Goal: Information Seeking & Learning: Learn about a topic

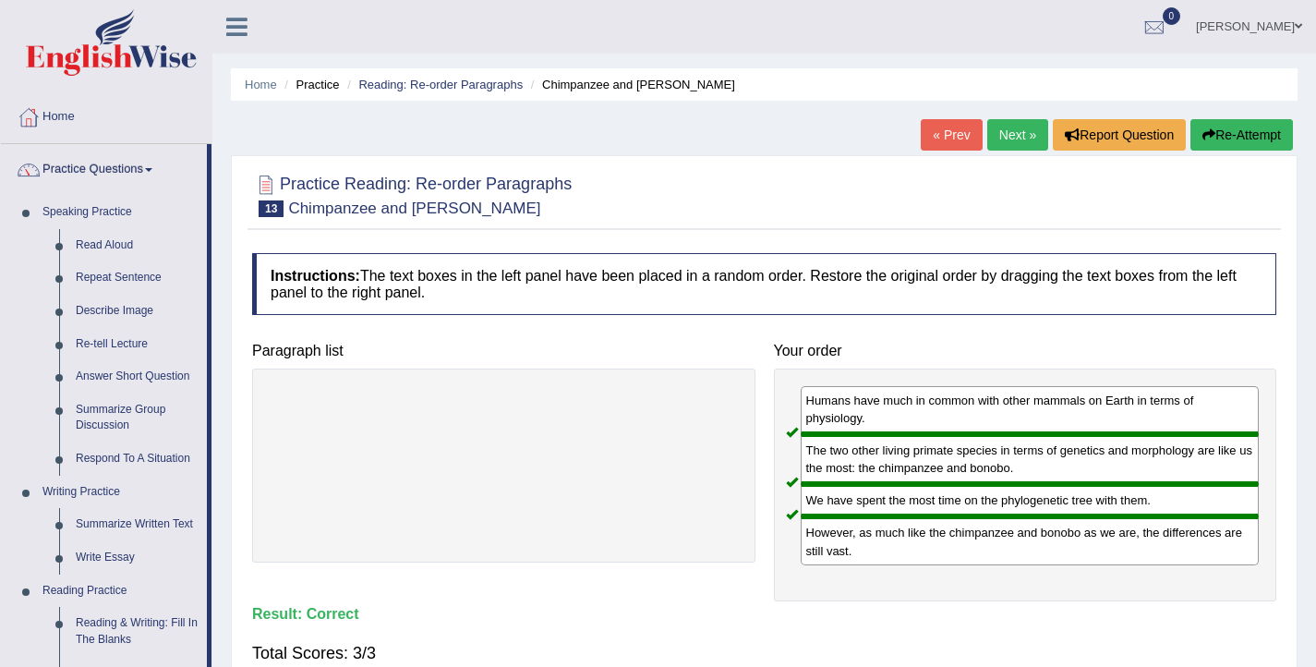
click at [1283, 31] on link "[PERSON_NAME]" at bounding box center [1249, 24] width 134 height 48
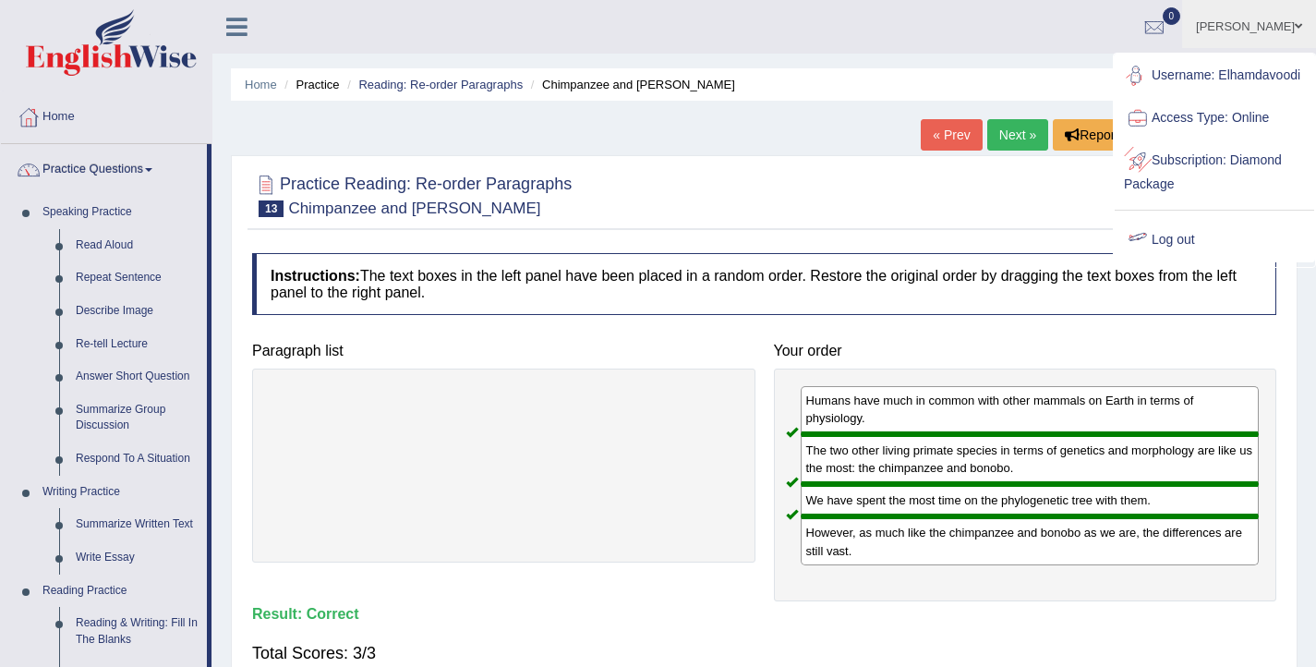
click at [1152, 254] on link "Log out" at bounding box center [1213, 240] width 199 height 42
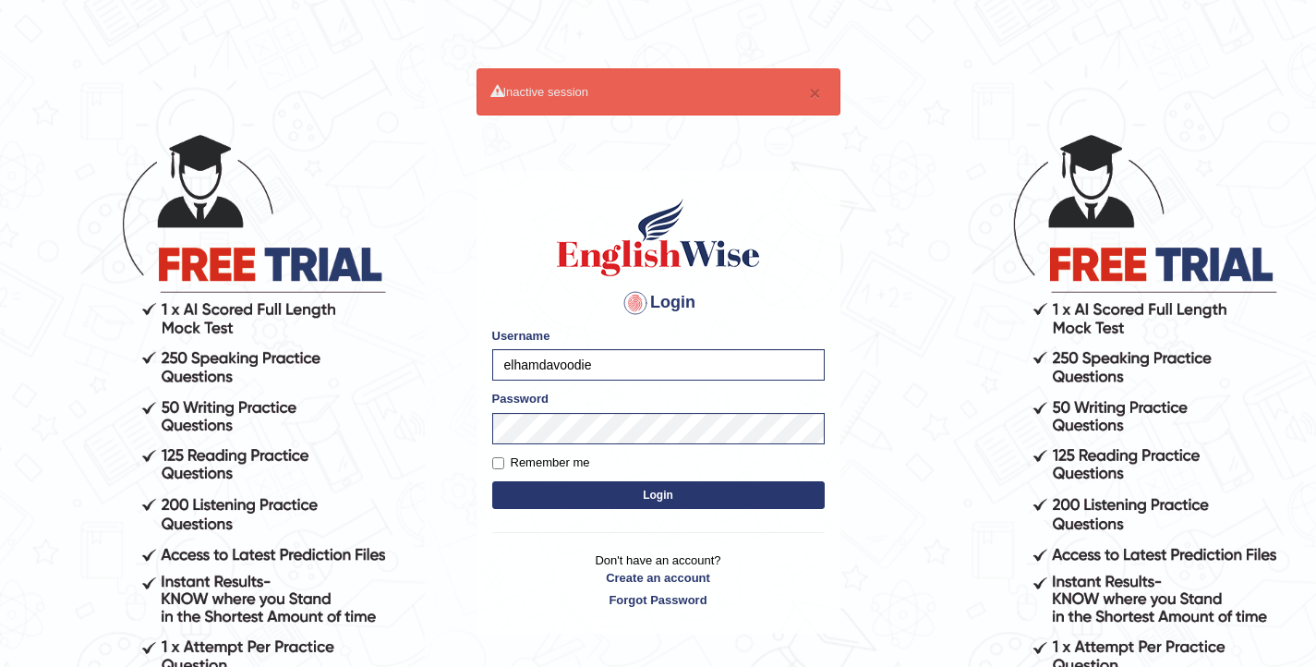
type input "elhamdavoodi"
click at [641, 504] on button "Login" at bounding box center [658, 495] width 332 height 28
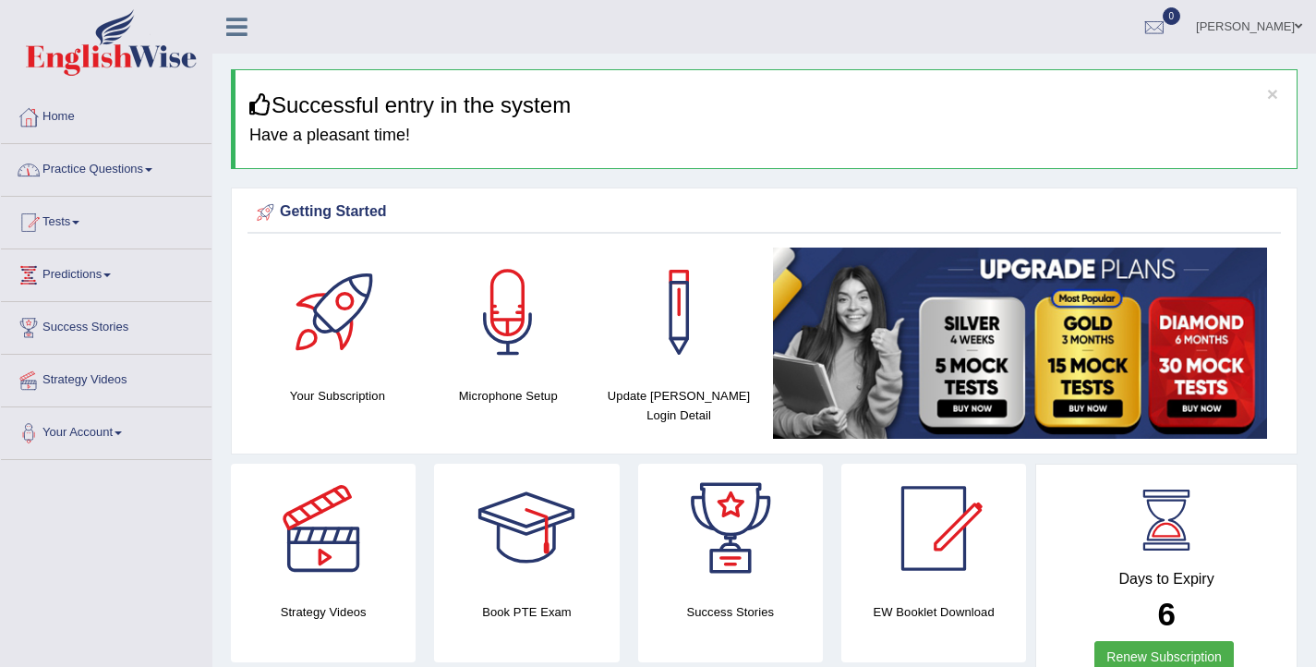
click at [100, 157] on link "Practice Questions" at bounding box center [106, 167] width 211 height 46
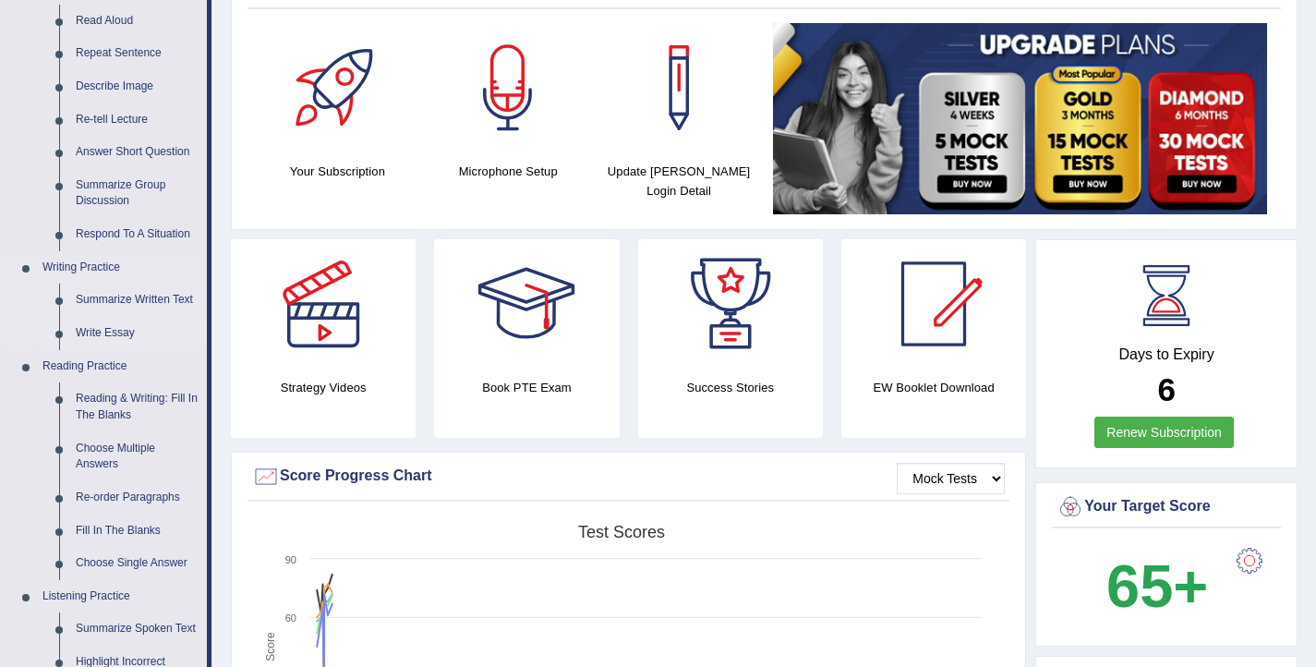
scroll to position [233, 0]
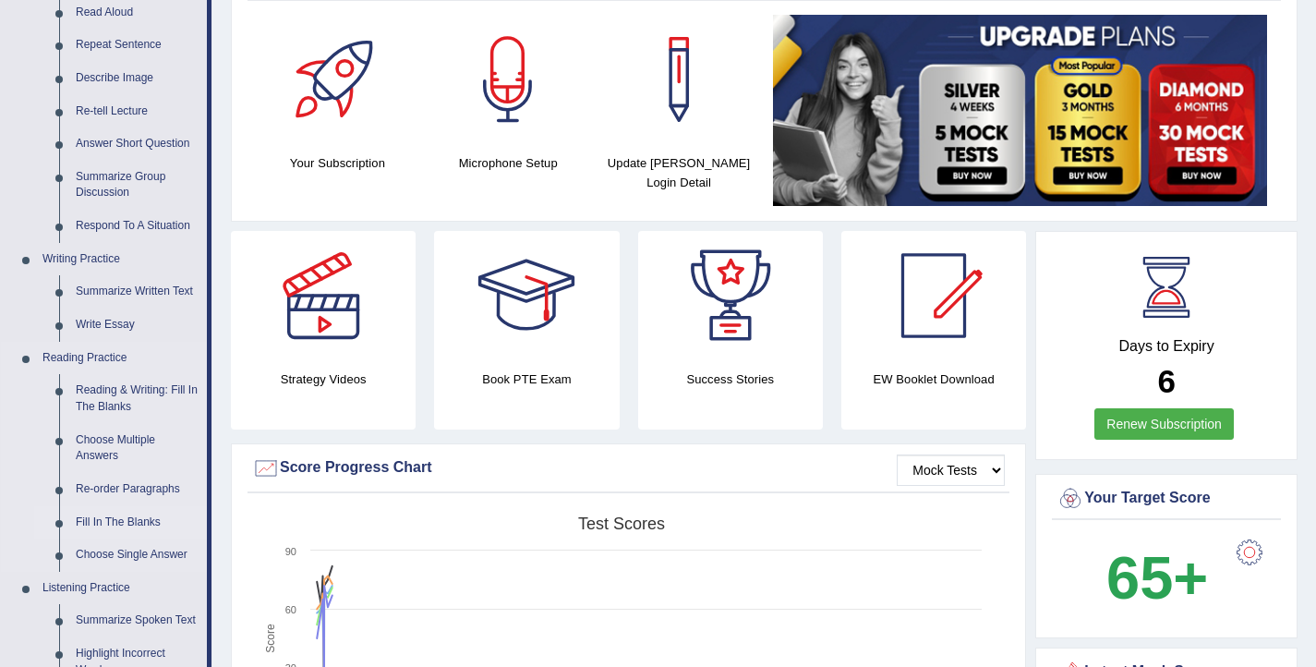
click at [106, 524] on link "Fill In The Blanks" at bounding box center [136, 522] width 139 height 33
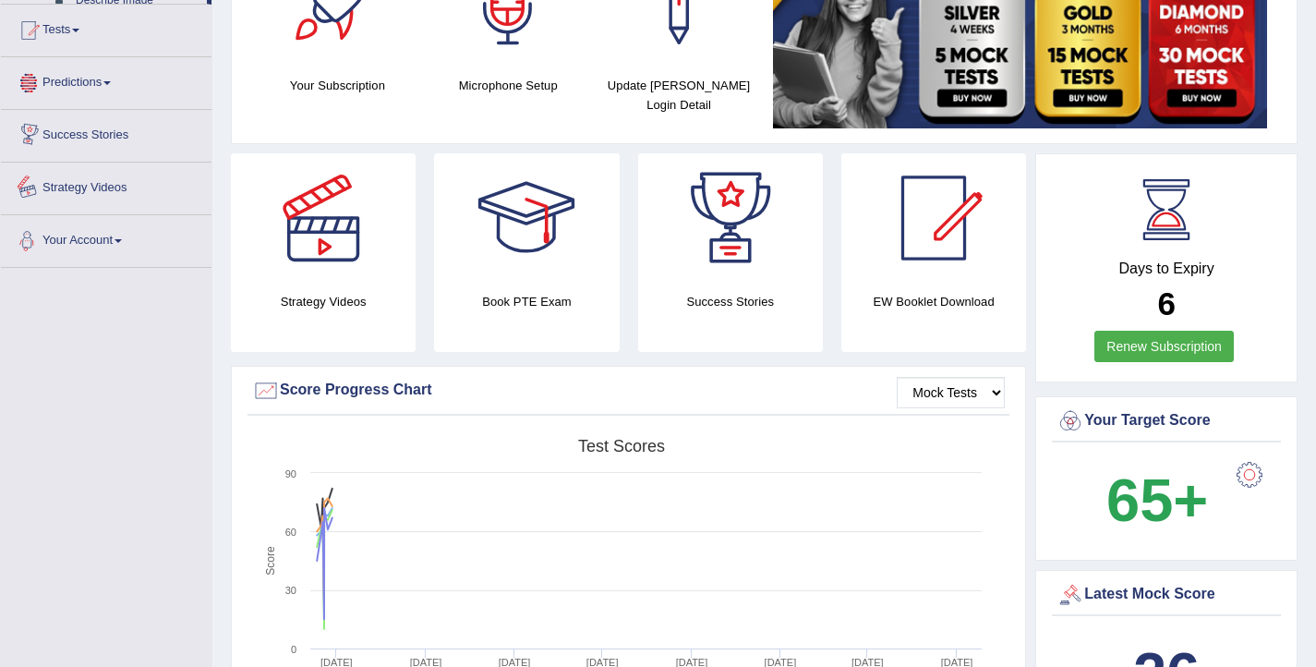
scroll to position [1223, 0]
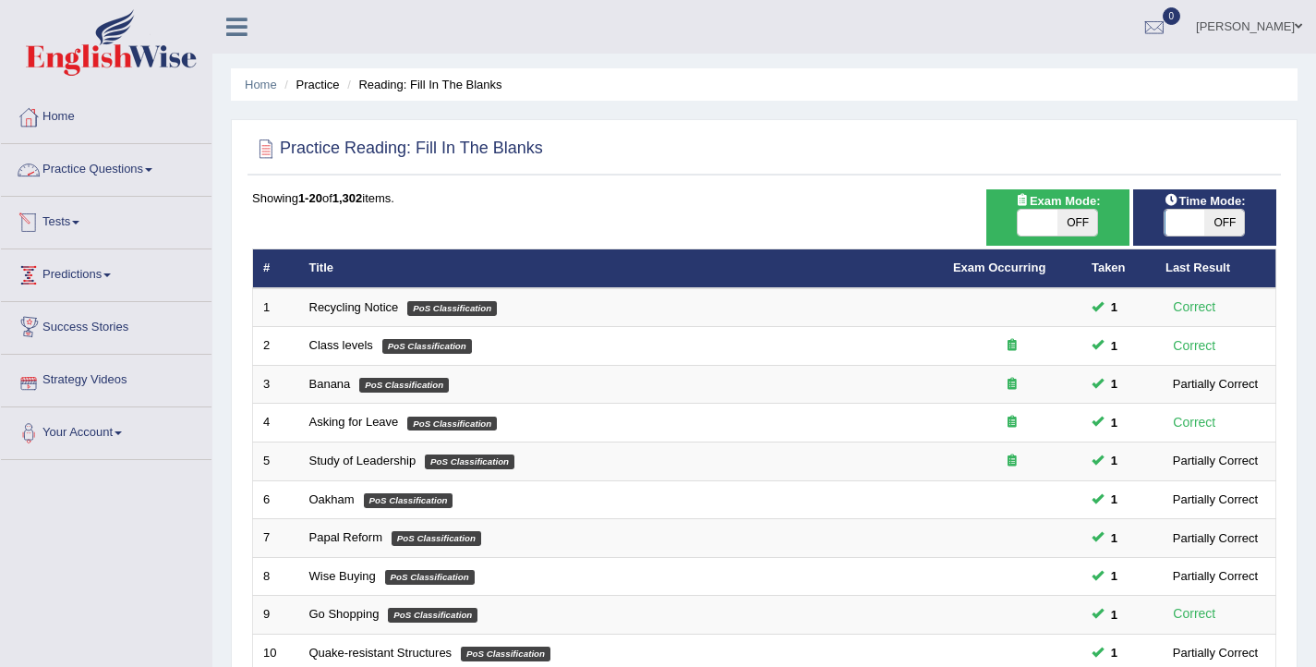
click at [78, 164] on link "Practice Questions" at bounding box center [106, 167] width 211 height 46
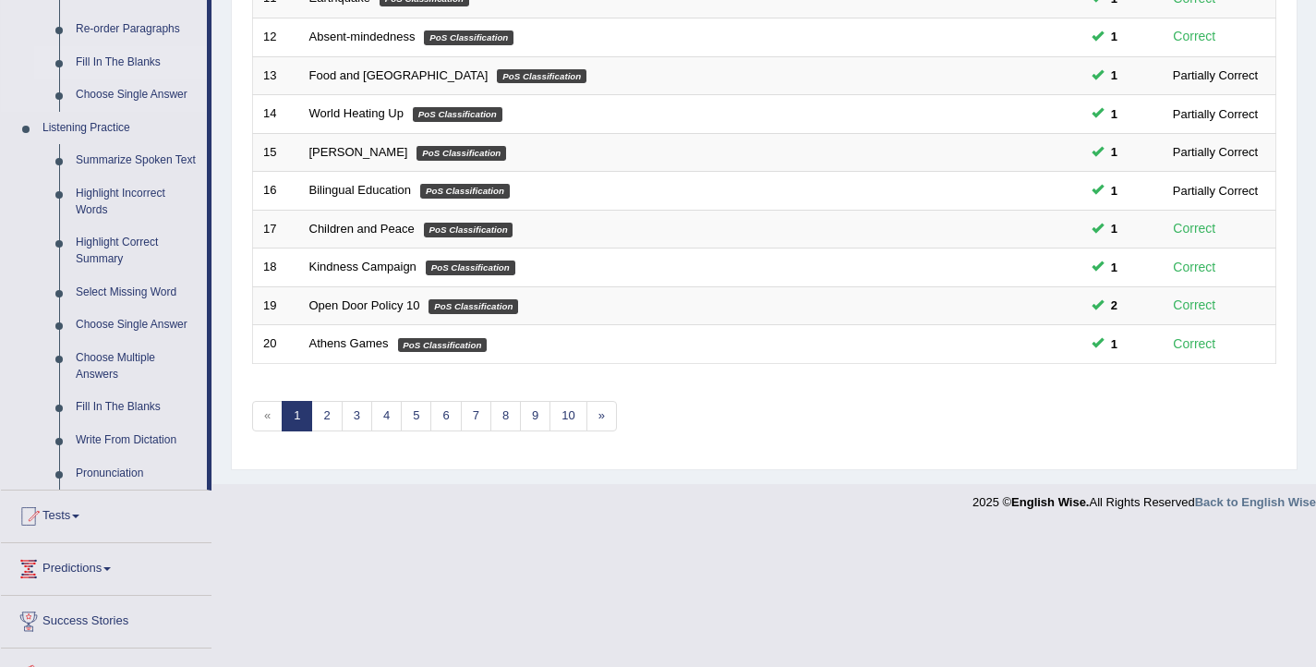
scroll to position [693, 0]
click at [101, 456] on link "Write From Dictation" at bounding box center [136, 439] width 139 height 33
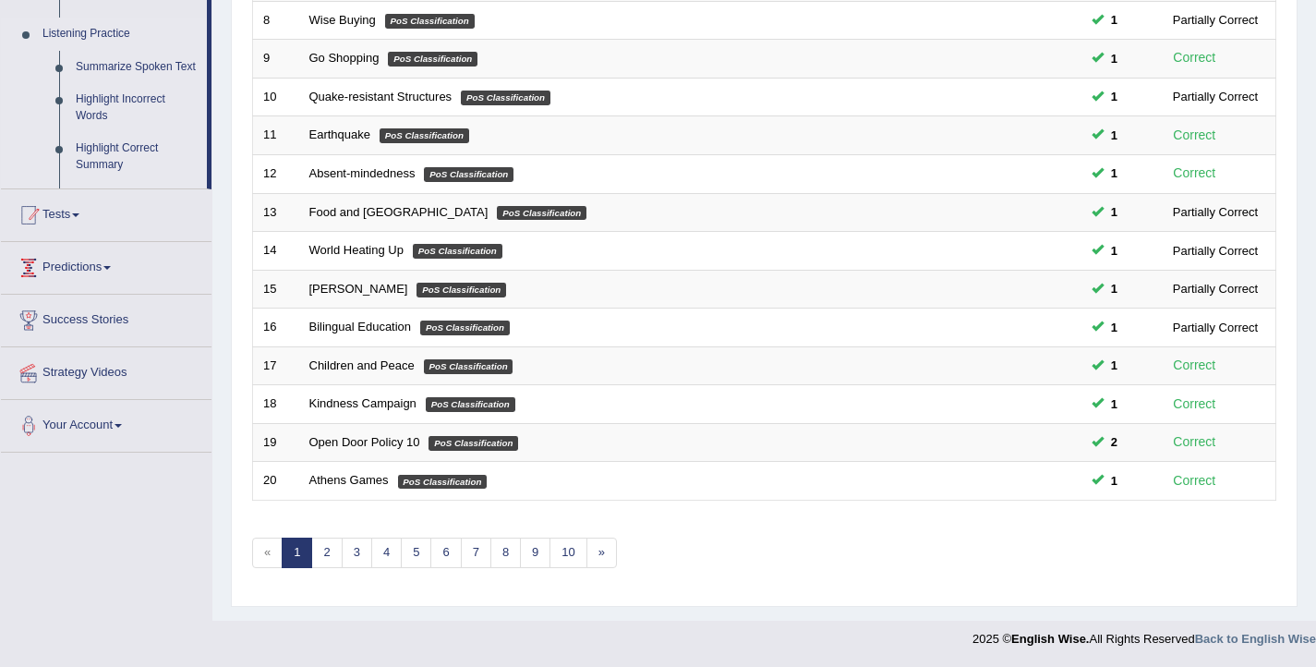
scroll to position [556, 0]
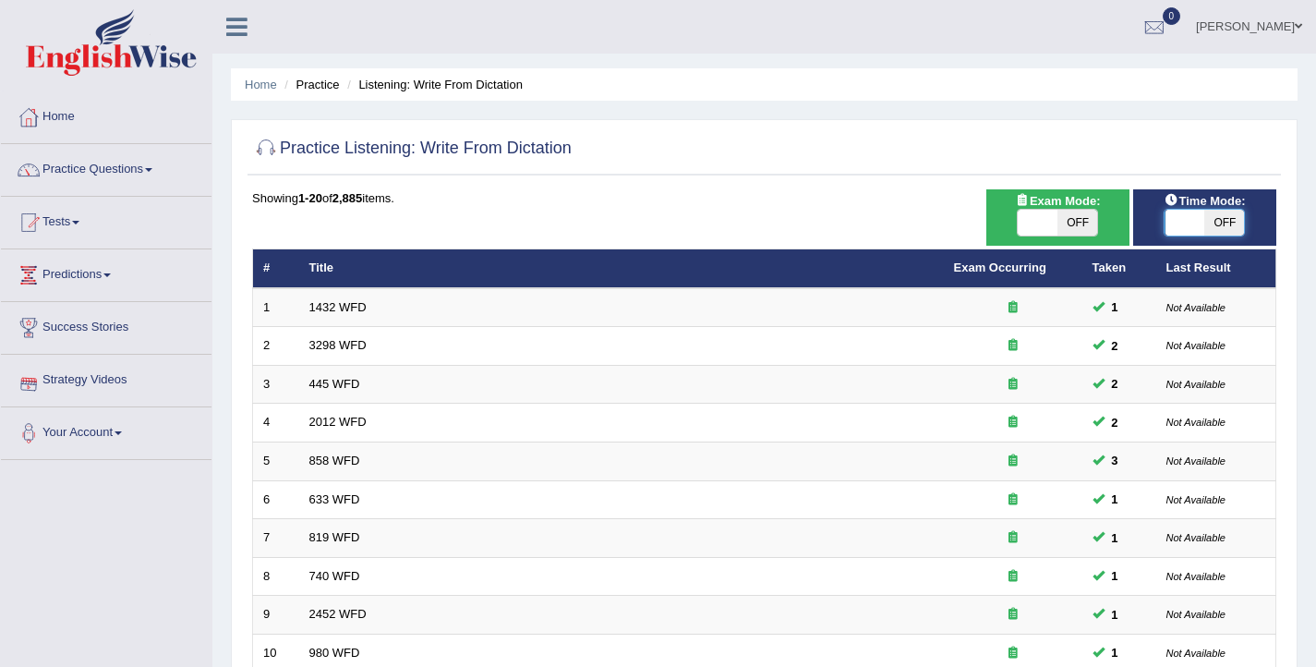
click at [1186, 218] on span at bounding box center [1185, 223] width 40 height 26
checkbox input "true"
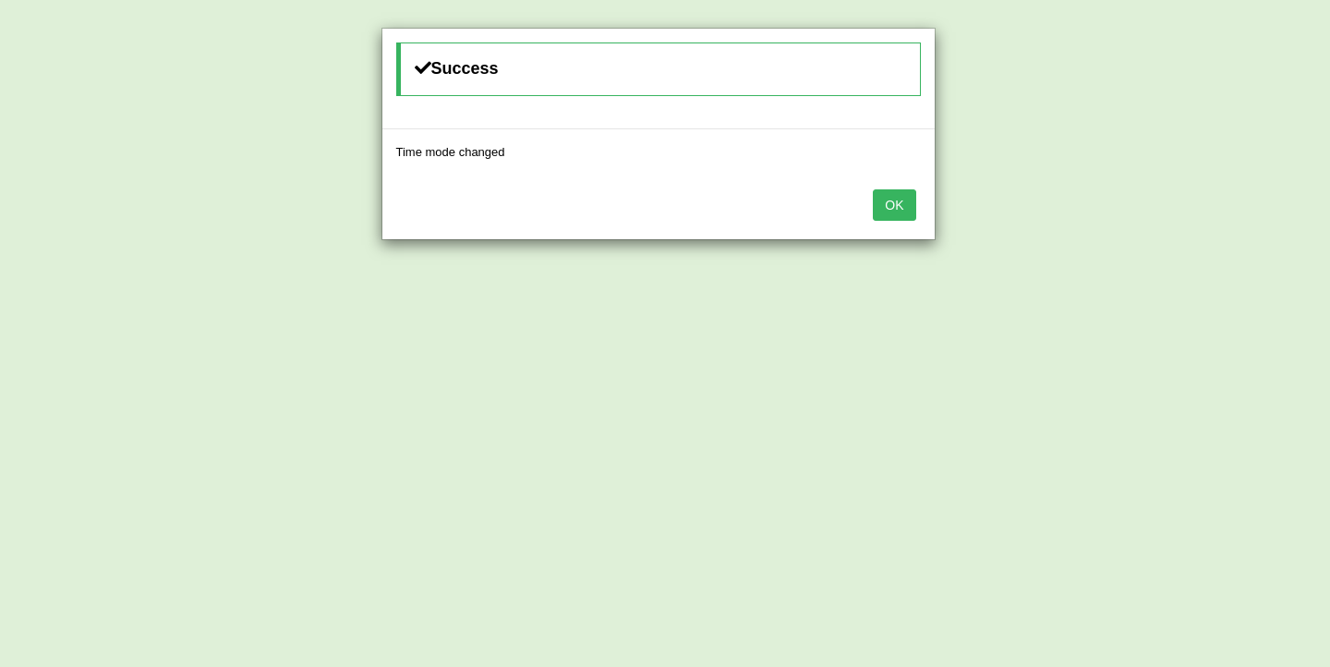
click at [908, 210] on button "OK" at bounding box center [894, 204] width 42 height 31
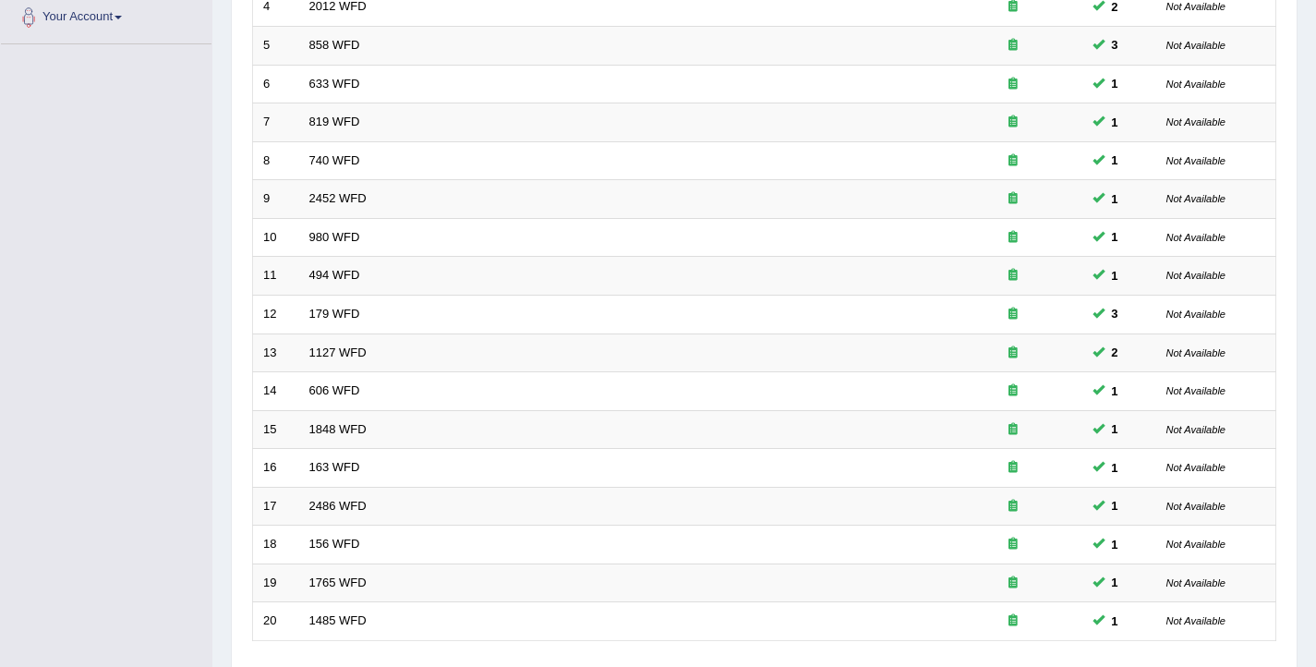
scroll to position [556, 0]
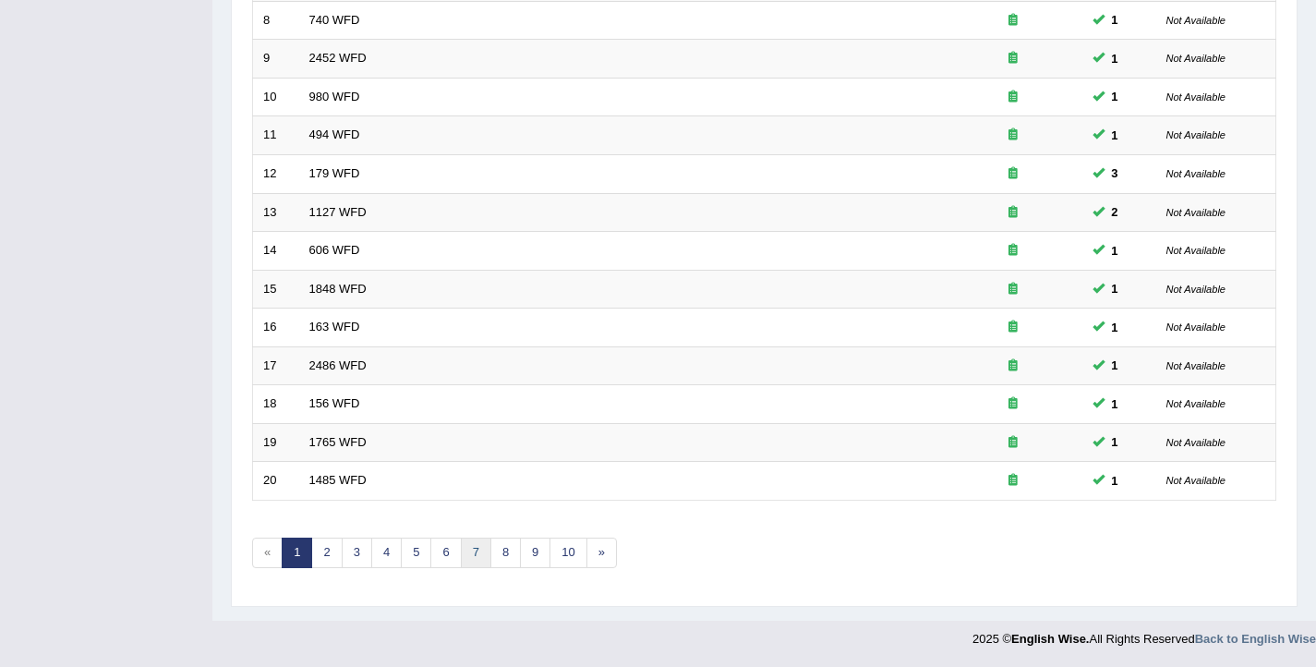
click at [471, 548] on link "7" at bounding box center [476, 552] width 30 height 30
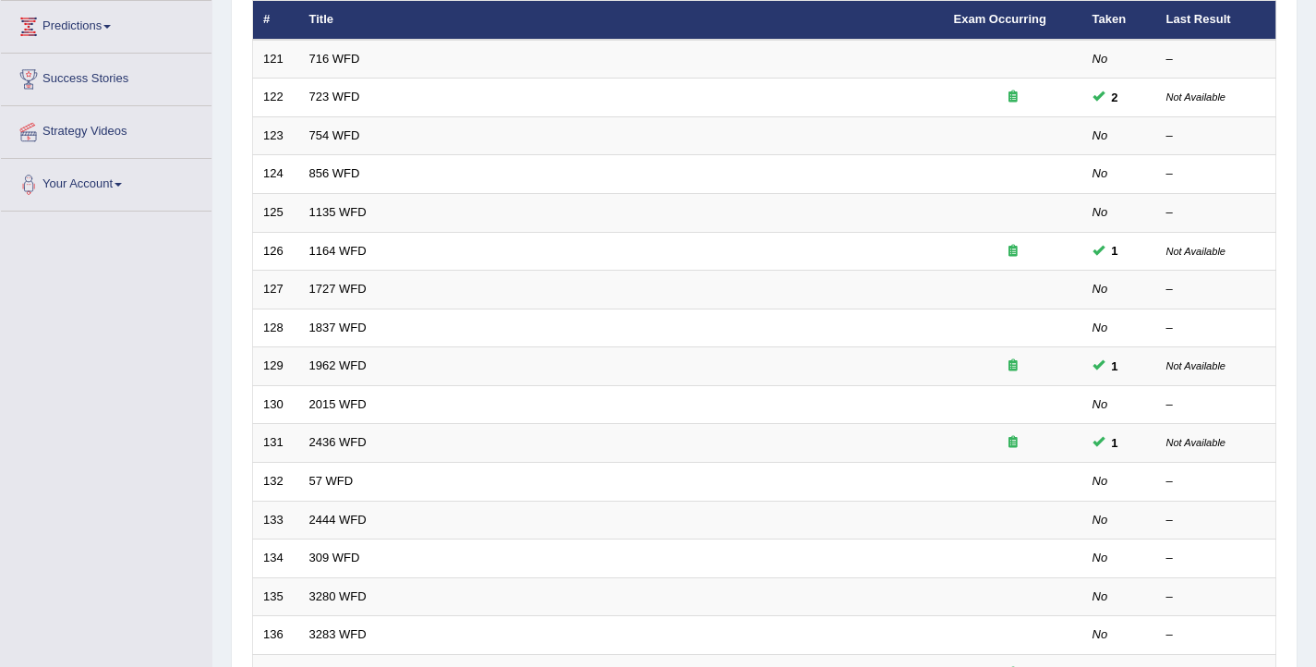
scroll to position [556, 0]
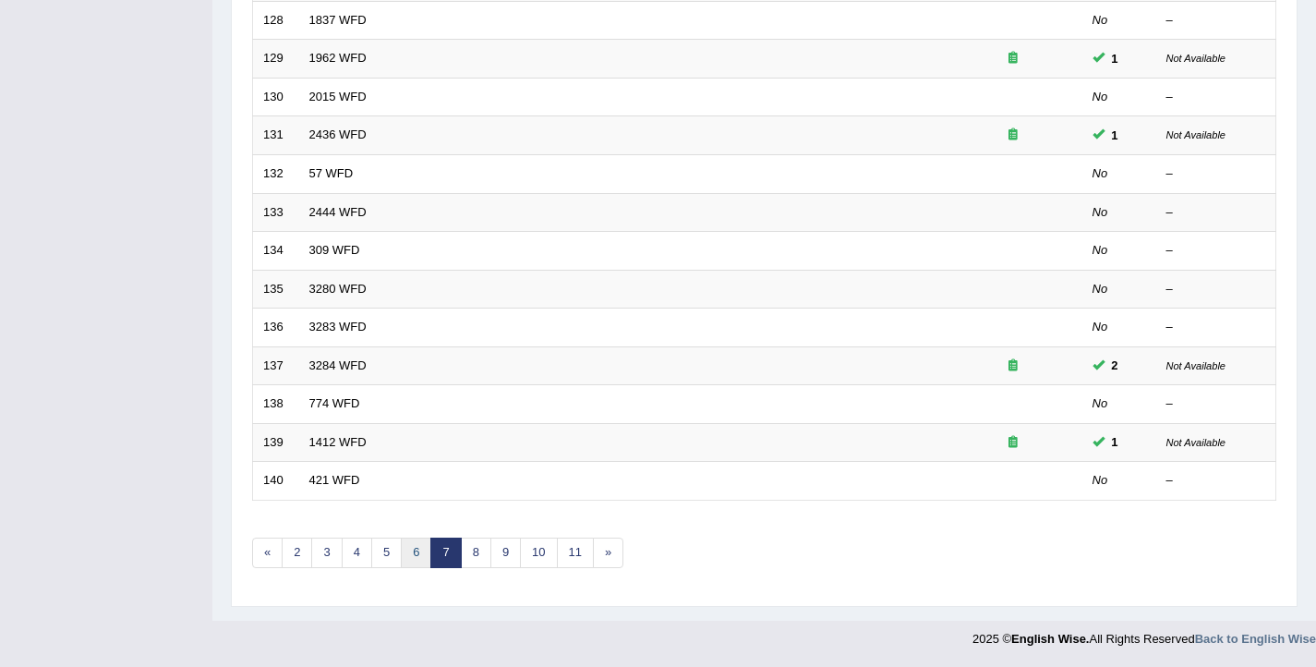
click at [411, 562] on link "6" at bounding box center [416, 552] width 30 height 30
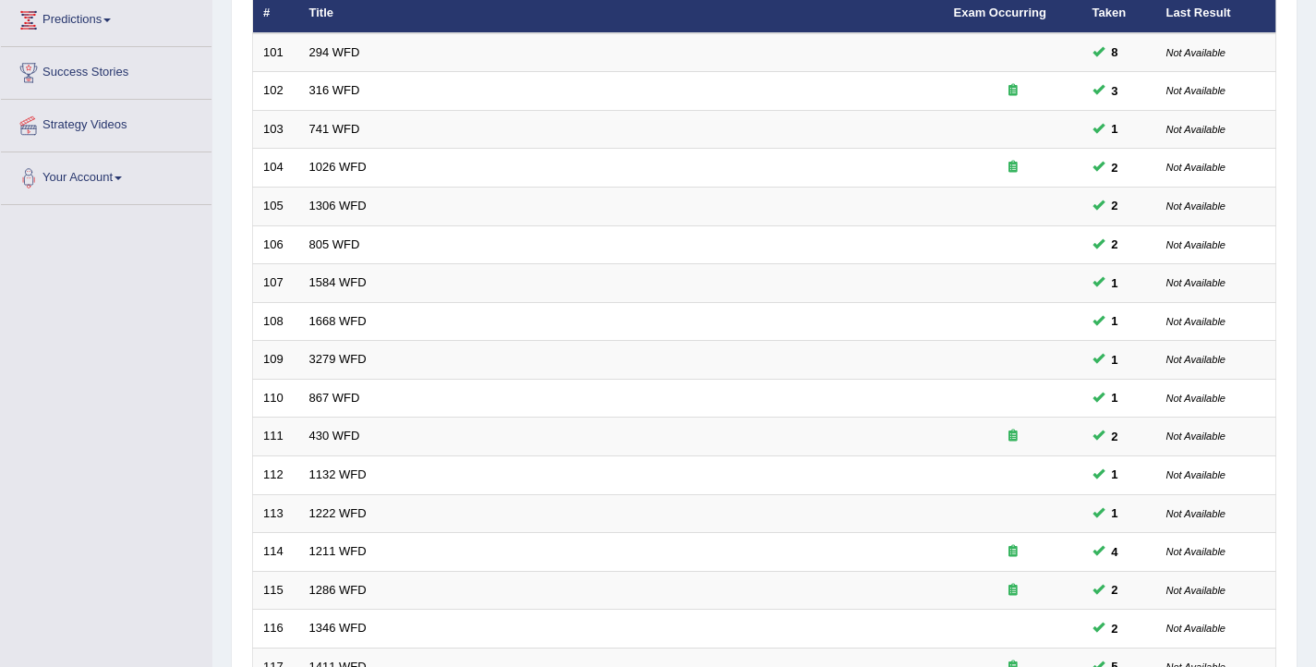
scroll to position [556, 0]
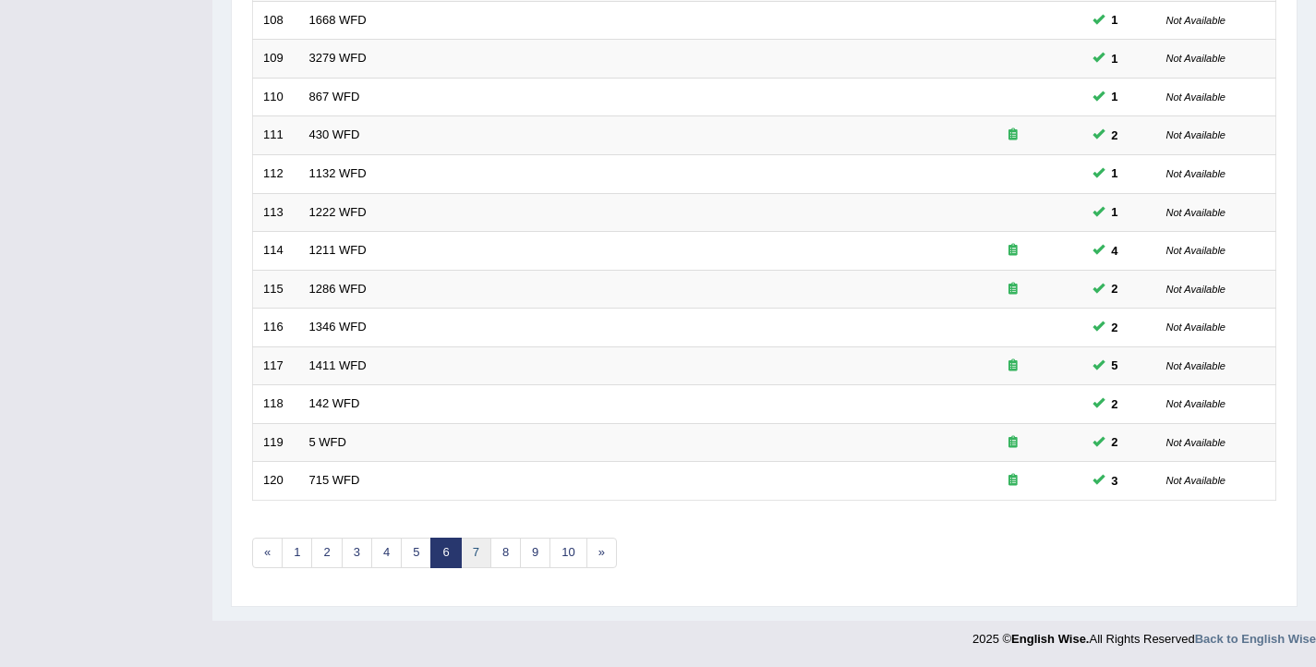
click at [467, 549] on link "7" at bounding box center [476, 552] width 30 height 30
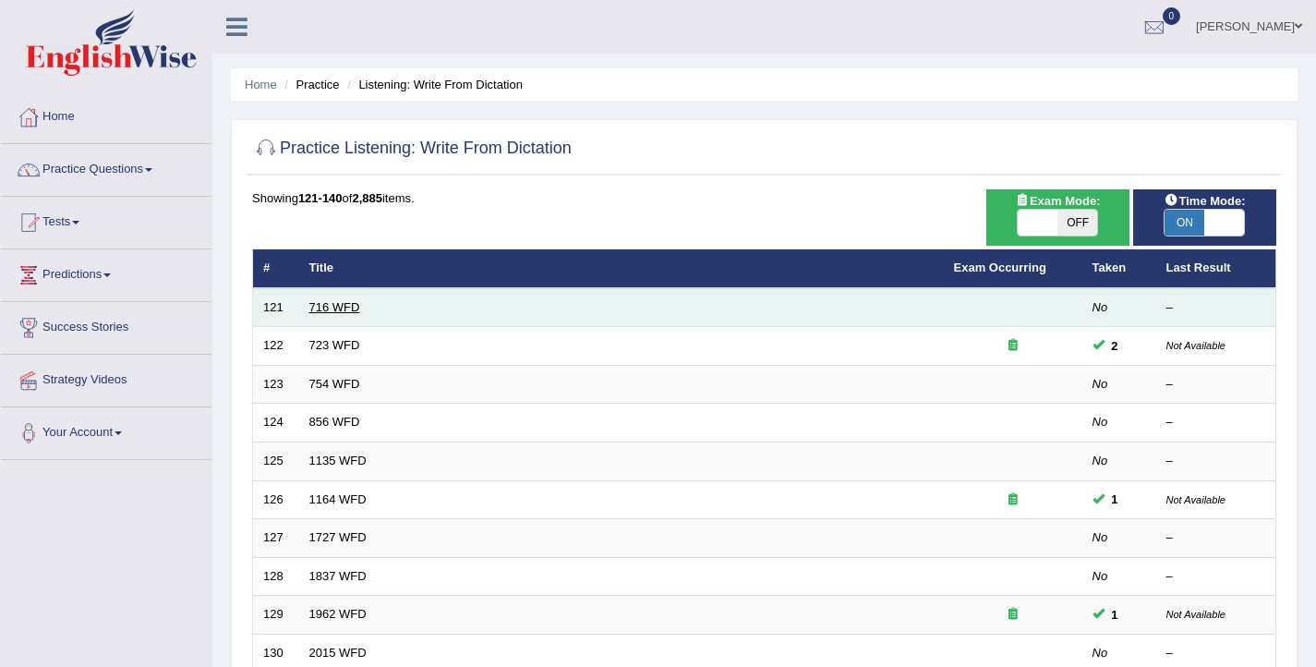
click at [335, 300] on link "716 WFD" at bounding box center [334, 307] width 51 height 14
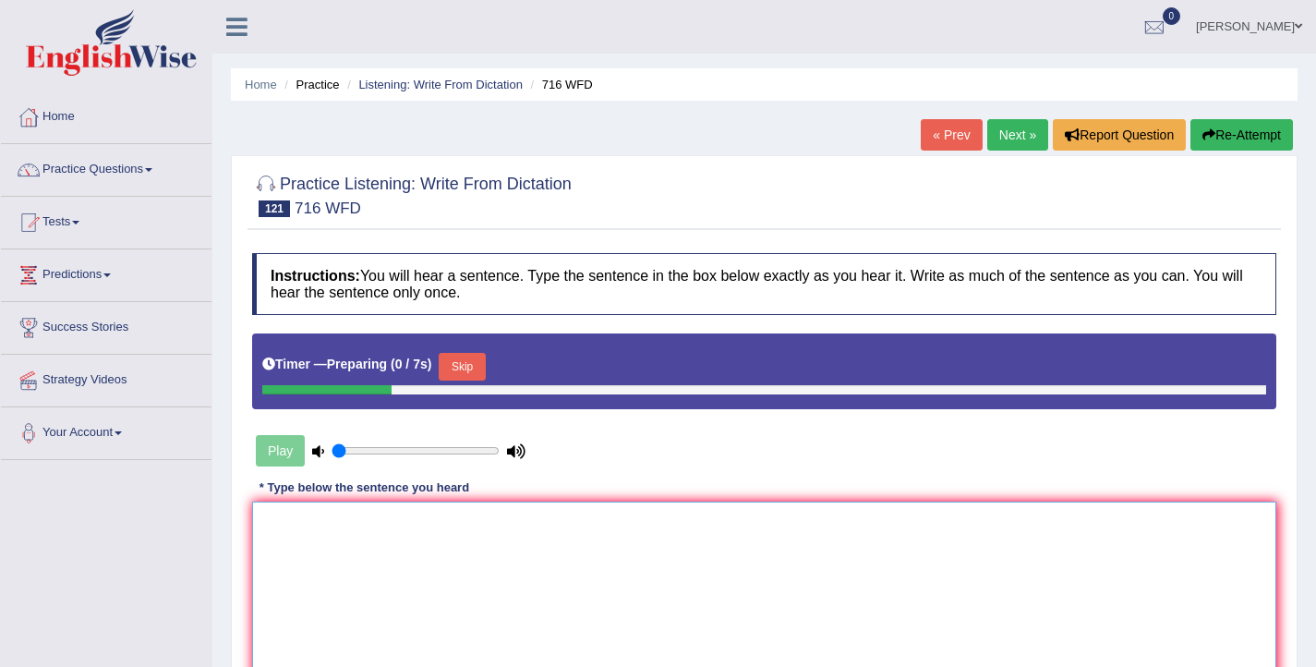
click at [884, 583] on textarea at bounding box center [764, 590] width 1024 height 179
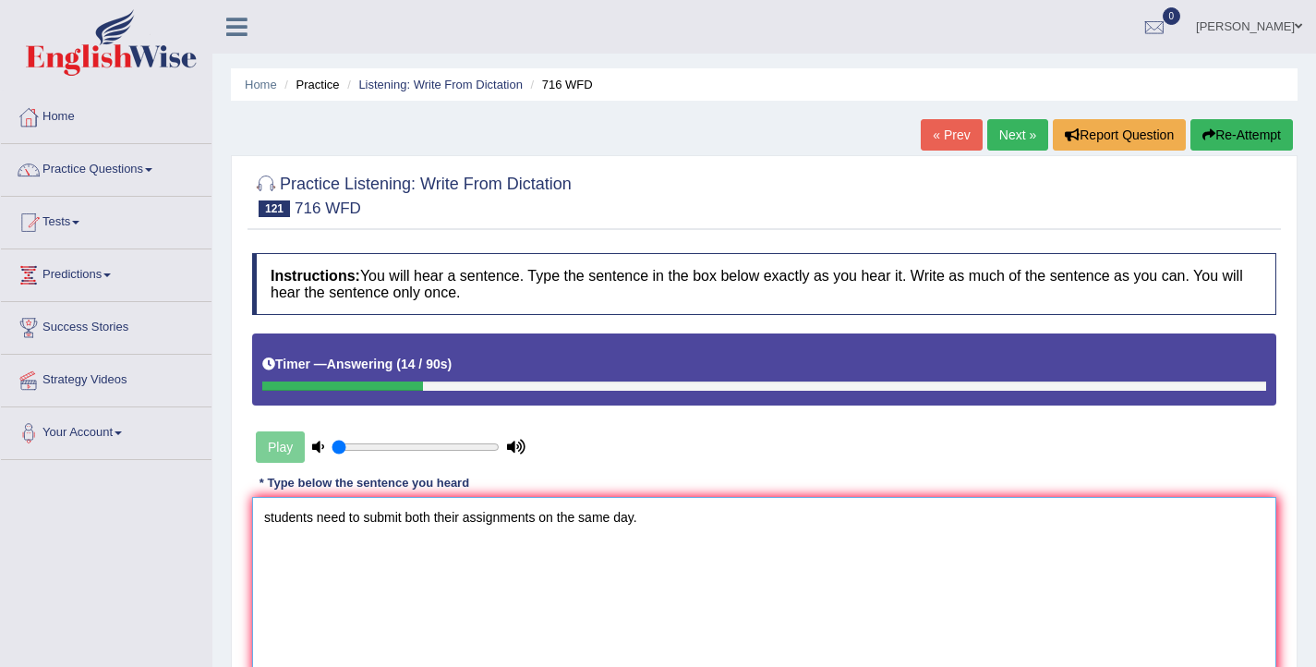
click at [265, 525] on textarea "students need to submit both their assignments on the same day." at bounding box center [764, 586] width 1024 height 179
click at [272, 517] on textarea "students need to submit both their assignments on the same day." at bounding box center [764, 586] width 1024 height 179
click at [267, 518] on textarea "students need to submit both their assignments on the same day." at bounding box center [764, 586] width 1024 height 179
click at [439, 521] on textarea "Students need to submit both their assignments on the same day." at bounding box center [764, 586] width 1024 height 179
click at [481, 516] on textarea "Students need to submit both of their assignments on the same day." at bounding box center [764, 586] width 1024 height 179
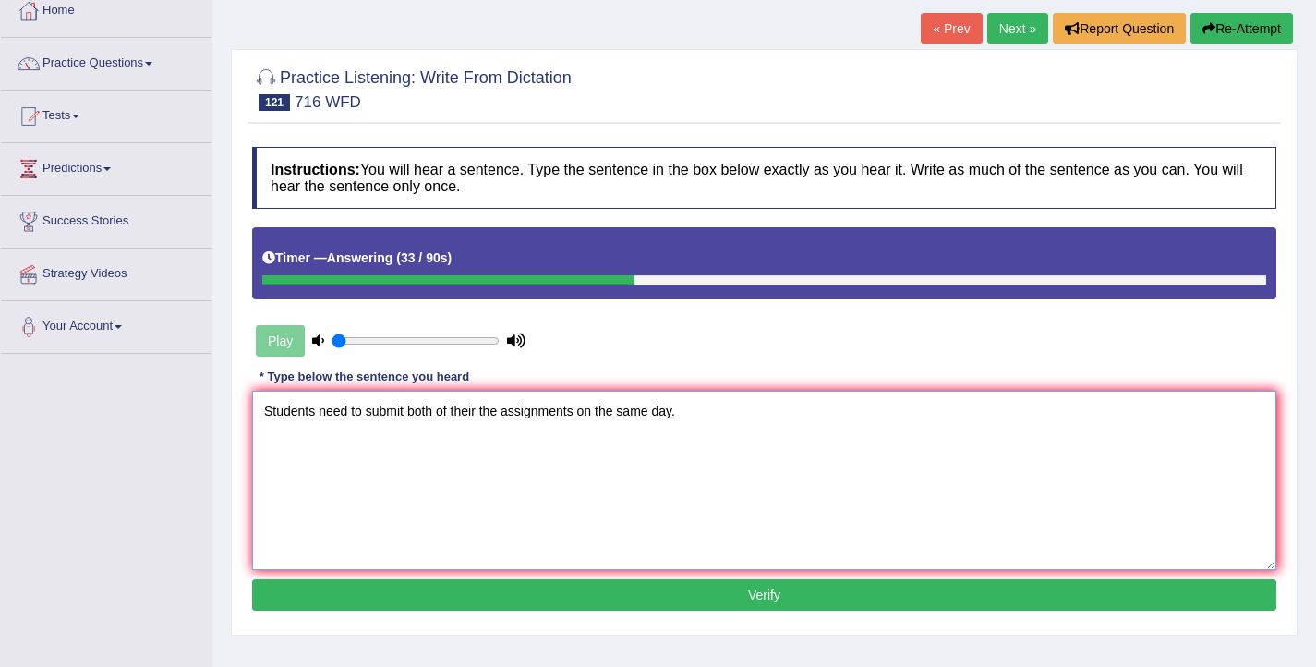
scroll to position [181, 0]
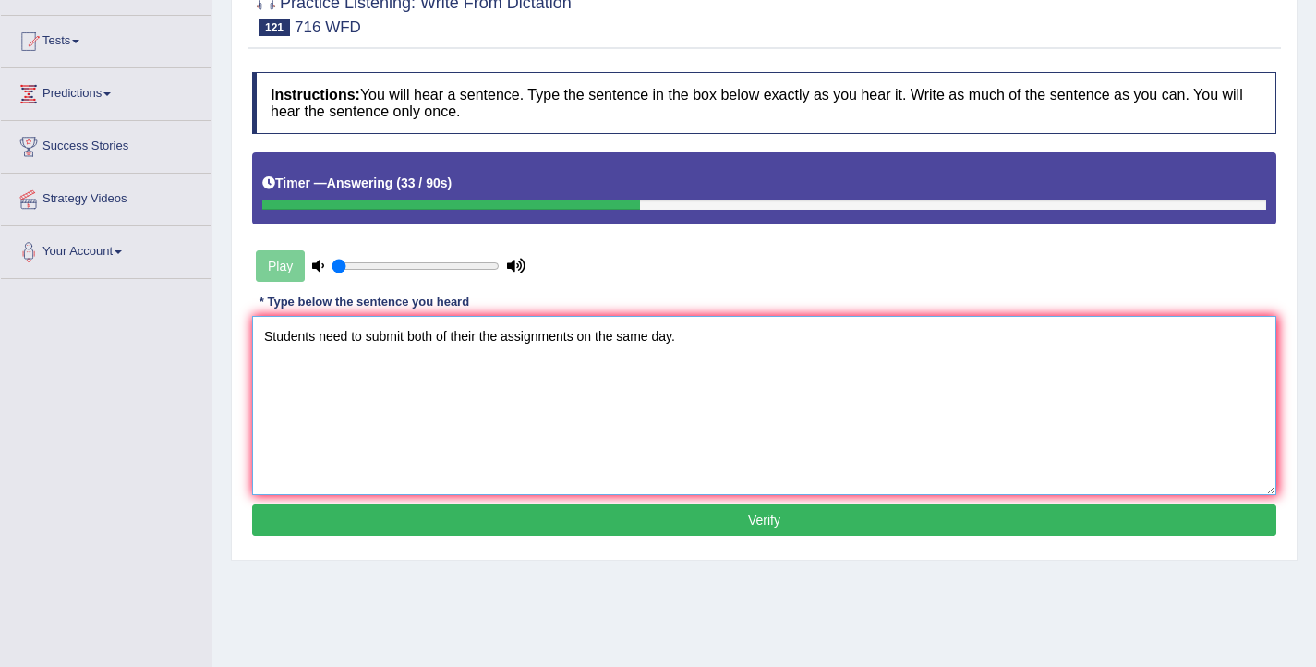
type textarea "Students need to submit both of their the assignments on the same day."
click at [697, 530] on button "Verify" at bounding box center [764, 519] width 1024 height 31
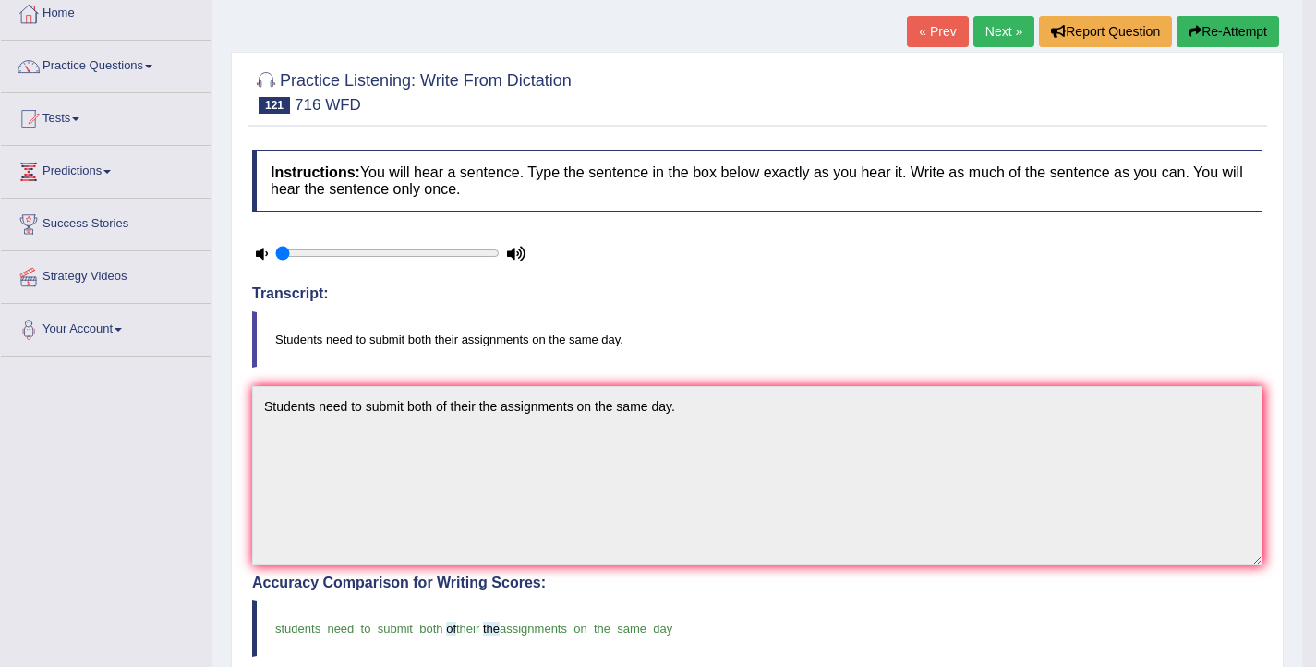
scroll to position [65, 0]
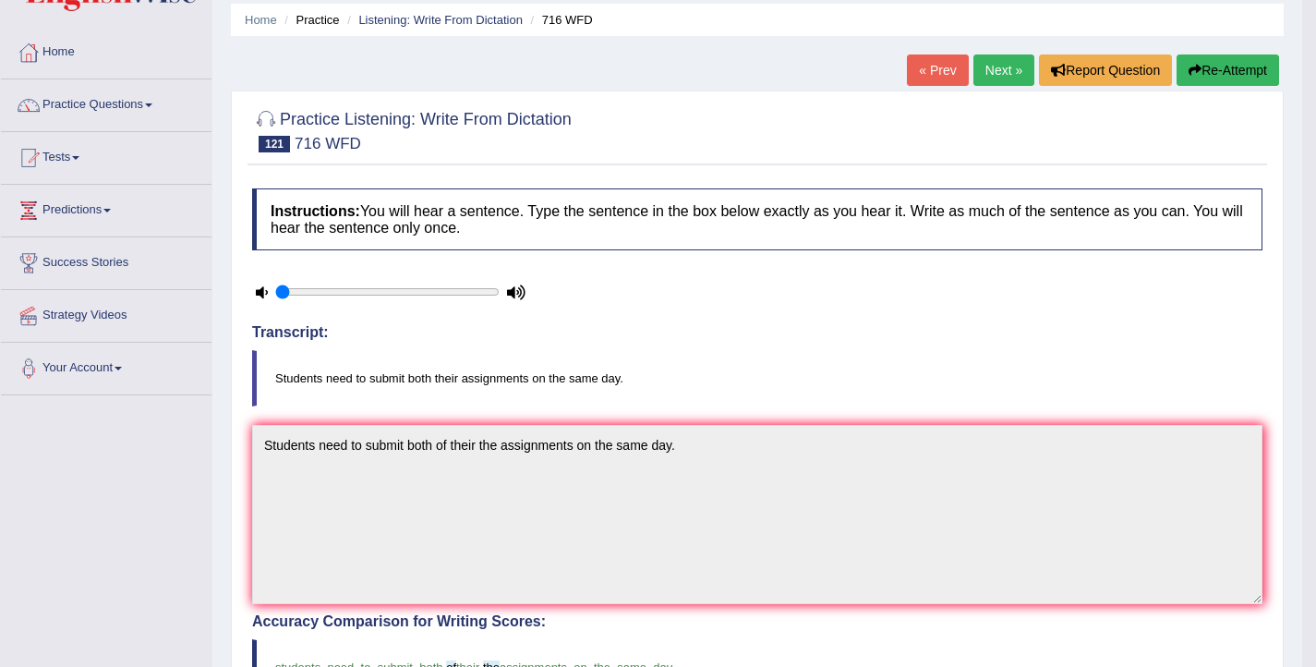
click at [985, 76] on link "Next »" at bounding box center [1003, 69] width 61 height 31
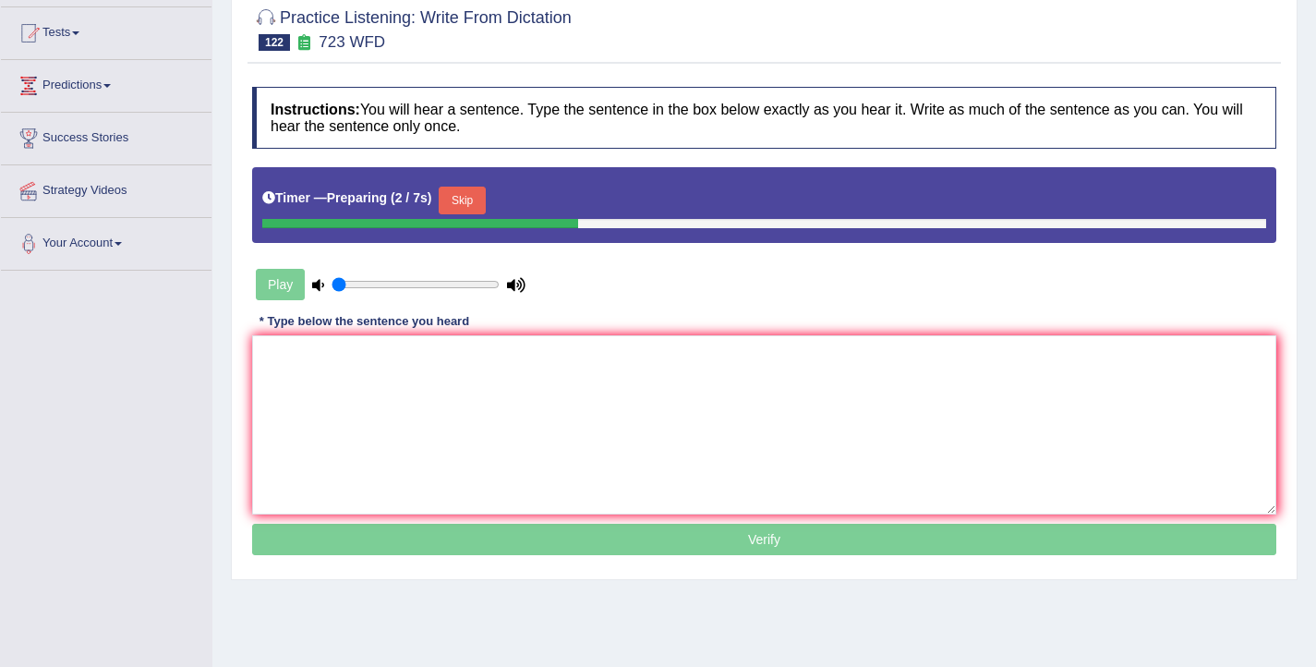
scroll to position [193, 0]
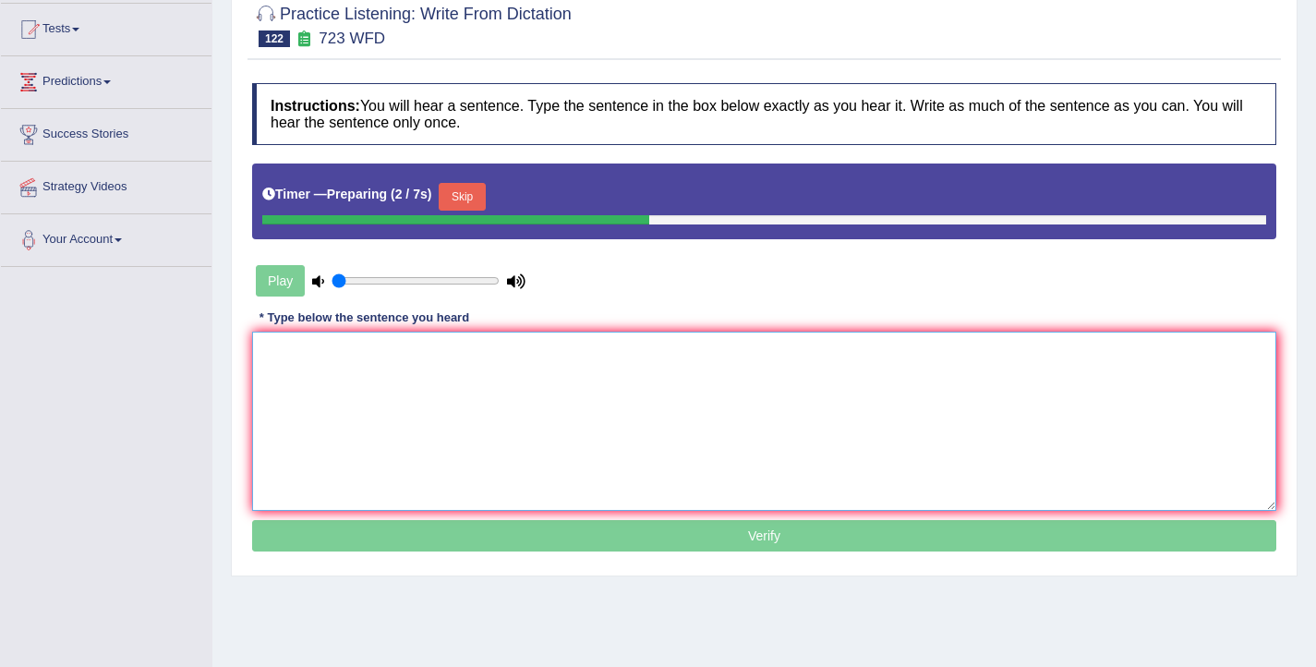
click at [471, 446] on textarea at bounding box center [764, 420] width 1024 height 179
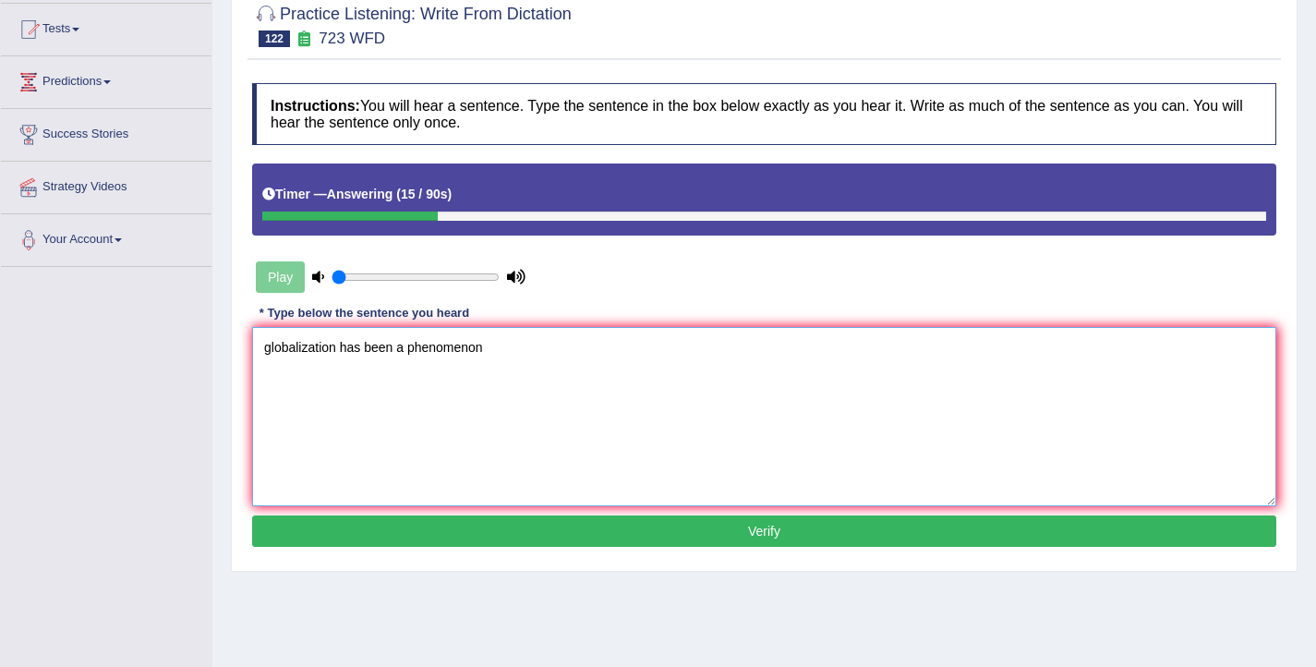
click at [405, 355] on textarea "globalization has been a phenomenon" at bounding box center [764, 416] width 1024 height 179
click at [572, 350] on textarea "globalization has been an unrbanization phenomenon" at bounding box center [764, 416] width 1024 height 179
click at [270, 352] on textarea "globalization has been an unrbanization phenomenon." at bounding box center [764, 416] width 1024 height 179
drag, startPoint x: 494, startPoint y: 352, endPoint x: 419, endPoint y: 354, distance: 74.8
click at [419, 354] on textarea "Globalization has been an unrbanization phenomenon." at bounding box center [764, 416] width 1024 height 179
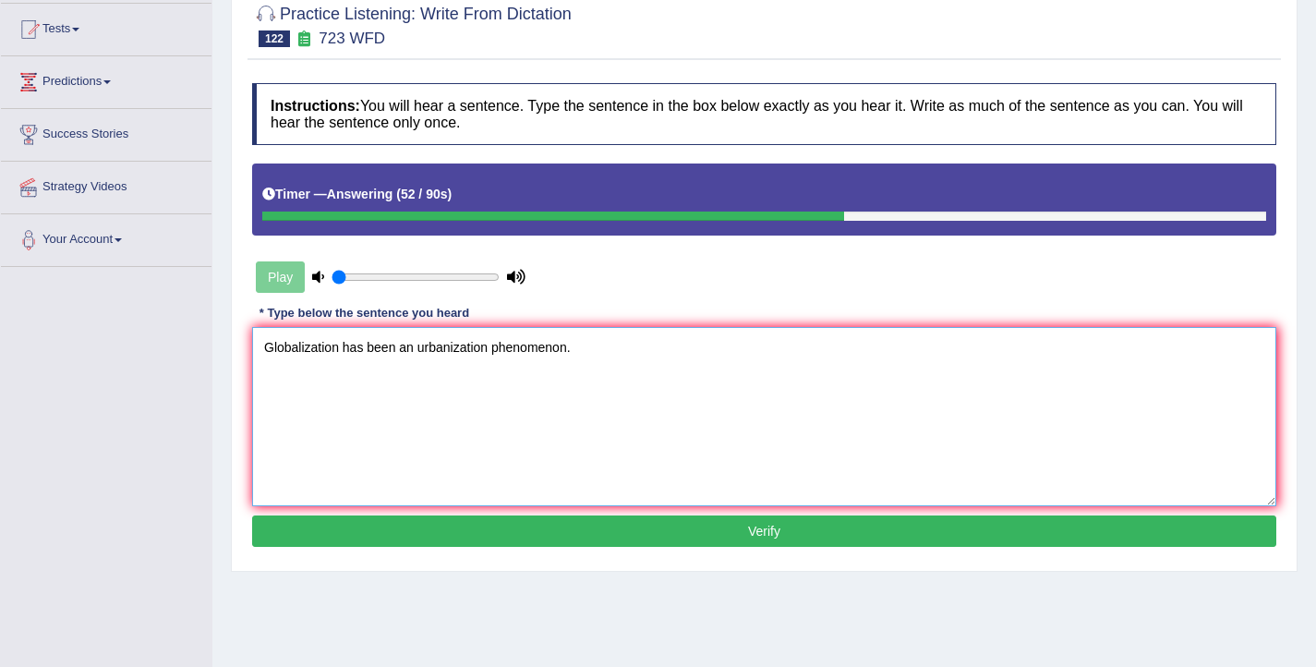
type textarea "Globalization has been an urbanization phenomenon."
click at [585, 530] on button "Verify" at bounding box center [764, 530] width 1024 height 31
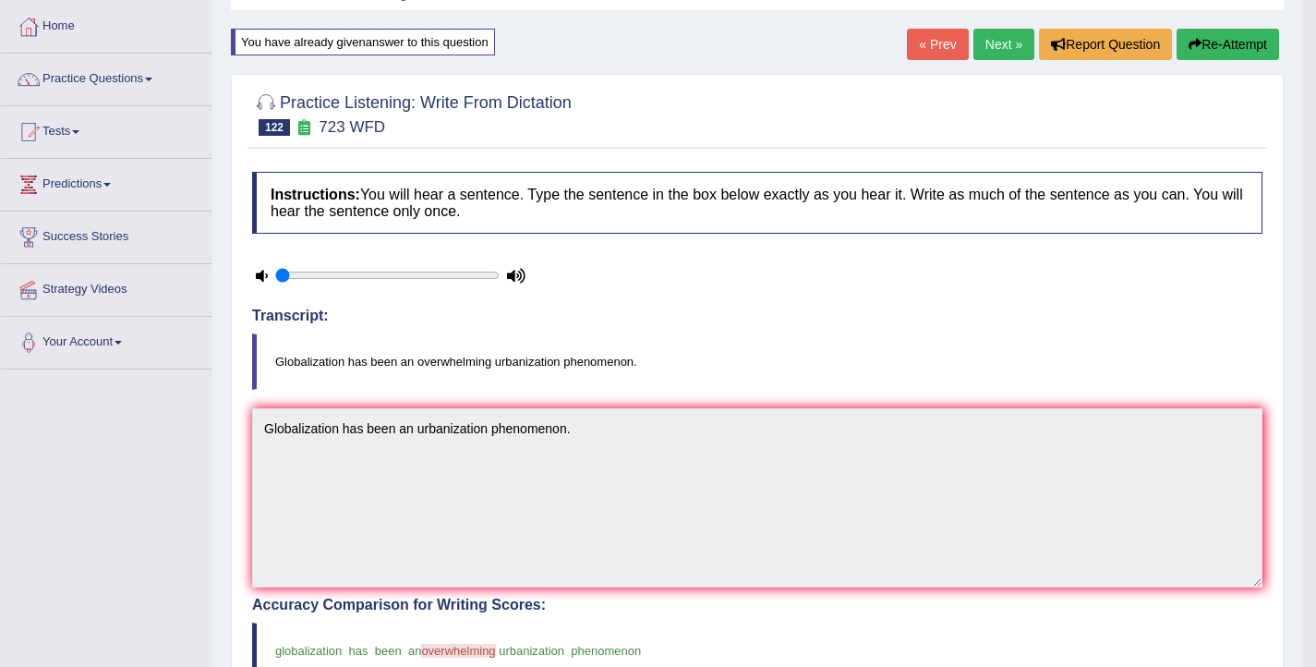
scroll to position [88, 0]
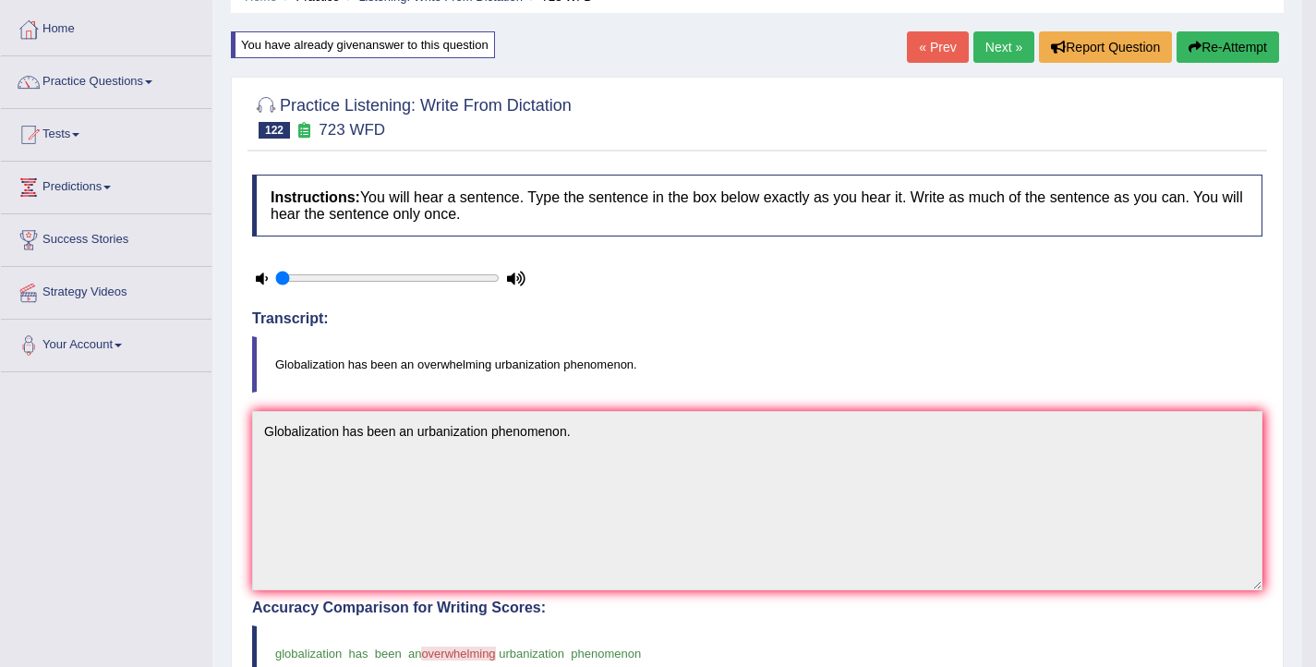
click at [996, 55] on link "Next »" at bounding box center [1003, 46] width 61 height 31
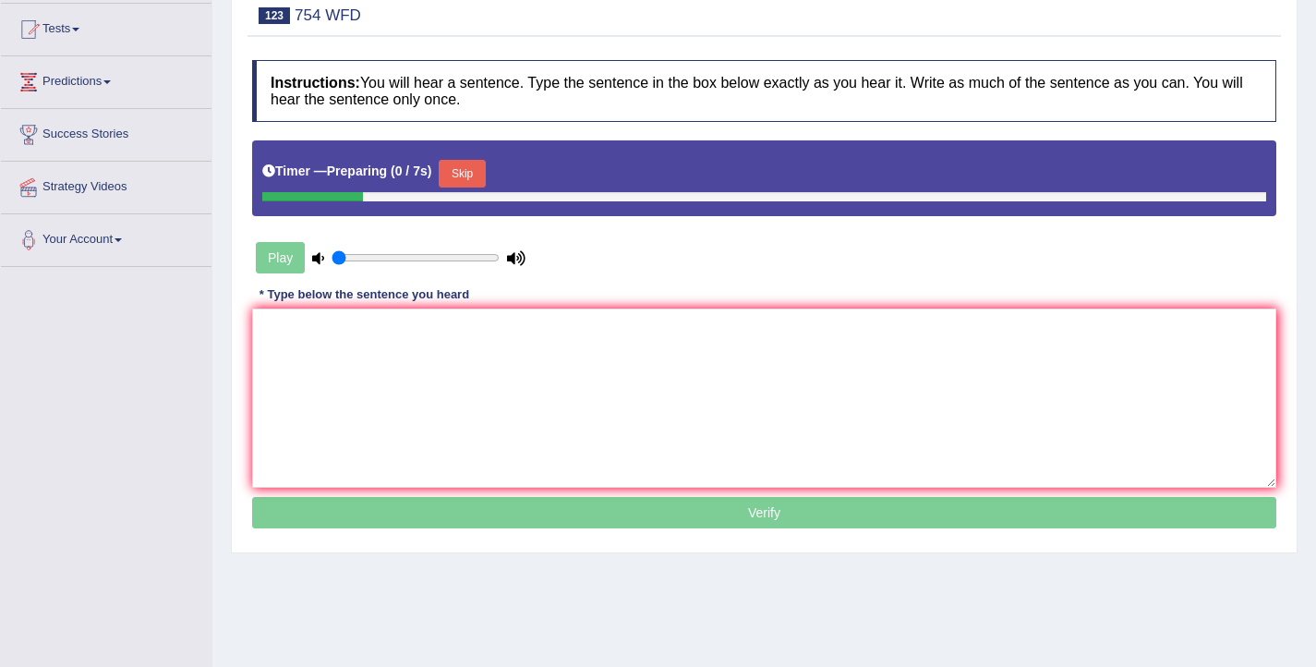
scroll to position [218, 0]
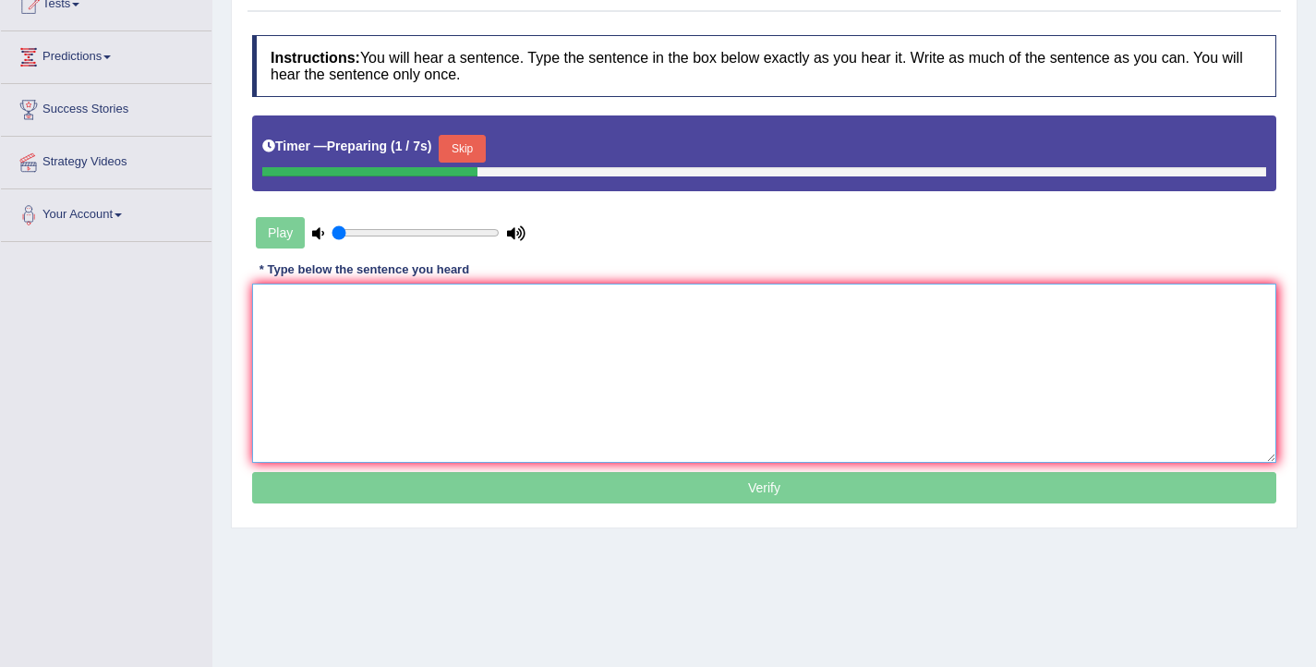
click at [592, 346] on textarea at bounding box center [764, 372] width 1024 height 179
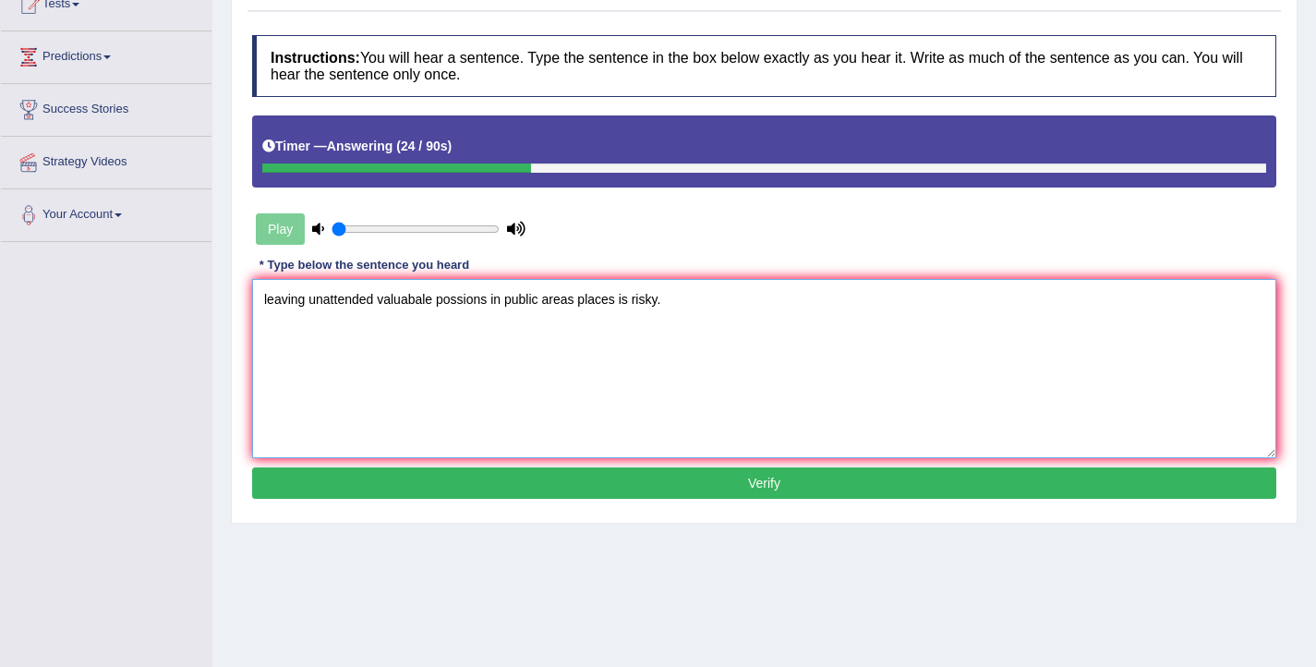
click at [268, 298] on textarea "leaving unattended valuabale possions in public areas places is risky." at bounding box center [764, 368] width 1024 height 179
click at [468, 304] on textarea "Leaving unattended valuabale possions in public areas places is risky." at bounding box center [764, 368] width 1024 height 179
click at [506, 307] on textarea "Leaving unattended valuabale possesions in public areas places is risky." at bounding box center [764, 368] width 1024 height 179
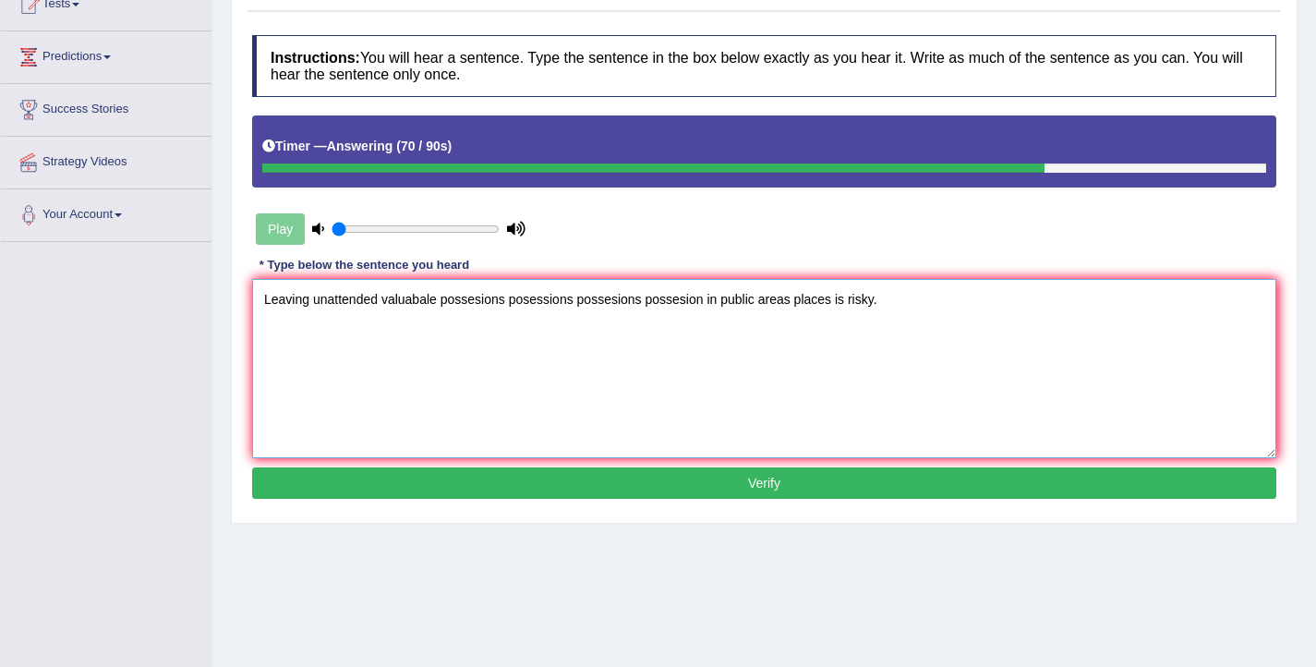
click at [792, 298] on textarea "Leaving unattended valuabale possesions posessions possesions possesion in publ…" at bounding box center [764, 368] width 1024 height 179
type textarea "Leaving unattended valuabale possesions posessions possesions possesion in publ…"
click at [773, 489] on button "Verify" at bounding box center [764, 482] width 1024 height 31
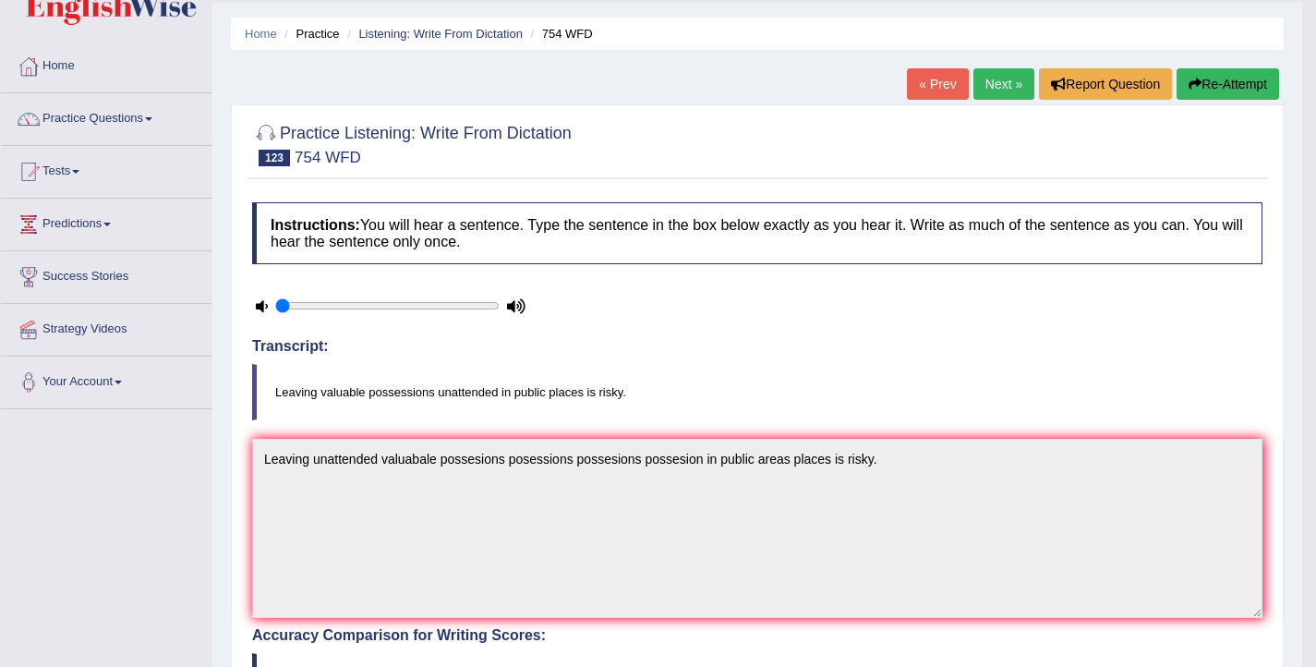
scroll to position [0, 0]
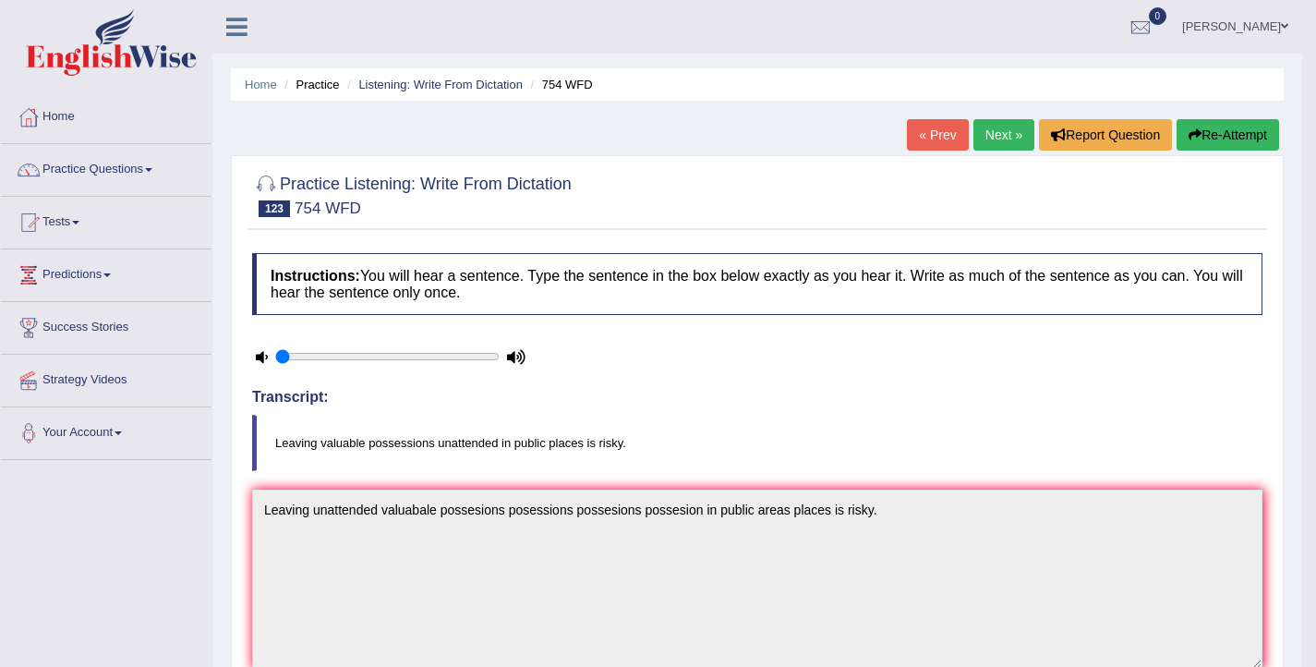
click at [1226, 139] on button "Re-Attempt" at bounding box center [1227, 134] width 102 height 31
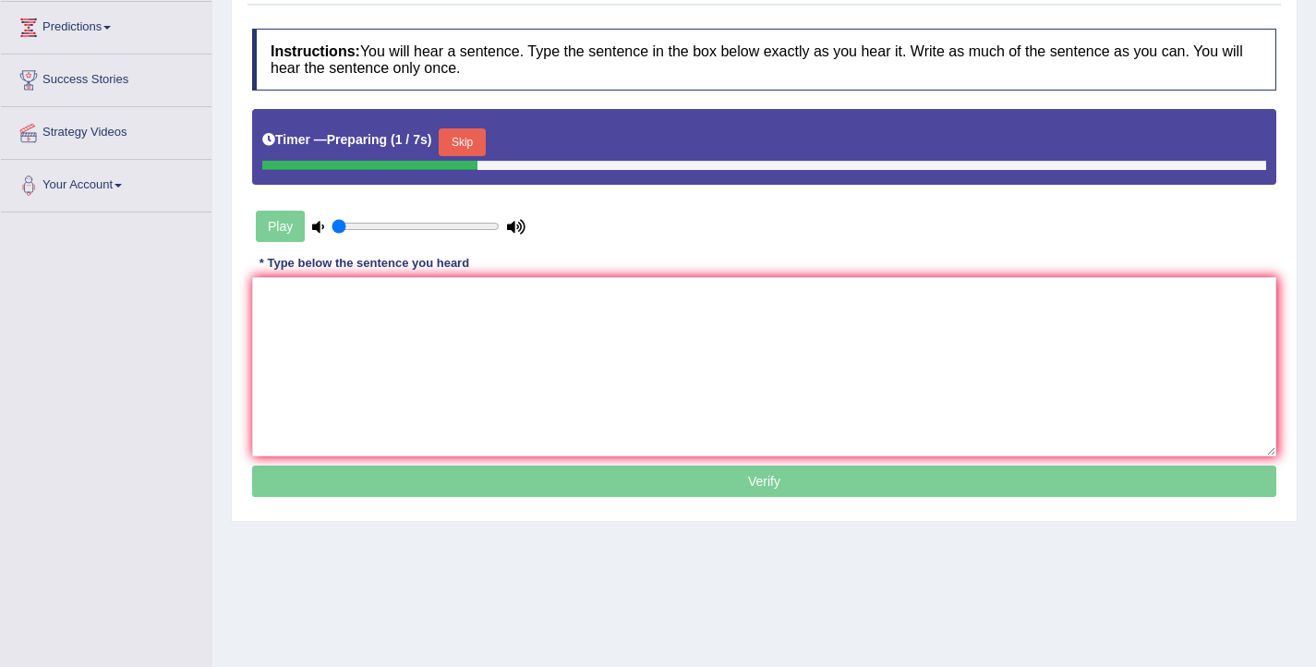
scroll to position [252, 0]
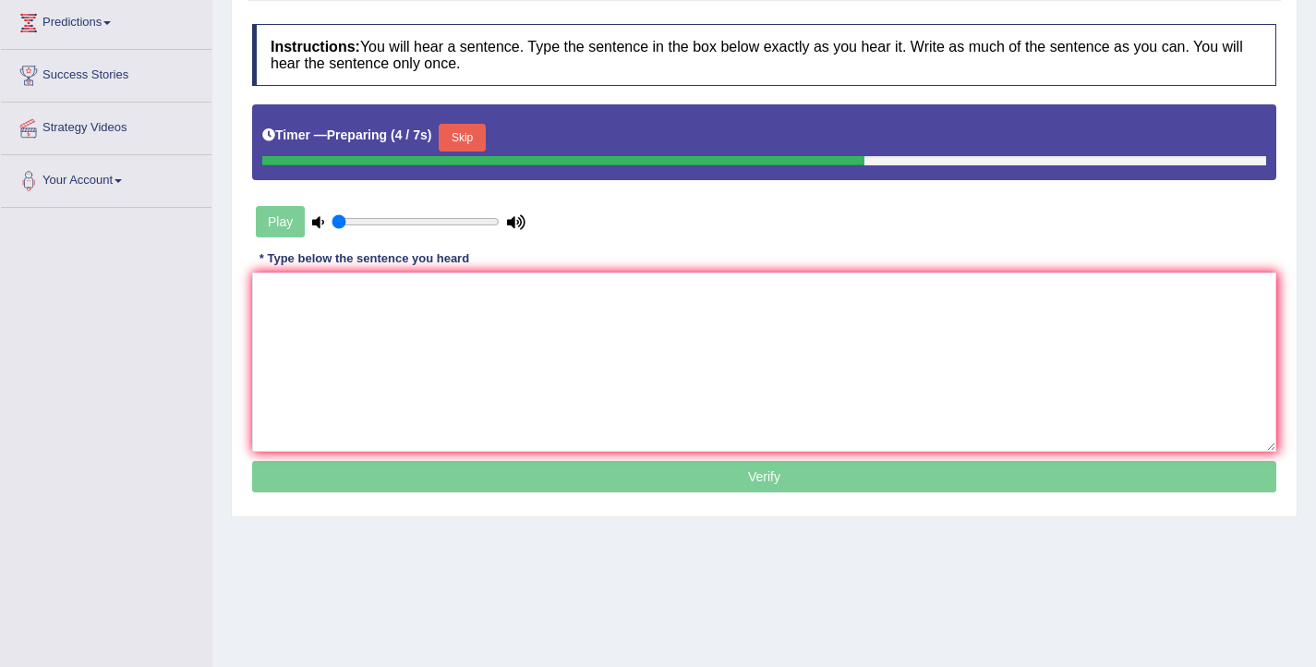
click at [466, 143] on button "Skip" at bounding box center [462, 138] width 46 height 28
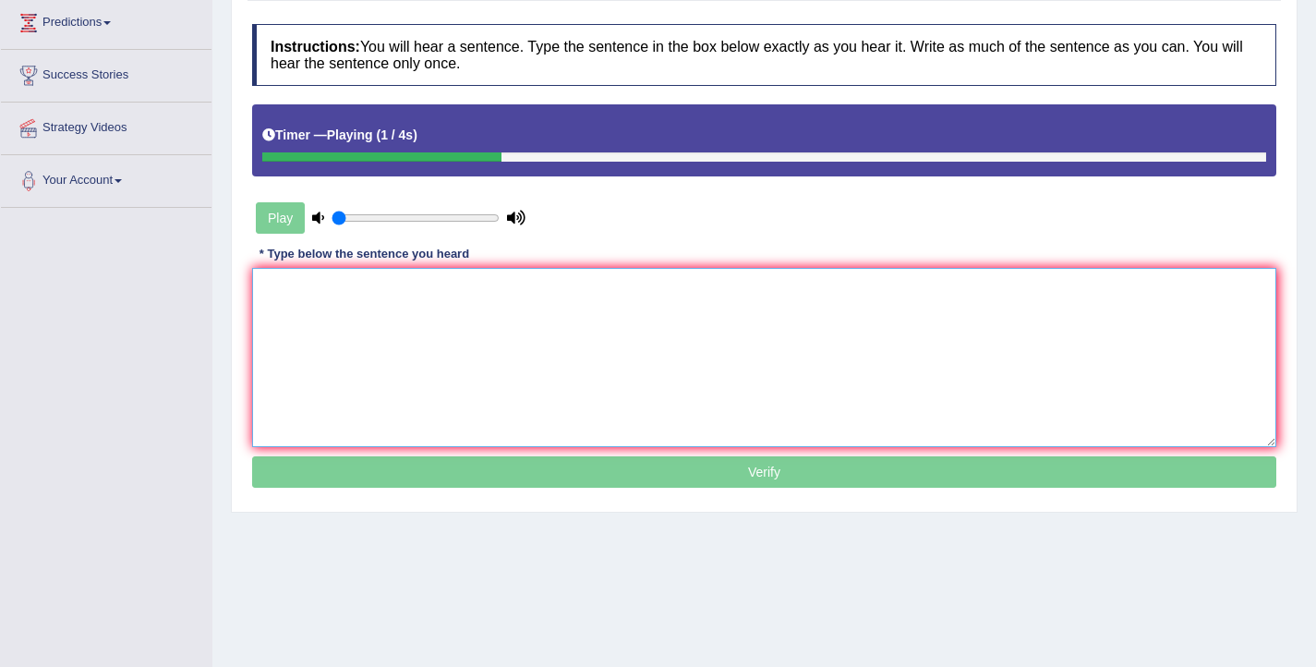
click at [410, 295] on textarea at bounding box center [764, 357] width 1024 height 179
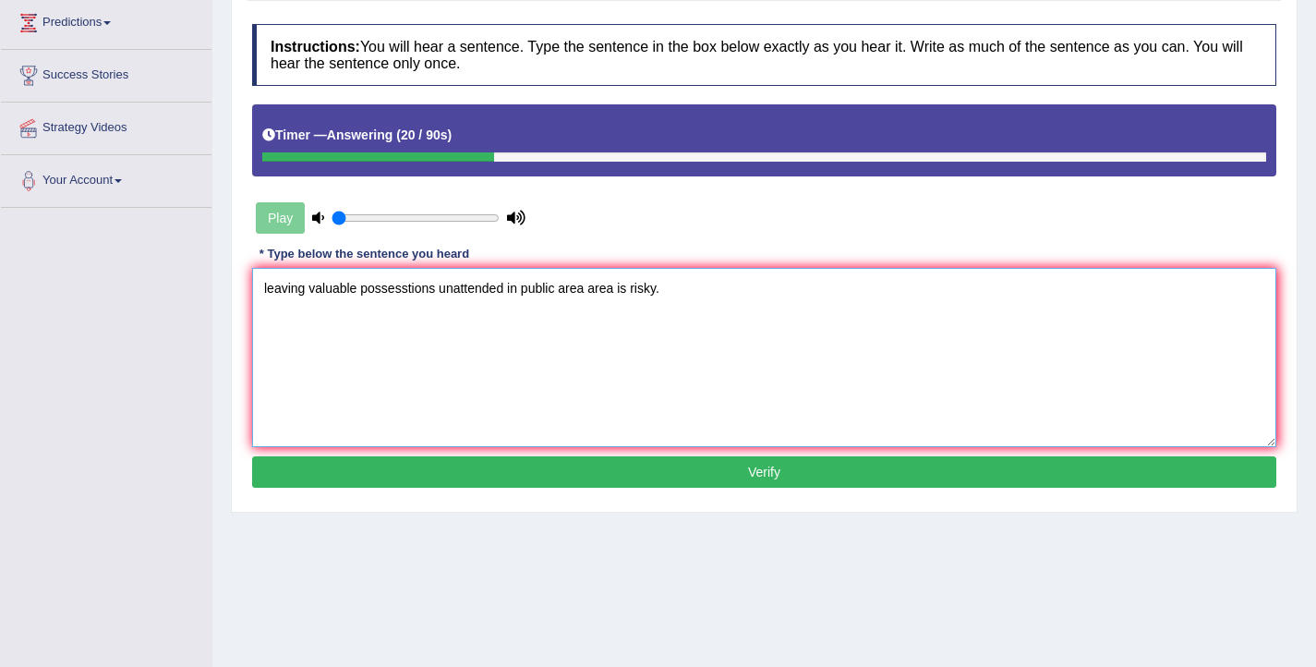
click at [269, 284] on textarea "leaving valuable possesstions unattended in public area area is risky." at bounding box center [764, 357] width 1024 height 179
click at [415, 292] on textarea "Leaving valuable possesstions unattended in public area area is risky." at bounding box center [764, 357] width 1024 height 179
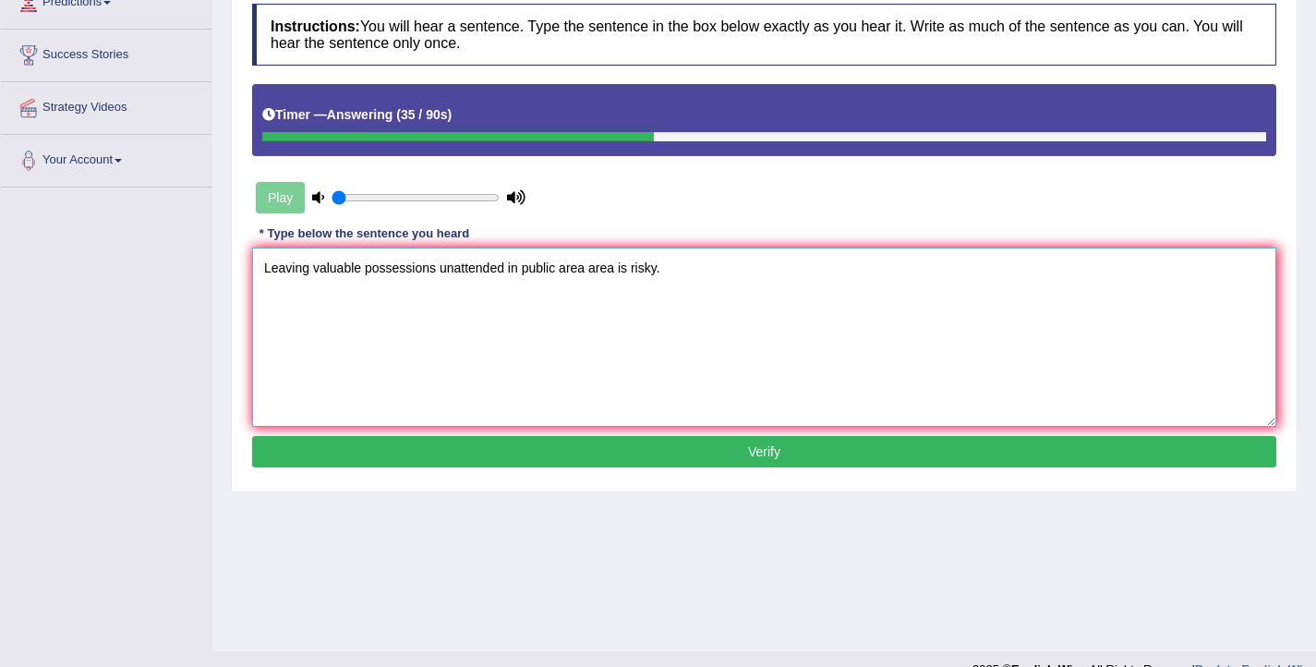
scroll to position [285, 0]
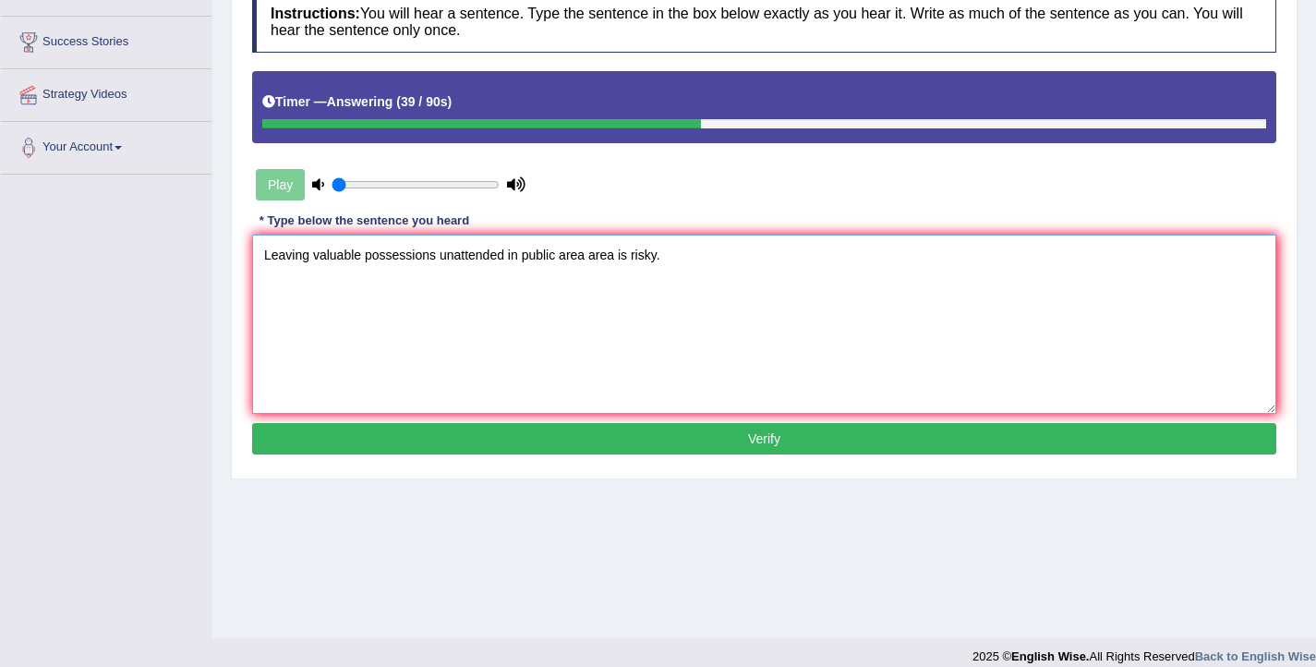
click at [613, 262] on textarea "Leaving valuable possessions unattended in public area area is risky." at bounding box center [764, 324] width 1024 height 179
type textarea "Leaving valuable possessions unattended in public area areas is risky."
click at [594, 432] on button "Verify" at bounding box center [764, 438] width 1024 height 31
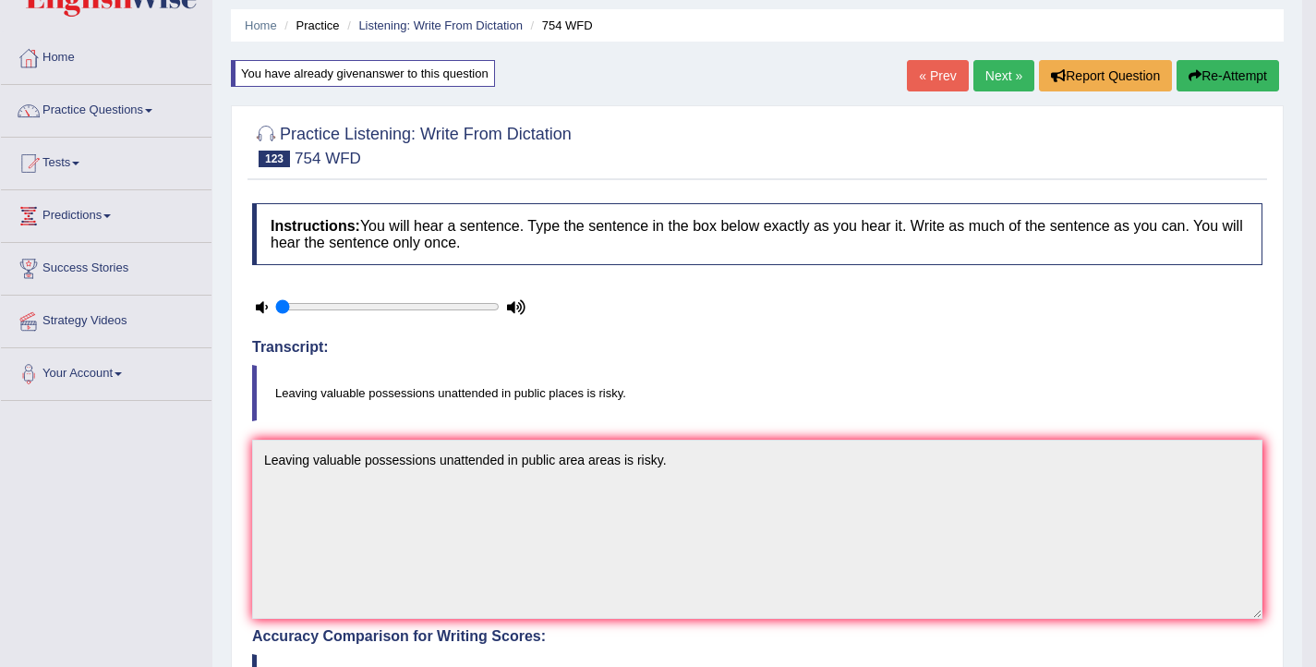
scroll to position [54, 0]
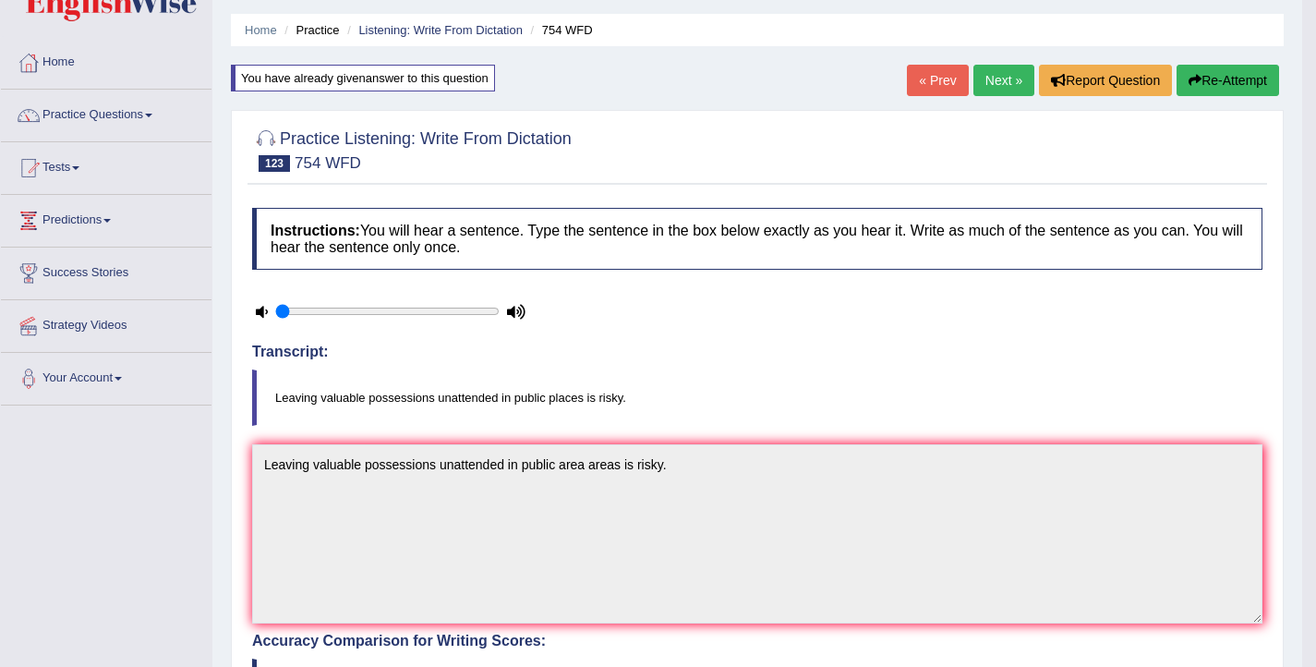
click at [985, 85] on link "Next »" at bounding box center [1003, 80] width 61 height 31
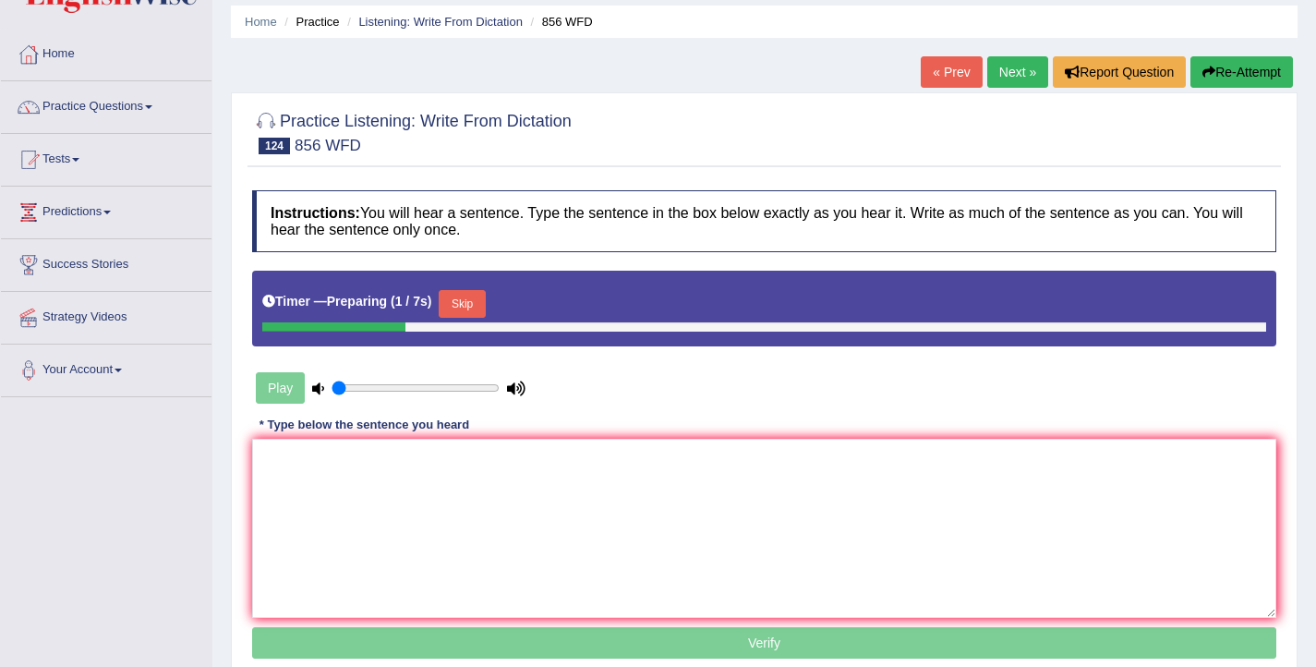
scroll to position [67, 0]
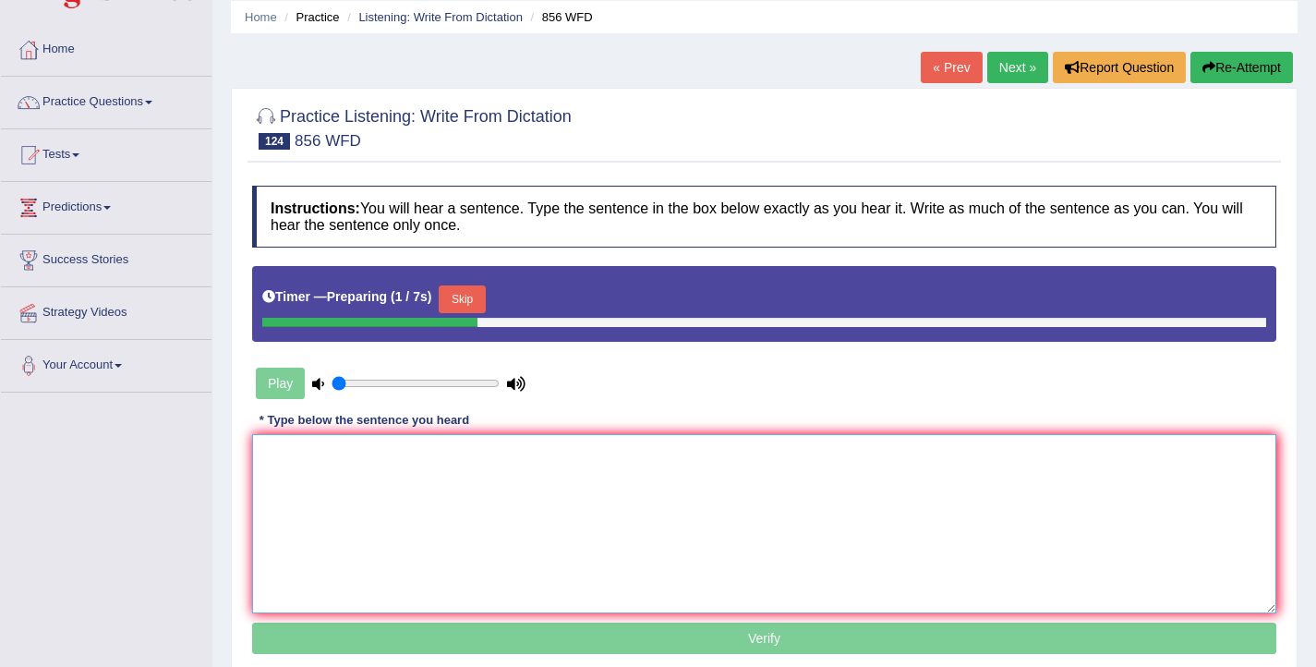
click at [439, 463] on textarea at bounding box center [764, 523] width 1024 height 179
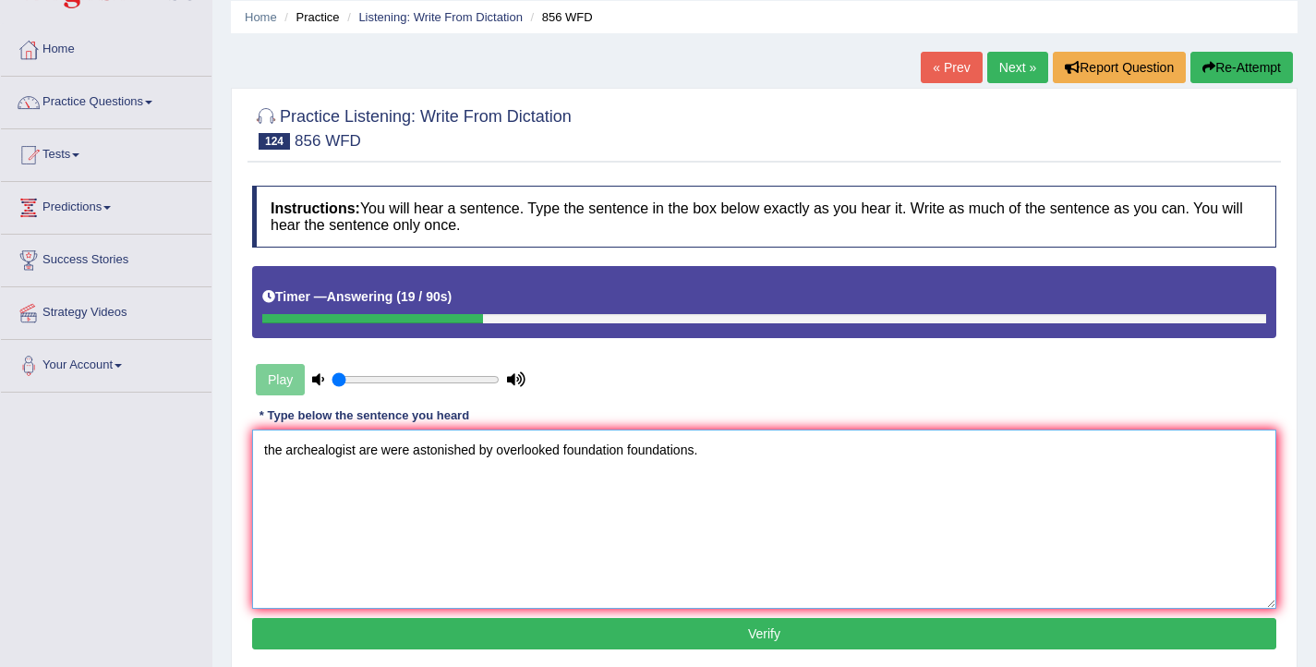
click at [269, 448] on textarea "the archealogist are were astonished by overlooked foundation foundations." at bounding box center [764, 518] width 1024 height 179
click at [359, 452] on textarea "The archealogist are were astonished by overlooked foundation foundations." at bounding box center [764, 518] width 1024 height 179
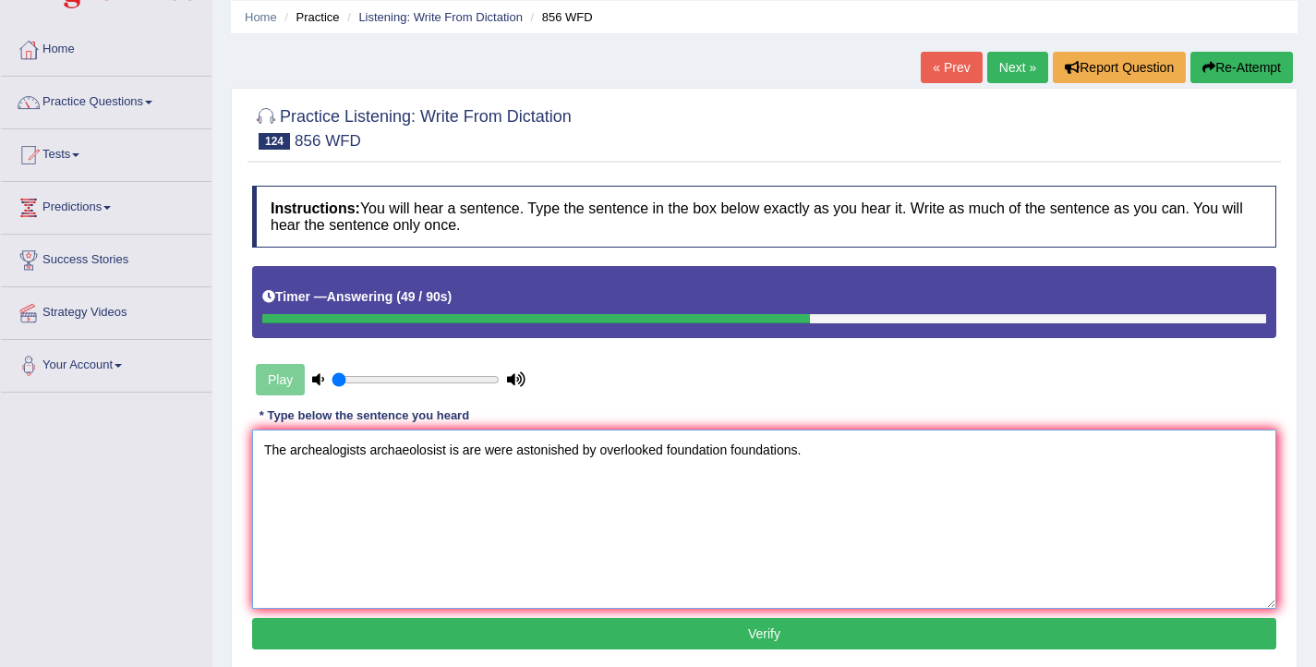
click at [321, 453] on textarea "The archealogists archaeolosist is are were astonished by overlooked foundation…" at bounding box center [764, 518] width 1024 height 179
click at [366, 453] on textarea "The archealogists archaeolosist is are were astonished by overlooked foundation…" at bounding box center [764, 518] width 1024 height 179
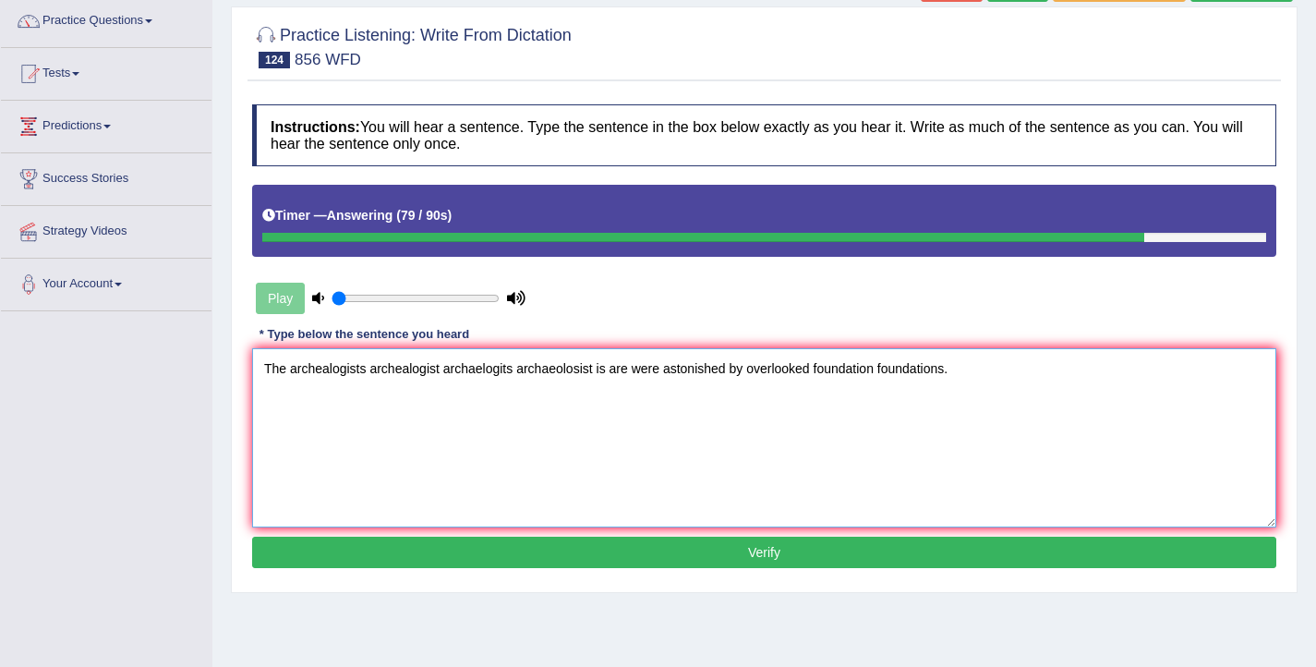
scroll to position [155, 0]
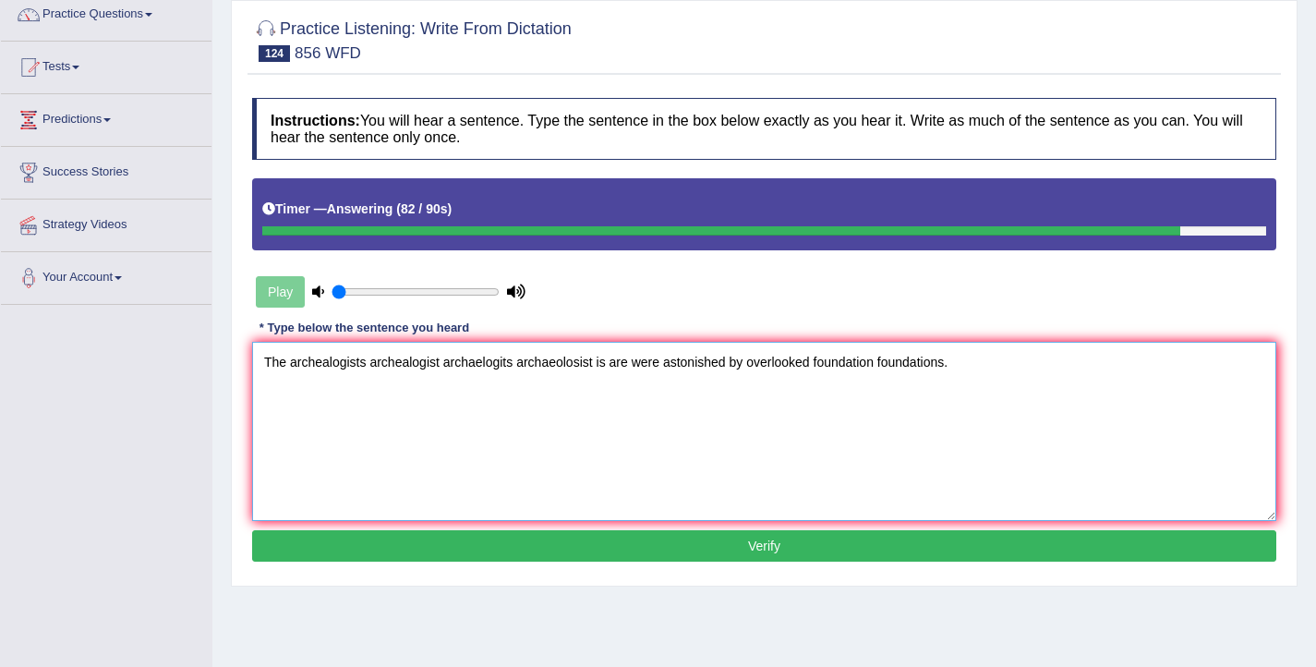
type textarea "The archealogists archealogist archaelogits archaeolosist is are were astonishe…"
click at [651, 548] on button "Verify" at bounding box center [764, 545] width 1024 height 31
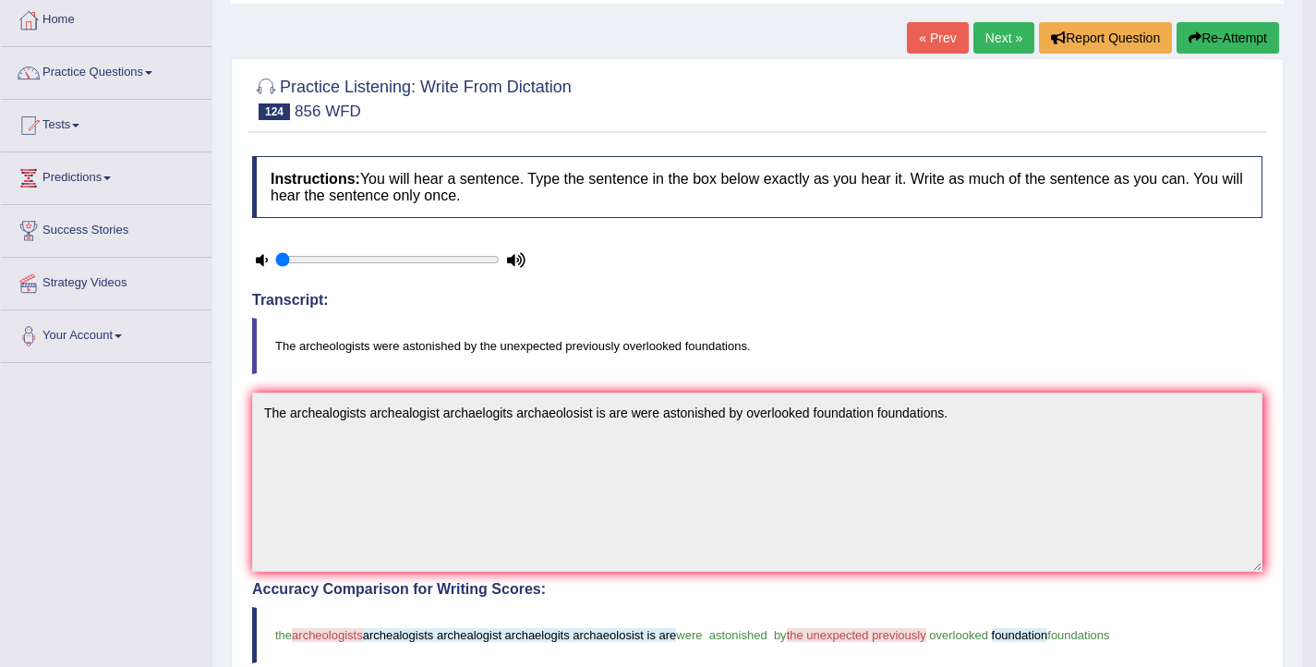
scroll to position [75, 0]
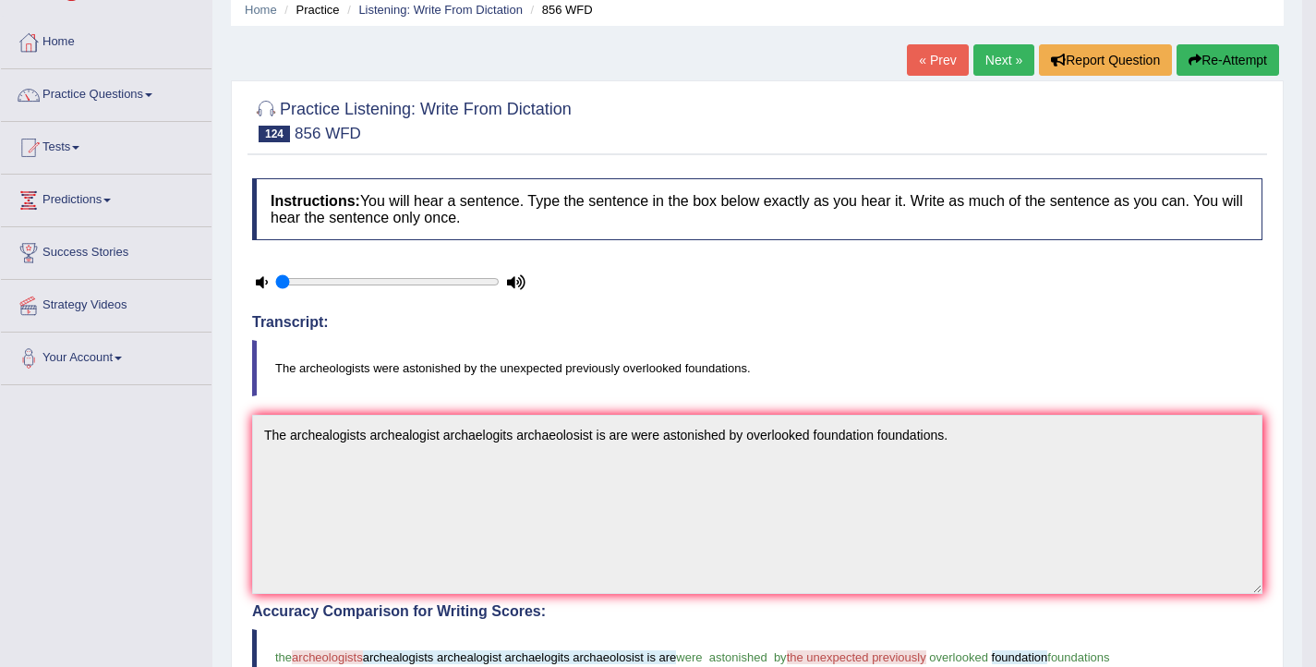
click at [1210, 59] on button "Re-Attempt" at bounding box center [1227, 59] width 102 height 31
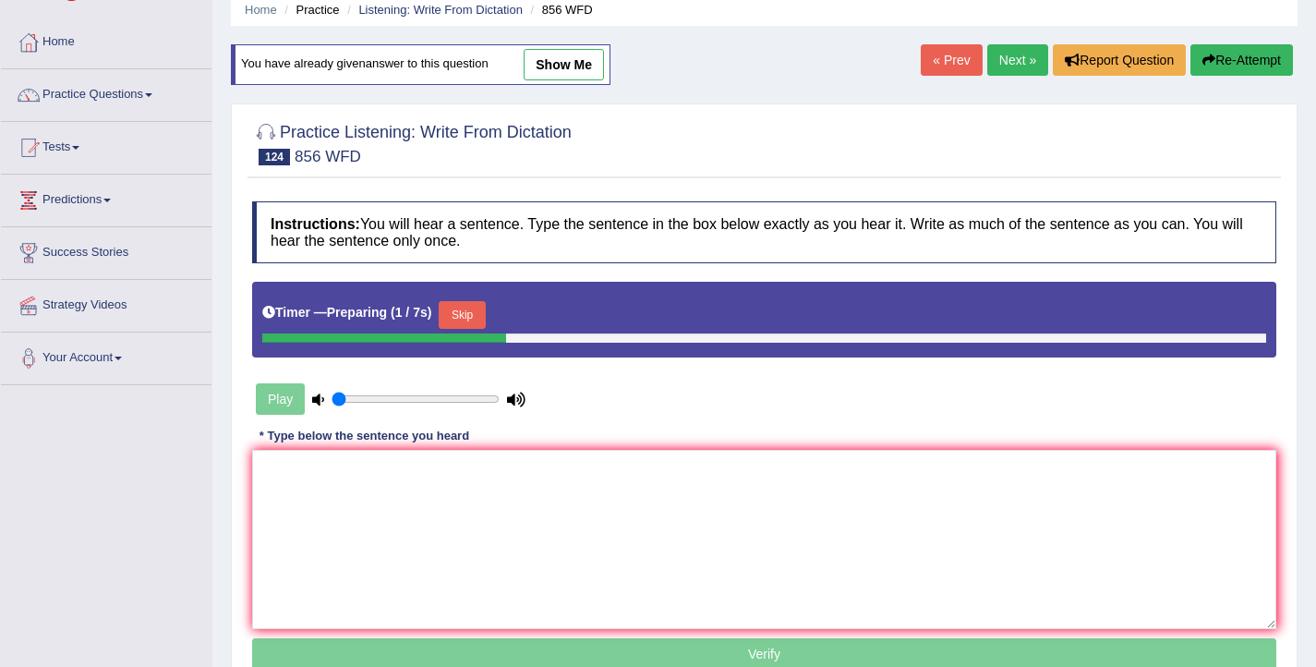
click at [481, 313] on button "Skip" at bounding box center [462, 315] width 46 height 28
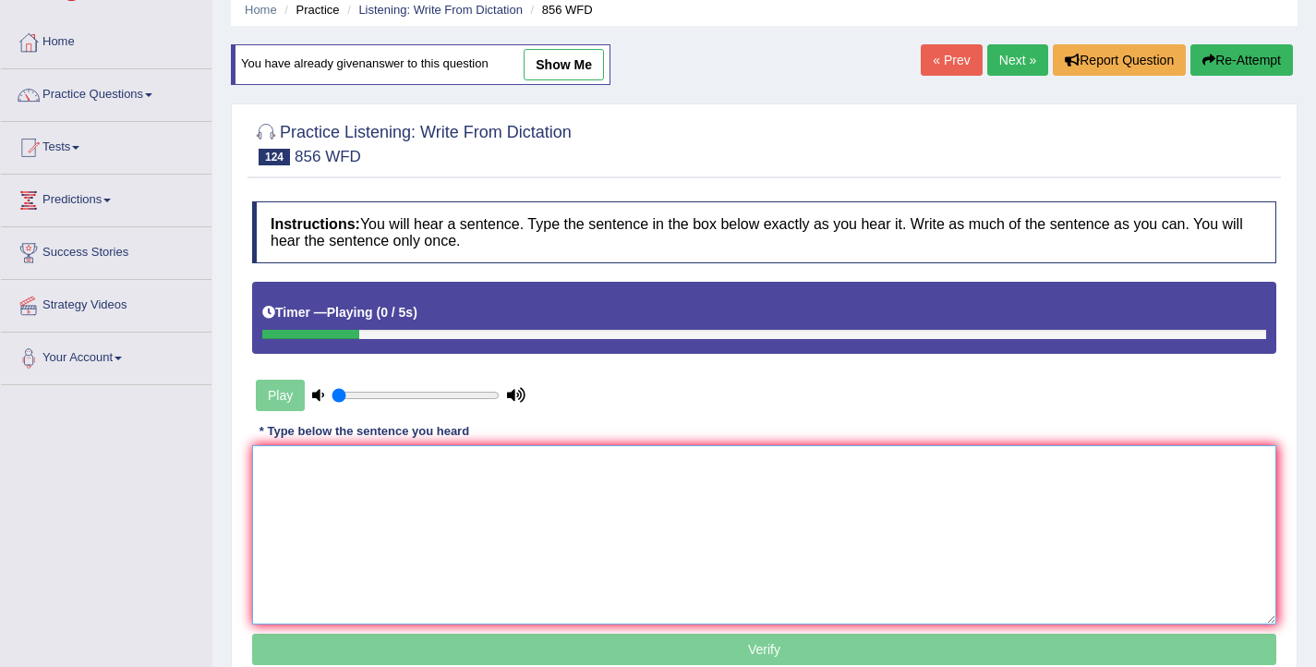
click at [436, 531] on textarea at bounding box center [764, 534] width 1024 height 179
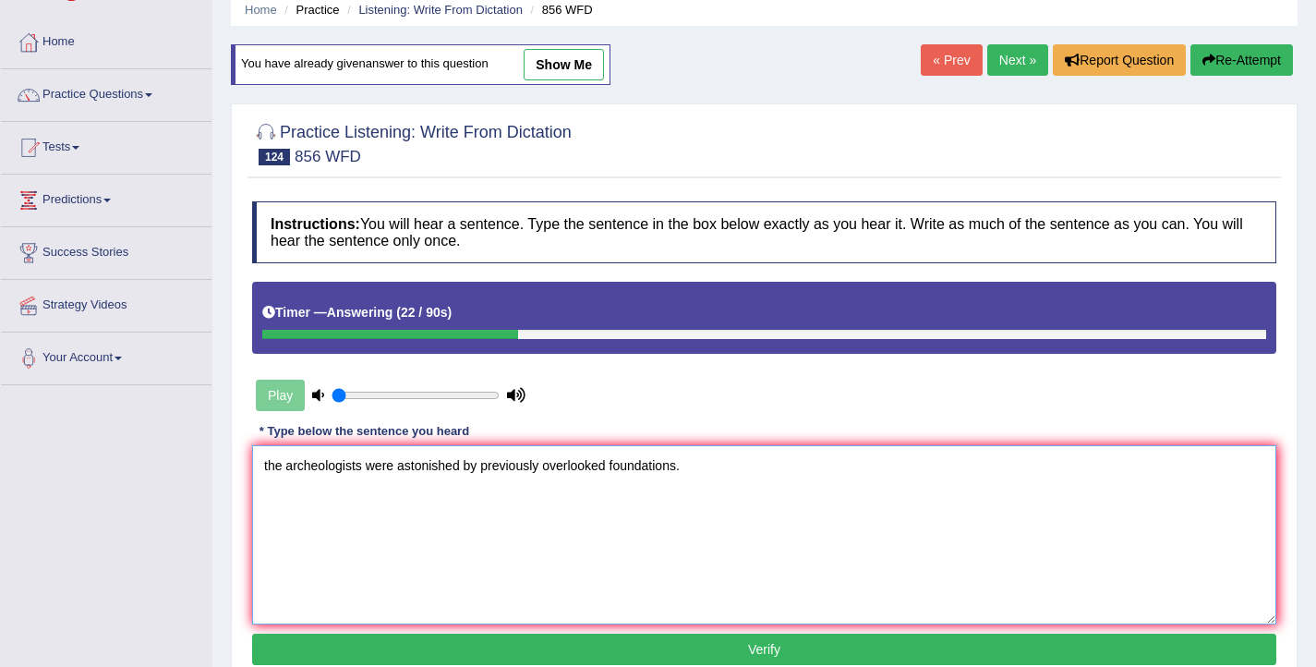
click at [270, 465] on textarea "the archeologists were astonished by previously overlooked foundations." at bounding box center [764, 534] width 1024 height 179
click at [485, 469] on textarea "The archeologists were astonished by previously overlooked foundations." at bounding box center [764, 534] width 1024 height 179
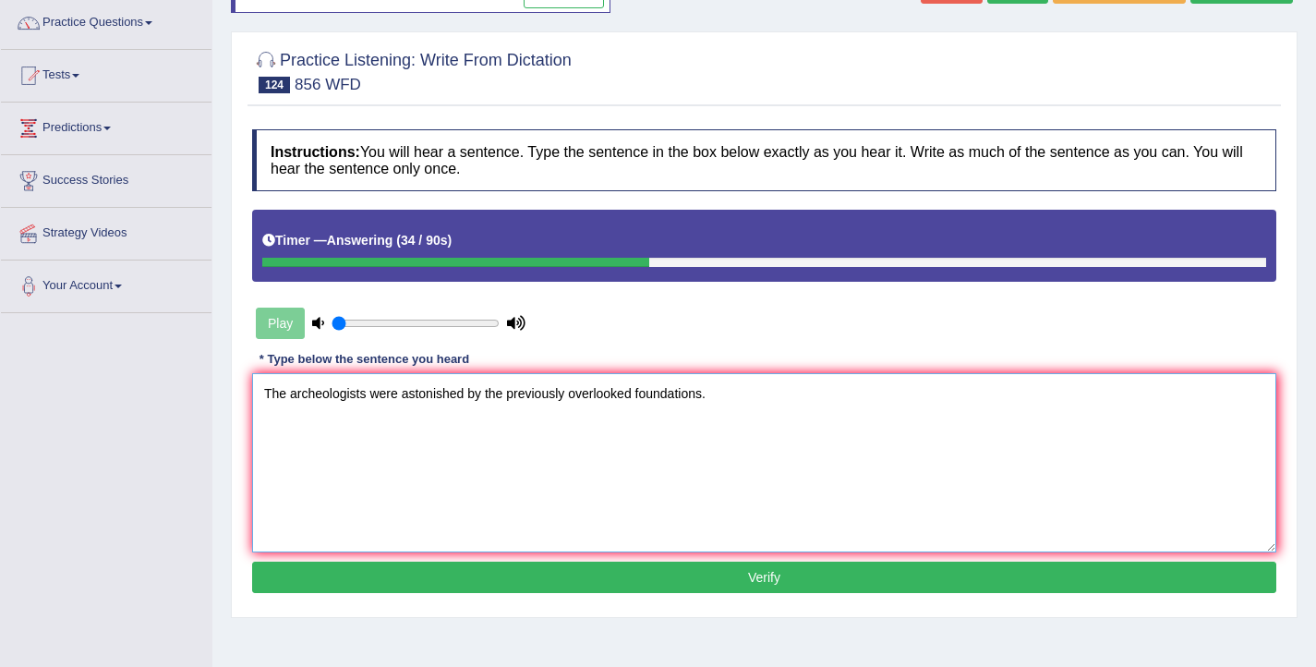
scroll to position [159, 0]
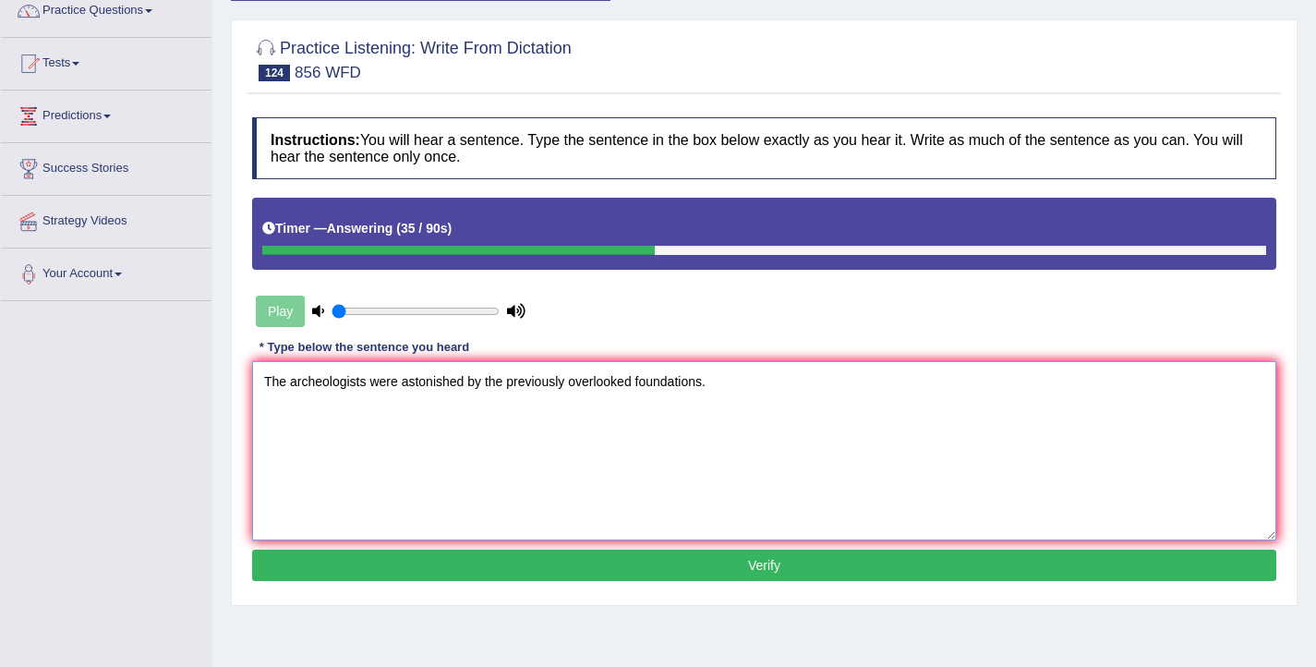
type textarea "The archeologists were astonished by the previously overlooked foundations."
click at [560, 573] on button "Verify" at bounding box center [764, 564] width 1024 height 31
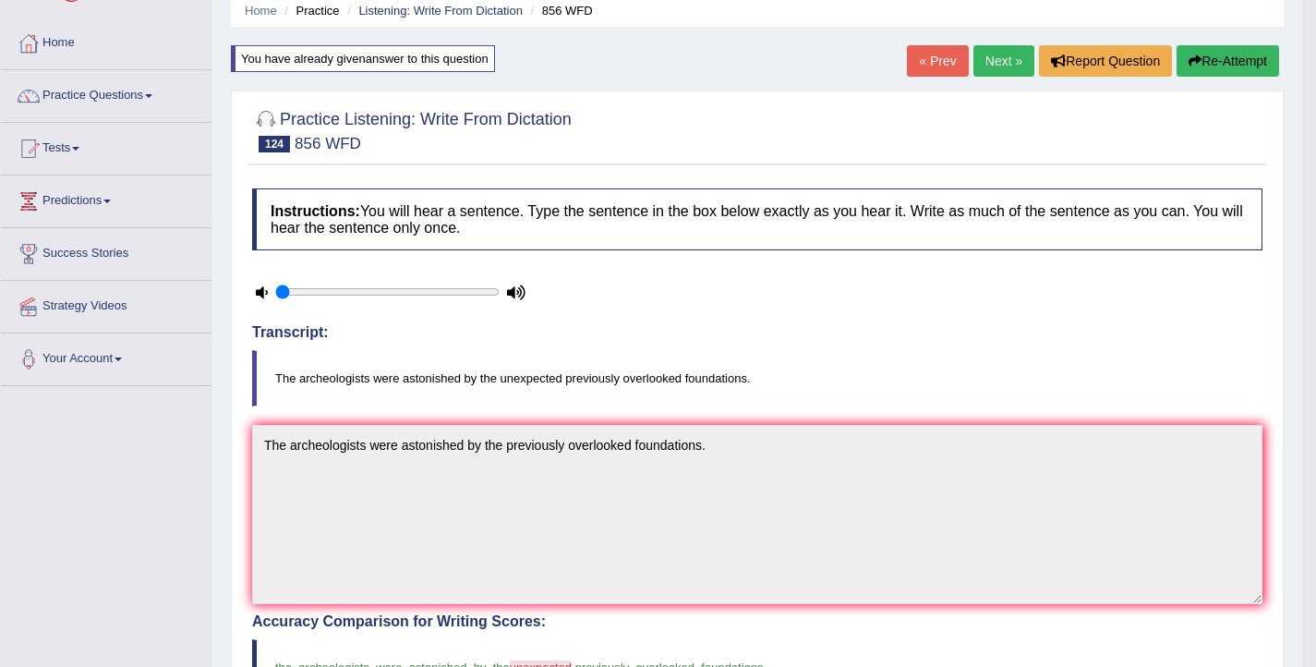
scroll to position [39, 0]
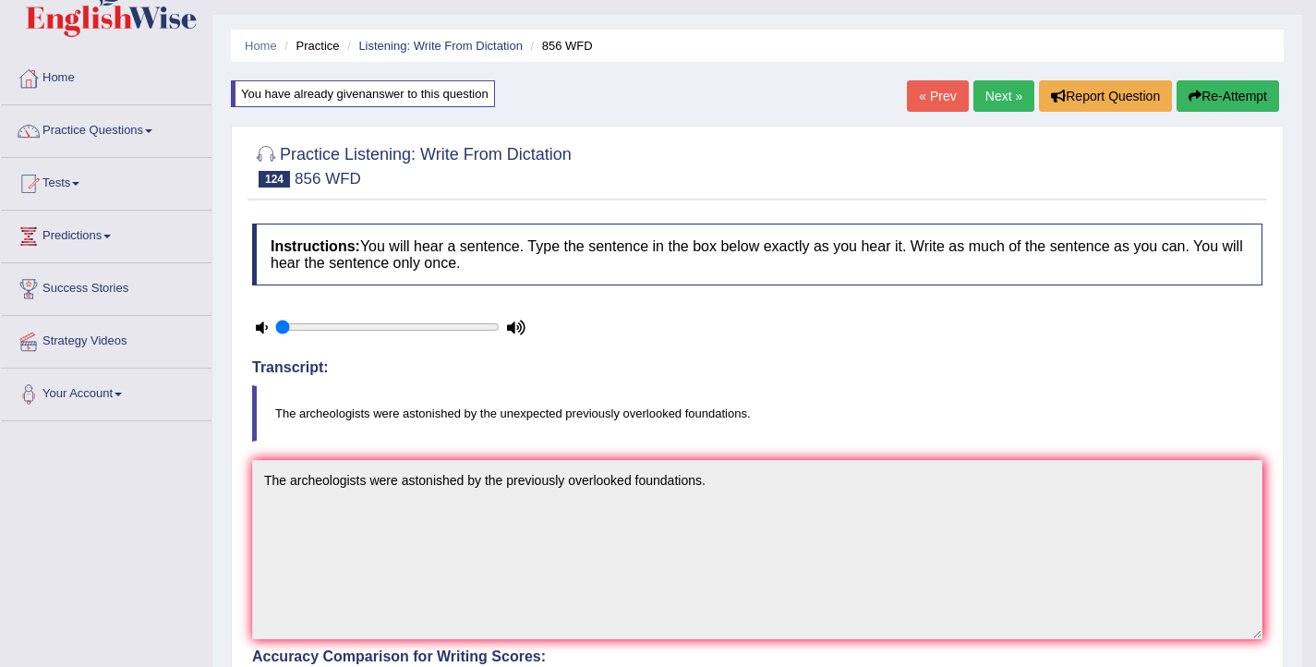
click at [1224, 101] on button "Re-Attempt" at bounding box center [1227, 95] width 102 height 31
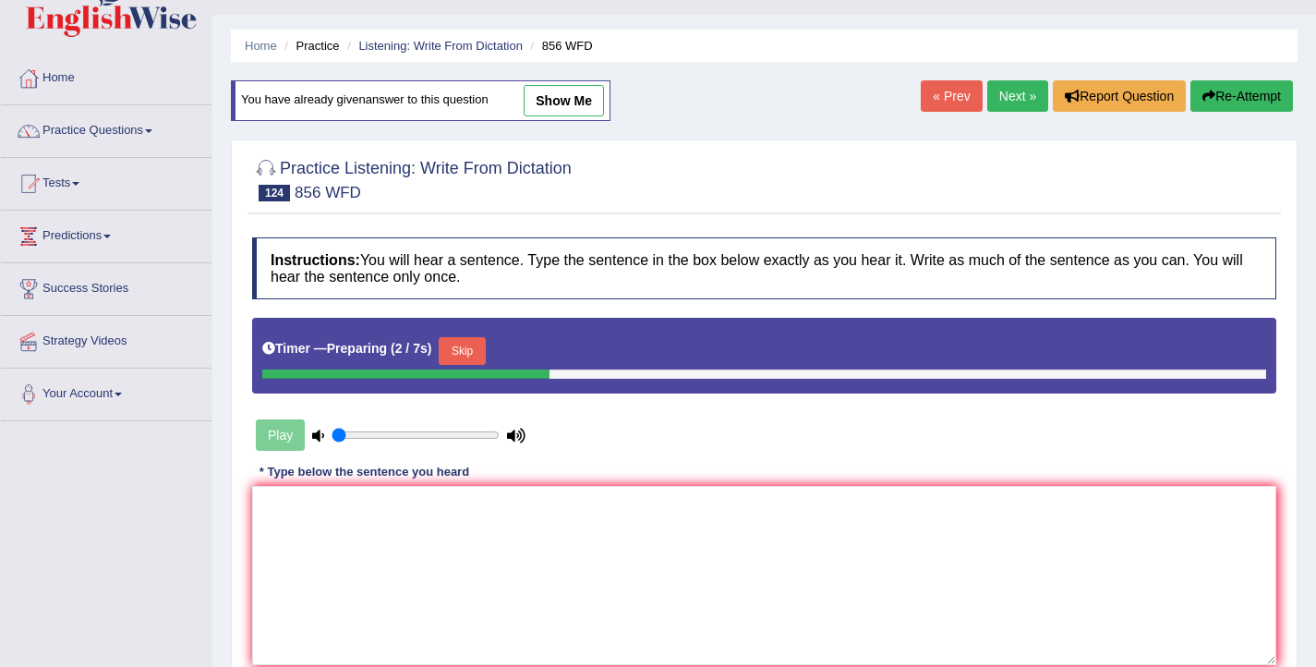
click at [475, 356] on button "Skip" at bounding box center [462, 351] width 46 height 28
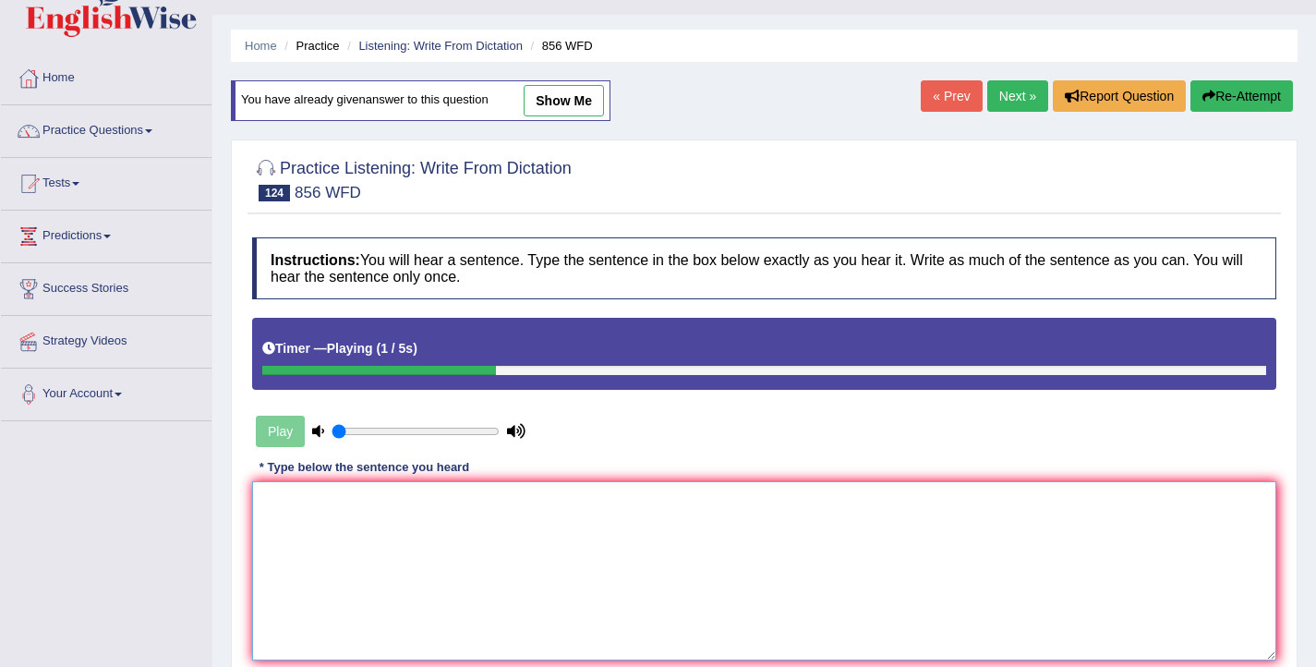
click at [402, 526] on textarea at bounding box center [764, 570] width 1024 height 179
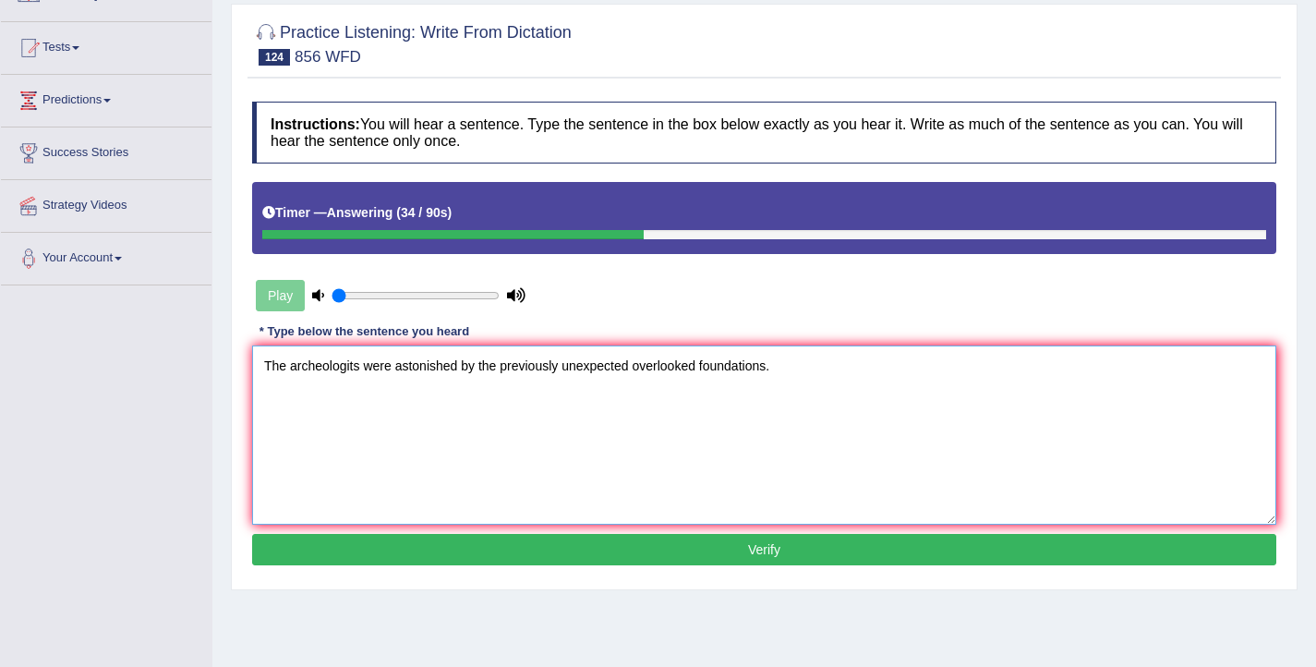
scroll to position [178, 0]
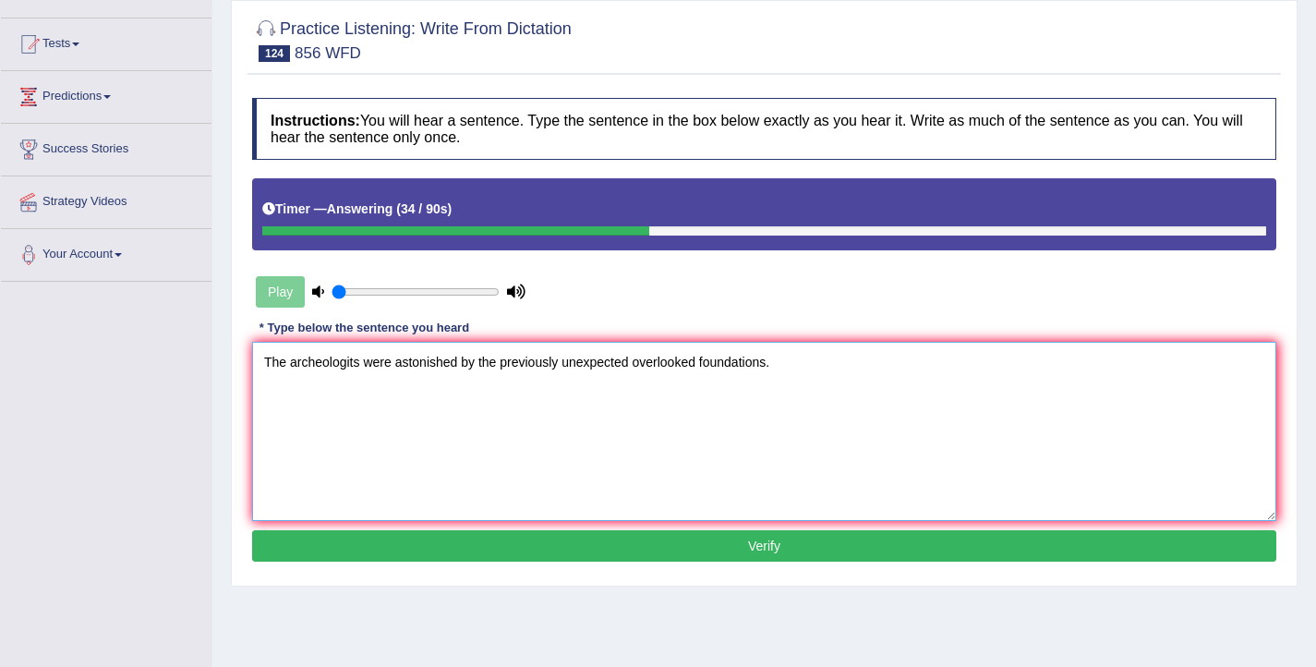
type textarea "The archeologits were astonished by the previously unexpected overlooked founda…"
click at [347, 545] on button "Verify" at bounding box center [764, 545] width 1024 height 31
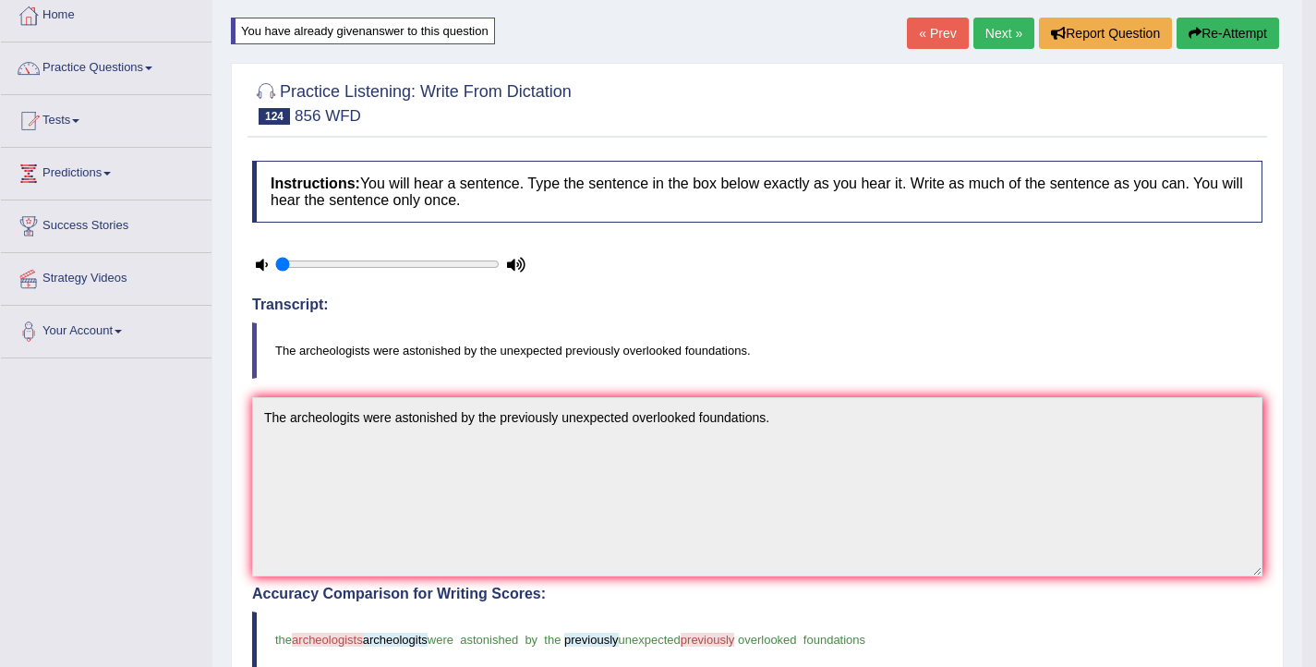
scroll to position [0, 0]
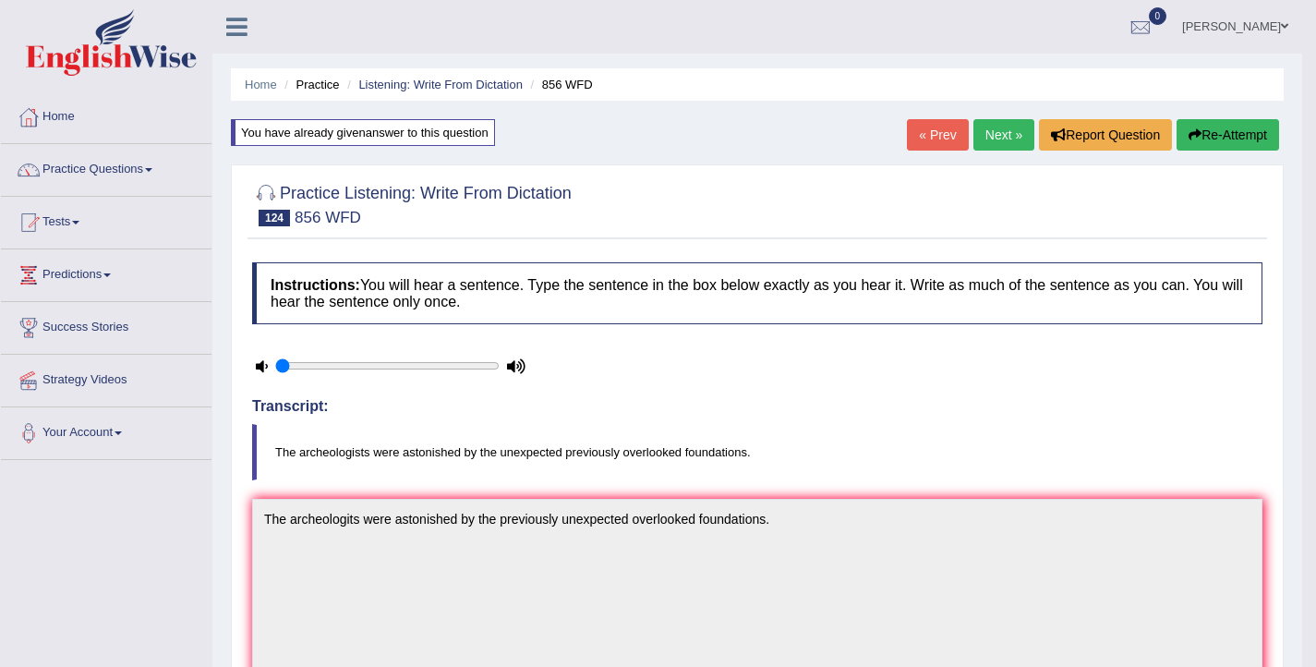
click at [1221, 139] on button "Re-Attempt" at bounding box center [1227, 134] width 102 height 31
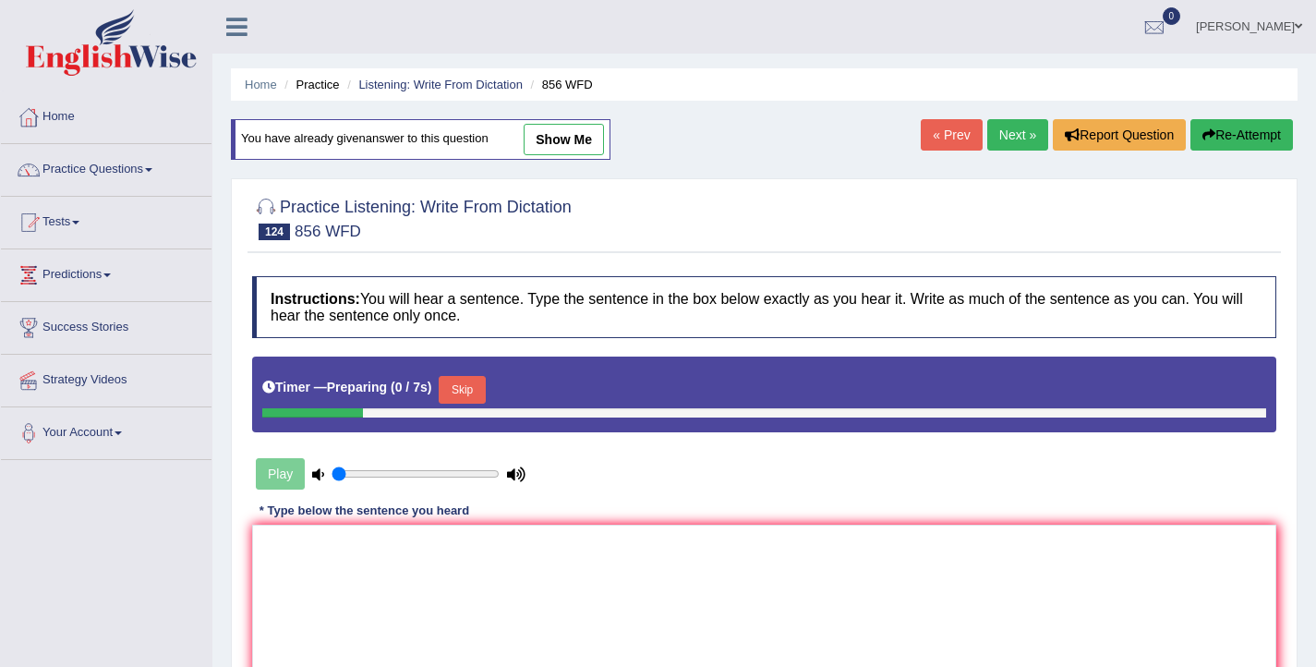
click at [476, 384] on button "Skip" at bounding box center [462, 390] width 46 height 28
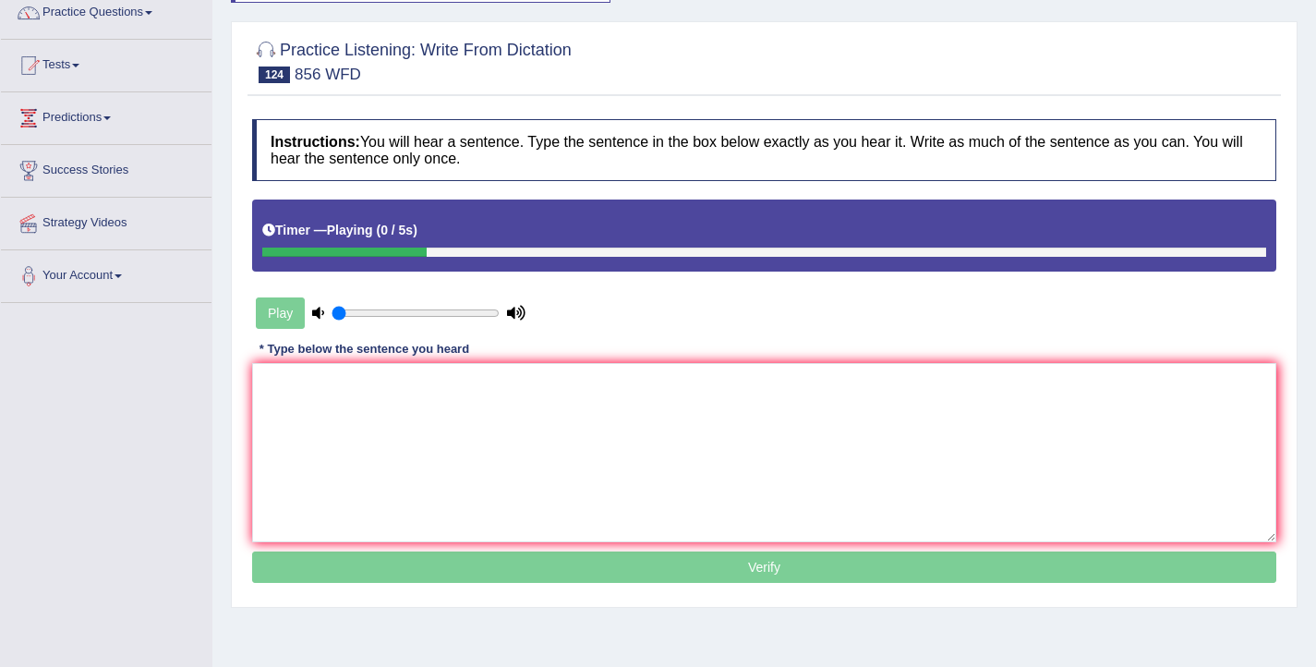
scroll to position [174, 0]
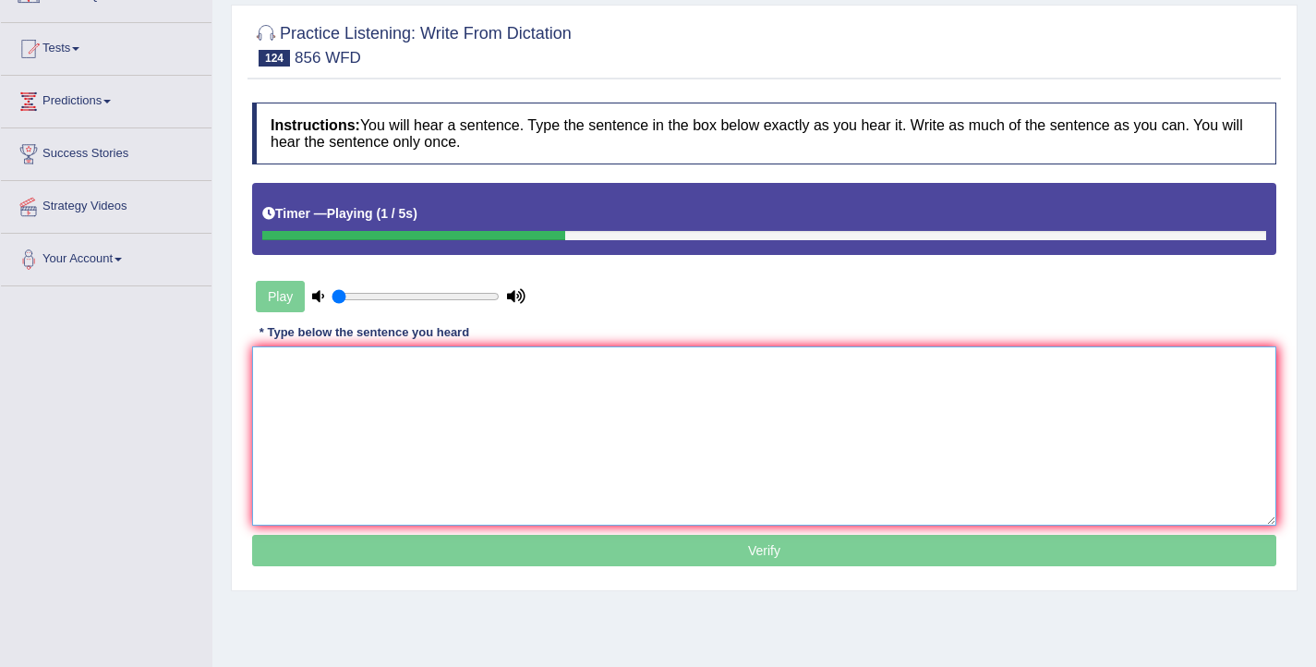
click at [403, 412] on textarea at bounding box center [764, 435] width 1024 height 179
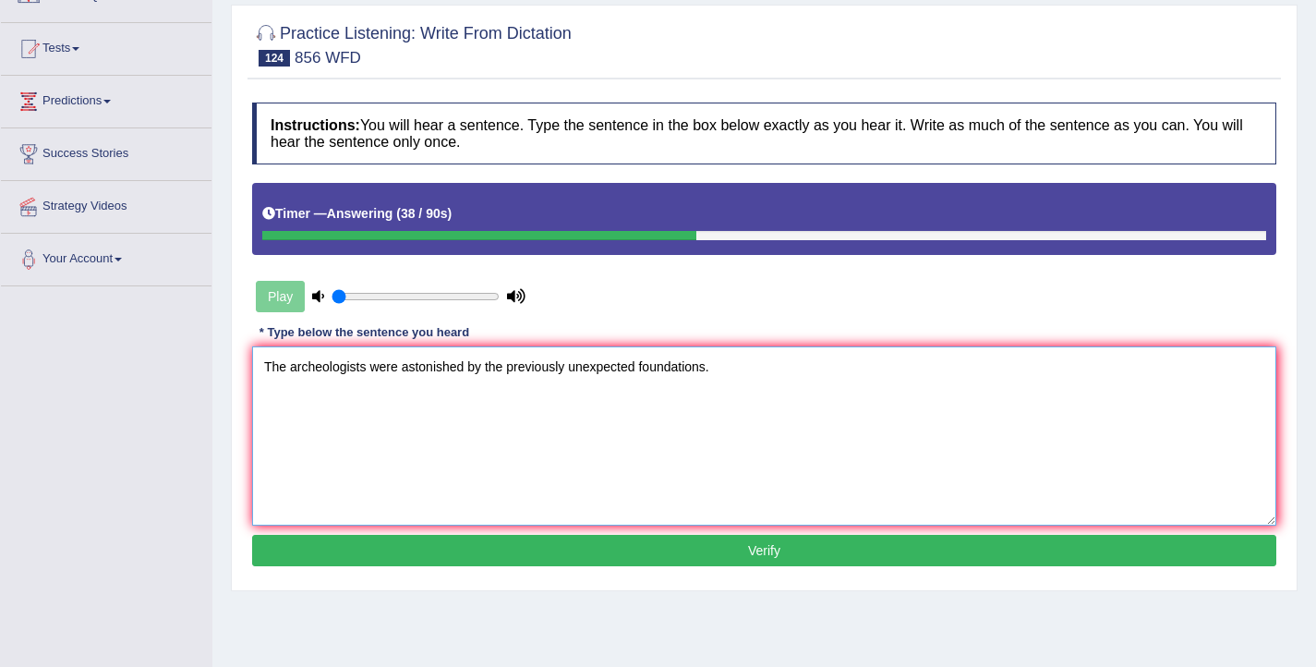
click at [641, 368] on textarea "The archeologists were astonished by the previously unexpected foundations." at bounding box center [764, 435] width 1024 height 179
type textarea "The archeologists were astonished by the previously unexpected unexpected previ…"
click at [664, 548] on button "Verify" at bounding box center [764, 550] width 1024 height 31
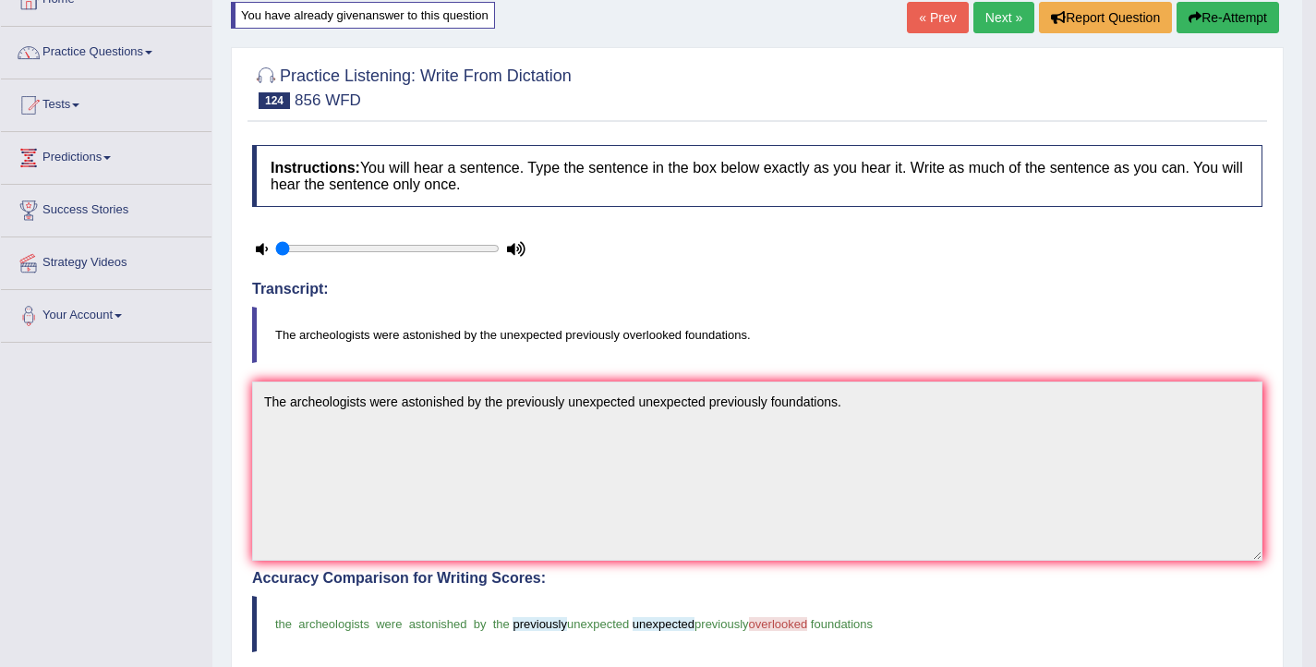
scroll to position [83, 0]
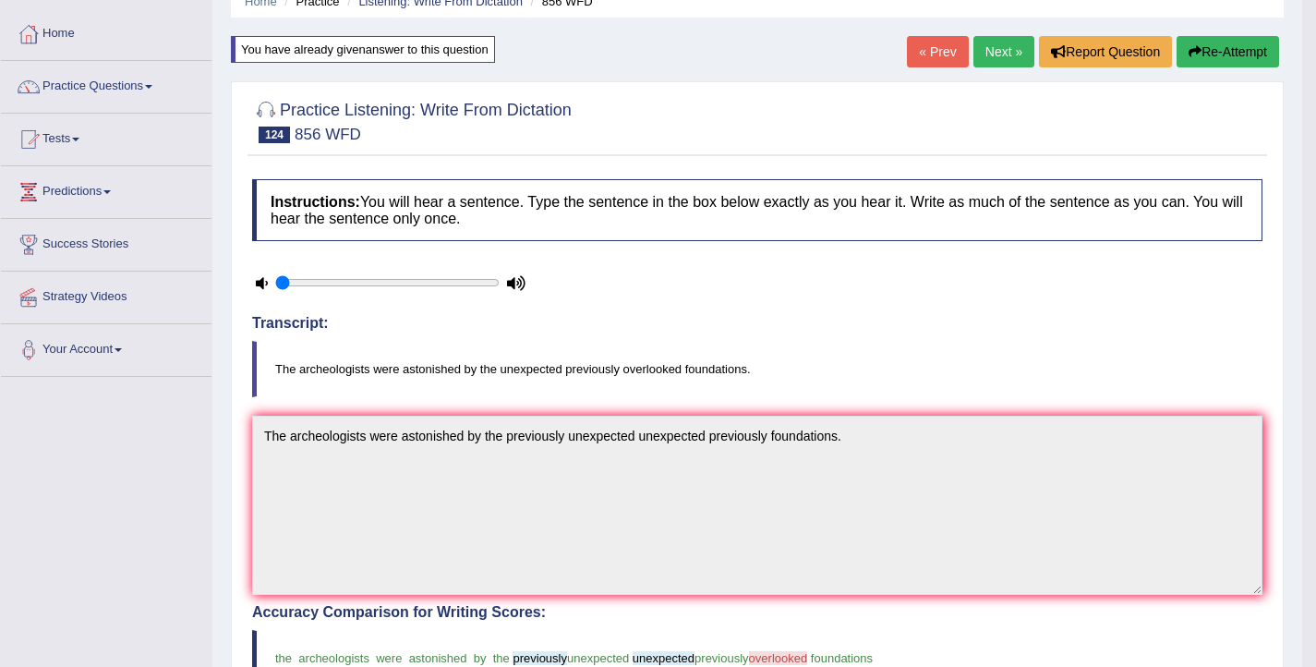
click at [1204, 44] on button "Re-Attempt" at bounding box center [1227, 51] width 102 height 31
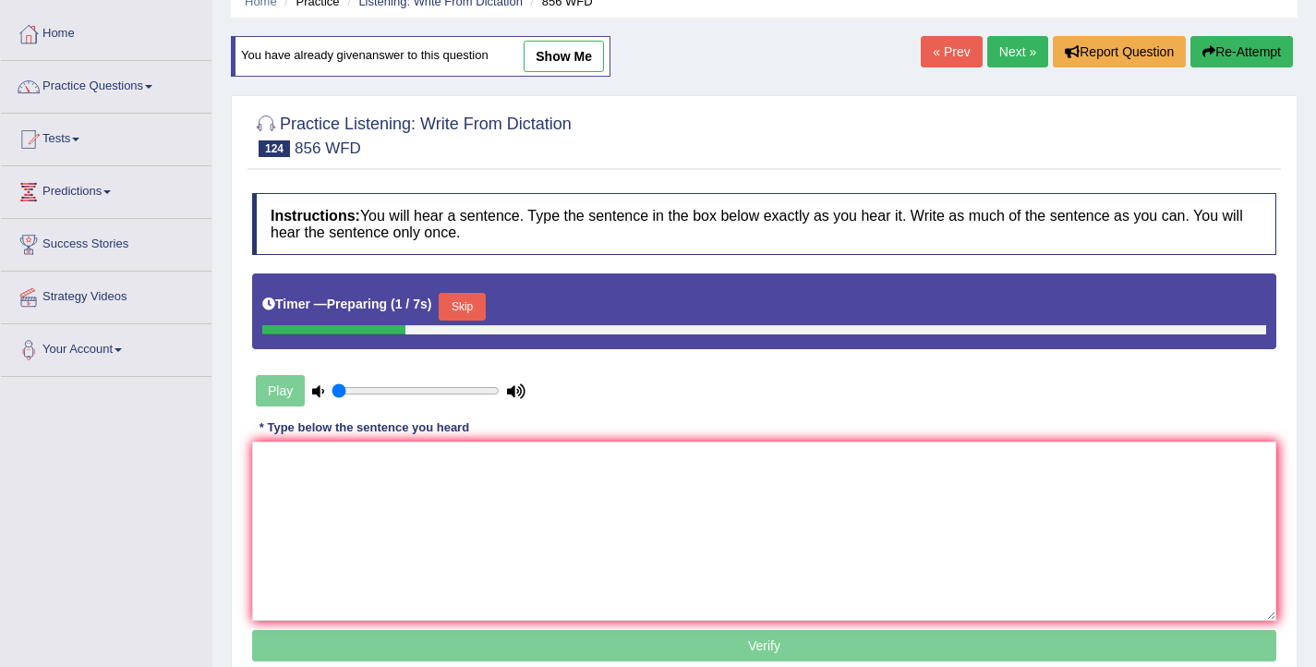
click at [474, 307] on button "Skip" at bounding box center [462, 307] width 46 height 28
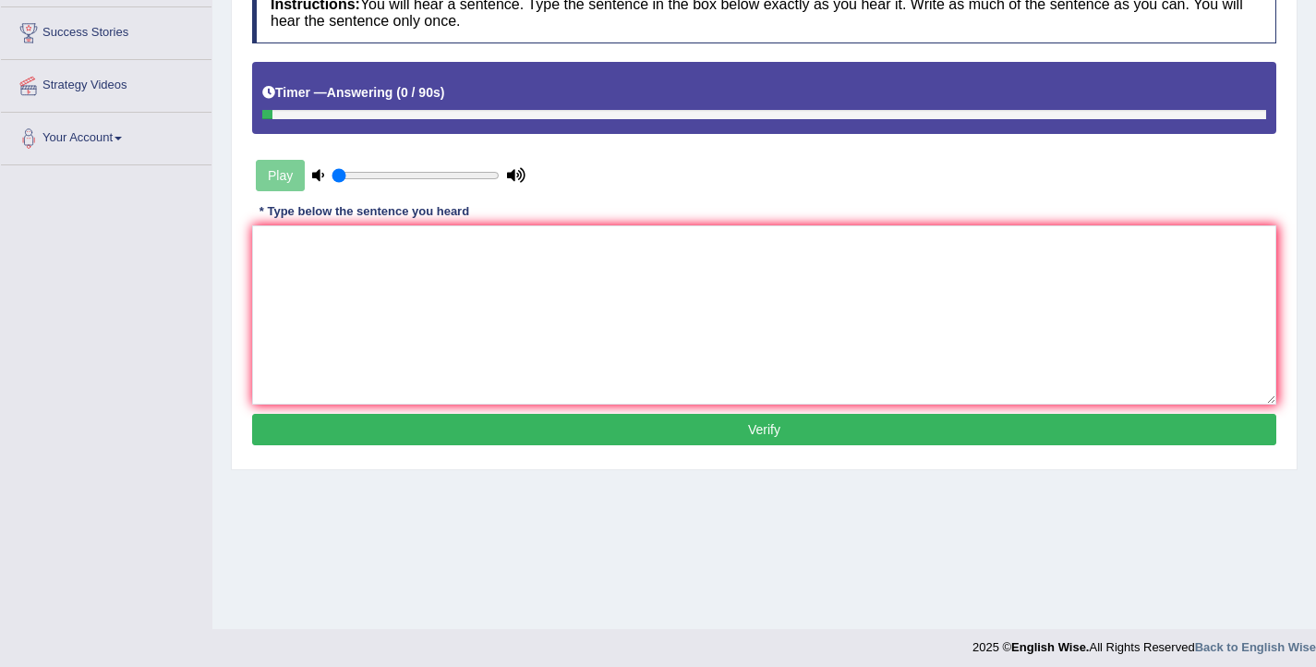
scroll to position [303, 0]
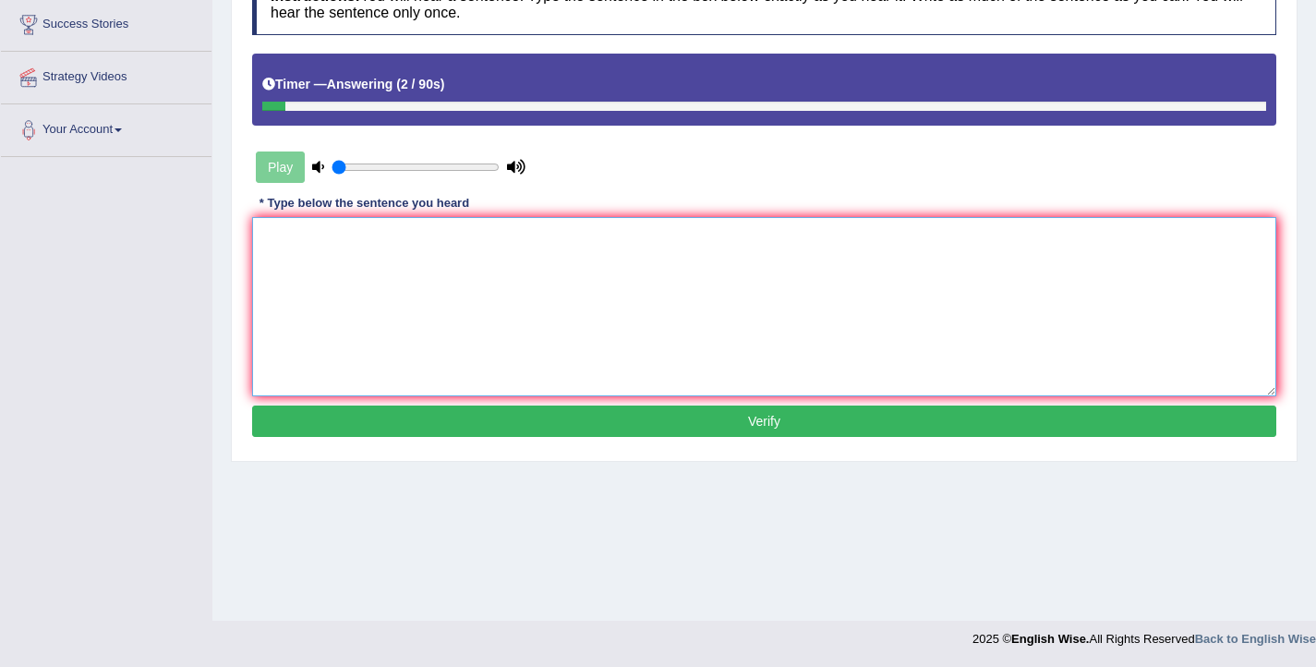
click at [393, 343] on textarea at bounding box center [764, 306] width 1024 height 179
click at [605, 239] on textarea "The archeologits were astonished by the previously unexpeected" at bounding box center [764, 306] width 1024 height 179
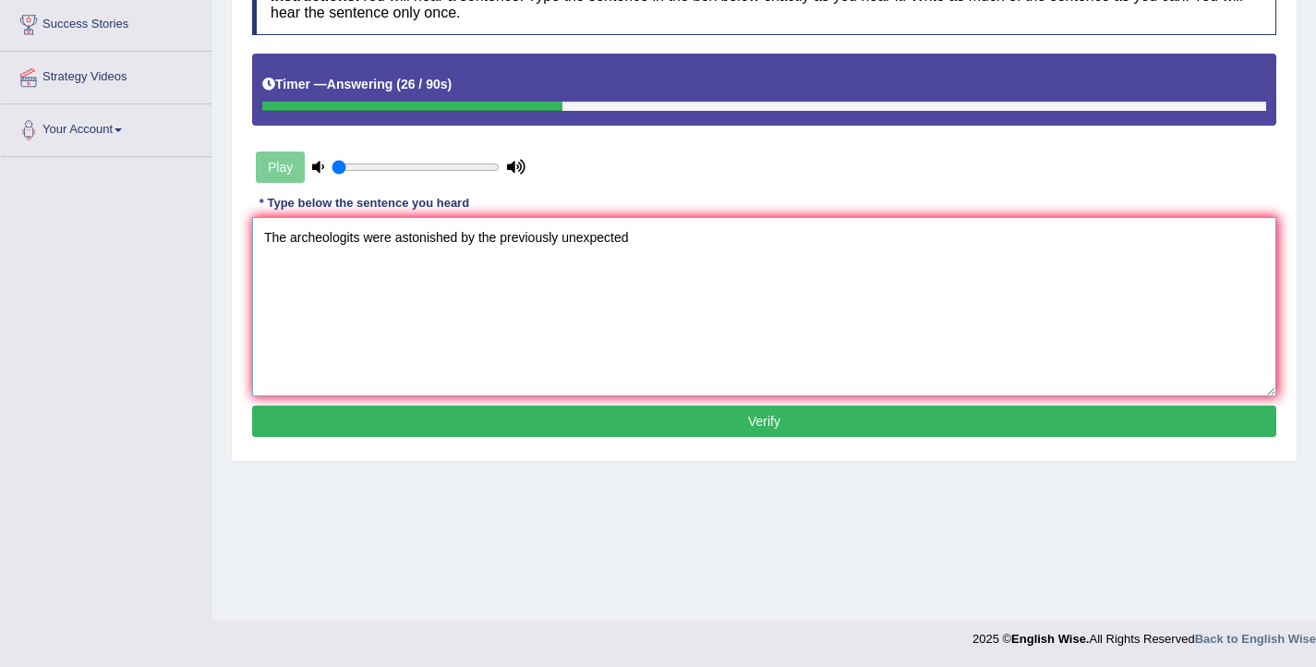
click at [669, 247] on textarea "The archeologits were astonished by the previously unexpected" at bounding box center [764, 306] width 1024 height 179
type textarea "The archeologits were astonished by the previously unexpected overlooked founda…"
click at [739, 427] on button "Verify" at bounding box center [764, 420] width 1024 height 31
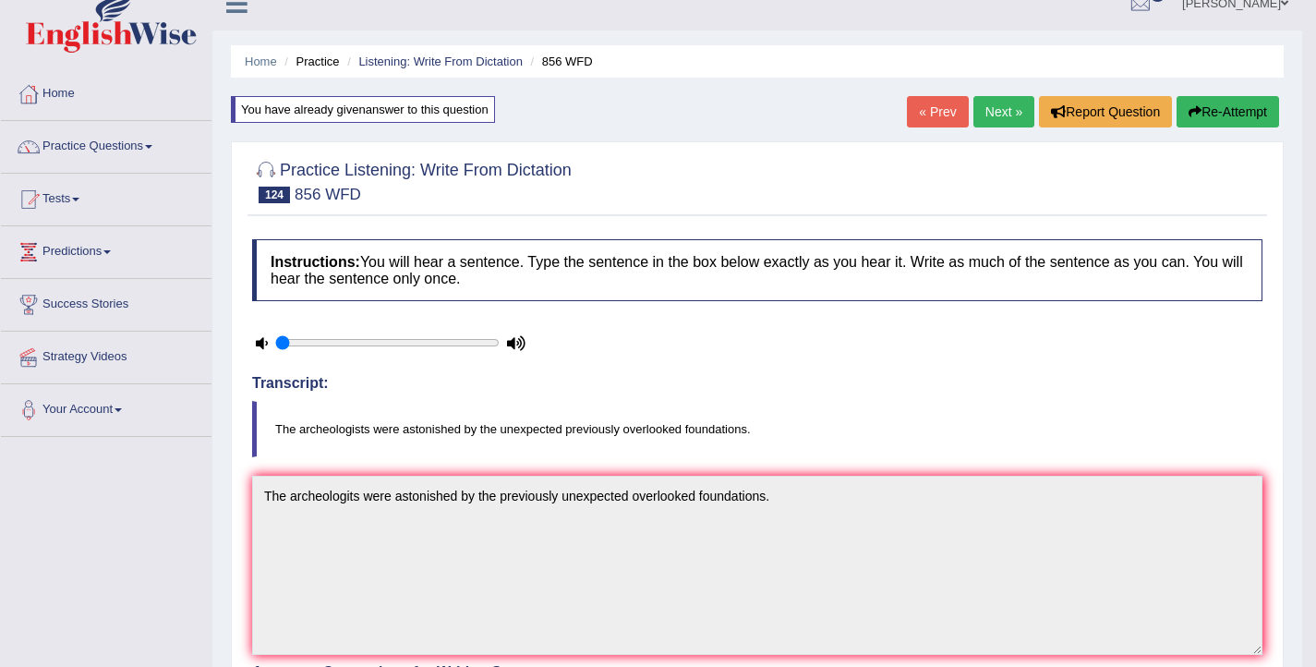
scroll to position [11, 0]
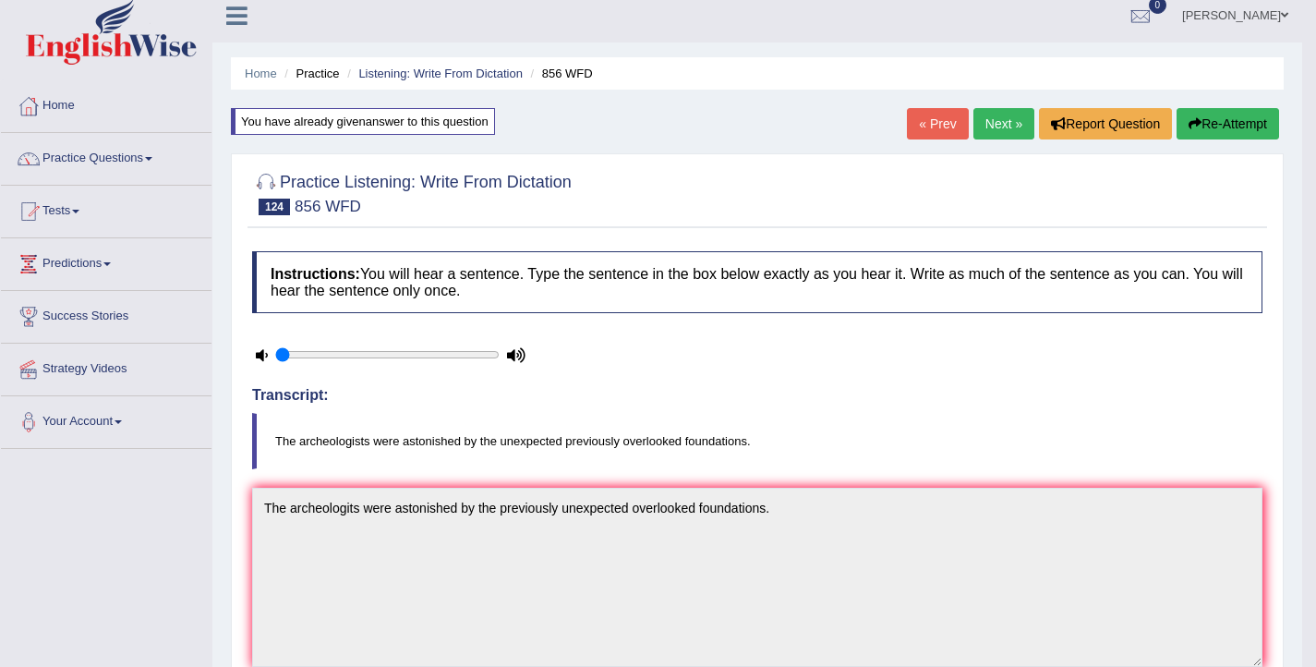
click at [988, 133] on link "Next »" at bounding box center [1003, 123] width 61 height 31
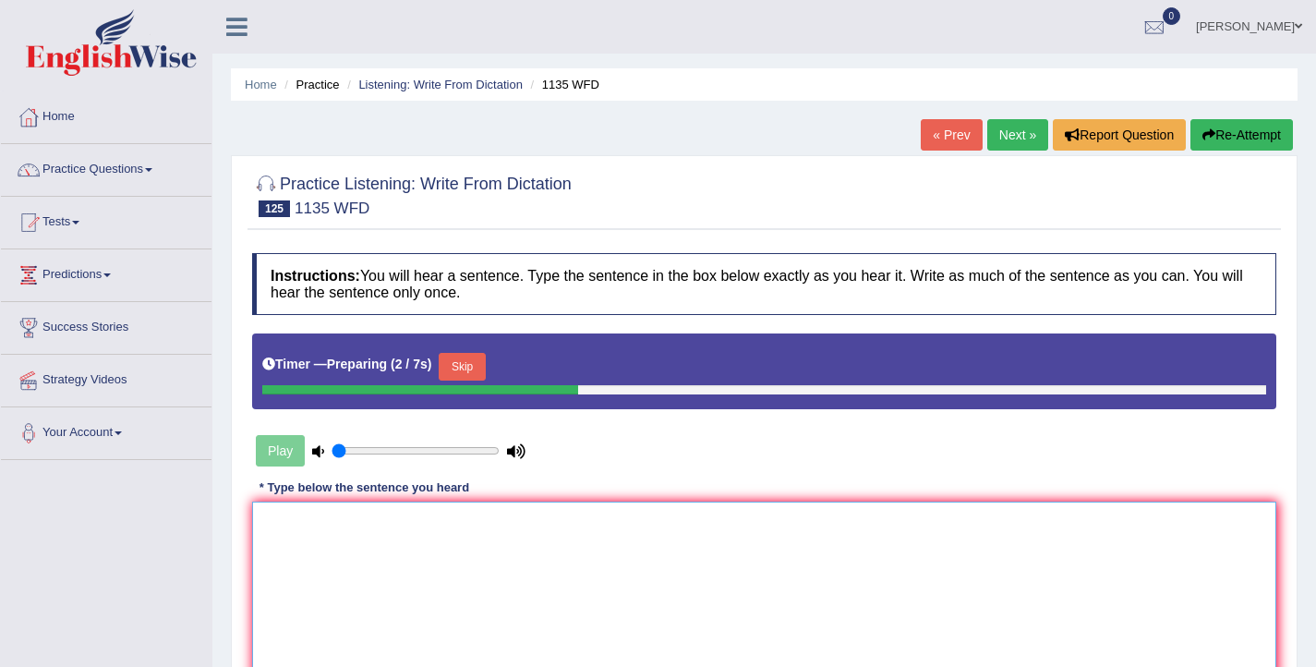
click at [596, 536] on textarea at bounding box center [764, 590] width 1024 height 179
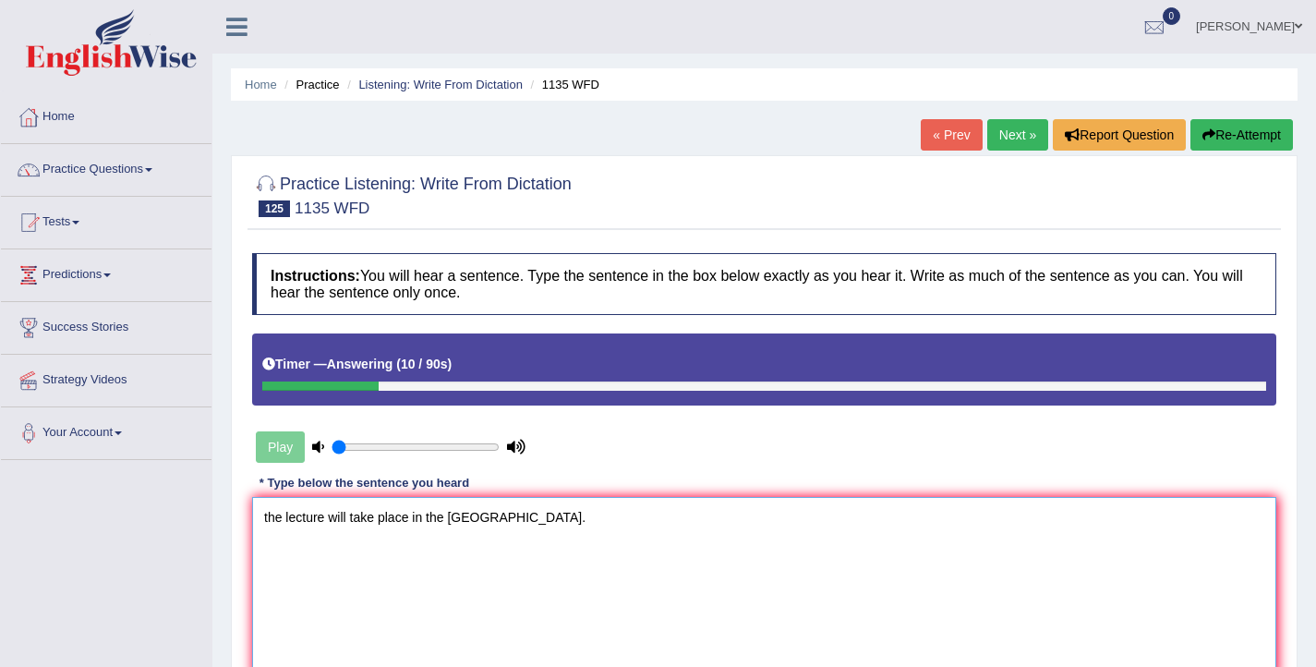
click at [268, 518] on textarea "the lecture will take place in the [GEOGRAPHIC_DATA]." at bounding box center [764, 586] width 1024 height 179
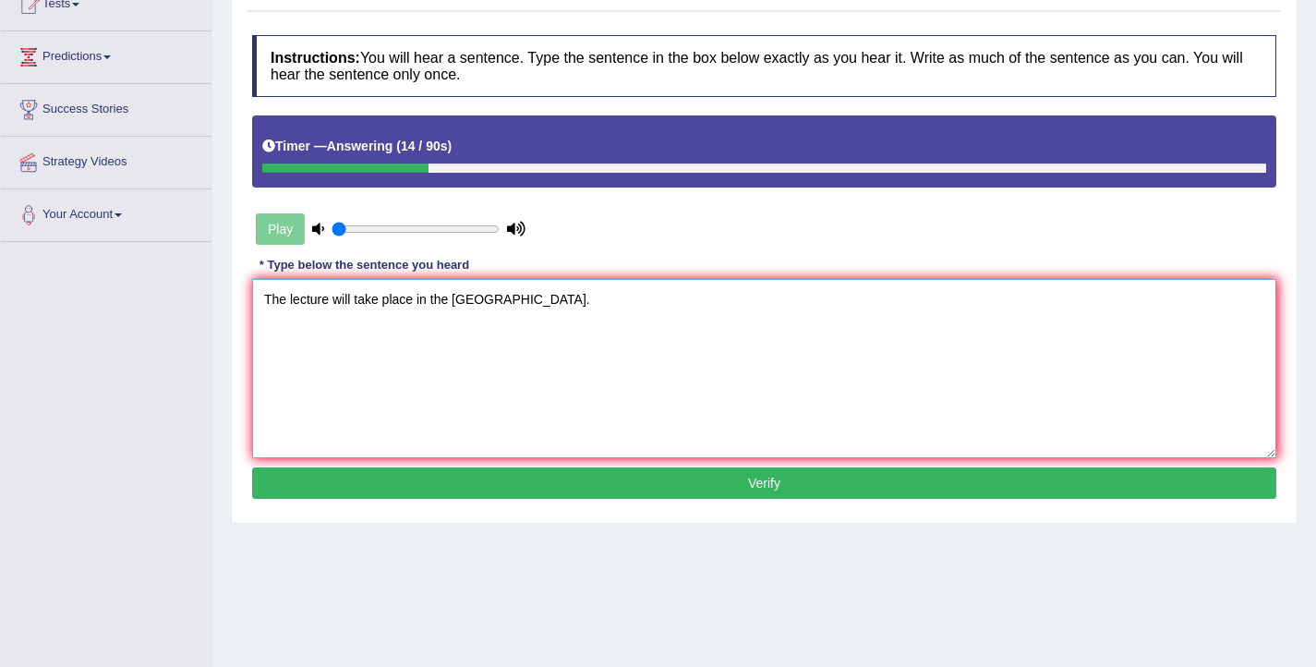
scroll to position [225, 0]
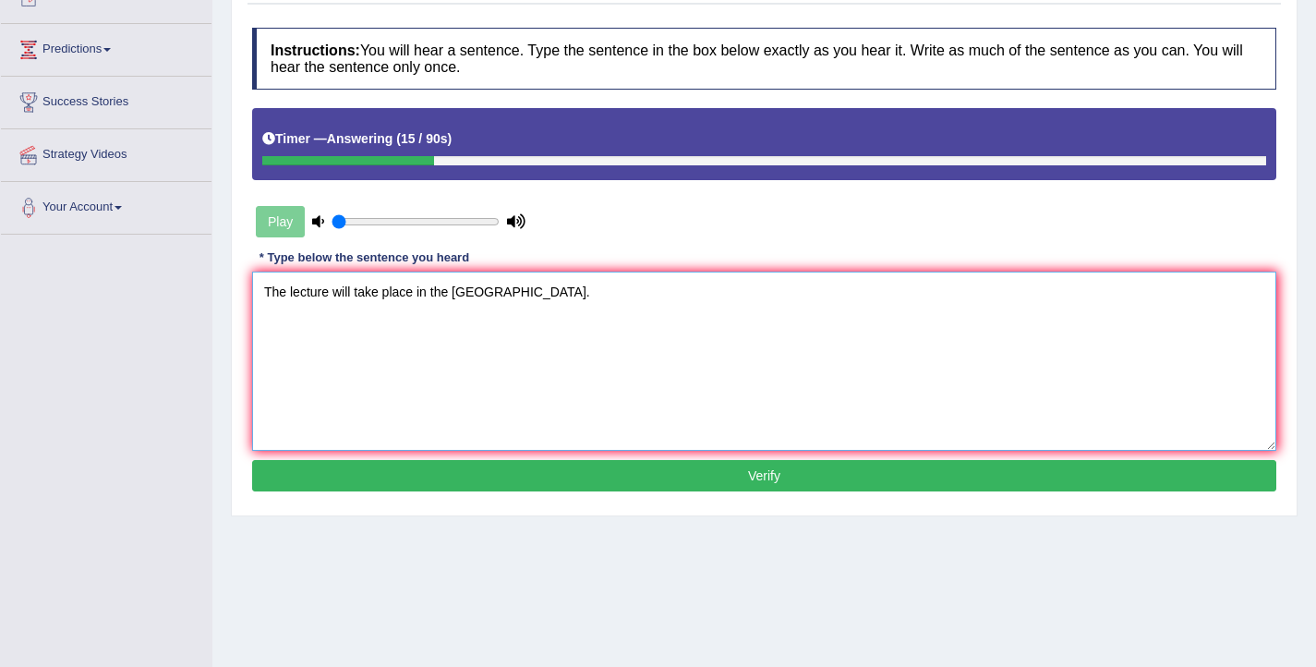
type textarea "The lecture will take place in the [GEOGRAPHIC_DATA]."
click at [504, 475] on button "Verify" at bounding box center [764, 475] width 1024 height 31
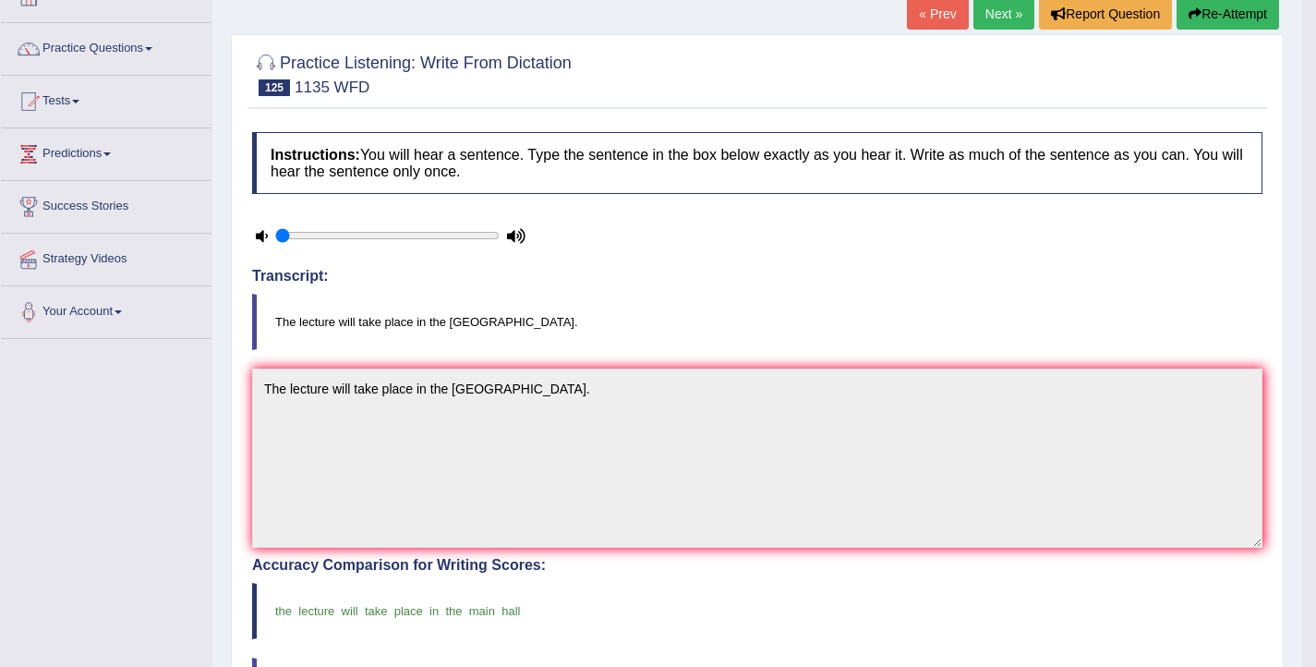
scroll to position [0, 0]
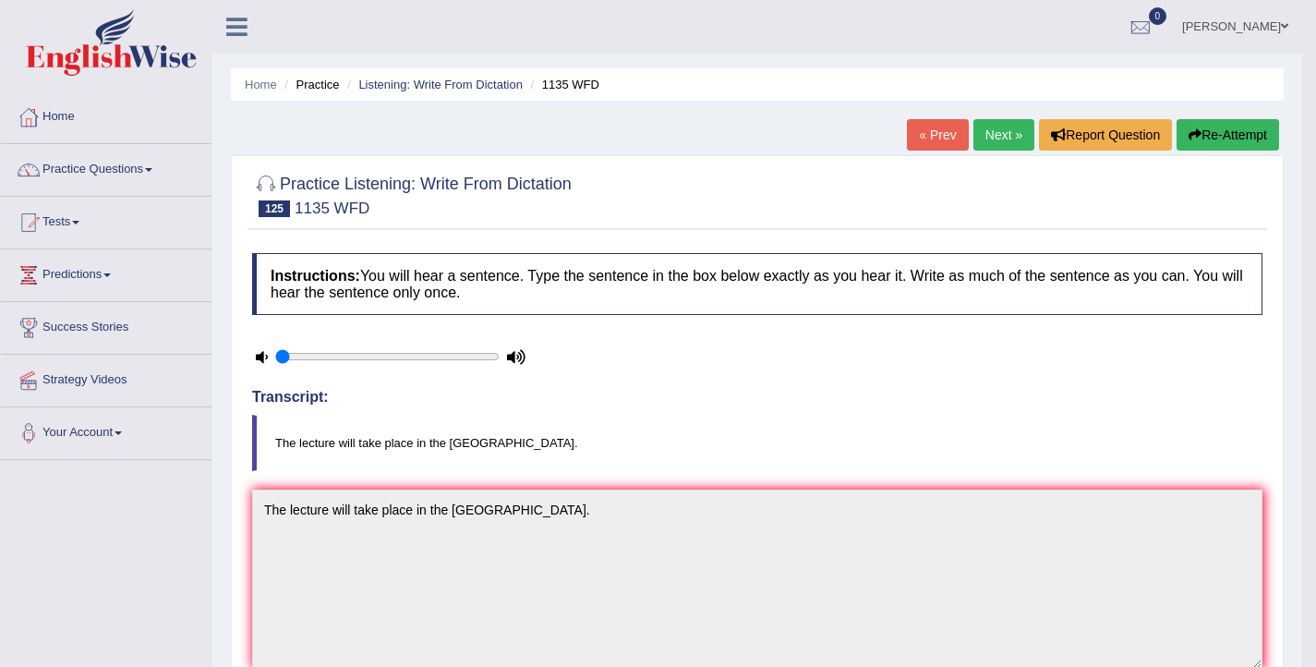
click at [995, 142] on link "Next »" at bounding box center [1003, 134] width 61 height 31
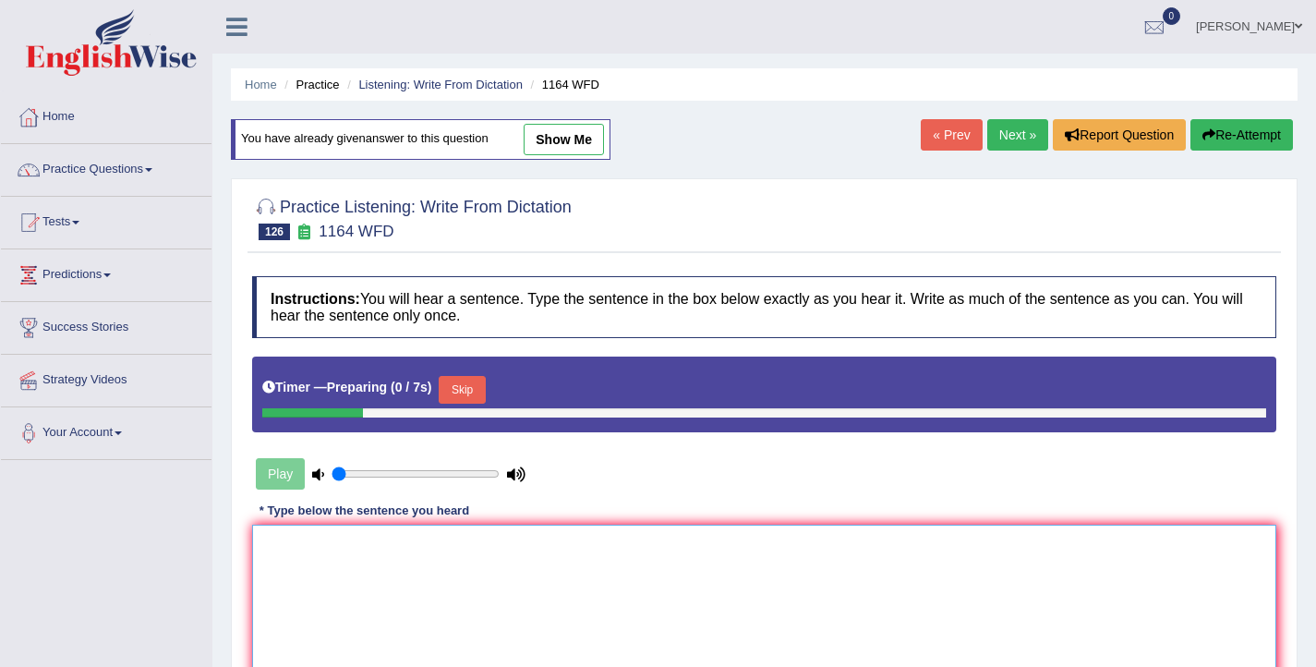
click at [532, 571] on textarea at bounding box center [764, 613] width 1024 height 179
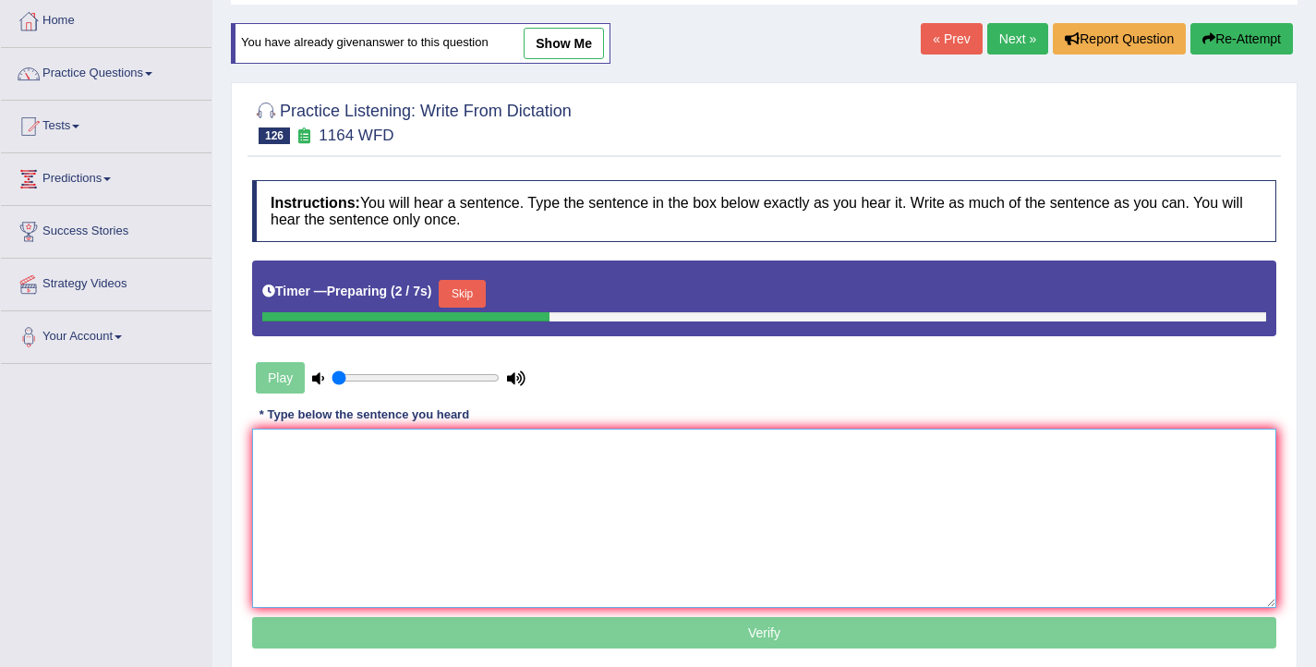
scroll to position [174, 0]
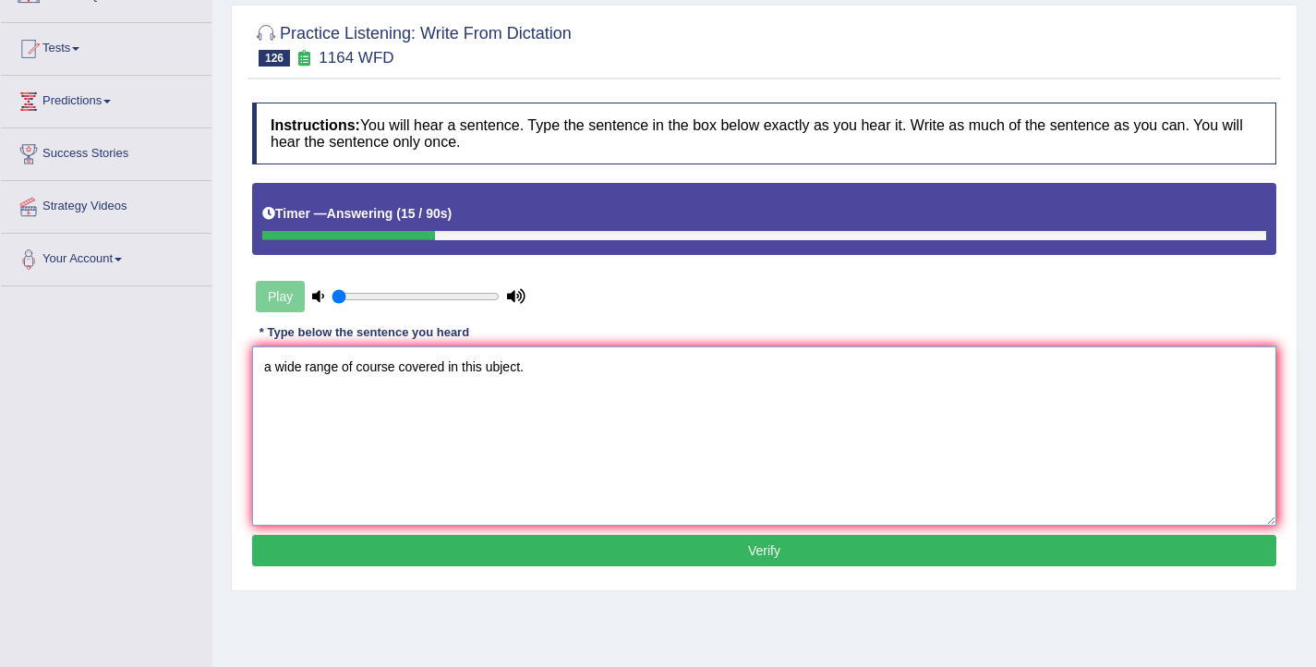
click at [265, 368] on textarea "a wide range of course covered in this ubject." at bounding box center [764, 435] width 1024 height 179
click at [358, 368] on textarea "A wide range of course covered in this ubject." at bounding box center [764, 435] width 1024 height 179
click at [489, 370] on textarea "A wide range of course covered in this ubject." at bounding box center [764, 435] width 1024 height 179
click at [360, 369] on textarea "A wide range of course covered in this subject." at bounding box center [764, 435] width 1024 height 179
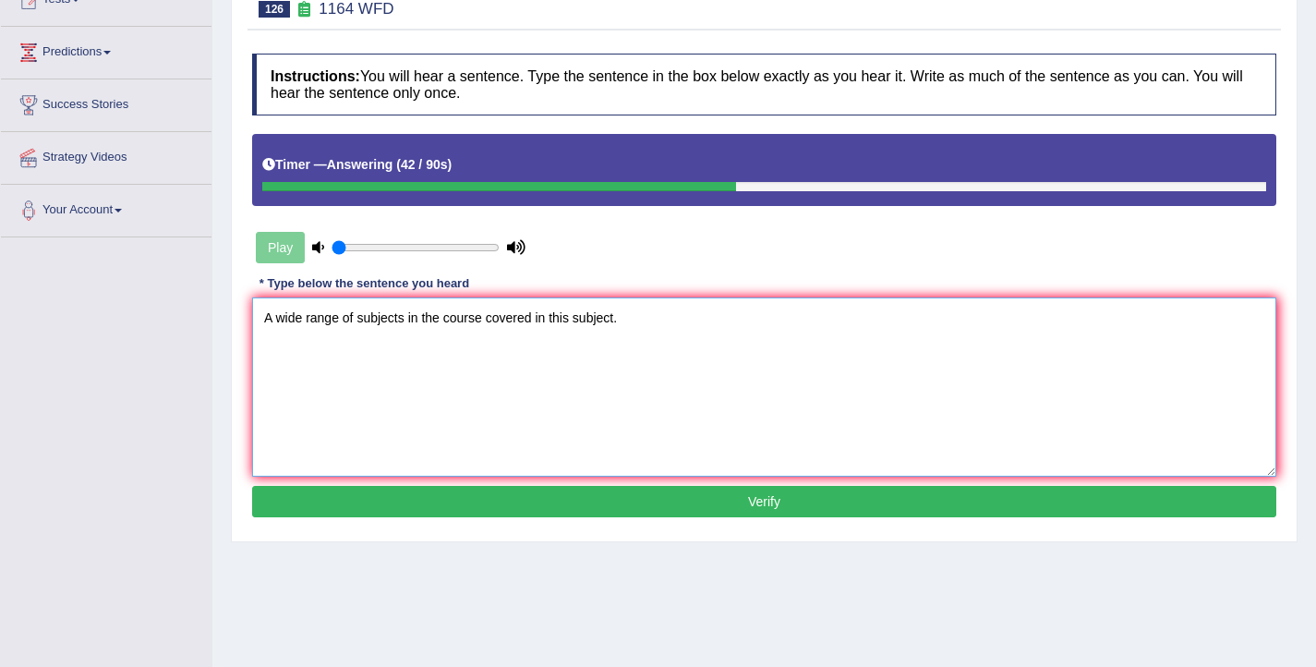
scroll to position [226, 0]
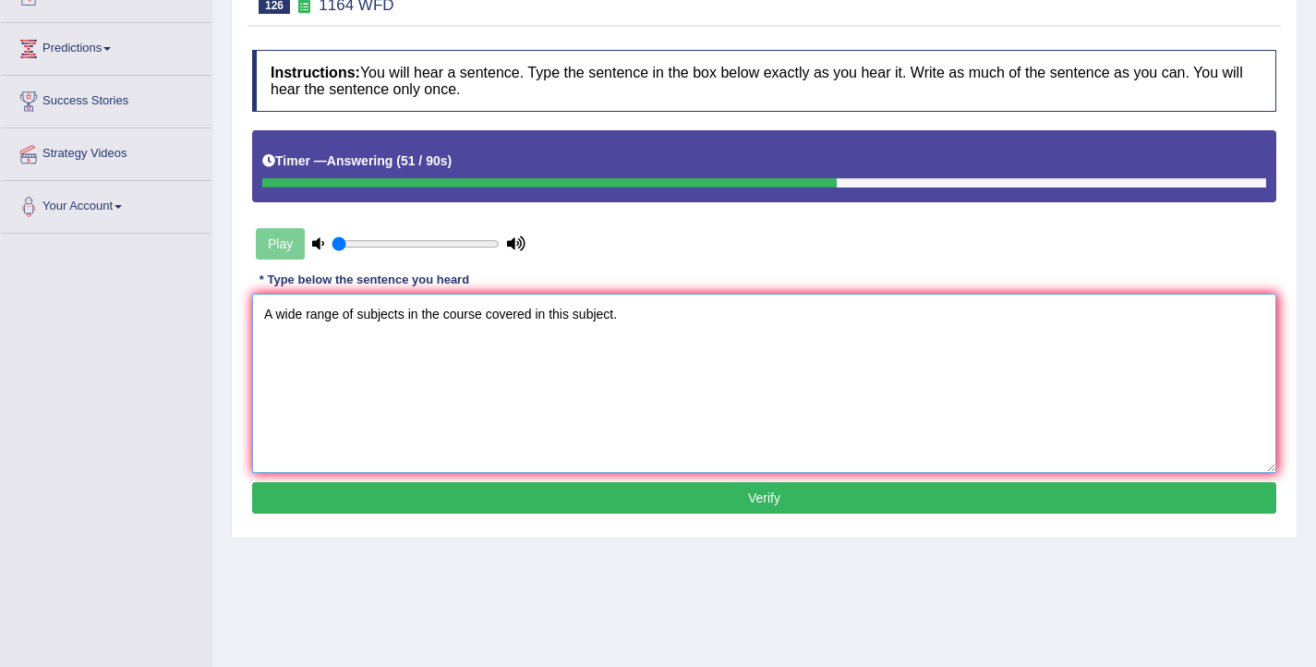
type textarea "A wide range of subjects in the course covered in this subject."
click at [475, 500] on button "Verify" at bounding box center [764, 497] width 1024 height 31
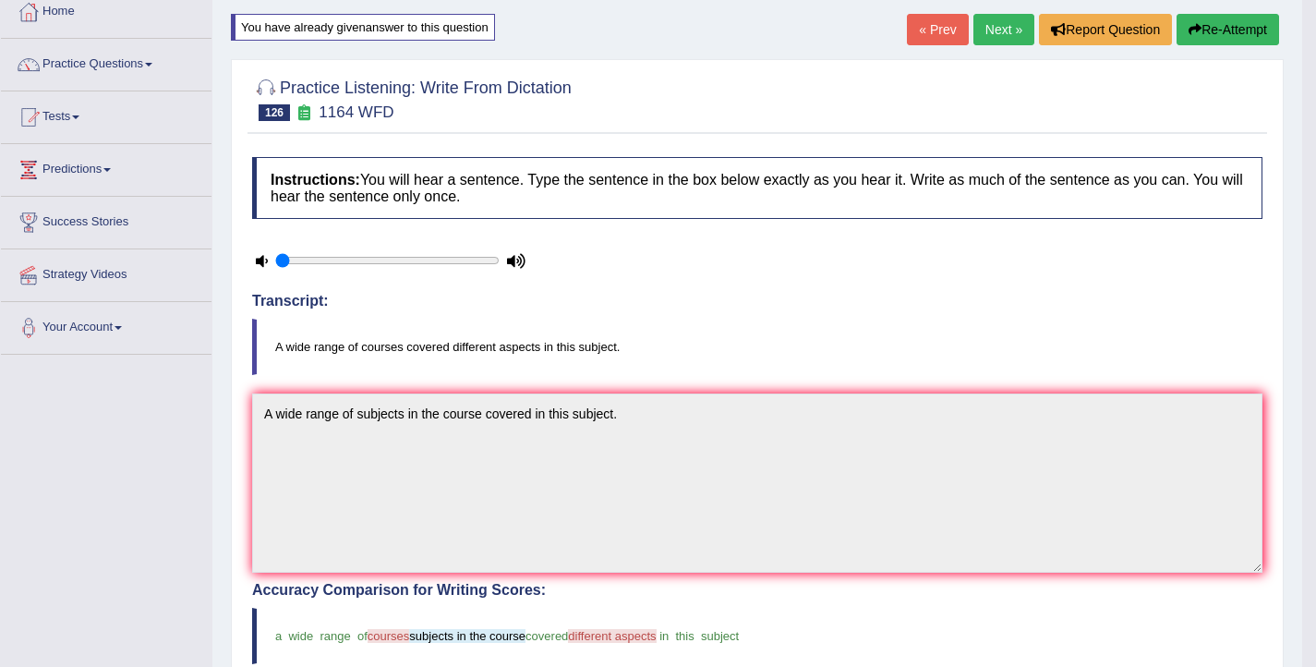
scroll to position [88, 0]
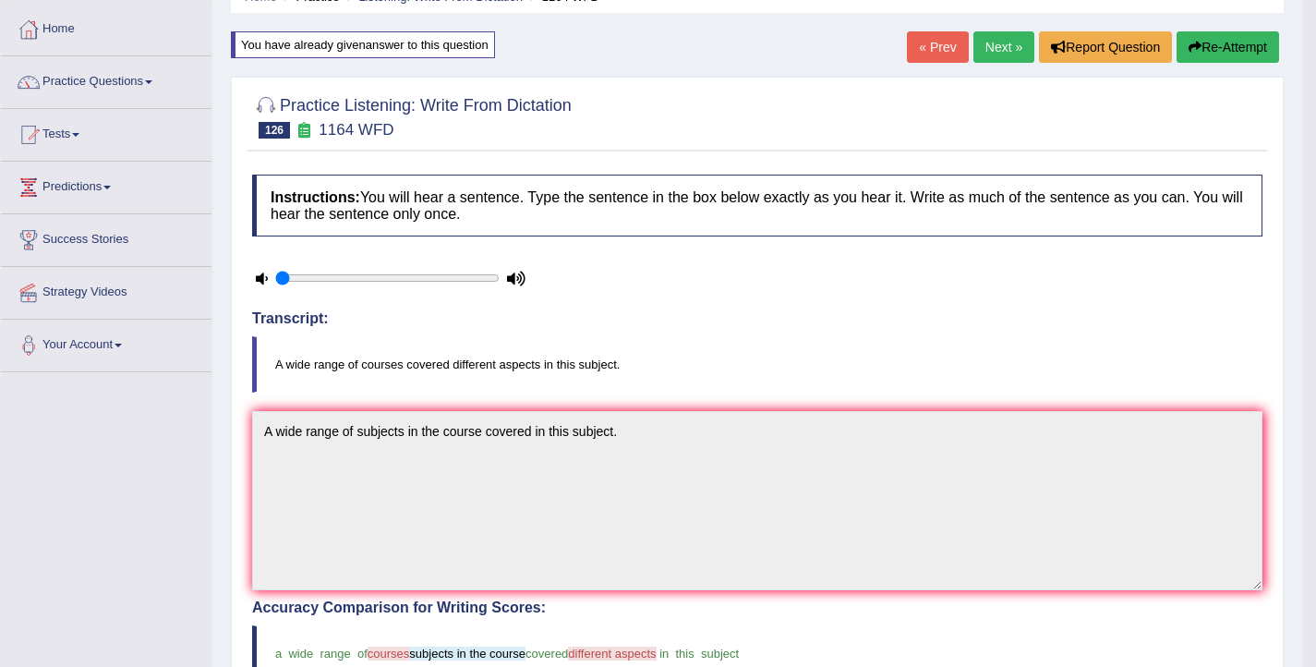
click at [1221, 43] on button "Re-Attempt" at bounding box center [1227, 46] width 102 height 31
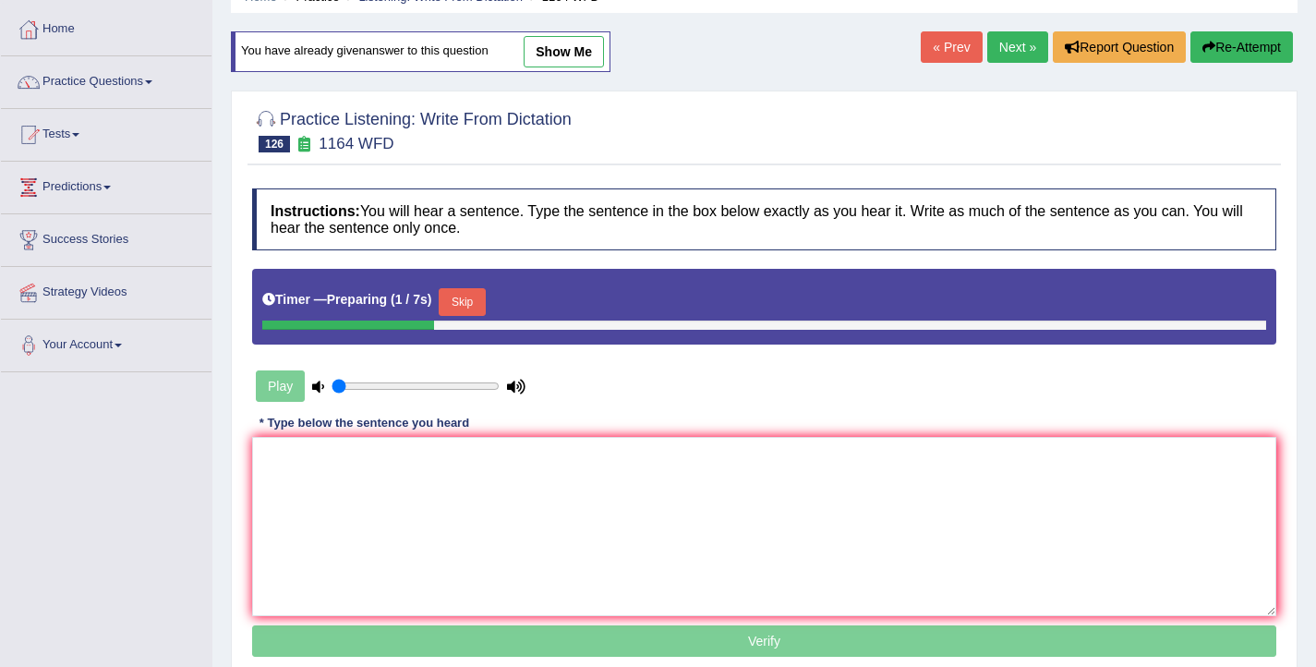
click at [485, 307] on button "Skip" at bounding box center [462, 302] width 46 height 28
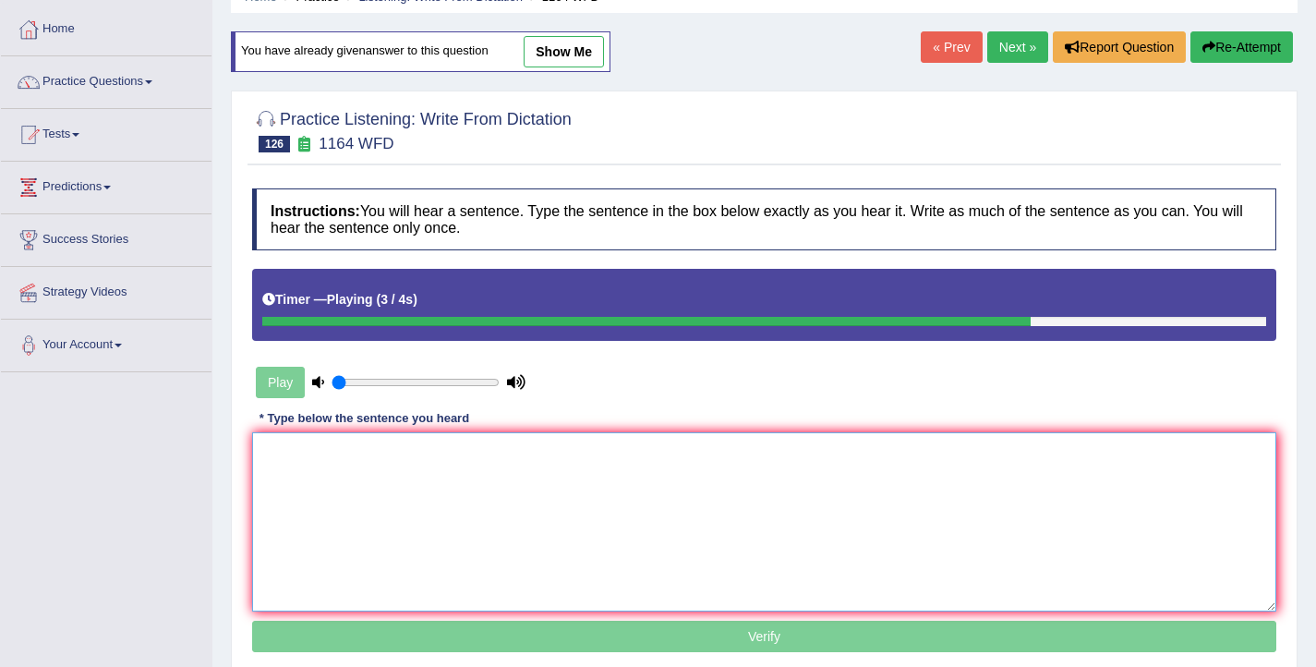
click at [433, 485] on textarea at bounding box center [764, 521] width 1024 height 179
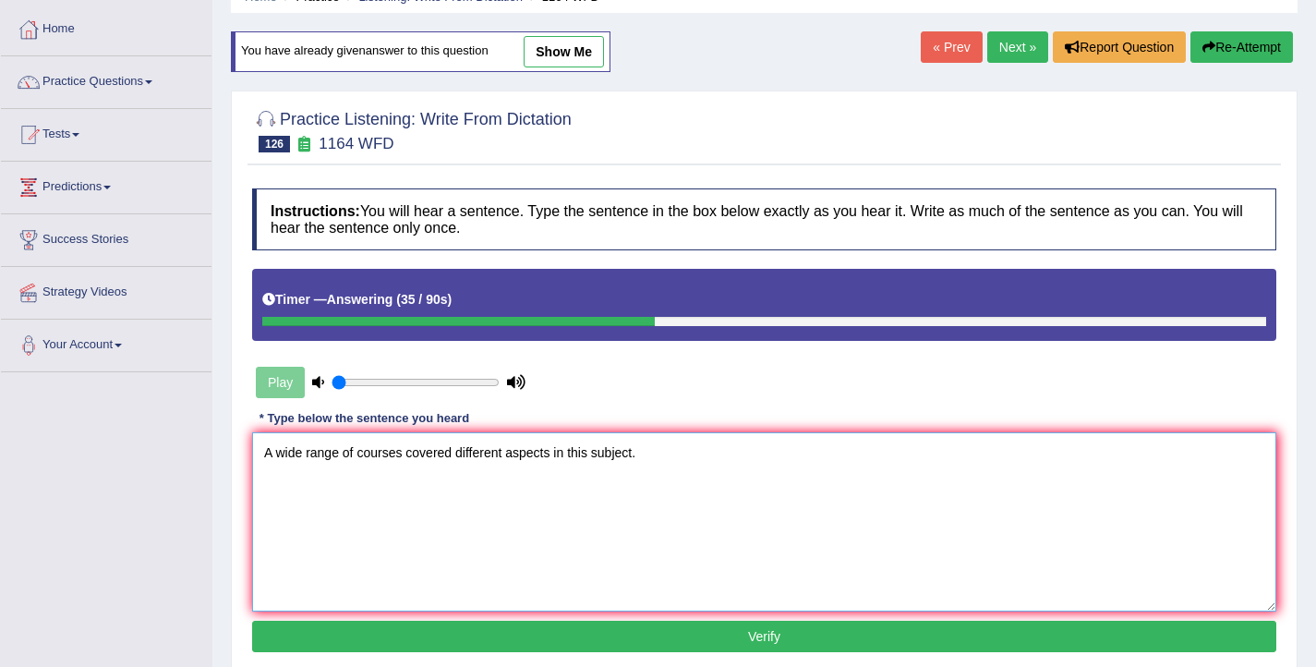
click at [405, 456] on textarea "A wide range of courses covered different aspects in this subject." at bounding box center [764, 521] width 1024 height 179
click at [553, 454] on textarea "A wide range of courses course covered different aspects in this subject." at bounding box center [764, 521] width 1024 height 179
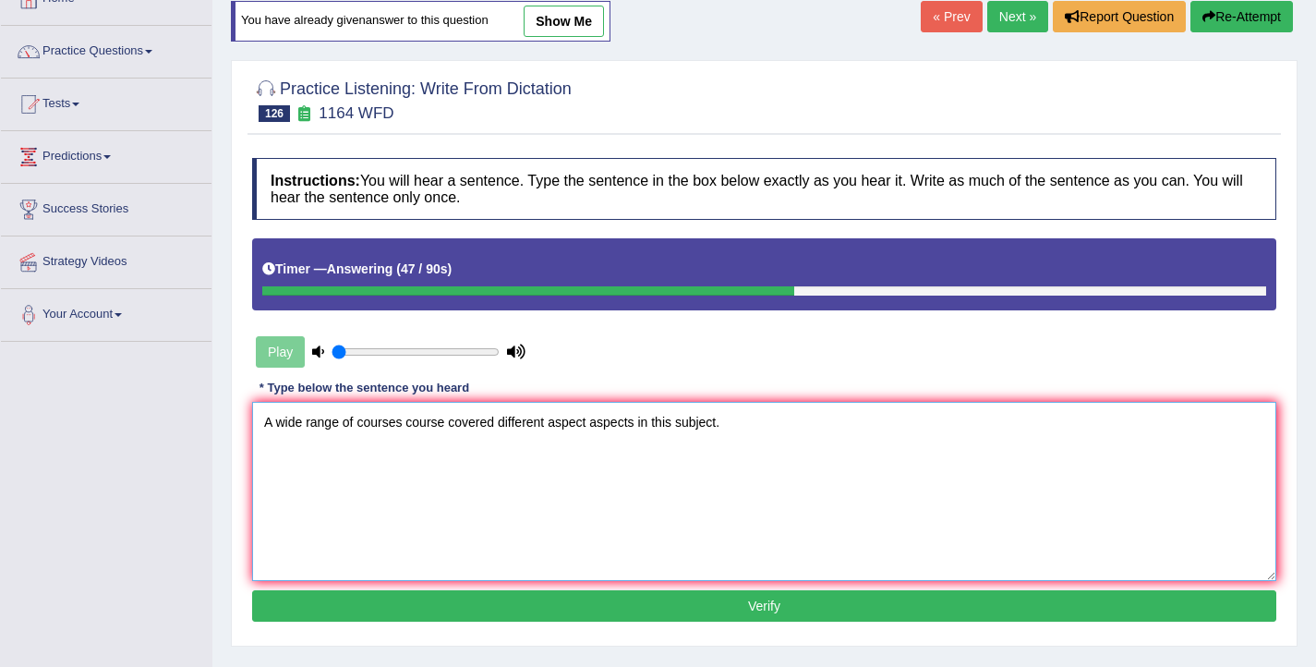
type textarea "A wide range of courses course covered different aspect aspects in this subject."
click at [631, 609] on button "Verify" at bounding box center [764, 605] width 1024 height 31
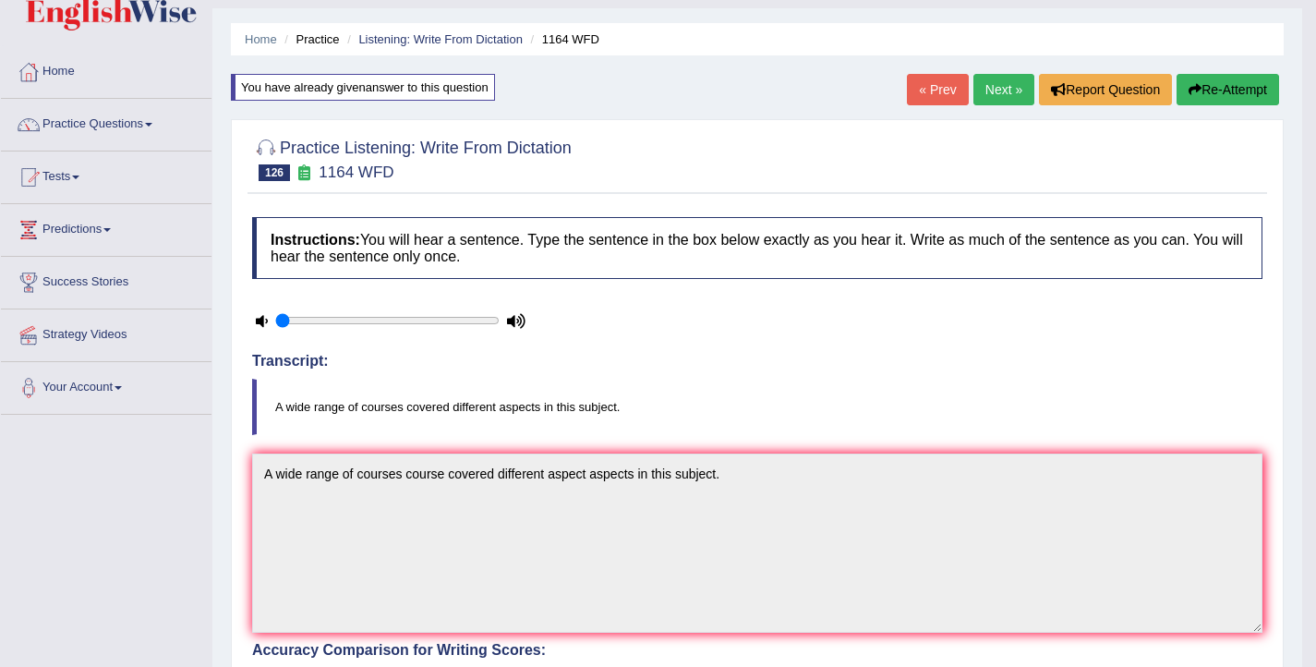
scroll to position [0, 0]
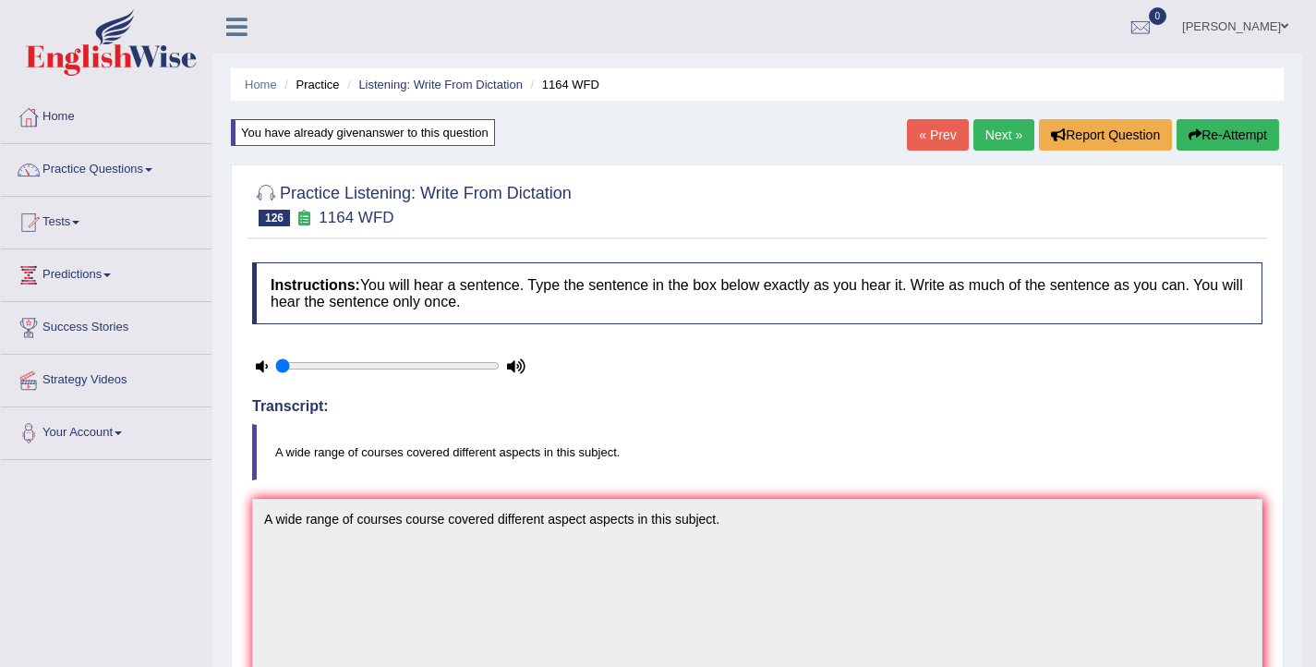
click at [997, 141] on link "Next »" at bounding box center [1003, 134] width 61 height 31
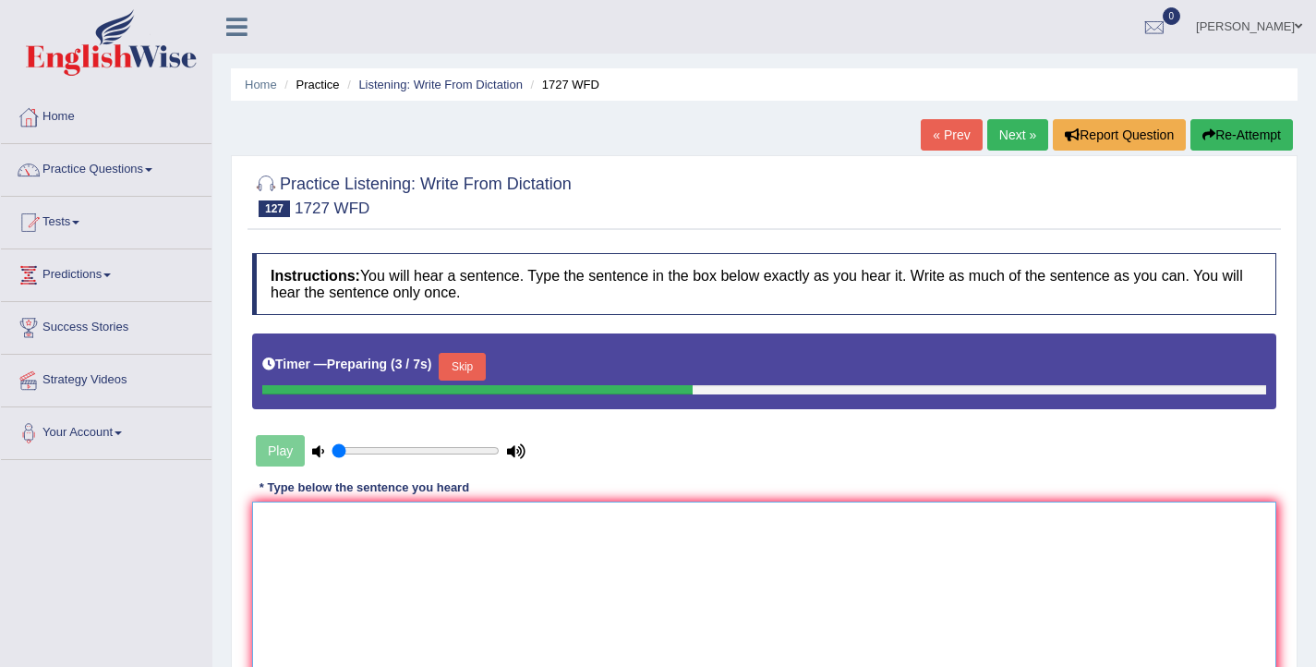
click at [452, 545] on textarea at bounding box center [764, 590] width 1024 height 179
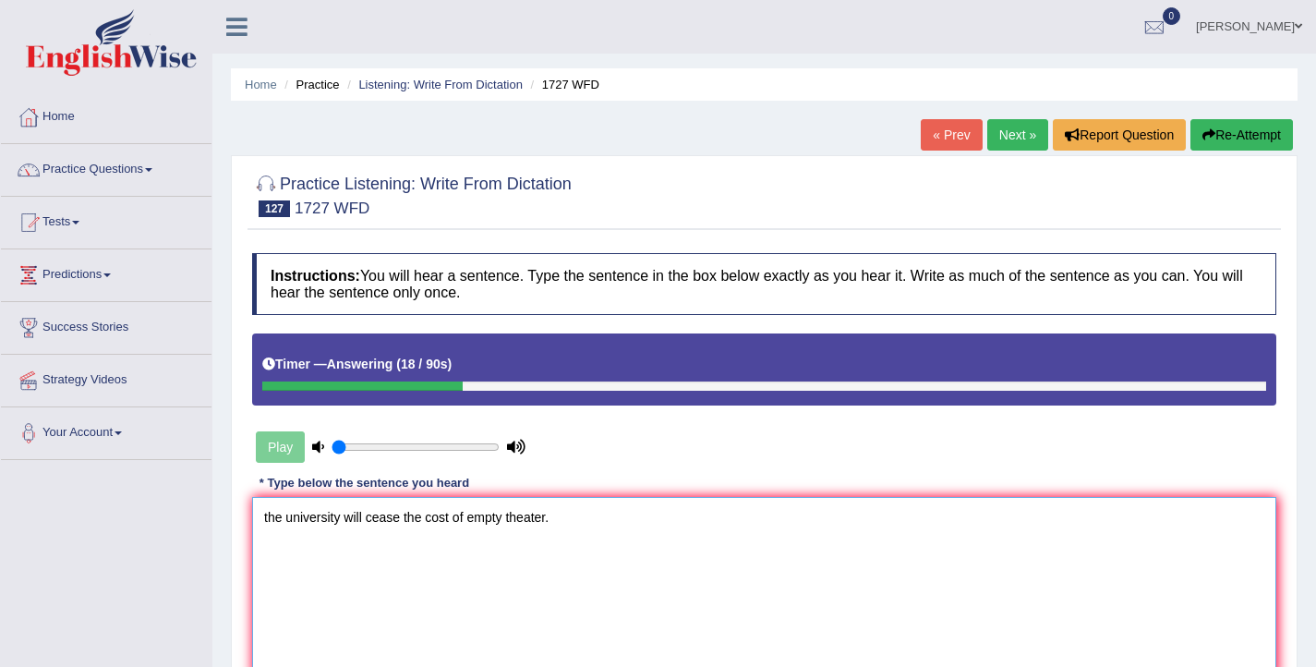
click at [268, 521] on textarea "the university will cease the cost of empty theater." at bounding box center [764, 586] width 1024 height 179
click at [474, 519] on textarea "The university will cease the cost of empty theater." at bounding box center [764, 586] width 1024 height 179
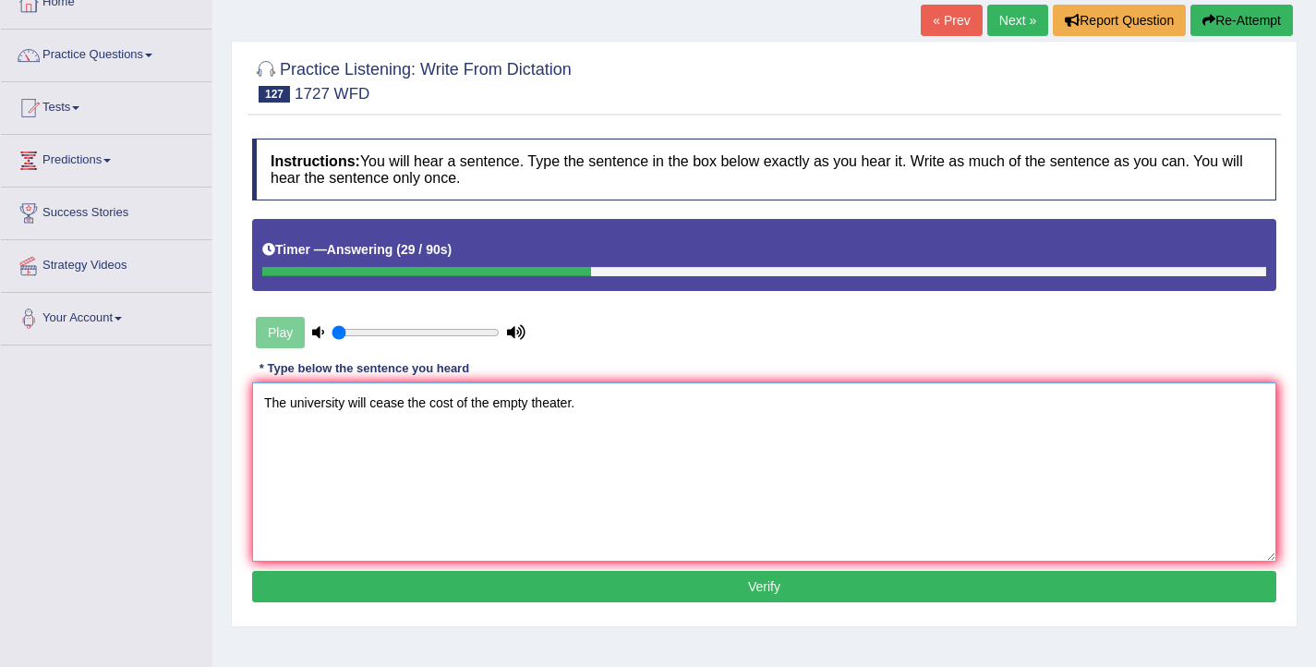
scroll to position [119, 0]
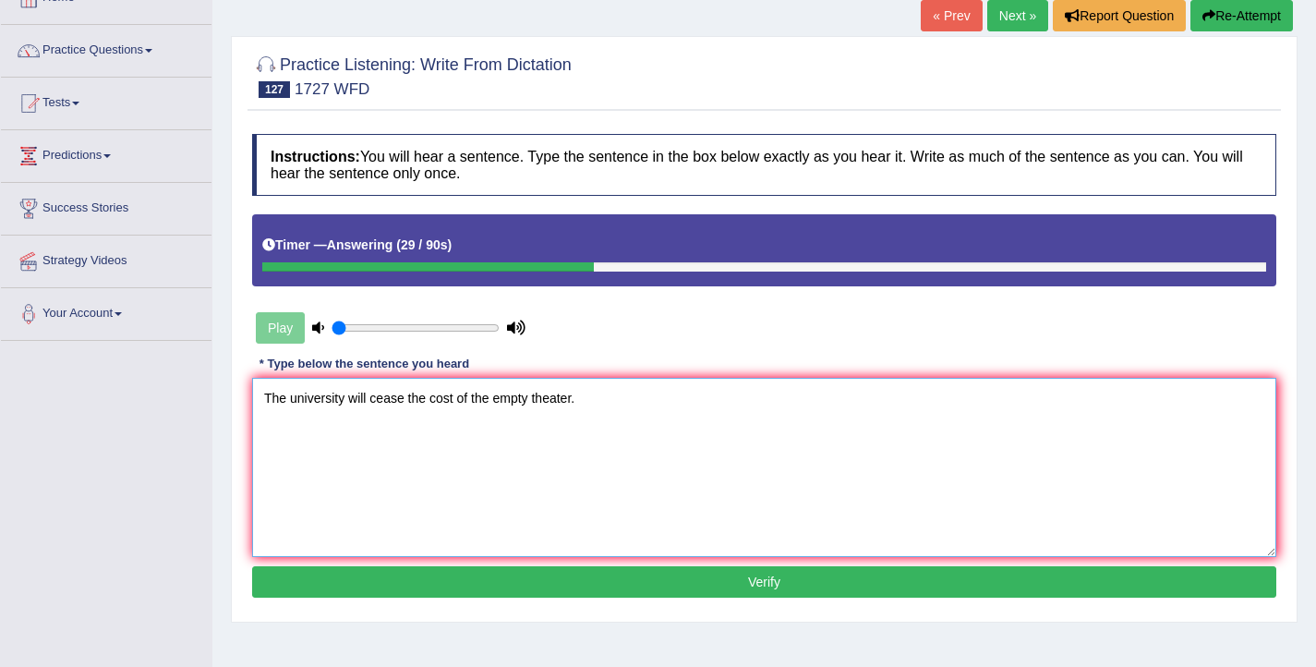
type textarea "The university will cease the cost of the empty theater."
click at [549, 581] on button "Verify" at bounding box center [764, 581] width 1024 height 31
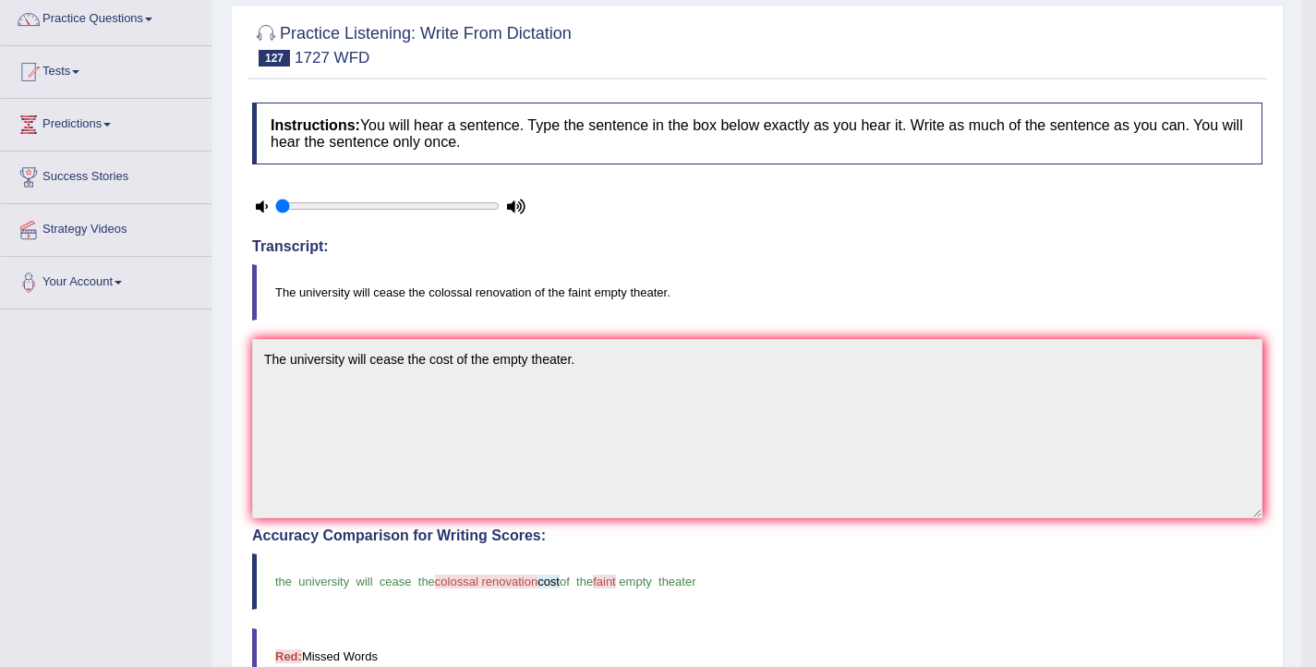
scroll to position [127, 0]
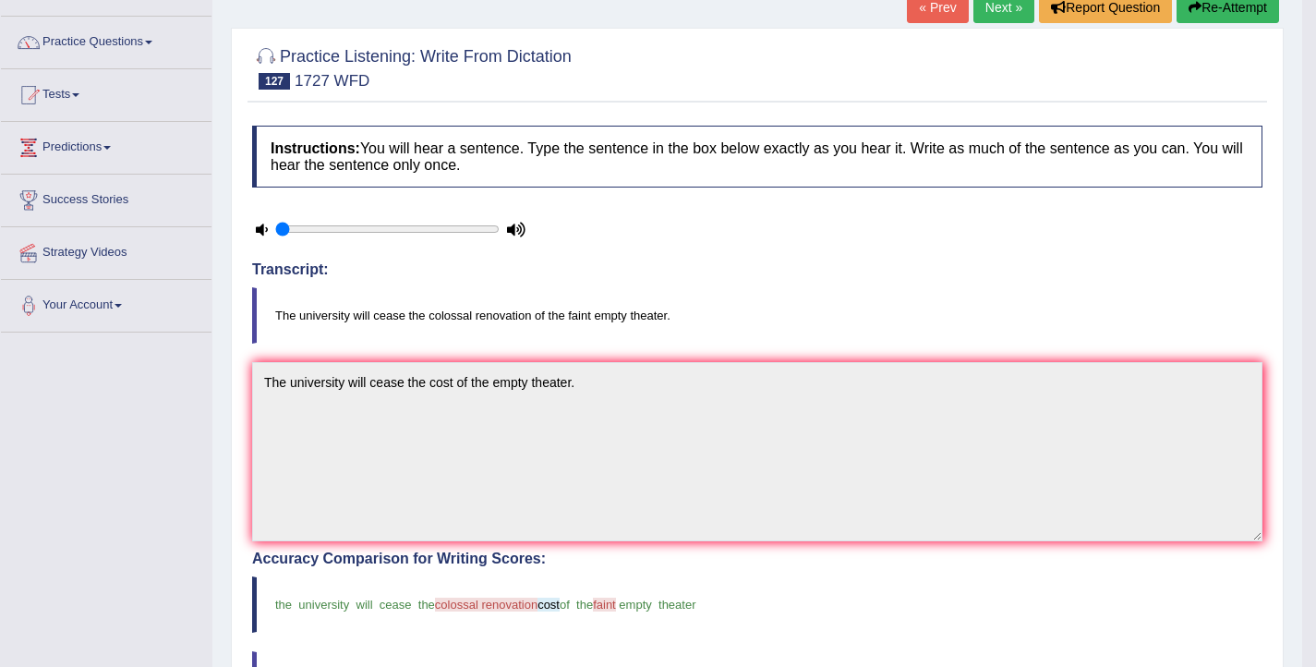
click at [1208, 15] on button "Re-Attempt" at bounding box center [1227, 7] width 102 height 31
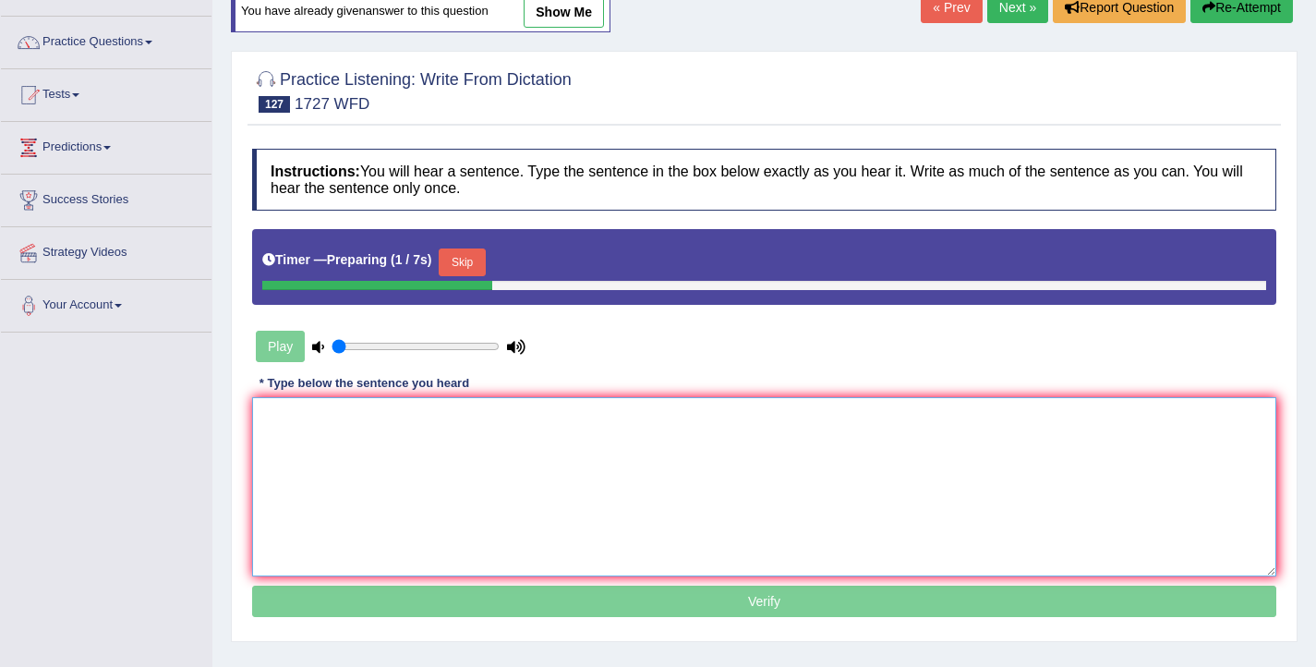
click at [523, 427] on textarea at bounding box center [764, 486] width 1024 height 179
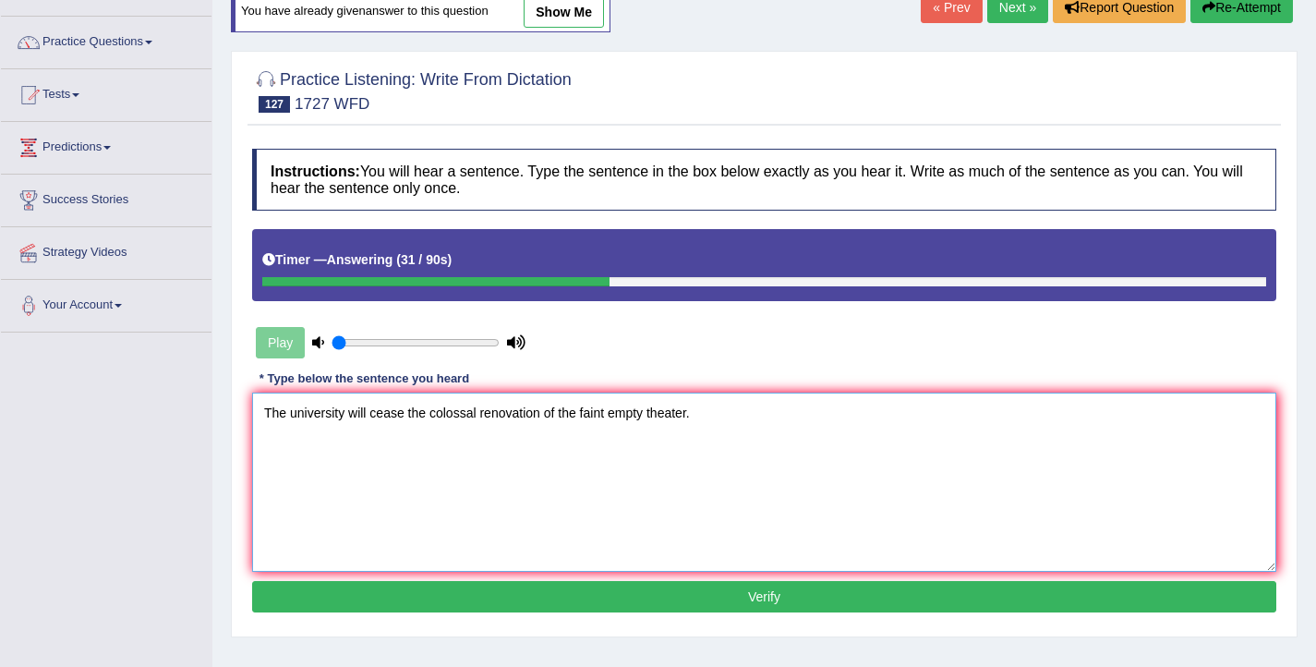
type textarea "The university will cease the colossal renovation of the faint empty theater."
click at [658, 589] on button "Verify" at bounding box center [764, 596] width 1024 height 31
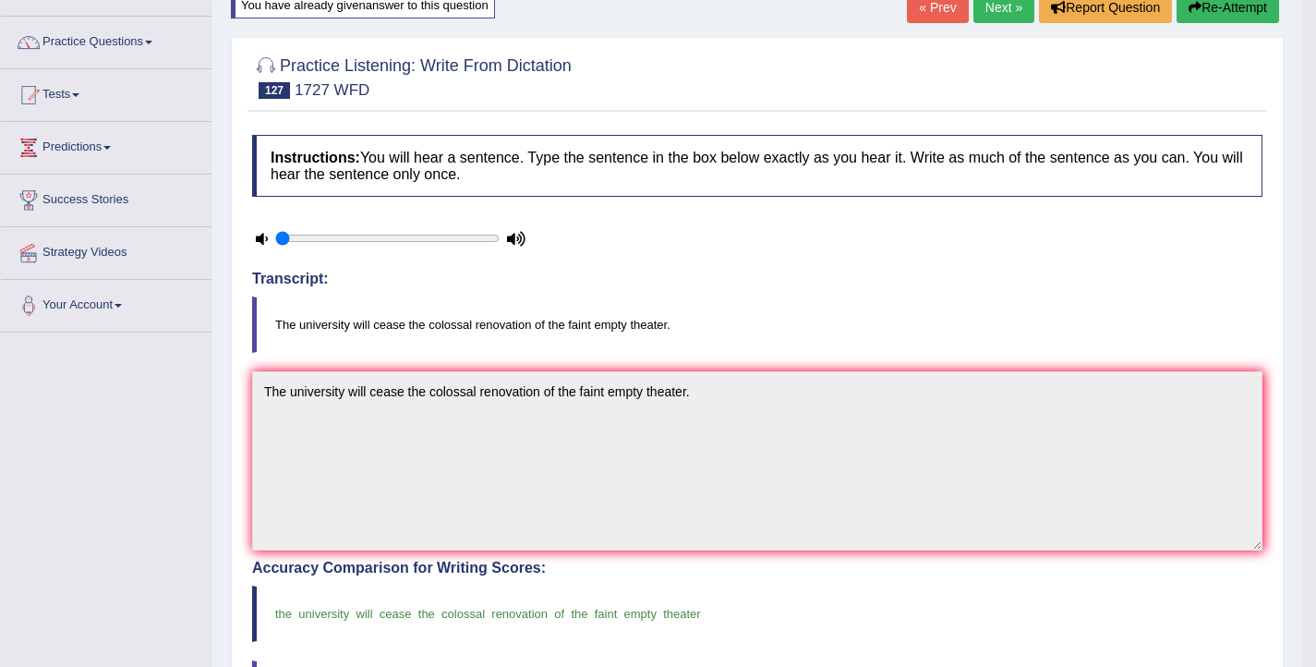
click at [1000, 6] on link "Next »" at bounding box center [1003, 7] width 61 height 31
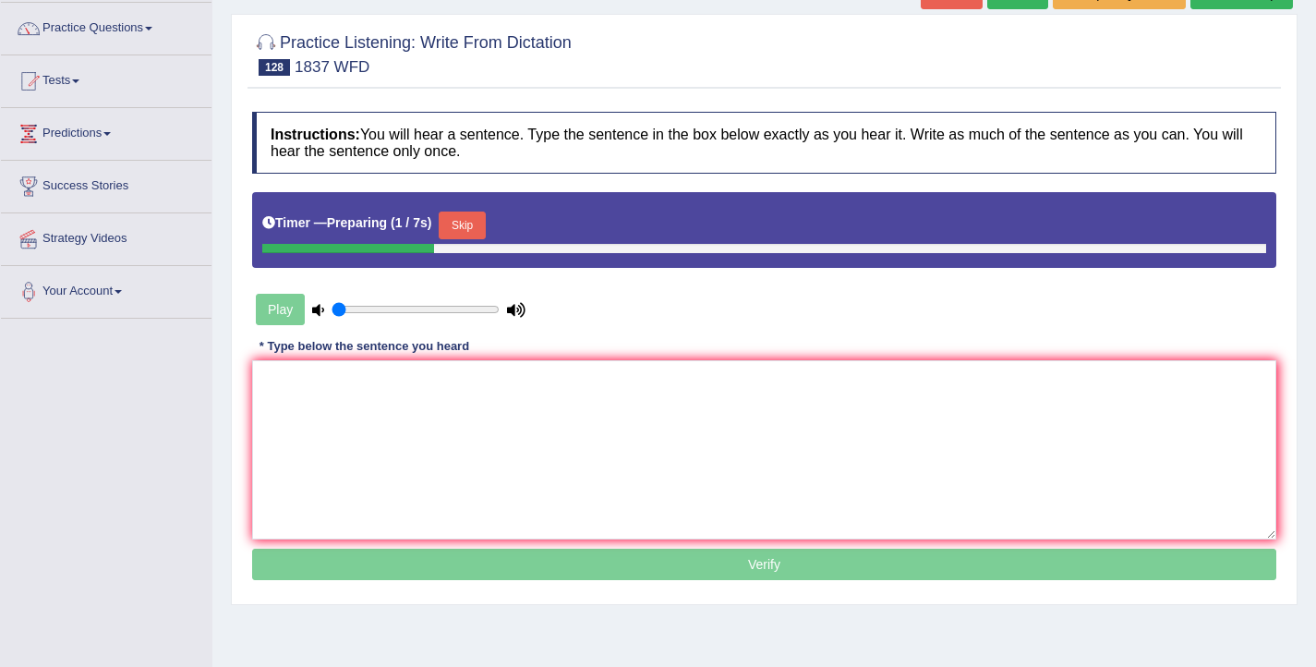
scroll to position [144, 0]
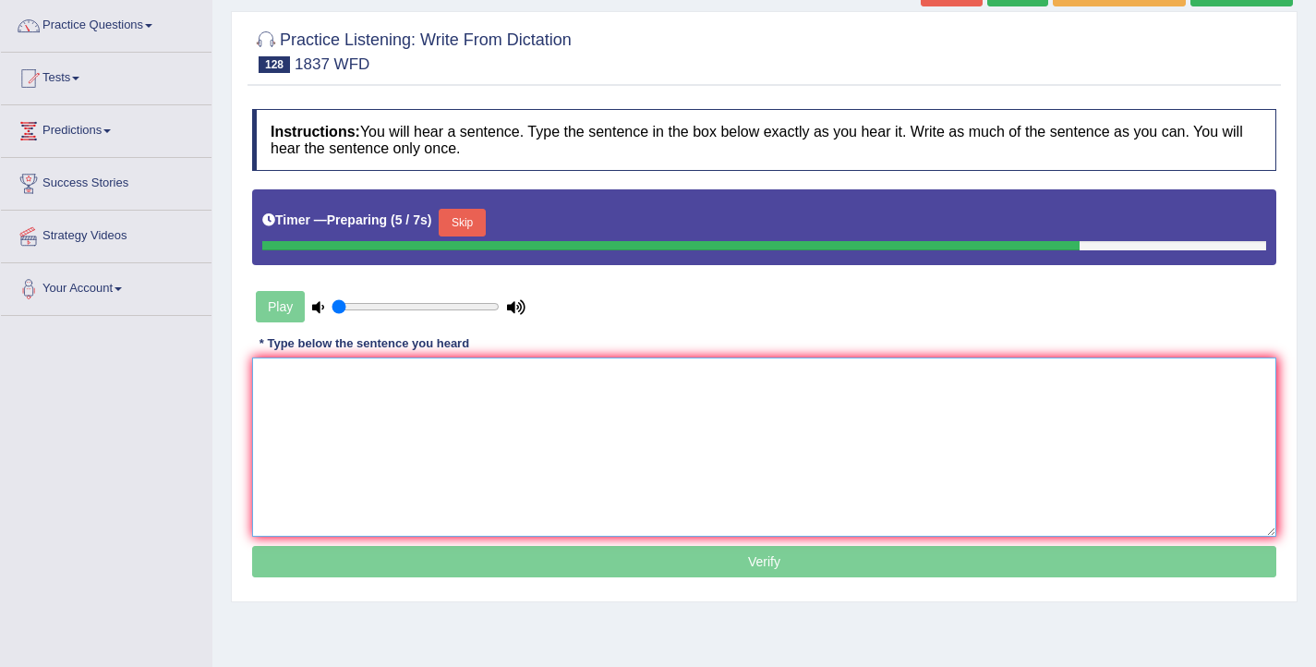
click at [632, 404] on textarea at bounding box center [764, 446] width 1024 height 179
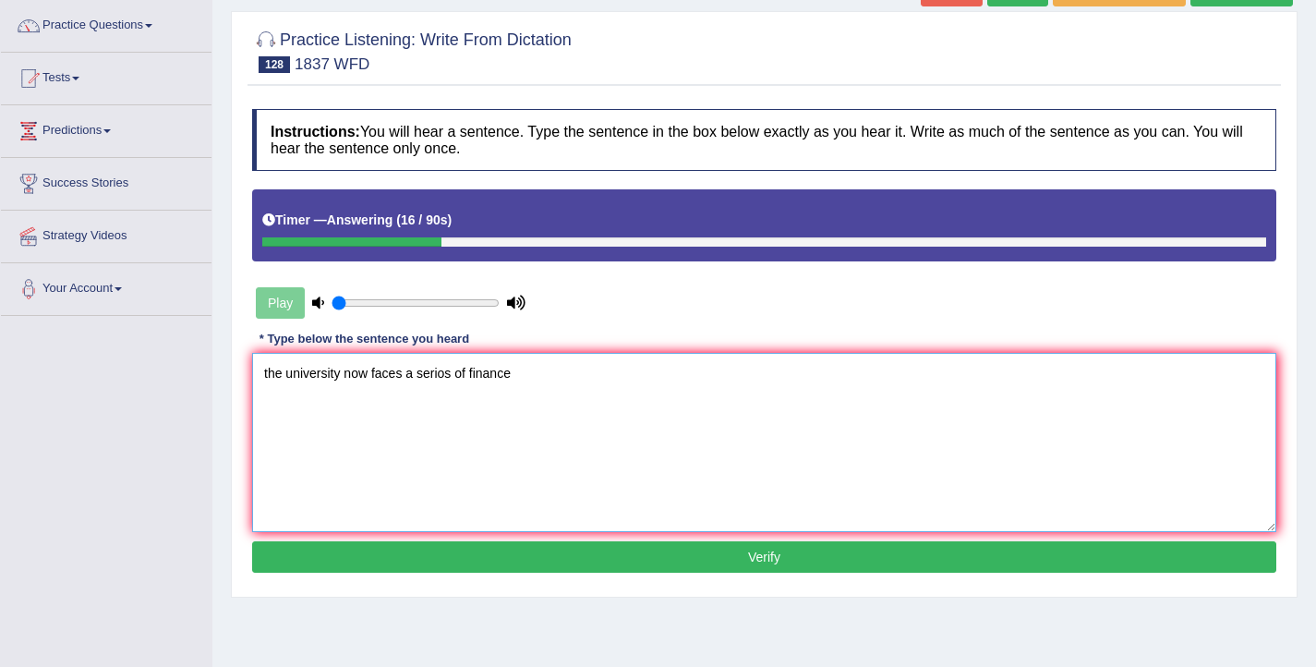
click at [266, 379] on textarea "the university now faces a serios of finance" at bounding box center [764, 442] width 1024 height 179
click at [453, 374] on textarea "The university now faces a serios of finance" at bounding box center [764, 442] width 1024 height 179
click at [472, 377] on textarea "The university now faces a series of finance" at bounding box center [764, 442] width 1024 height 179
drag, startPoint x: 496, startPoint y: 374, endPoint x: 466, endPoint y: 374, distance: 29.5
click at [466, 374] on textarea "The university now faces a series of new challenges of finance" at bounding box center [764, 442] width 1024 height 179
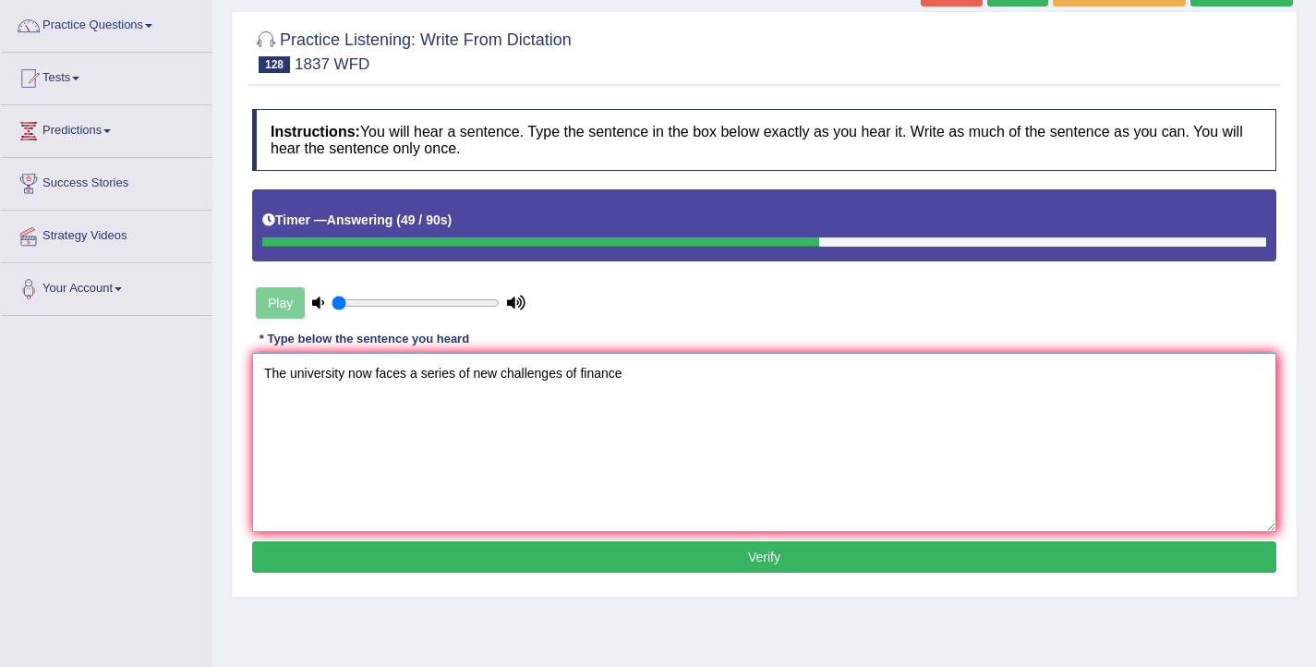
click at [499, 377] on textarea "The university now faces a series of new challenges of finance" at bounding box center [764, 442] width 1024 height 179
click at [885, 374] on textarea "The university now faces a series of new a new series of finance challenges cha…" at bounding box center [764, 442] width 1024 height 179
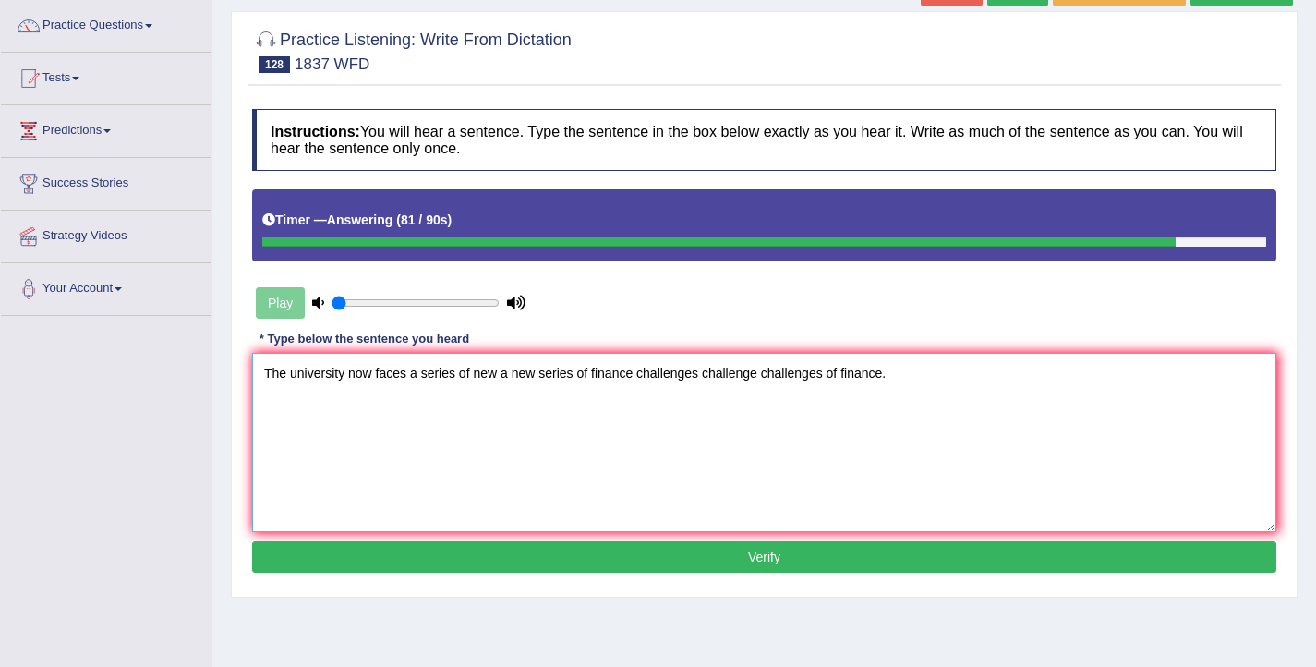
click at [499, 375] on textarea "The university now faces a series of new a new series of finance challenges cha…" at bounding box center [764, 442] width 1024 height 179
type textarea "The university now faces a series of new challenge a new series of finance chal…"
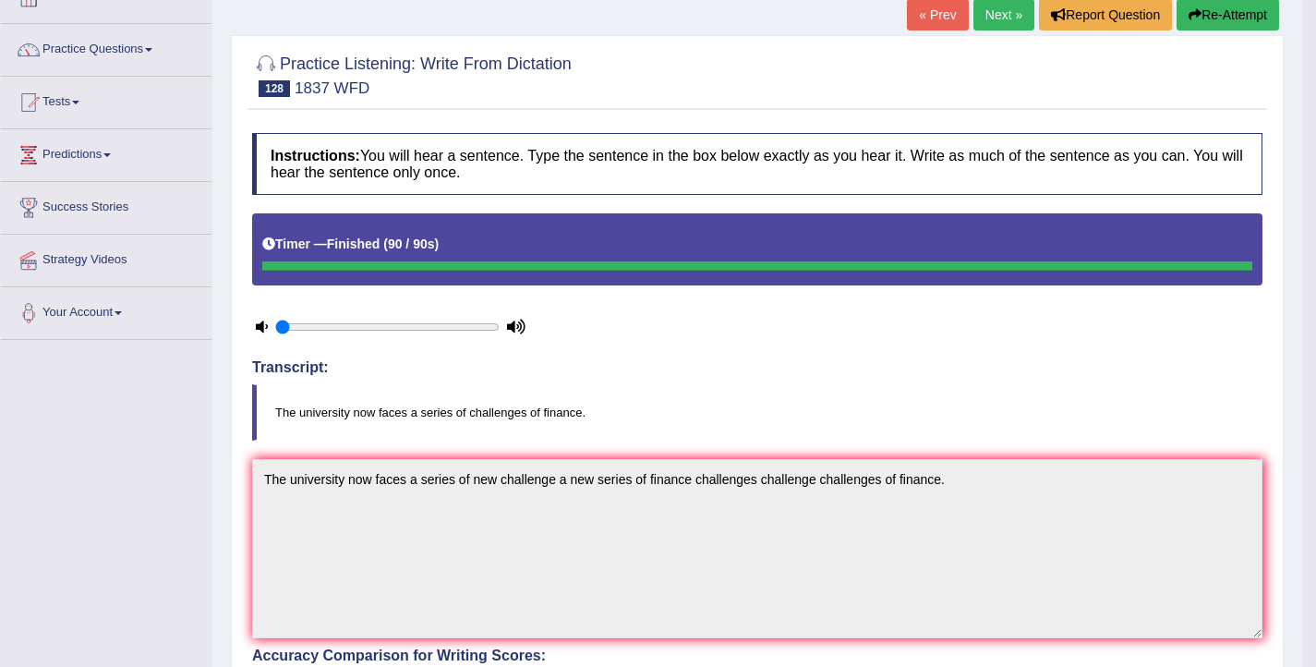
scroll to position [0, 0]
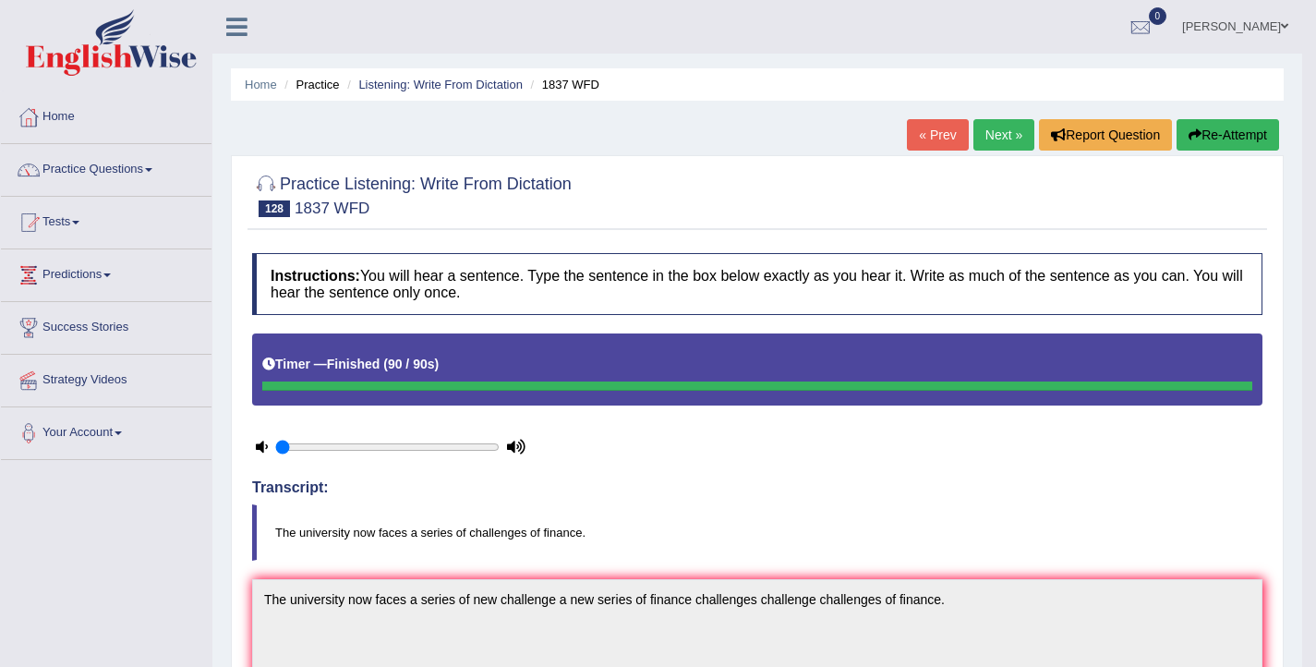
click at [991, 141] on link "Next »" at bounding box center [1003, 134] width 61 height 31
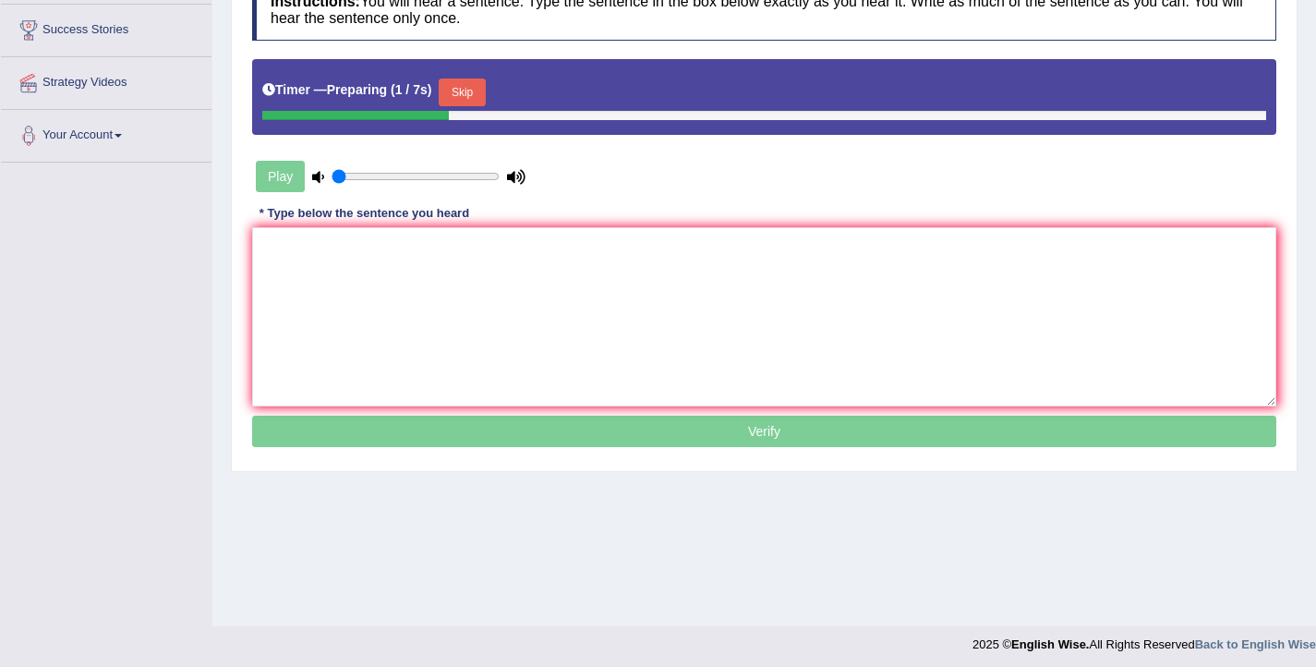
scroll to position [303, 0]
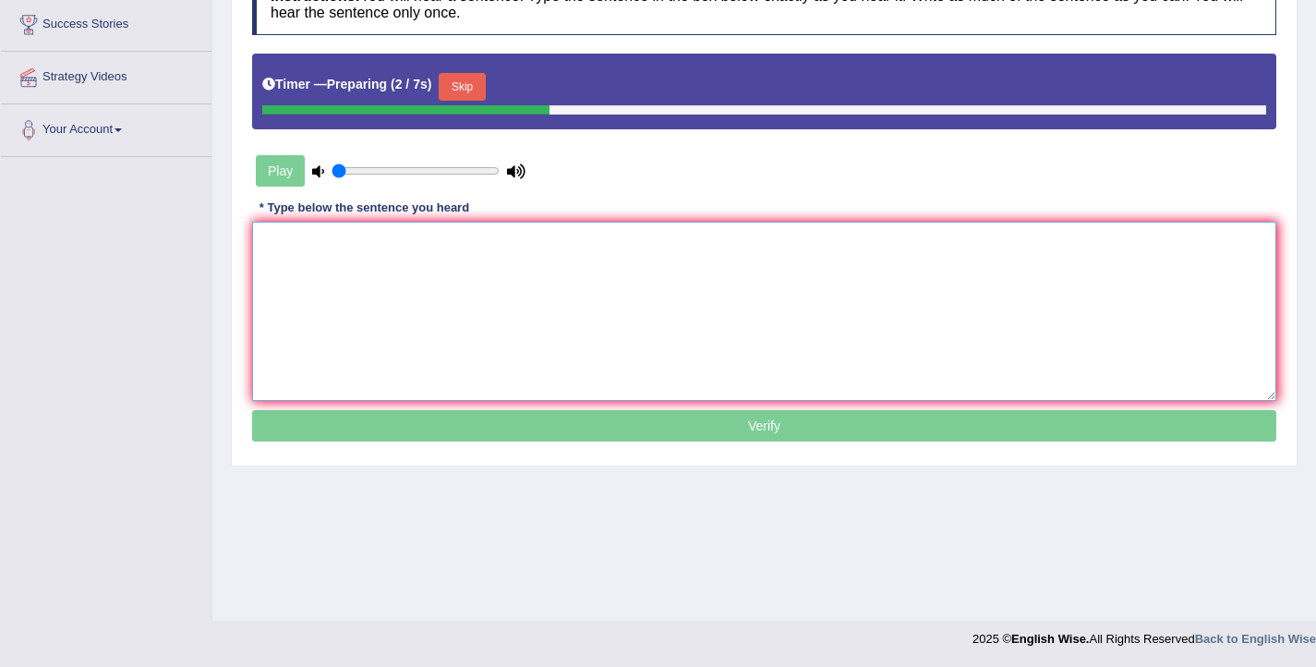
click at [651, 252] on textarea at bounding box center [764, 311] width 1024 height 179
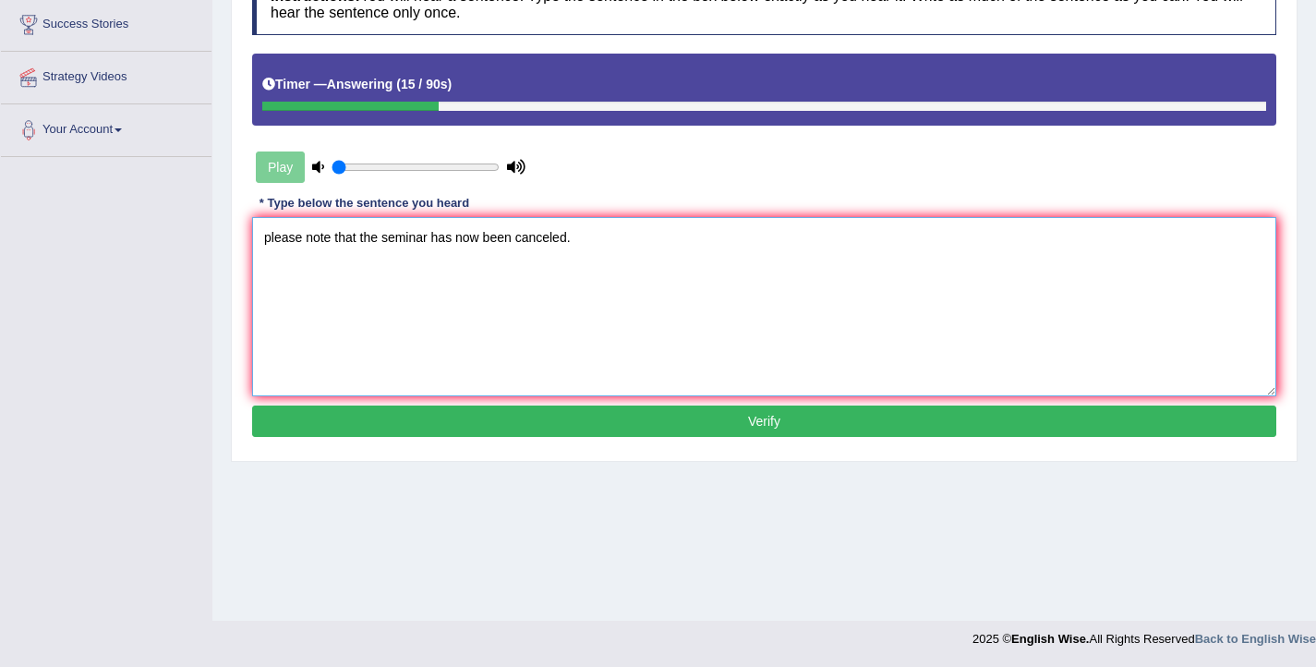
click at [272, 238] on textarea "please note that the seminar has now been canceled." at bounding box center [764, 306] width 1024 height 179
click at [570, 241] on textarea "Please note that the seminar has now been canceled." at bounding box center [764, 306] width 1024 height 179
type textarea "Please note that the seminar has now been canceled cencelled."
click at [689, 416] on button "Verify" at bounding box center [764, 420] width 1024 height 31
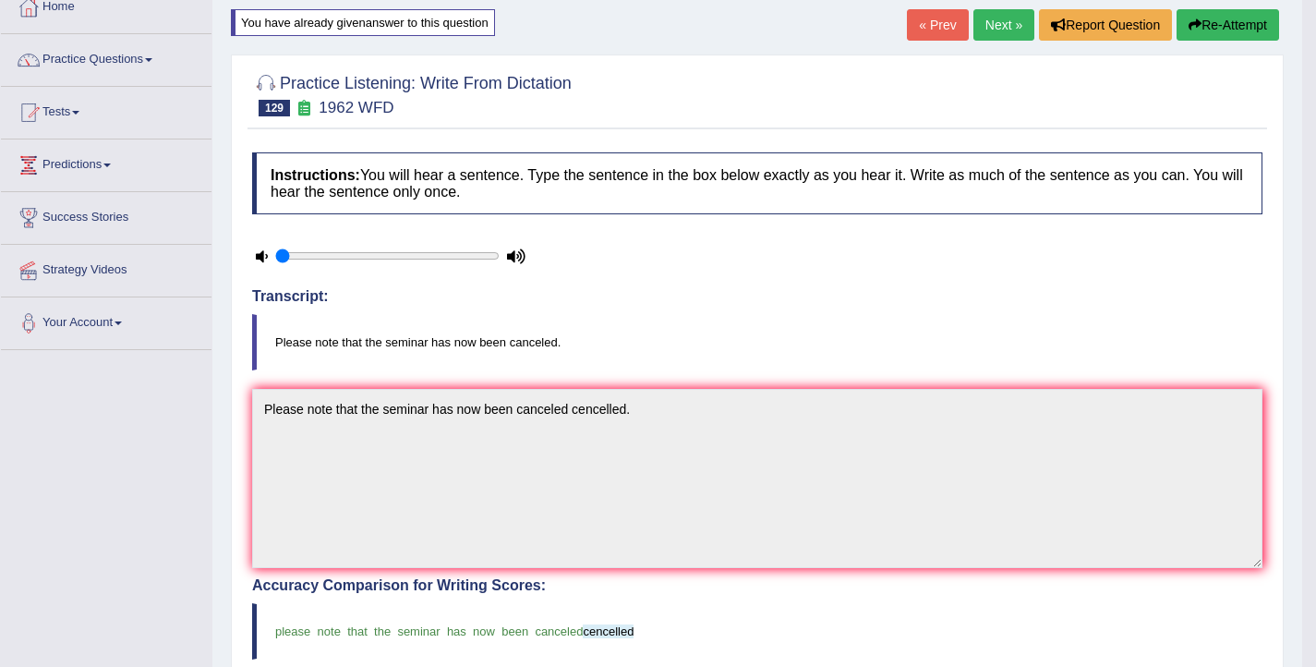
scroll to position [90, 0]
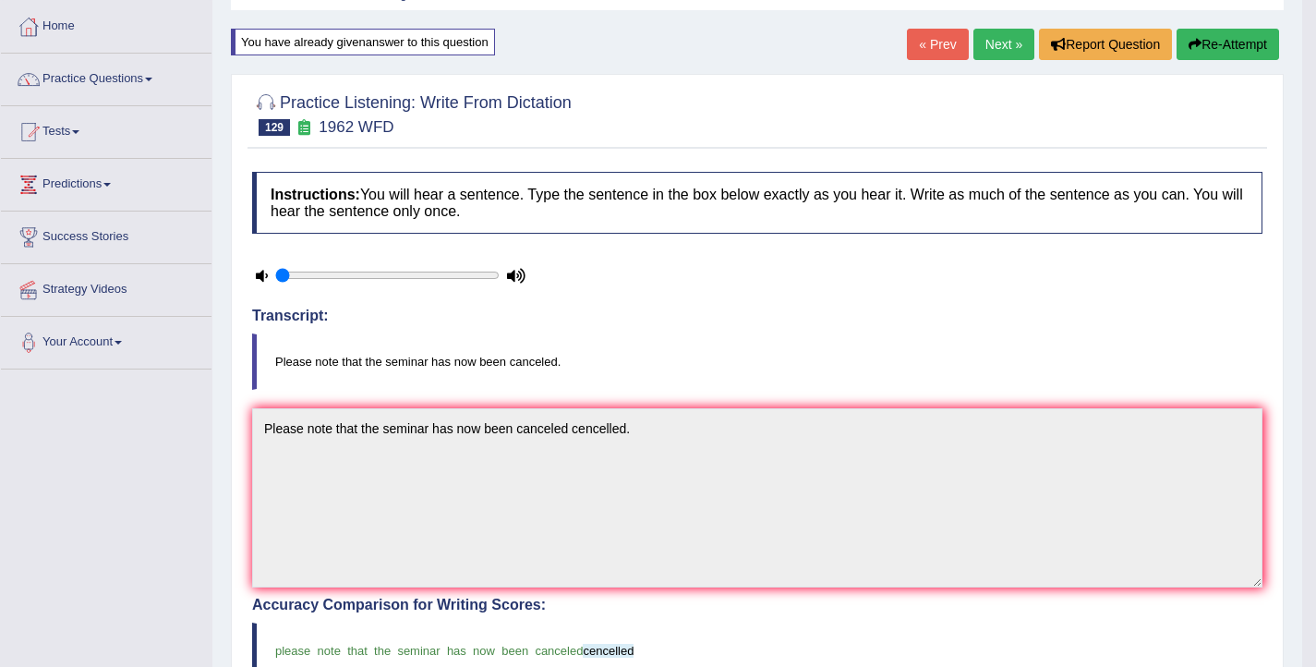
click at [981, 59] on link "Next »" at bounding box center [1003, 44] width 61 height 31
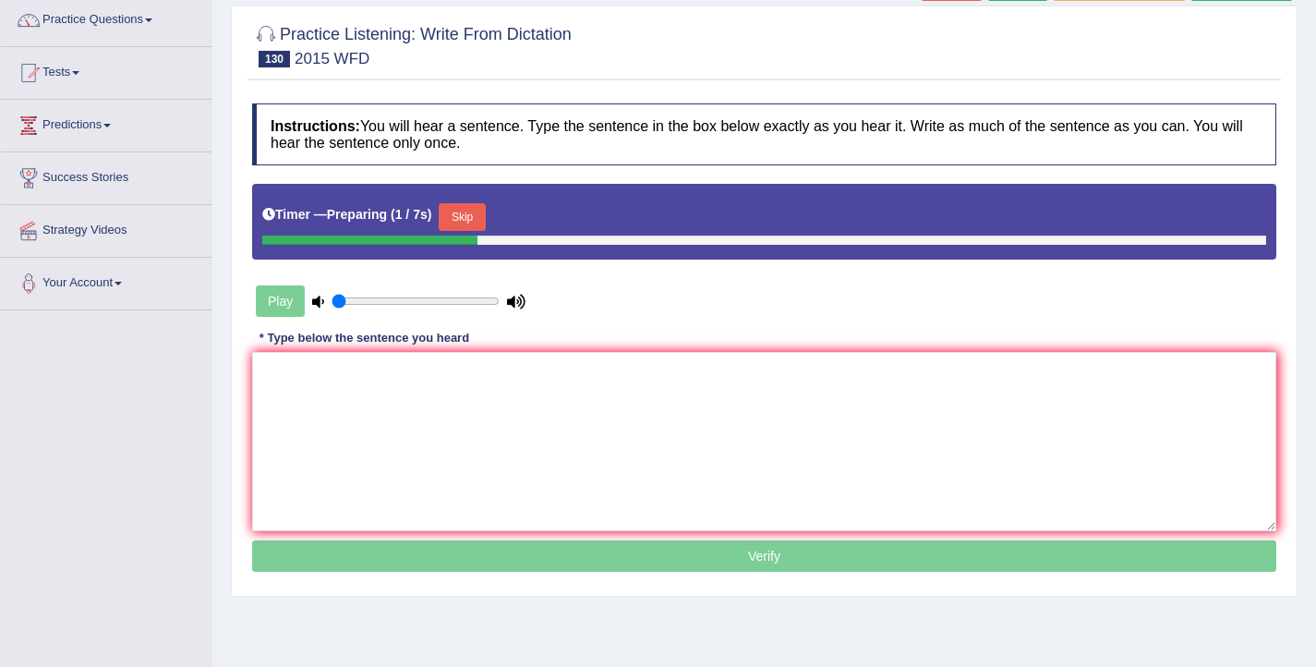
scroll to position [150, 0]
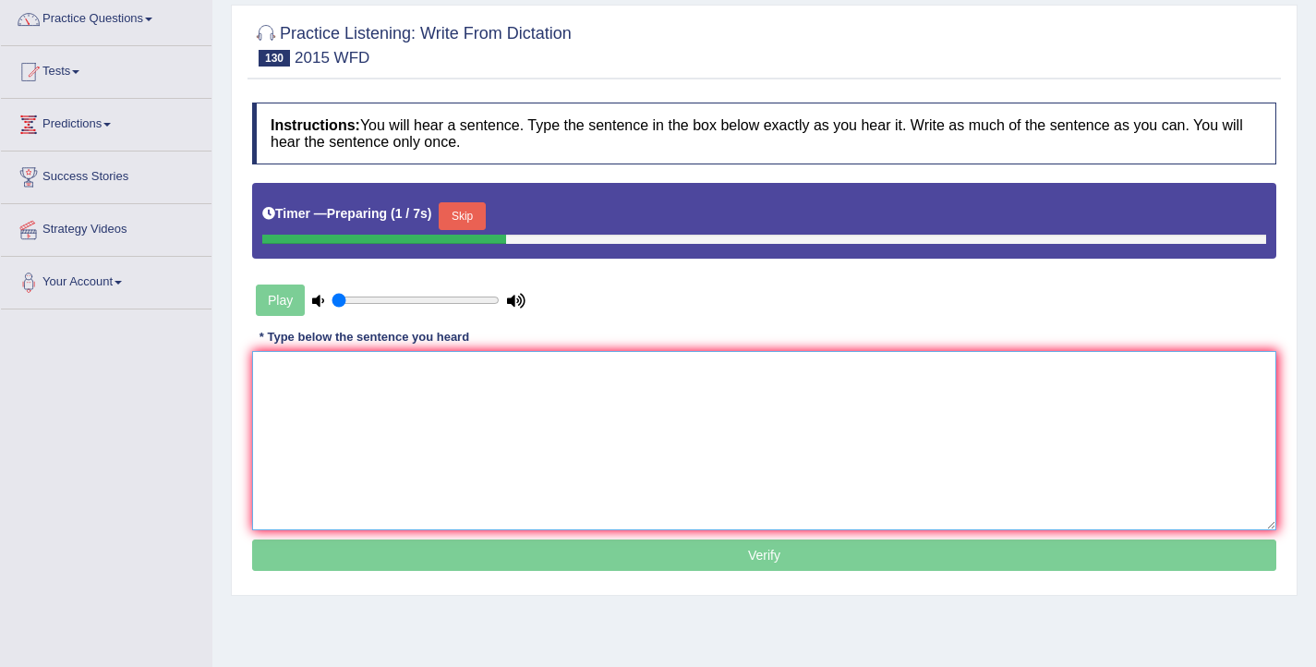
click at [571, 388] on textarea at bounding box center [764, 440] width 1024 height 179
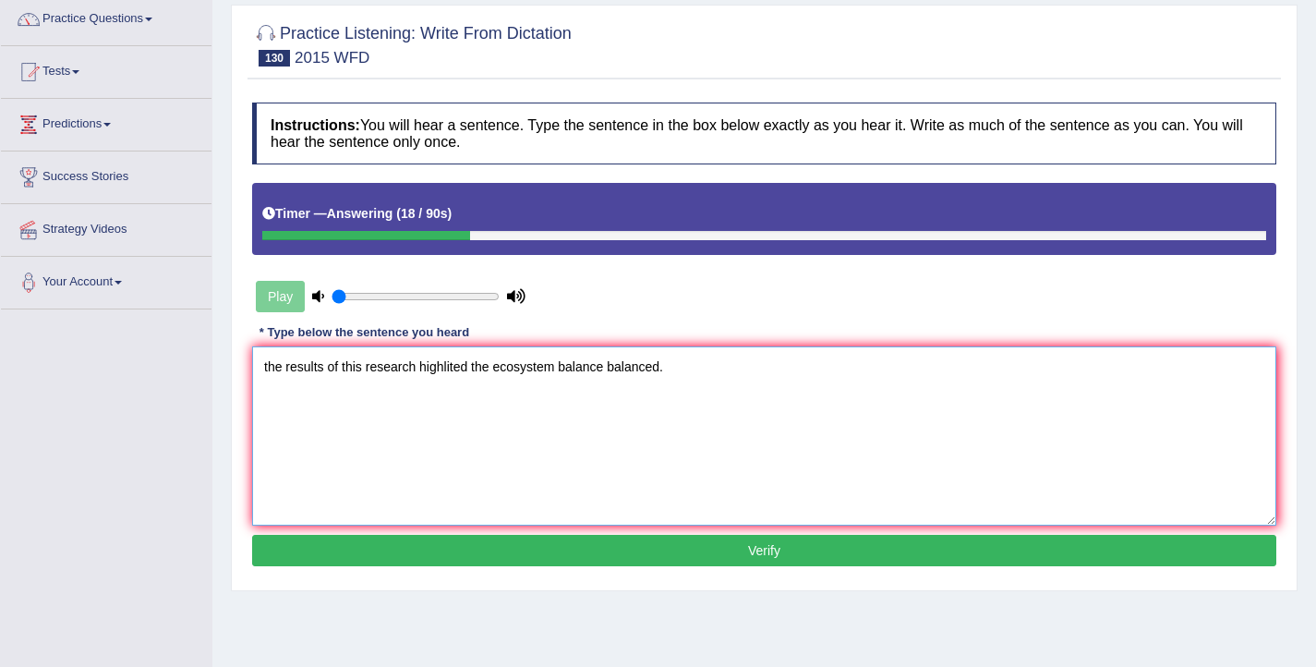
click at [267, 365] on textarea "the results of this research highlited the ecosystem balance balanced." at bounding box center [764, 435] width 1024 height 179
click at [286, 372] on textarea "The results of this research highlited the ecosystem balance balanced." at bounding box center [764, 435] width 1024 height 179
click at [401, 372] on textarea "The result results of this research highlited the ecosystem balance balanced." at bounding box center [764, 435] width 1024 height 179
click at [493, 372] on textarea "The result results of this these research highlited the ecosystem balance balan…" at bounding box center [764, 435] width 1024 height 179
click at [593, 368] on textarea "The result results of this these research has highlited the ecosystem balance b…" at bounding box center [764, 435] width 1024 height 179
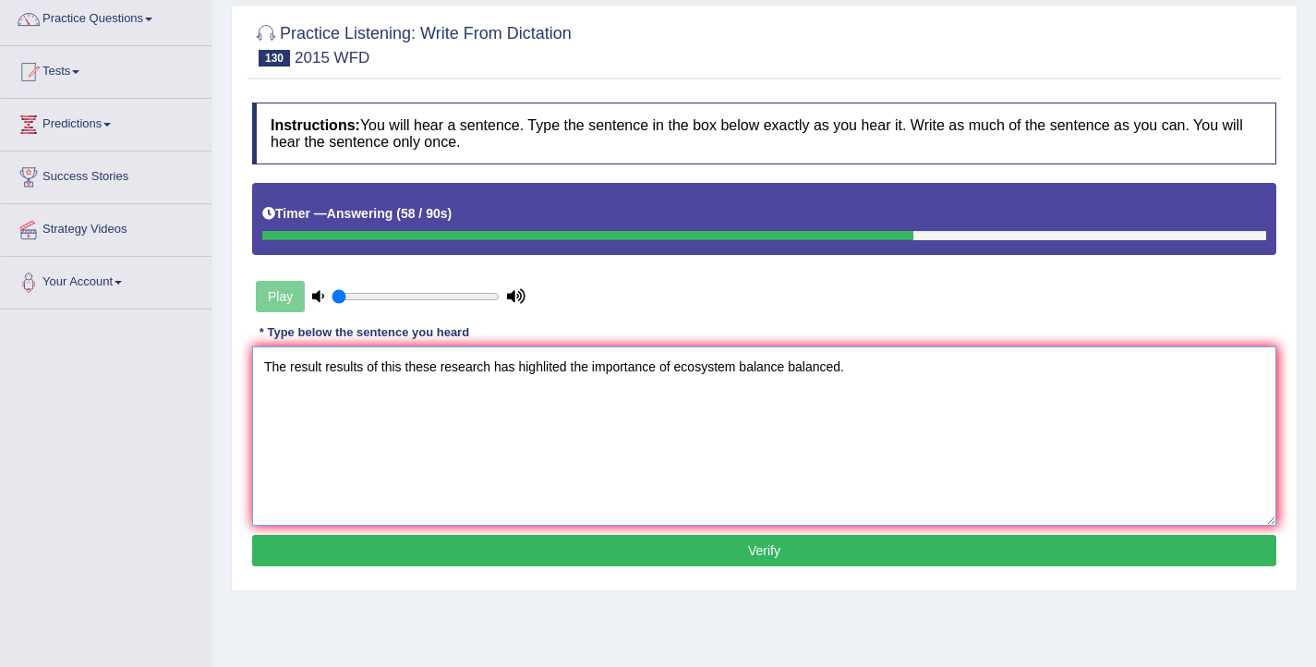
type textarea "The result results of this these research has highlited the importance of ecosy…"
click at [700, 553] on button "Verify" at bounding box center [764, 550] width 1024 height 31
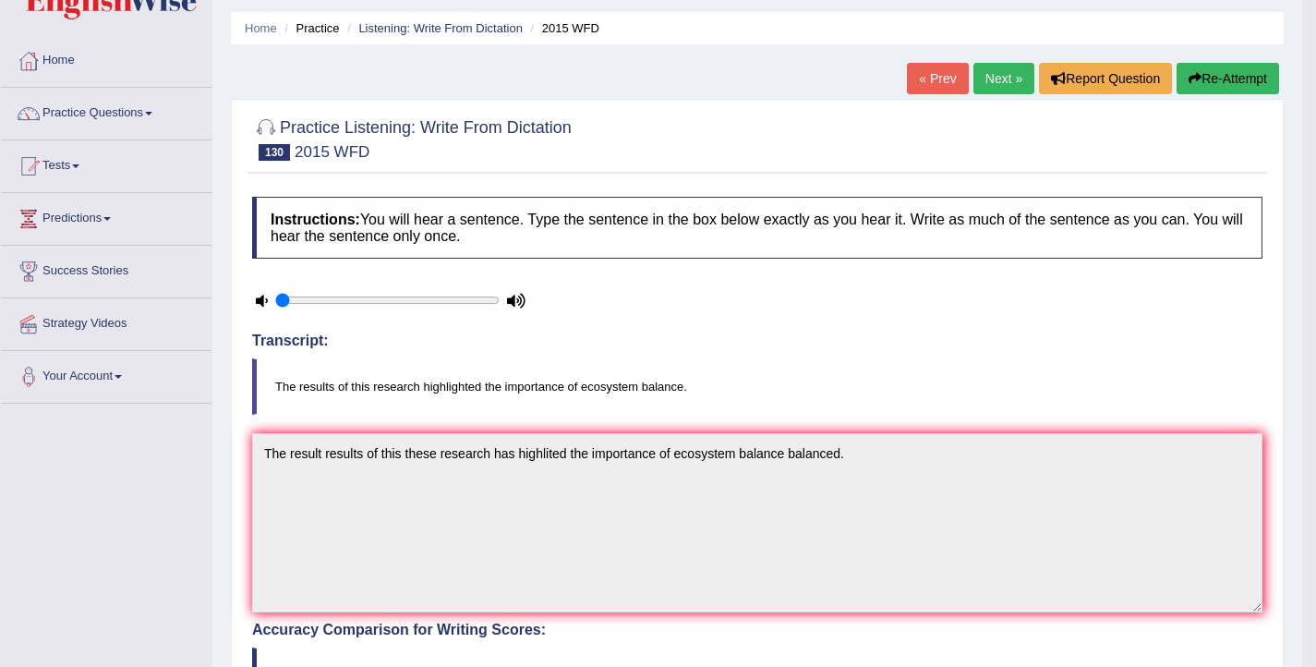
scroll to position [0, 0]
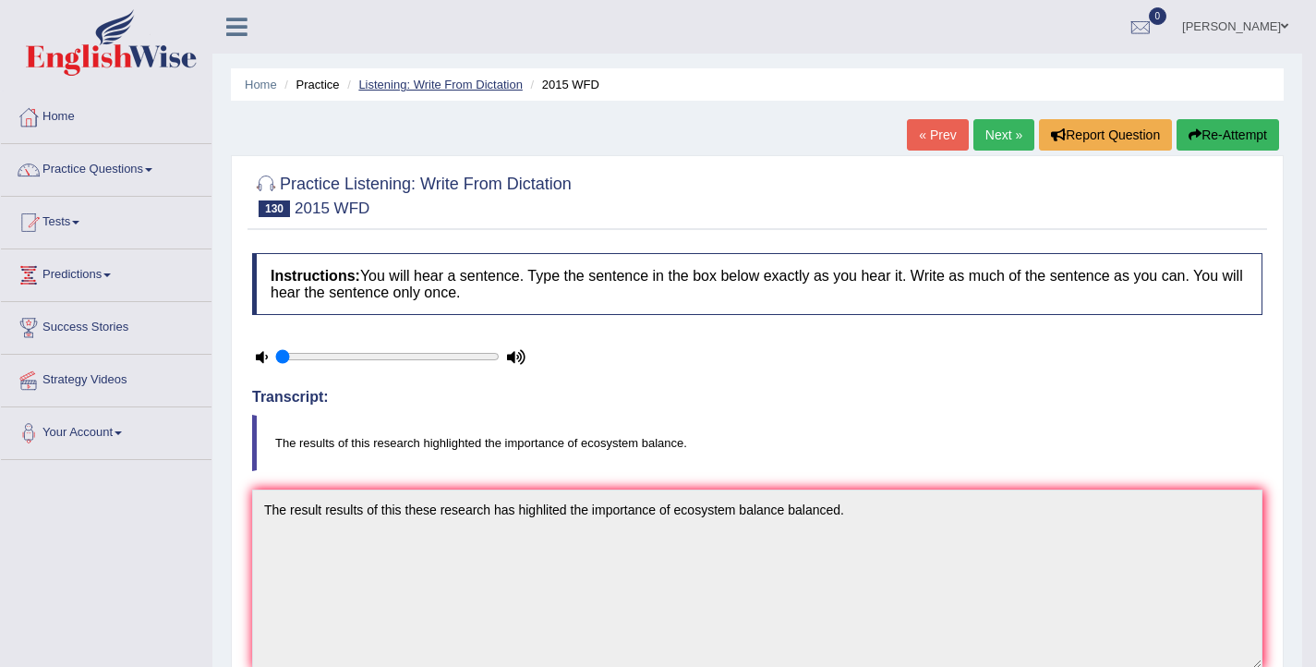
click at [465, 86] on link "Listening: Write From Dictation" at bounding box center [440, 85] width 164 height 14
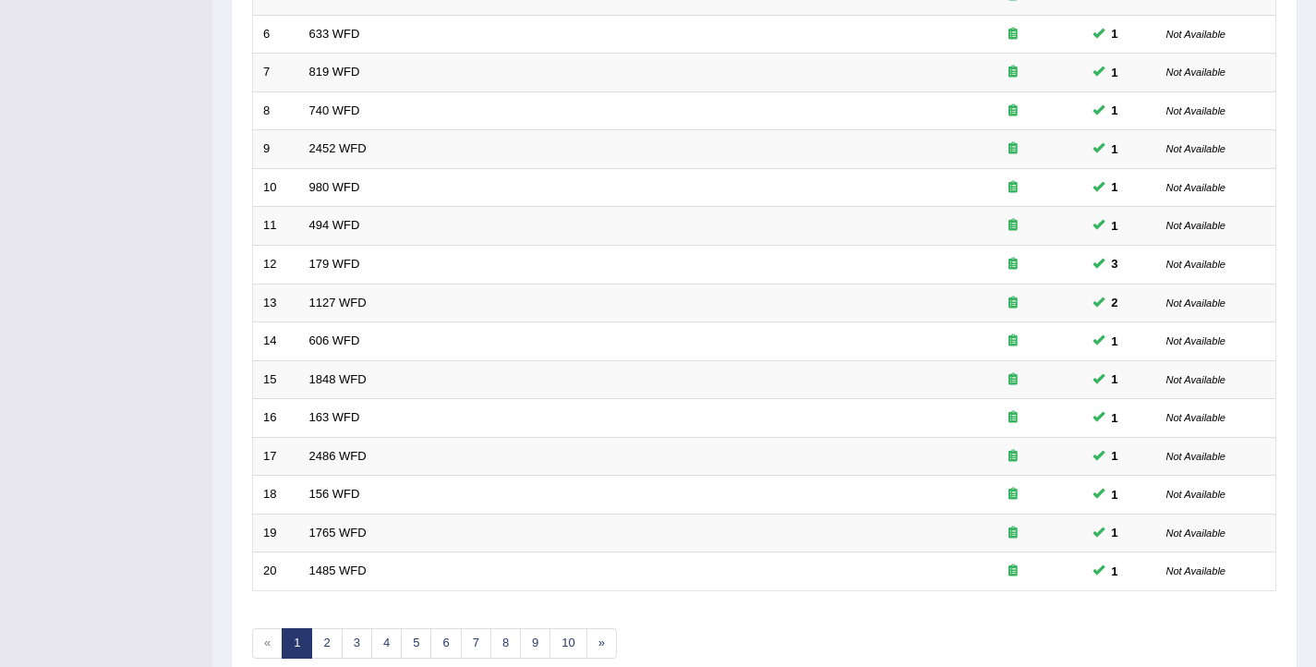
scroll to position [556, 0]
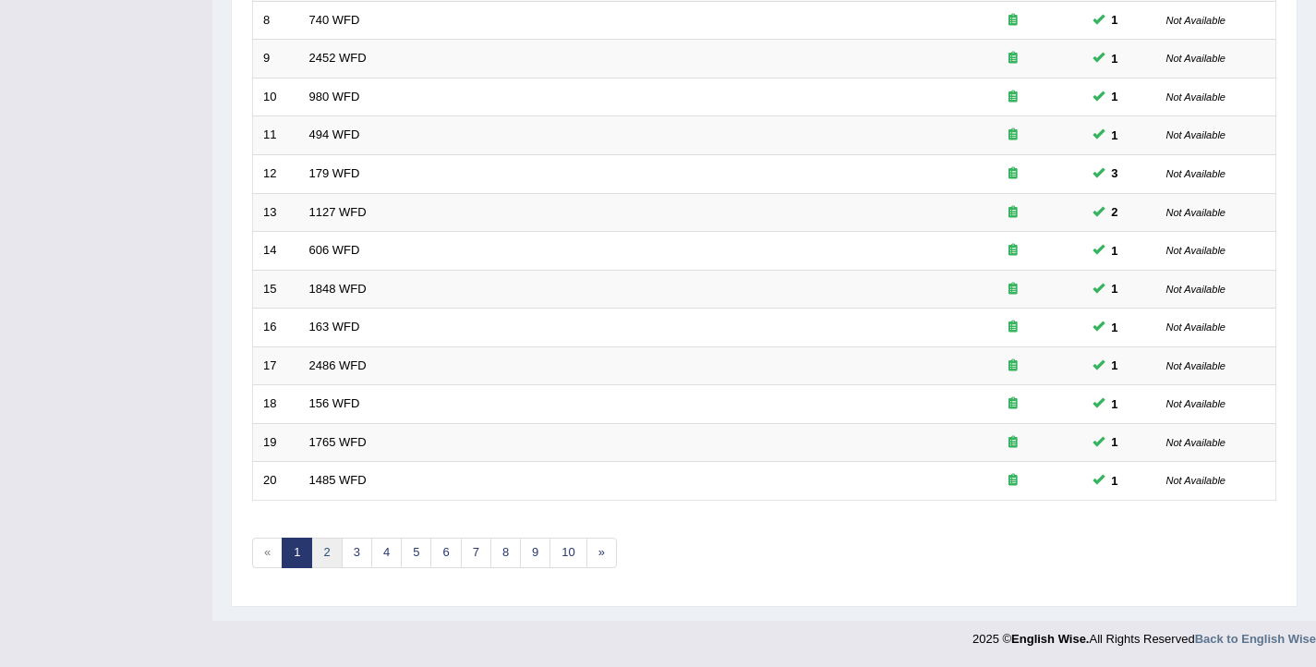
click at [326, 560] on link "2" at bounding box center [326, 552] width 30 height 30
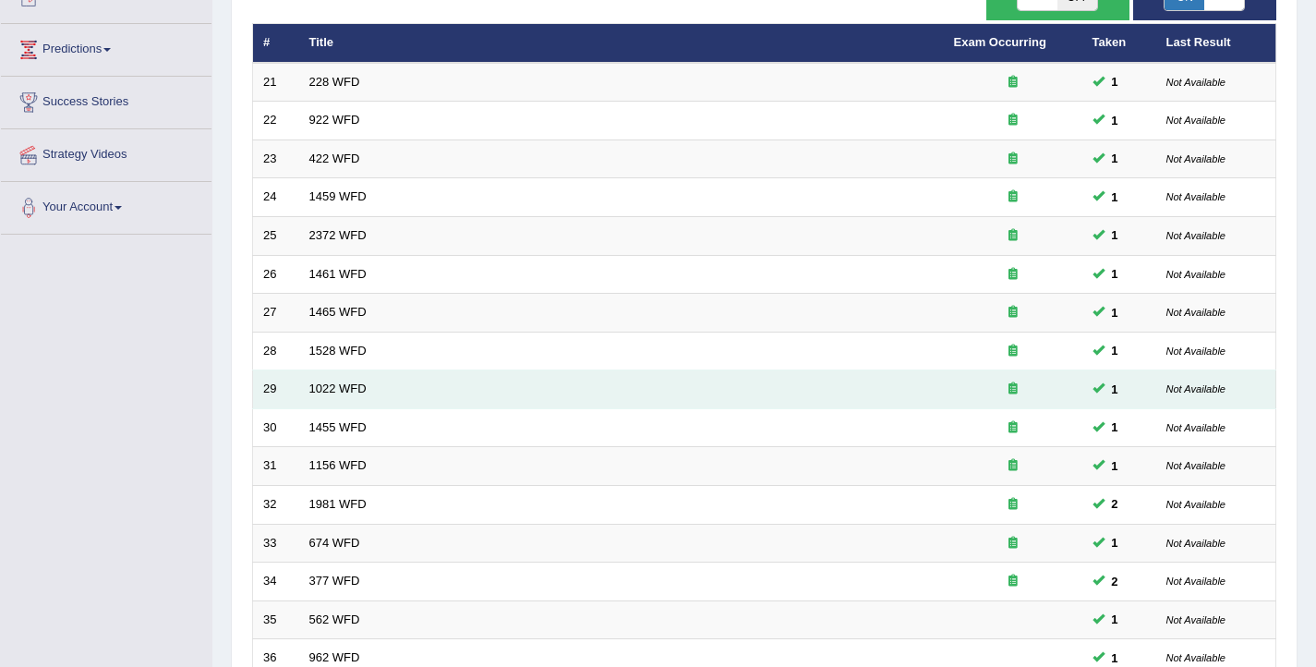
scroll to position [556, 0]
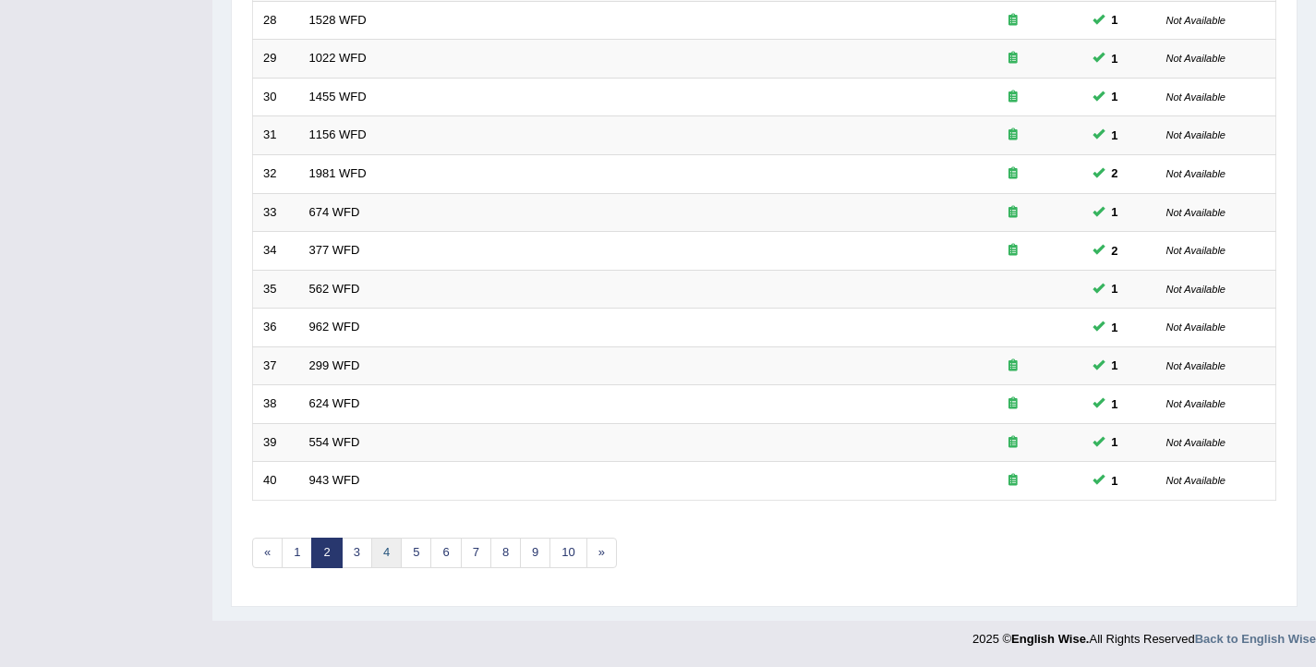
click at [384, 560] on link "4" at bounding box center [386, 552] width 30 height 30
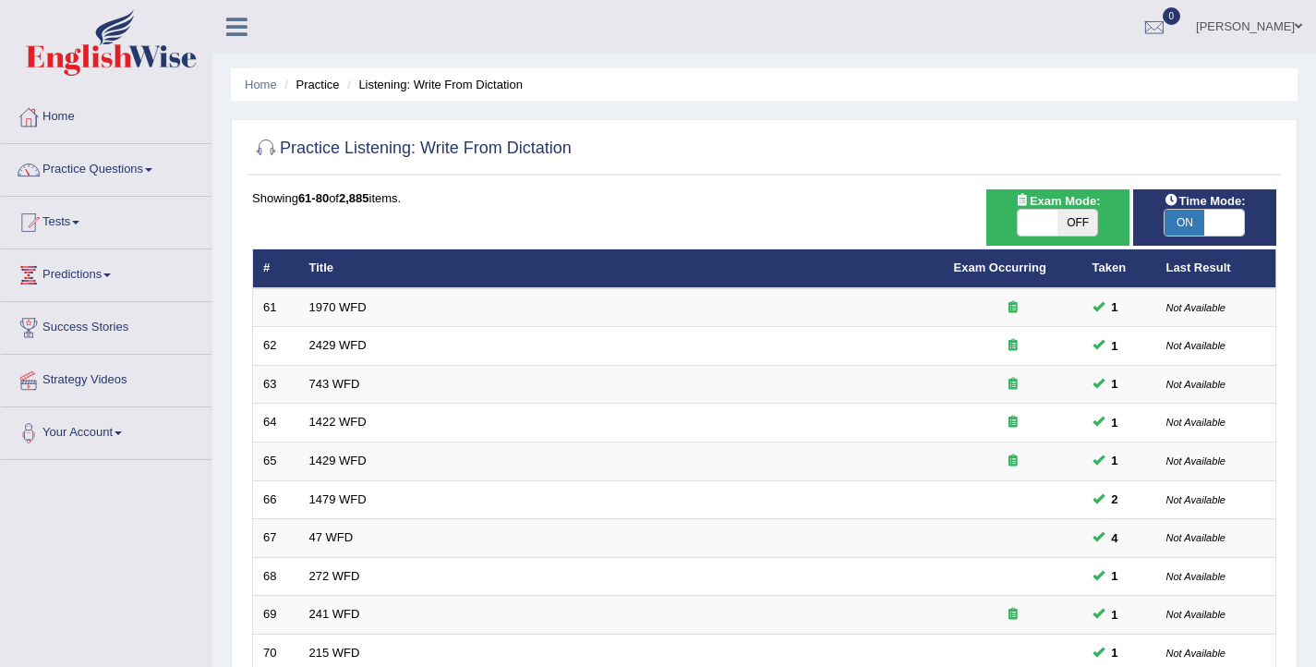
scroll to position [556, 0]
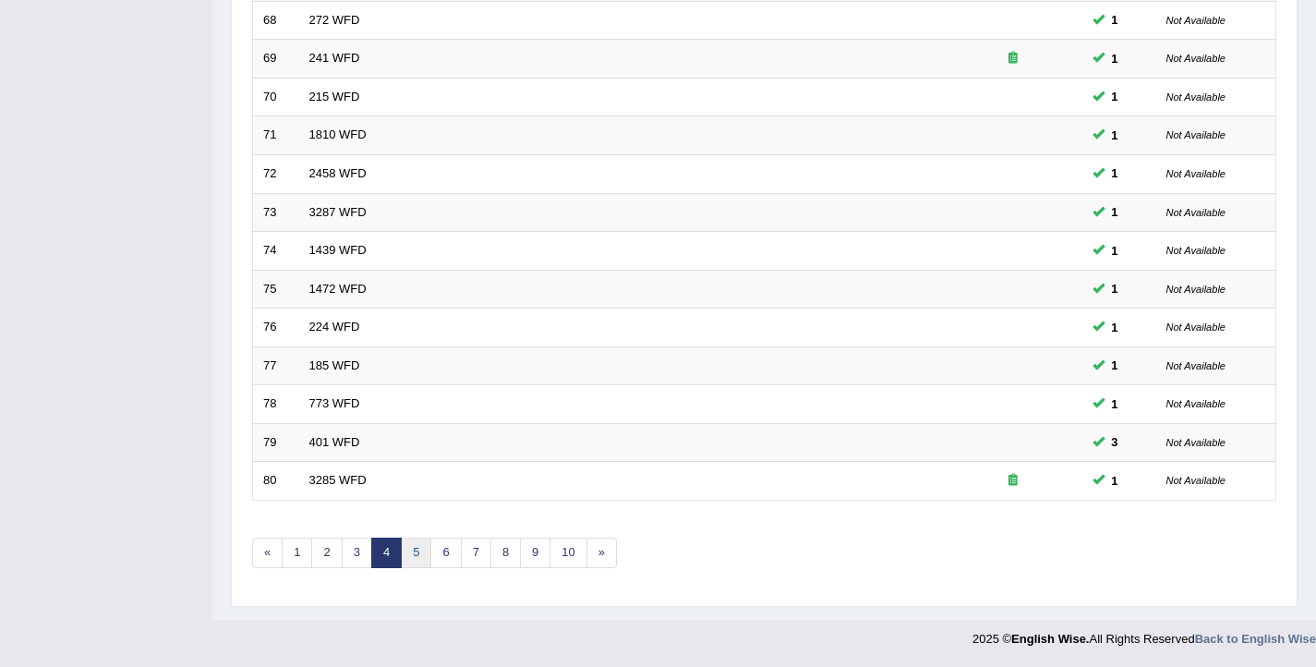
click at [413, 546] on link "5" at bounding box center [416, 552] width 30 height 30
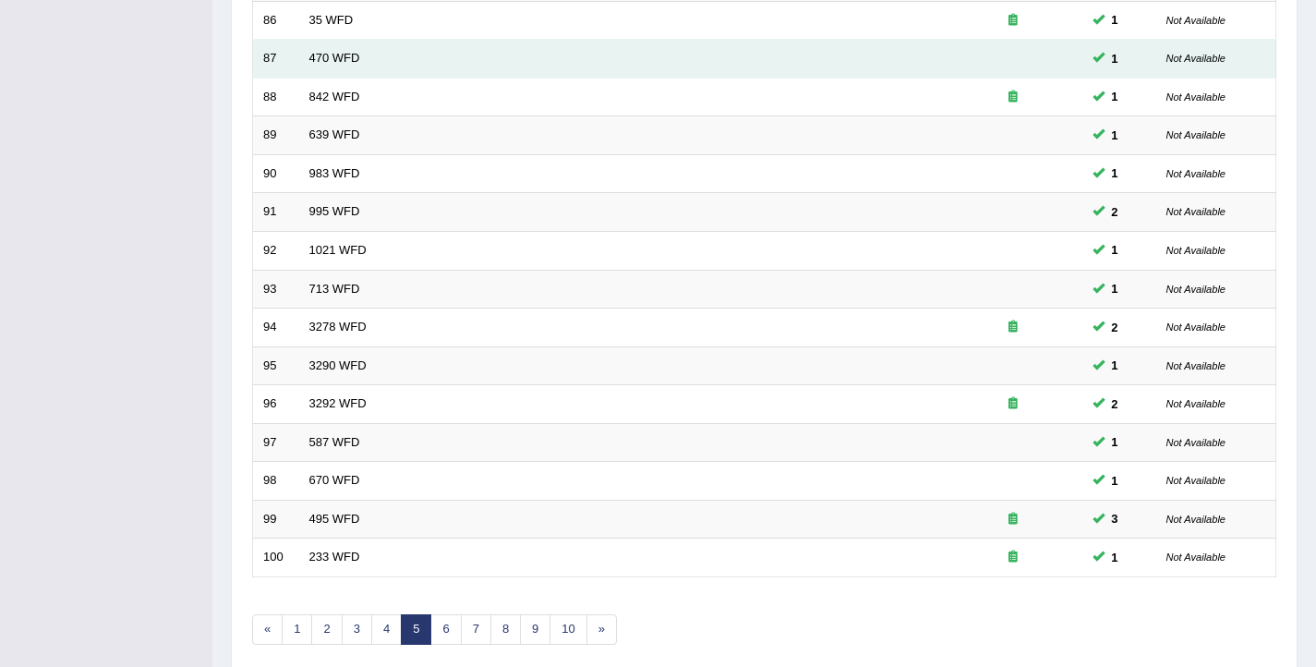
scroll to position [556, 0]
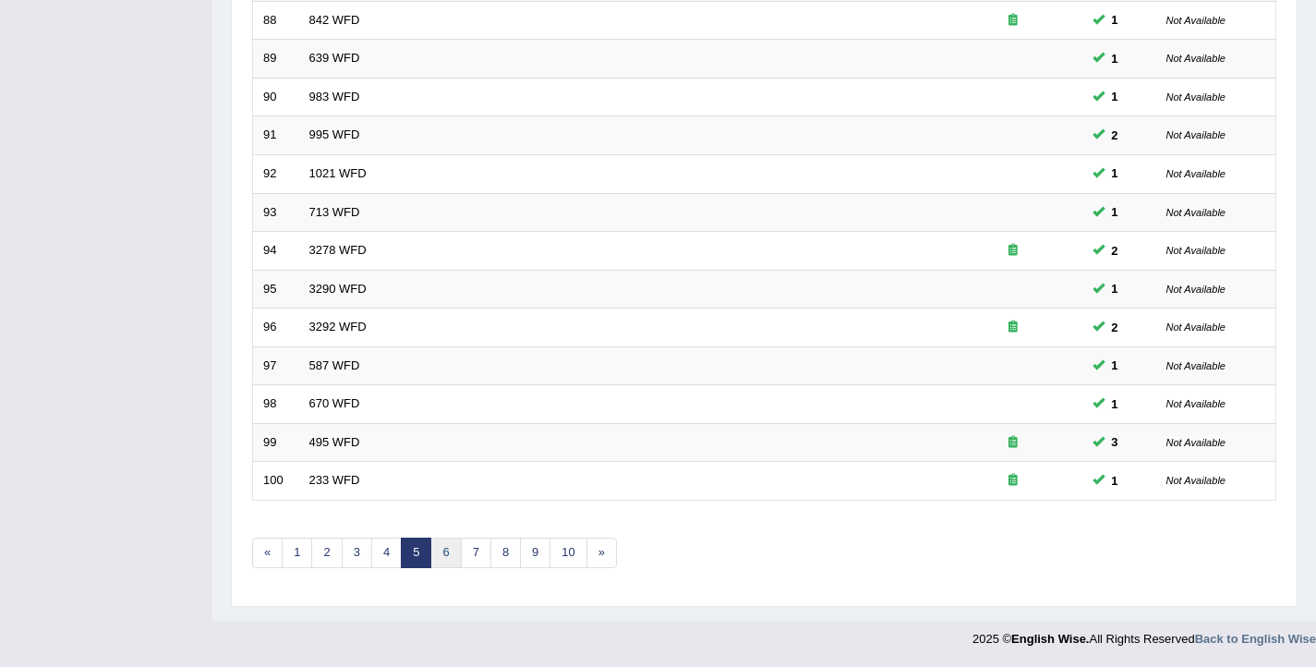
click at [439, 553] on link "6" at bounding box center [445, 552] width 30 height 30
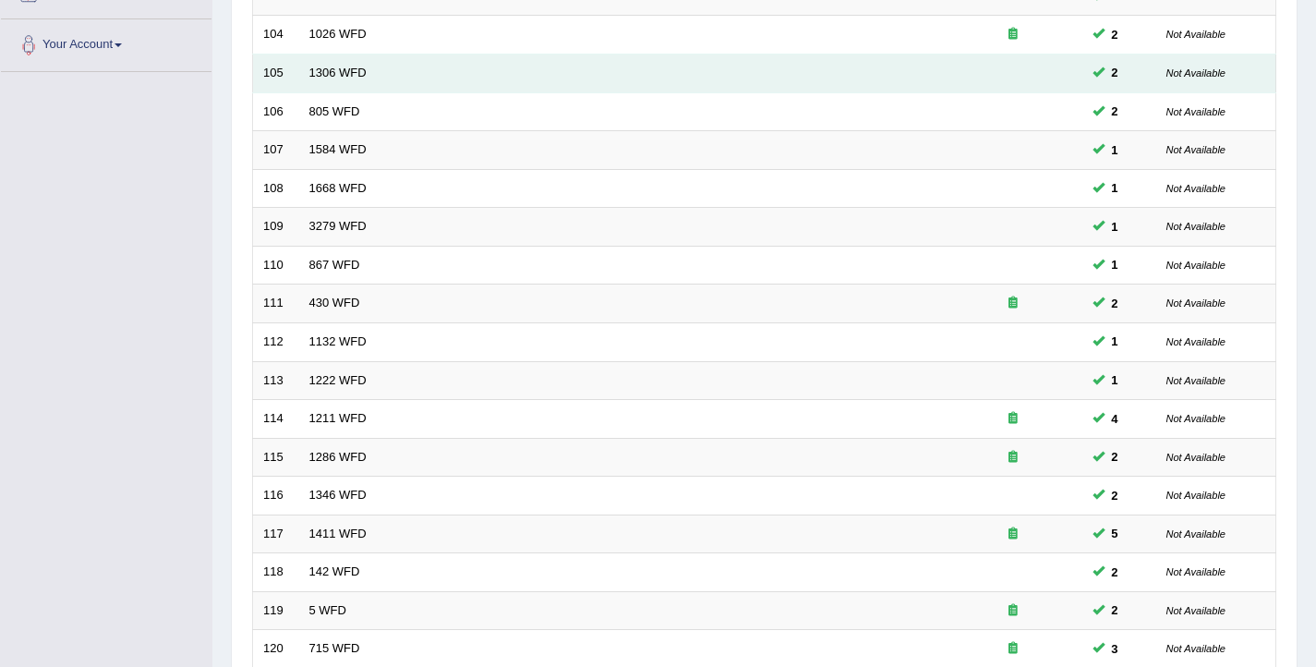
scroll to position [556, 0]
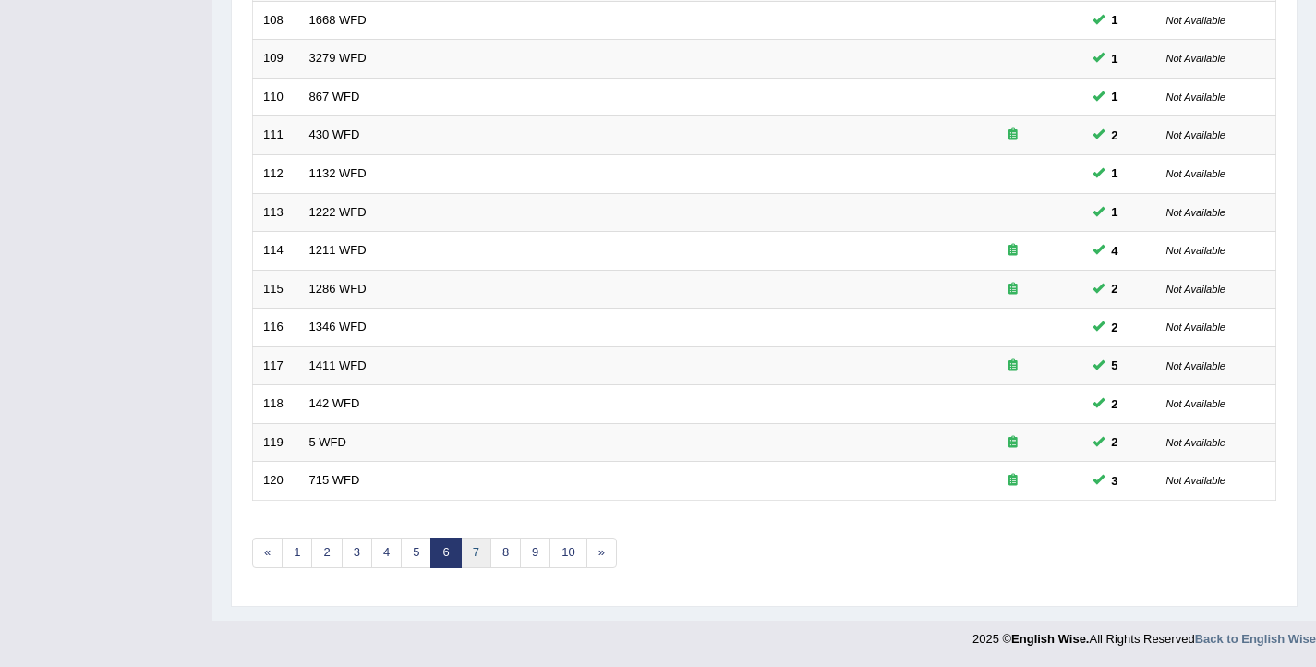
click at [475, 546] on link "7" at bounding box center [476, 552] width 30 height 30
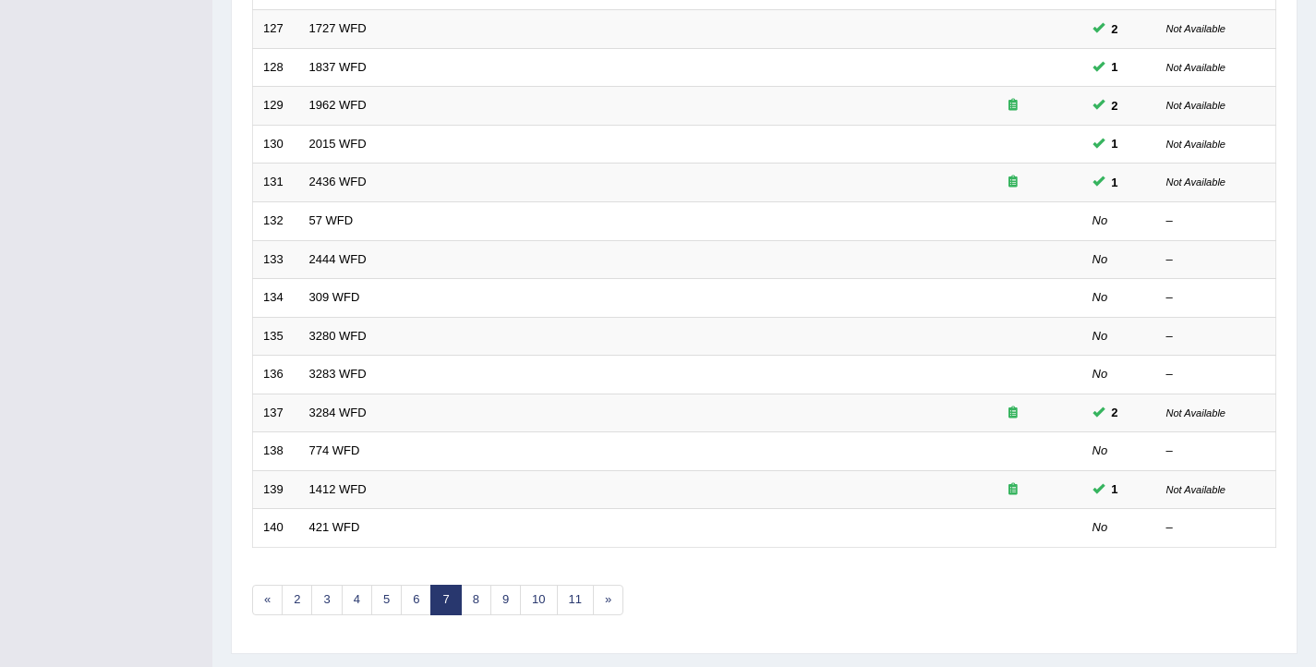
scroll to position [556, 0]
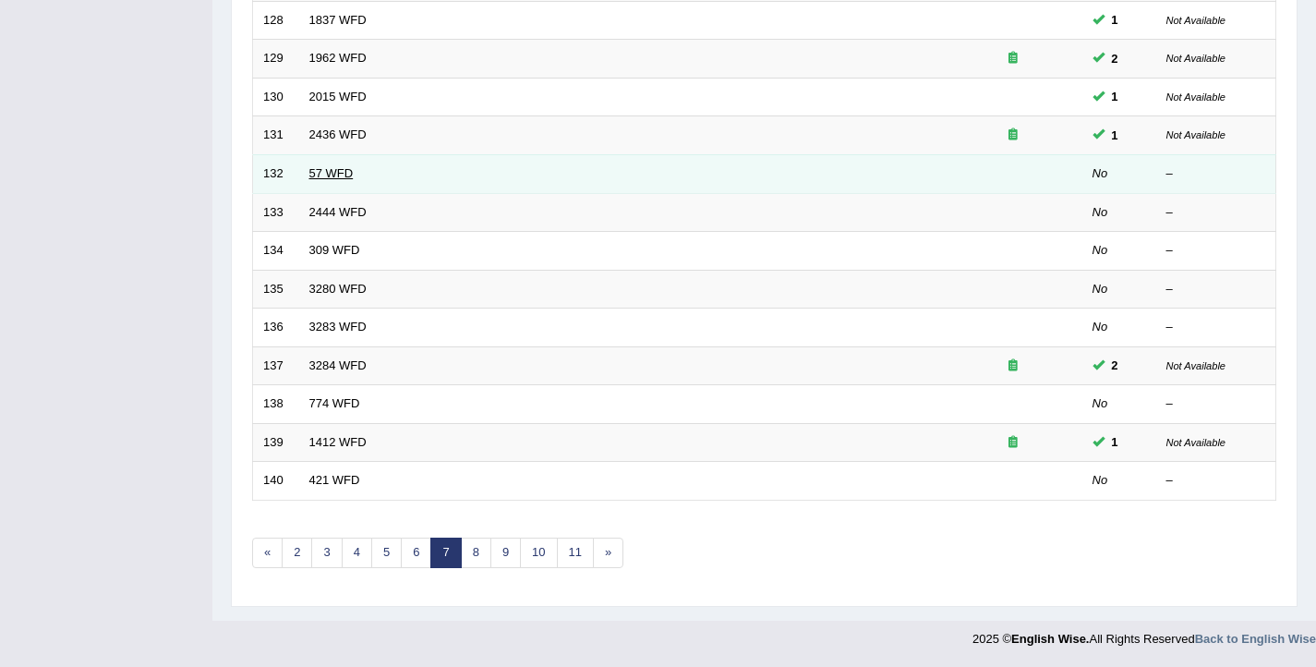
click at [317, 178] on link "57 WFD" at bounding box center [331, 173] width 44 height 14
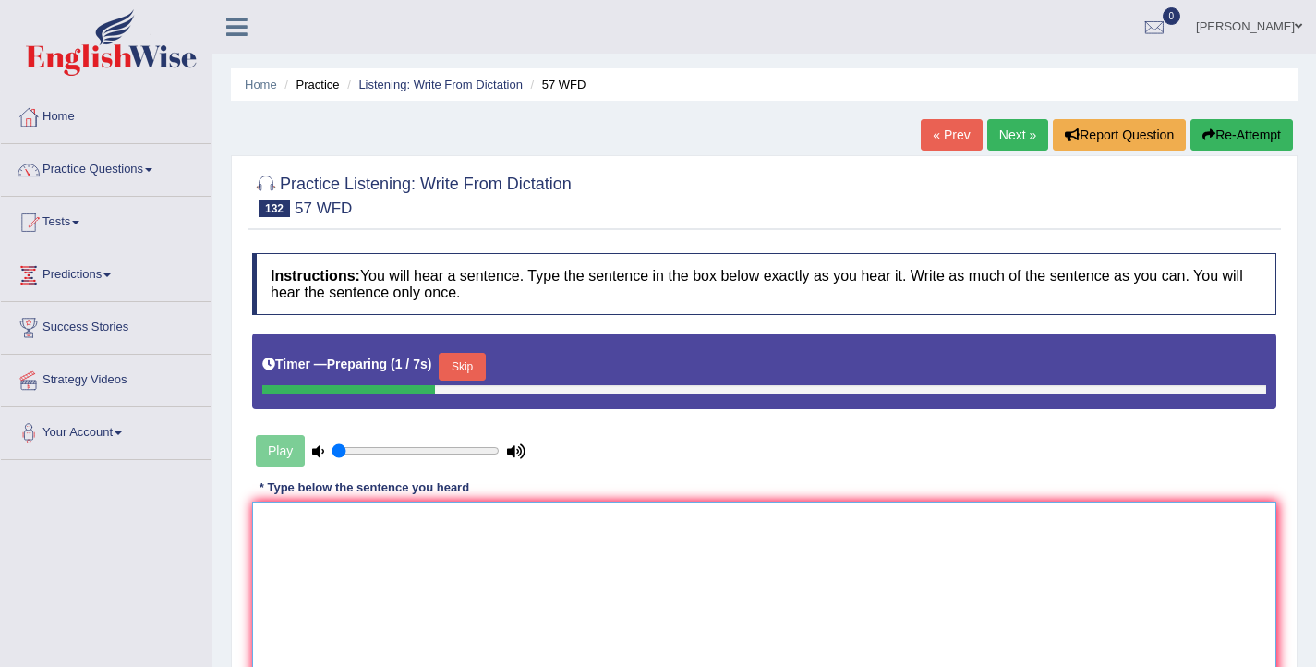
click at [420, 578] on textarea at bounding box center [764, 590] width 1024 height 179
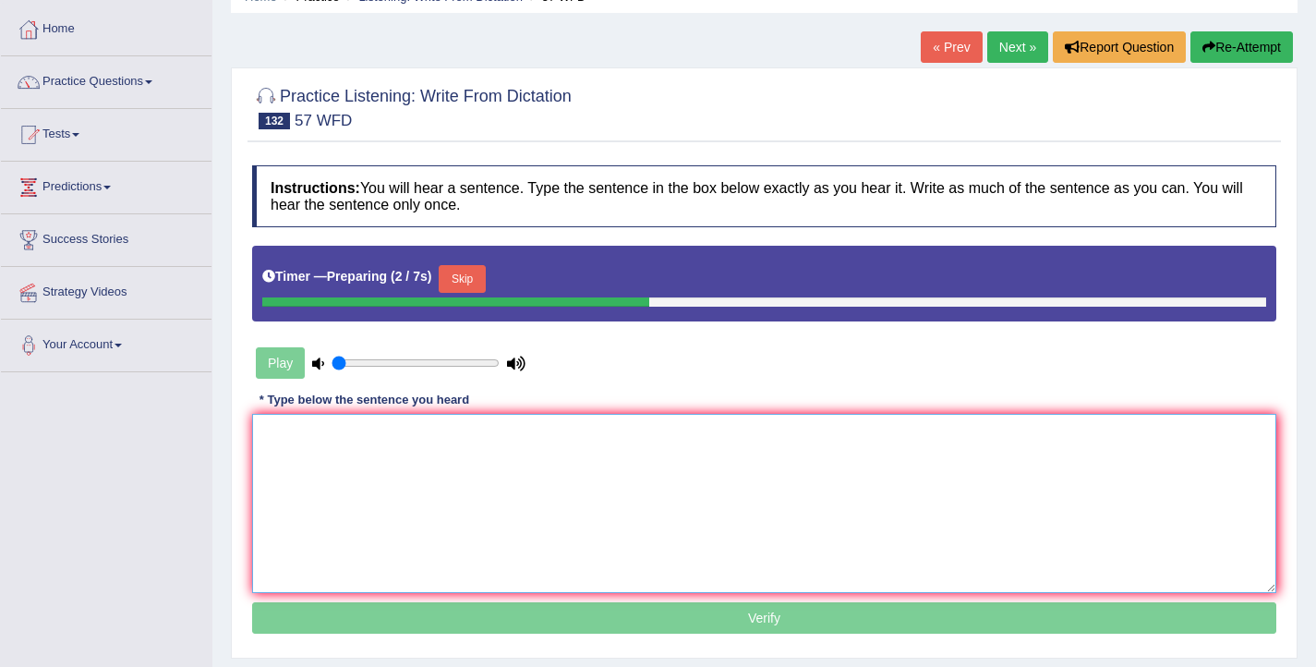
scroll to position [93, 0]
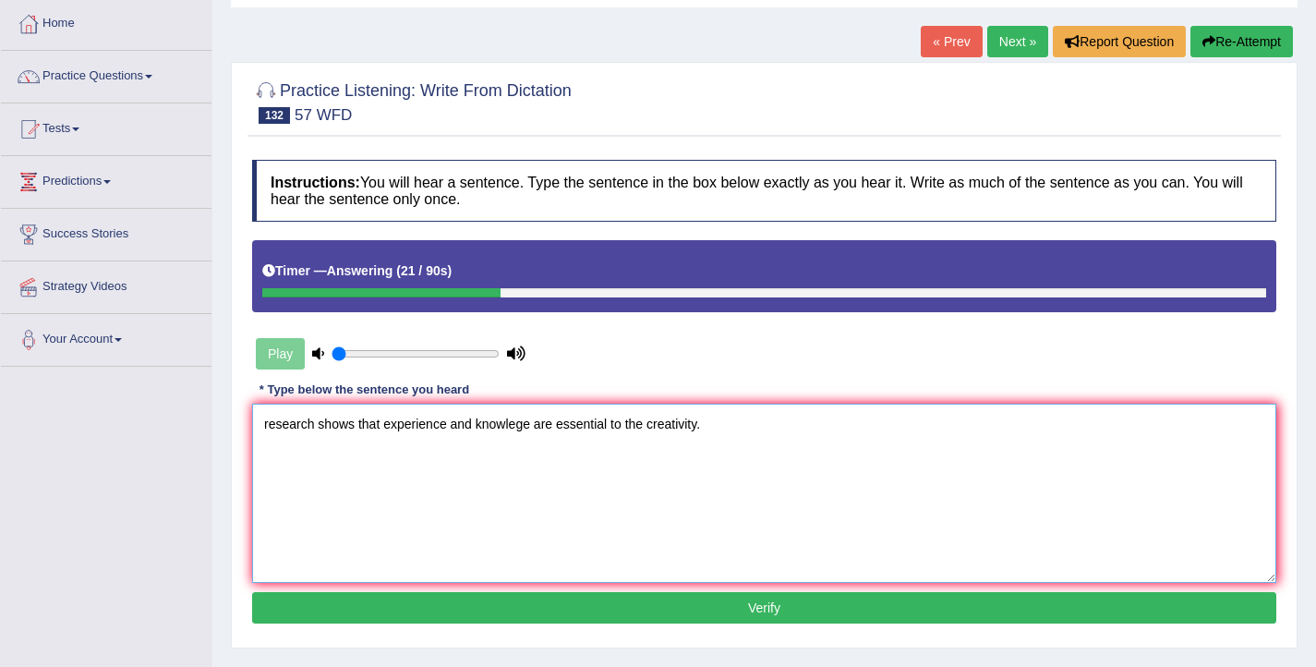
click at [270, 427] on textarea "research shows that experience and knowlege are essential to the creativity." at bounding box center [764, 492] width 1024 height 179
click at [358, 427] on textarea "Research shows that experience and knowlege are essential to the creativity." at bounding box center [764, 492] width 1024 height 179
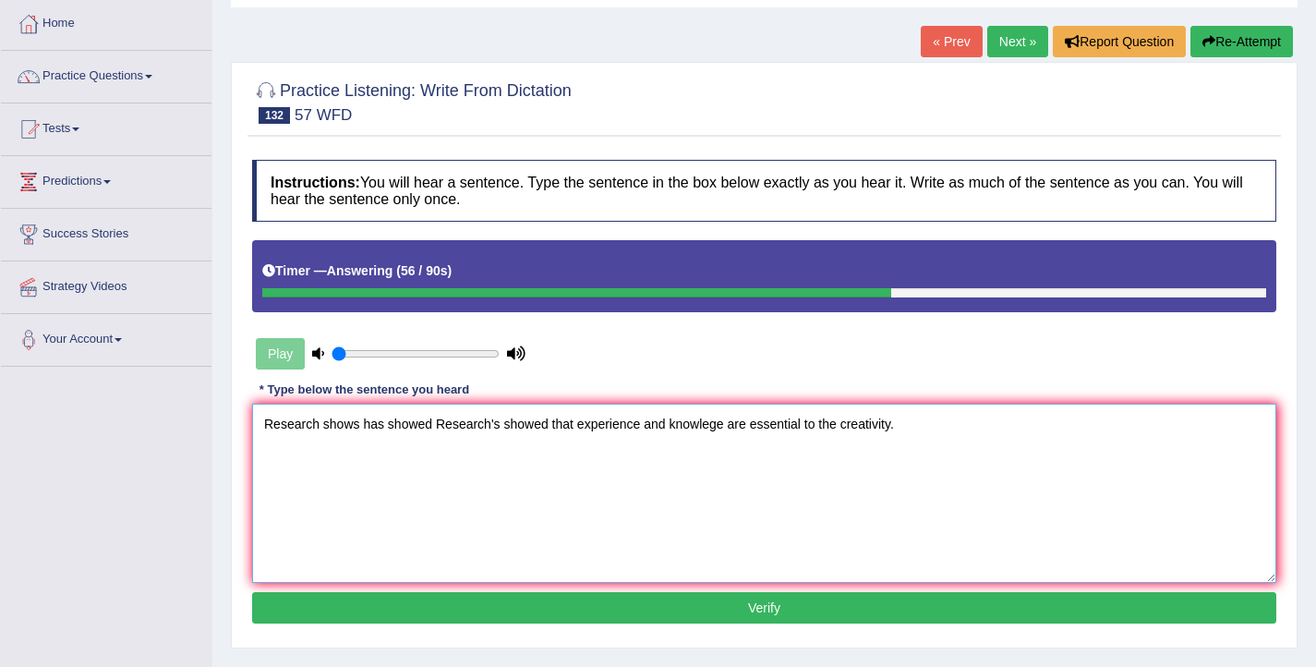
type textarea "Research shows has showed Research's showed that experience and knowlege are es…"
click at [702, 613] on button "Verify" at bounding box center [764, 607] width 1024 height 31
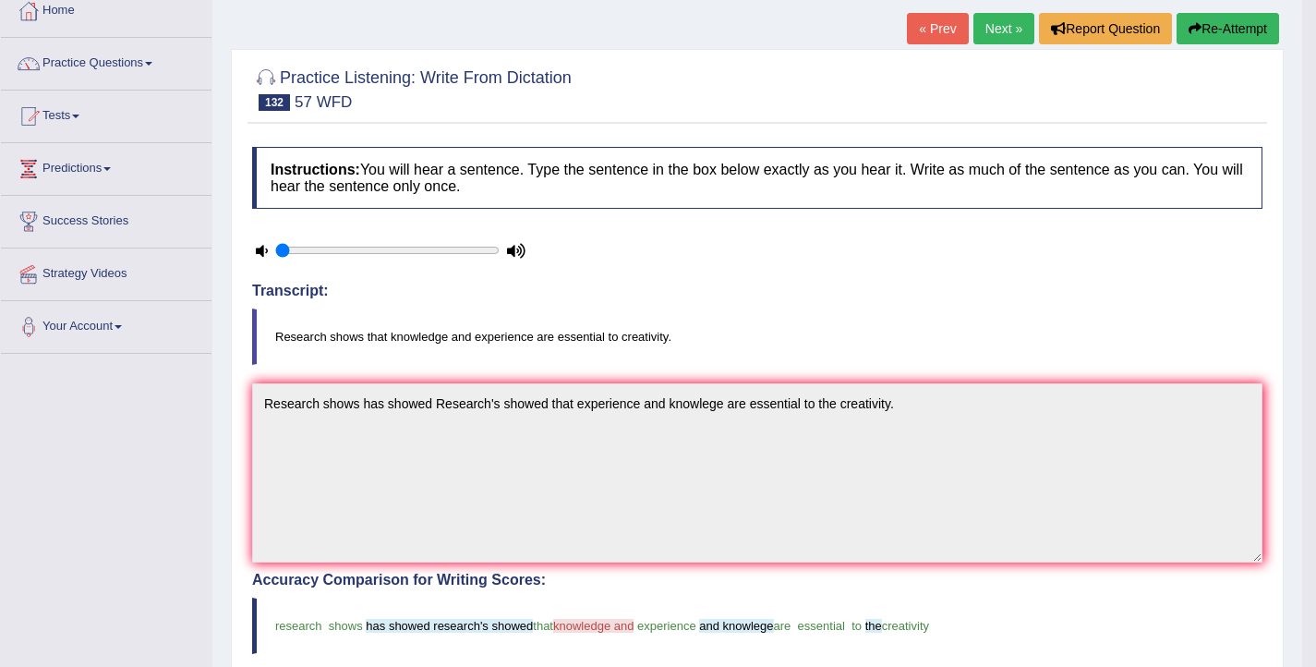
scroll to position [103, 0]
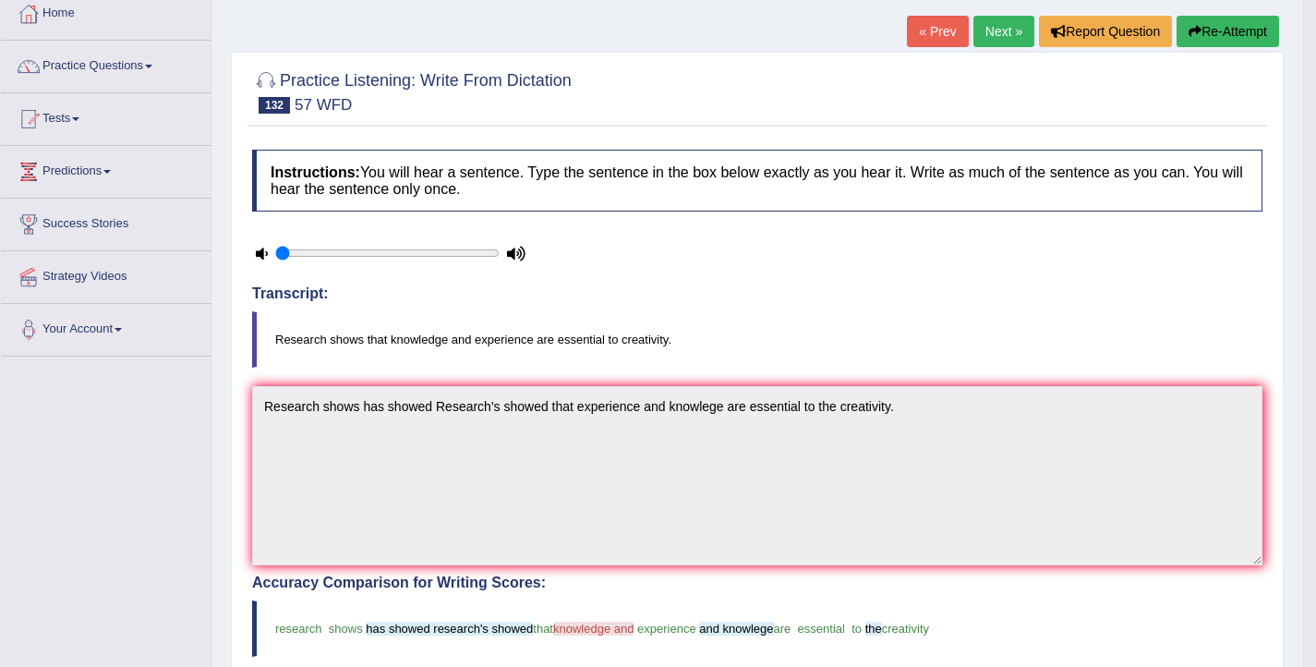
click at [988, 44] on link "Next »" at bounding box center [1003, 31] width 61 height 31
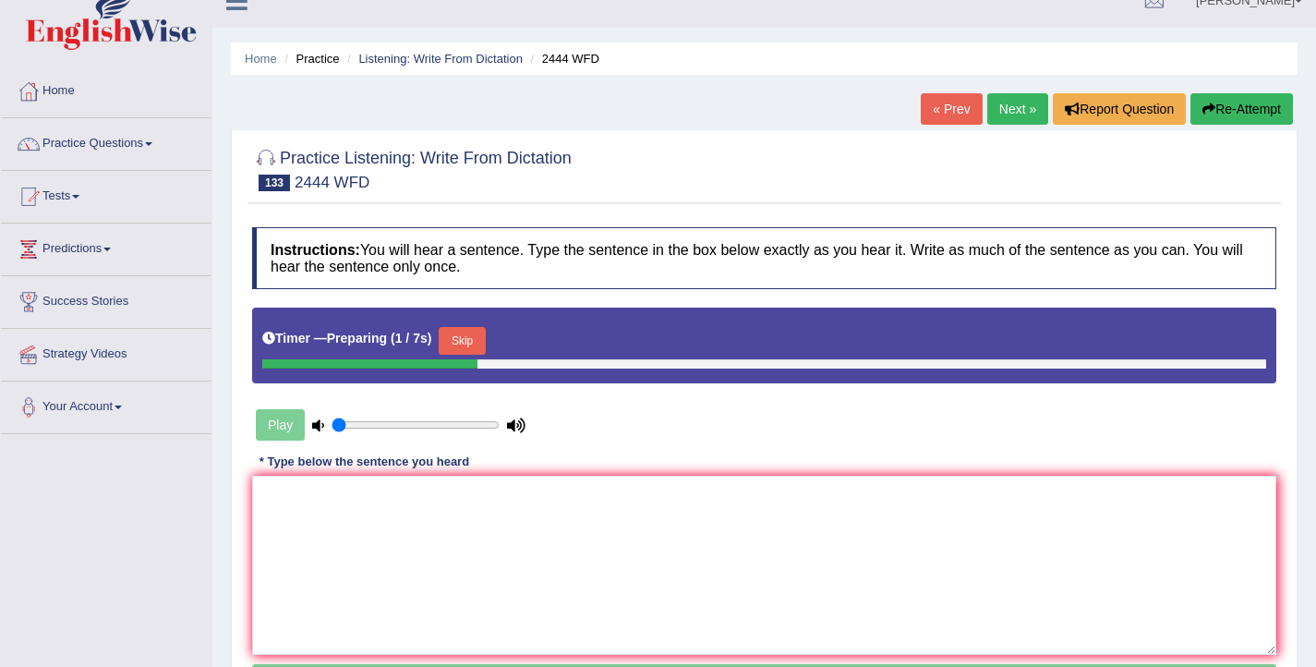
scroll to position [34, 0]
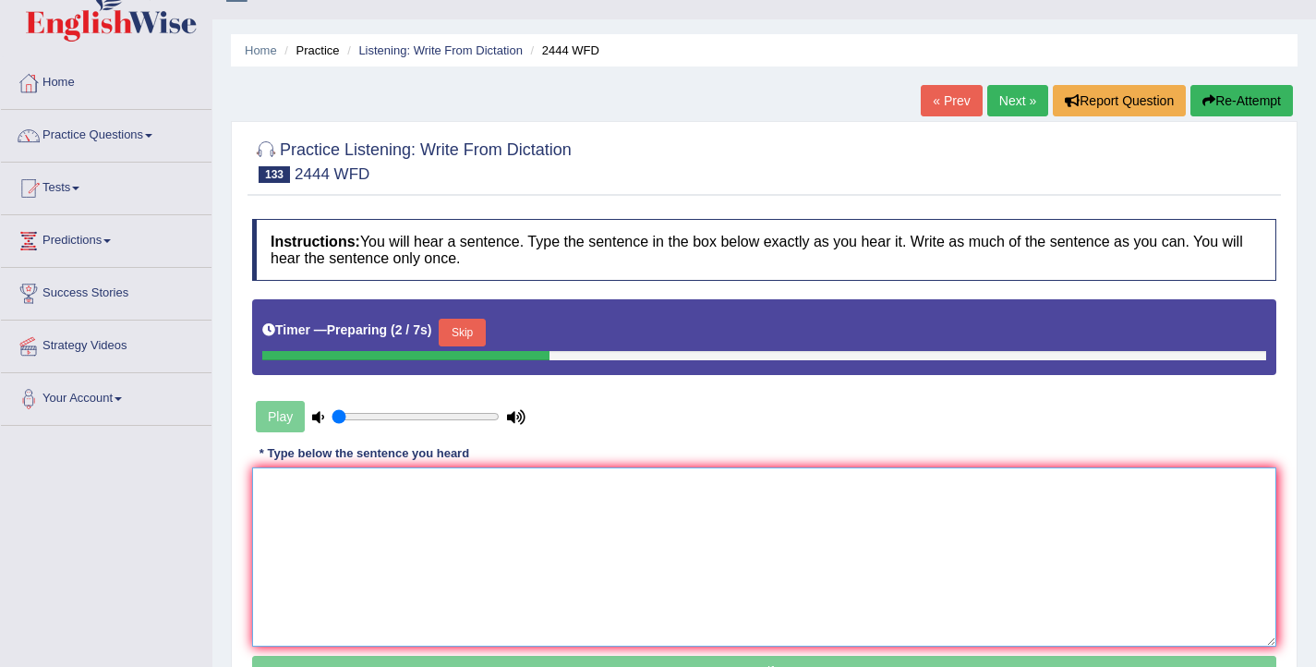
click at [563, 517] on textarea at bounding box center [764, 556] width 1024 height 179
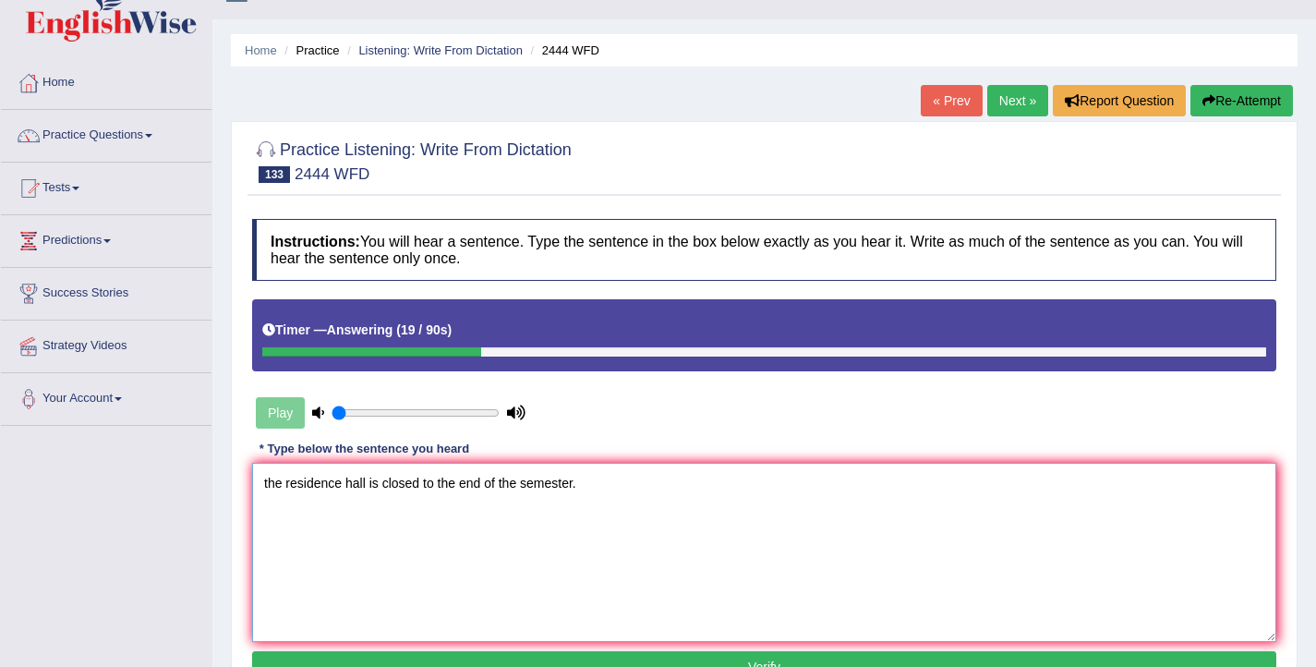
click at [457, 487] on textarea "the residence hall is closed to the end of the semester." at bounding box center [764, 552] width 1024 height 179
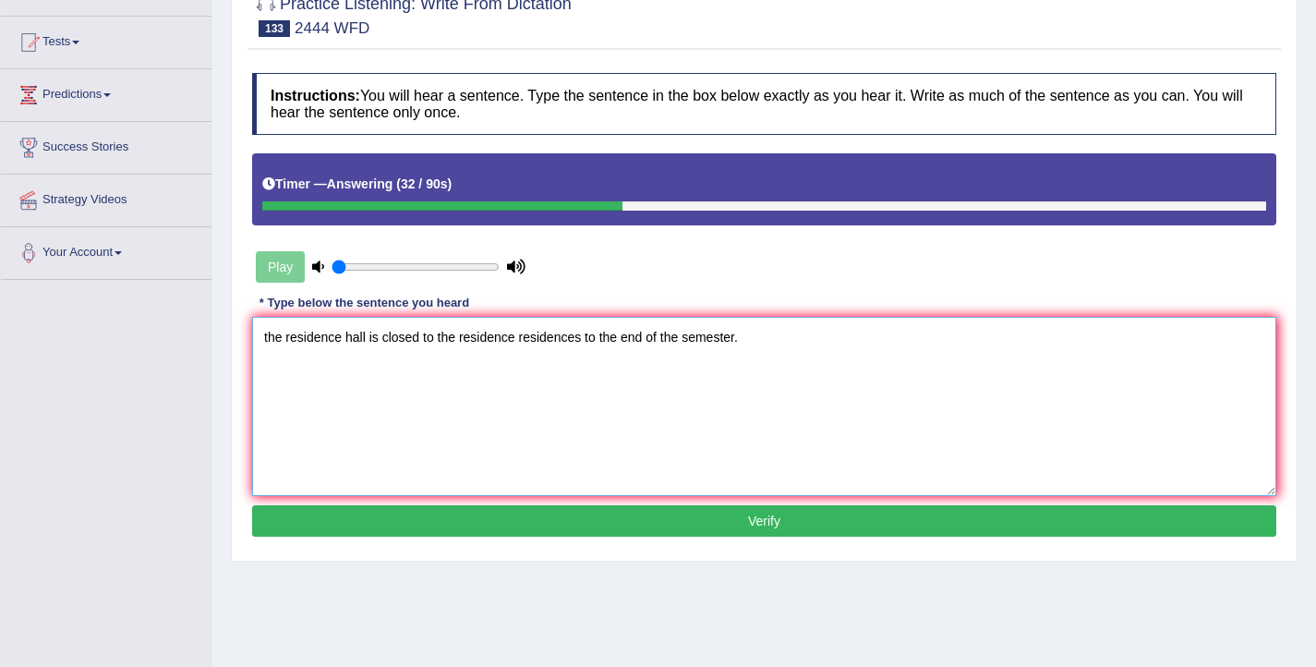
scroll to position [197, 0]
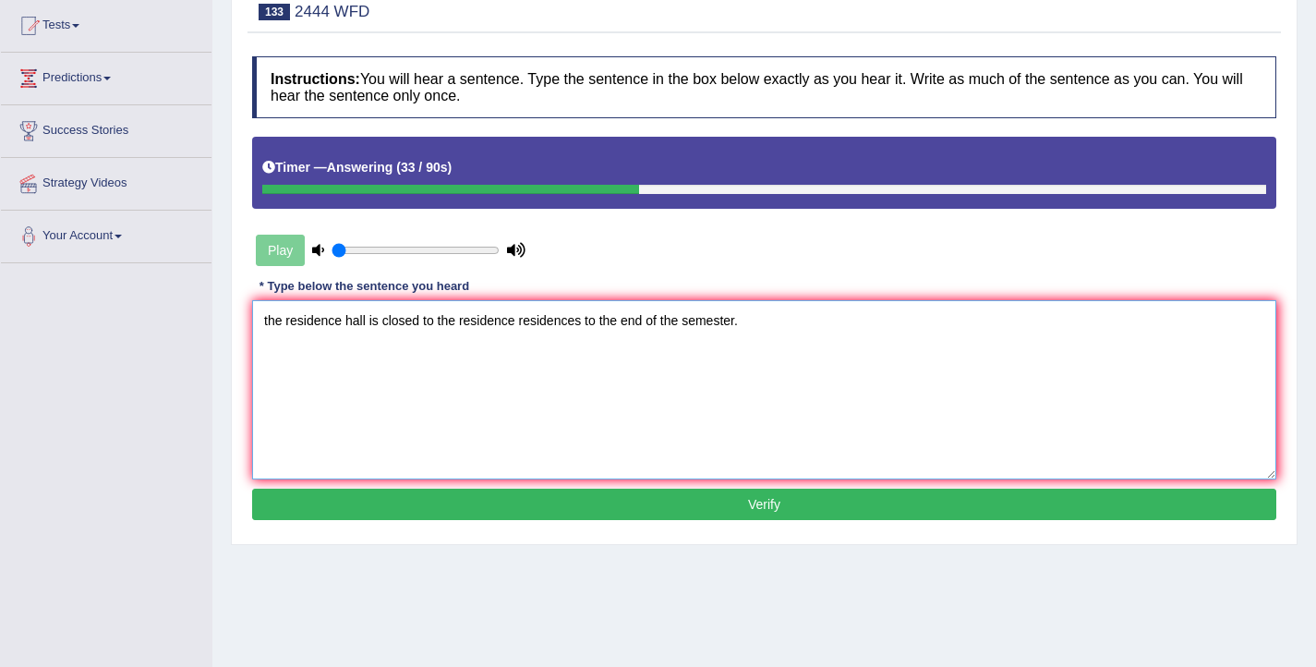
click at [268, 324] on textarea "the residence hall is closed to the residence residences to the end of the seme…" at bounding box center [764, 389] width 1024 height 179
click at [347, 325] on textarea "The residence hall is closed to the residence residences to the end of the seme…" at bounding box center [764, 389] width 1024 height 179
type textarea "The residence resident hall is closed to the residence residences to the end of…"
click at [609, 512] on button "Verify" at bounding box center [764, 503] width 1024 height 31
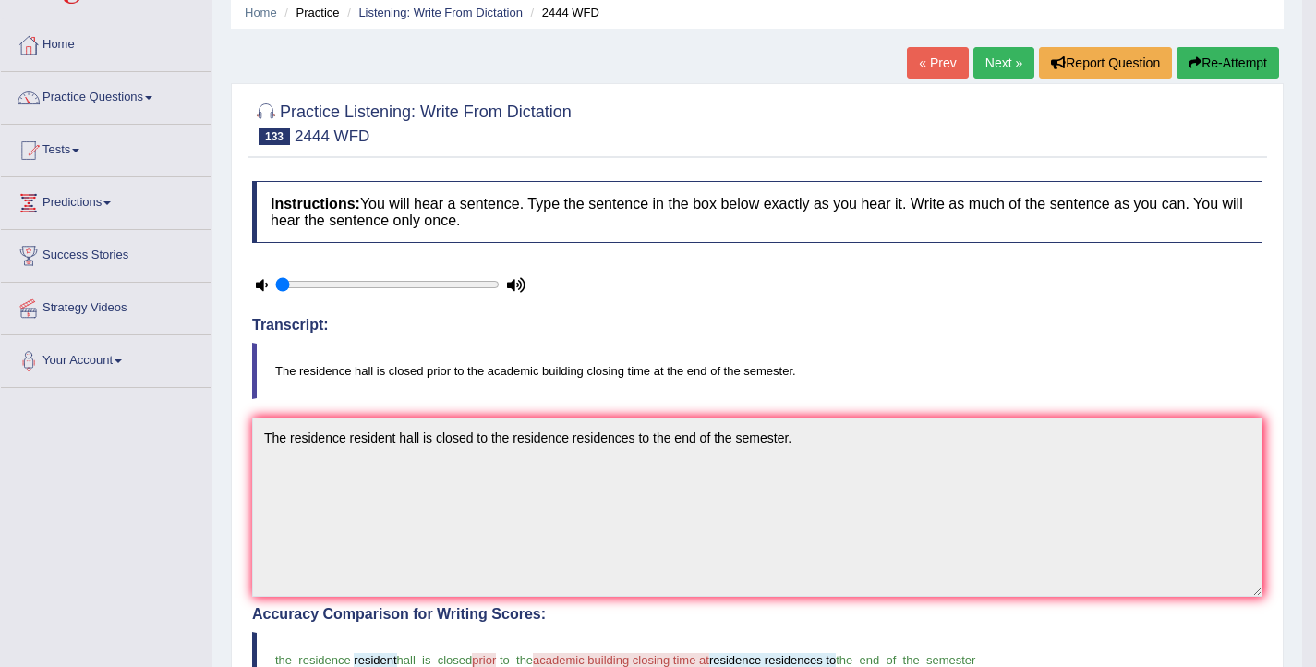
scroll to position [66, 0]
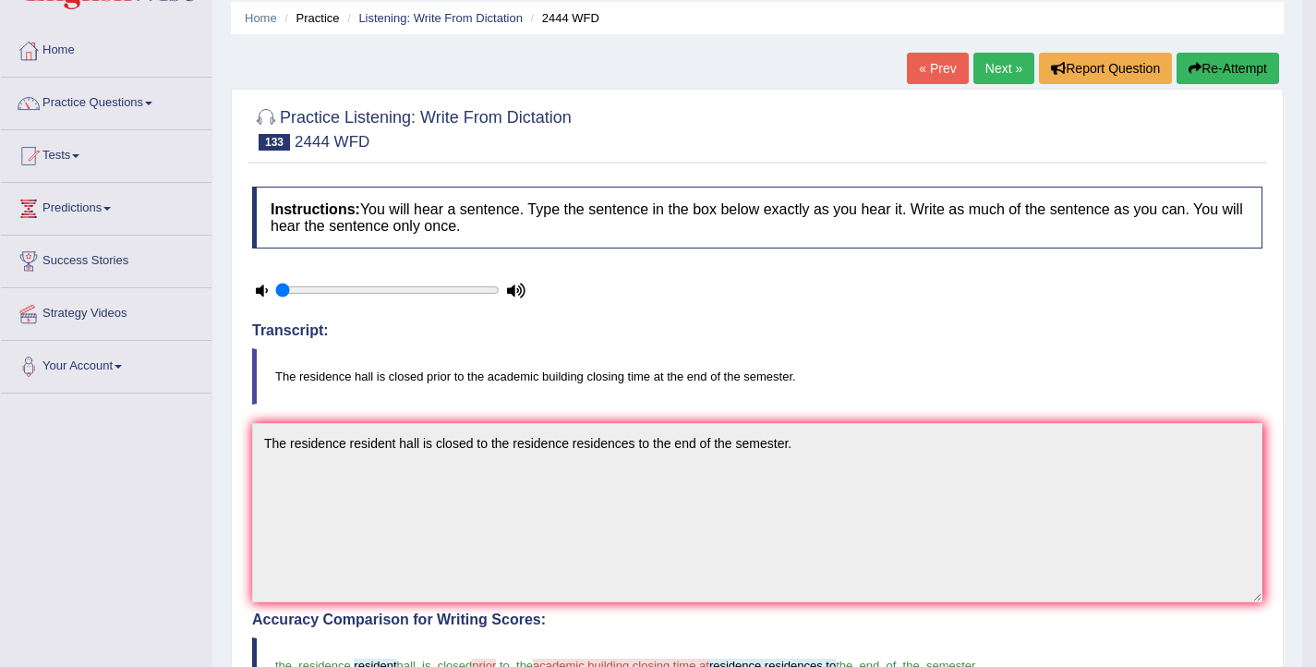
click at [1210, 71] on button "Re-Attempt" at bounding box center [1227, 68] width 102 height 31
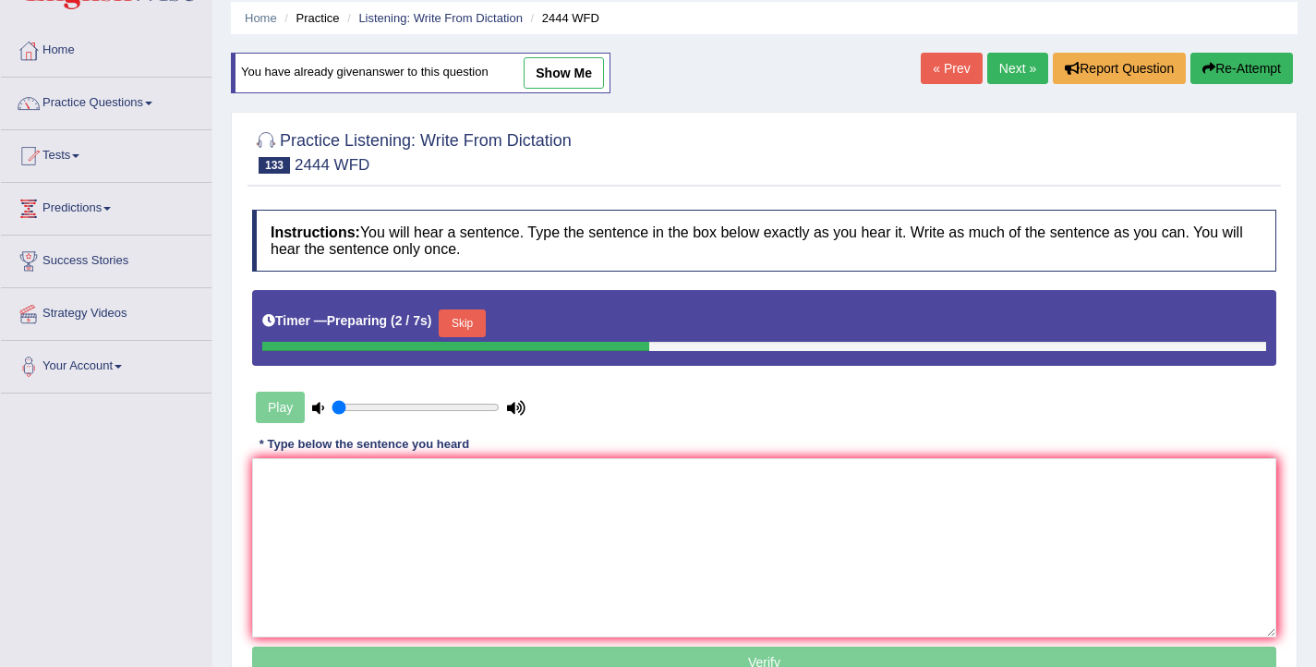
click at [485, 321] on button "Skip" at bounding box center [462, 323] width 46 height 28
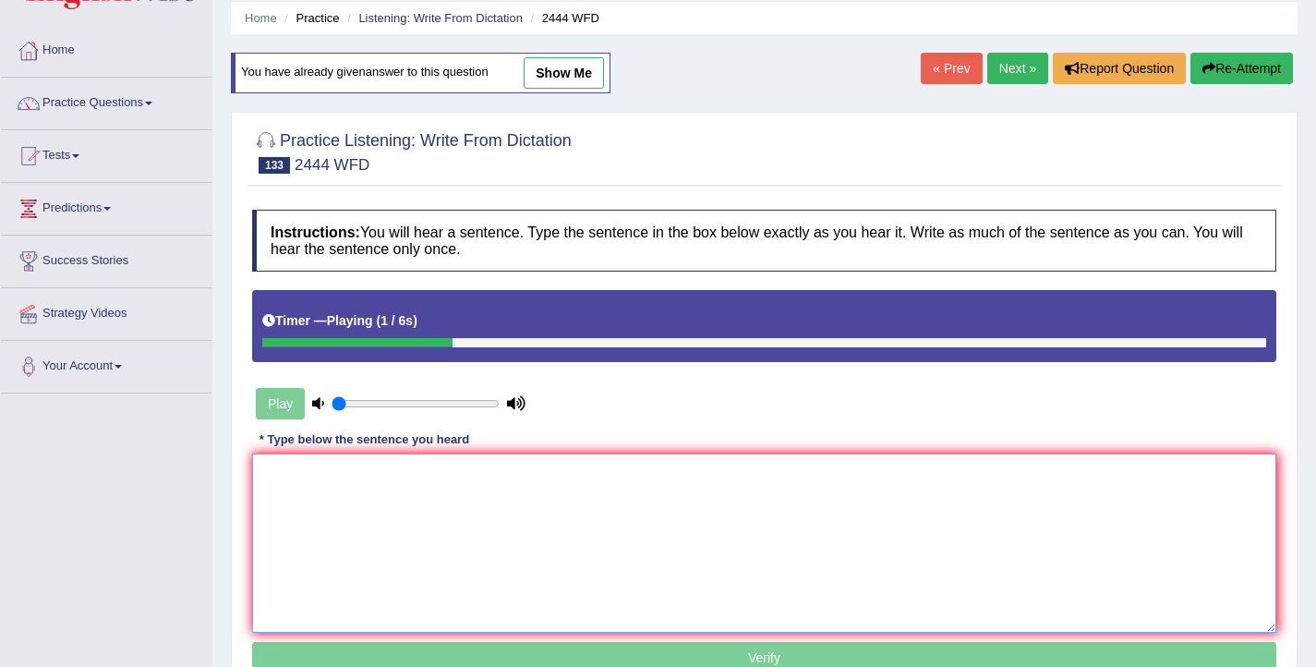
click at [463, 522] on textarea at bounding box center [764, 542] width 1024 height 179
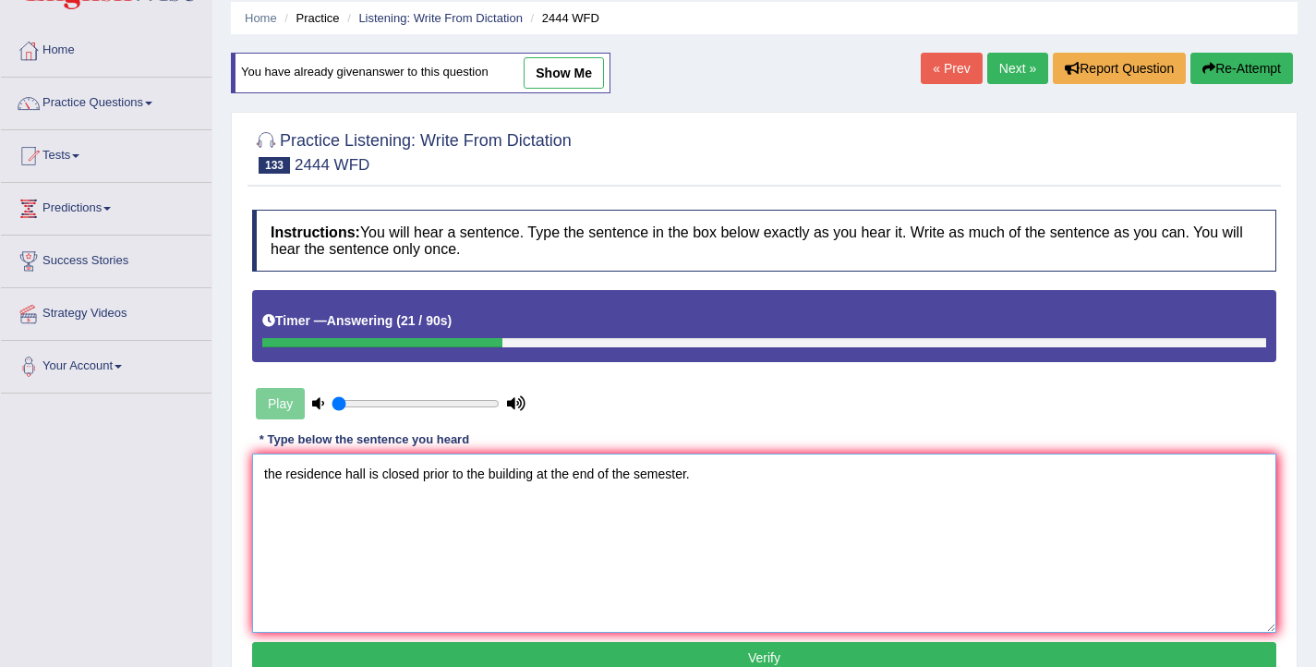
click at [269, 475] on textarea "the residence hall is closed prior to the building at the end of the semester." at bounding box center [764, 542] width 1024 height 179
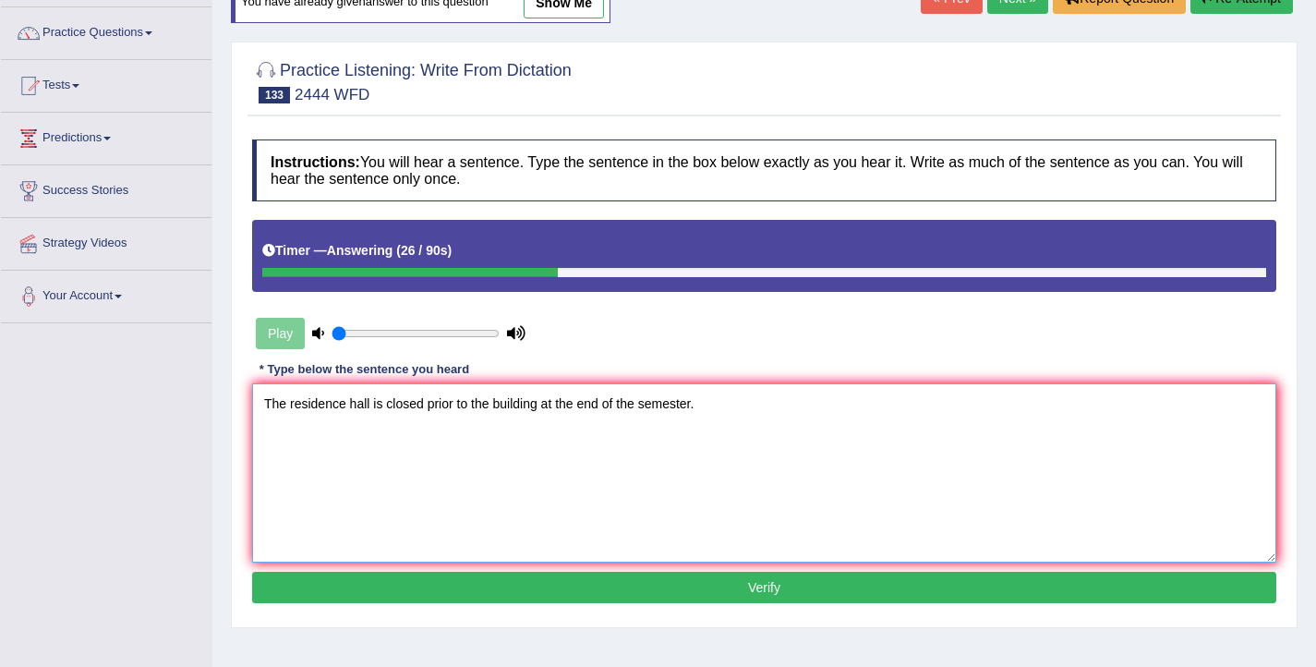
scroll to position [169, 0]
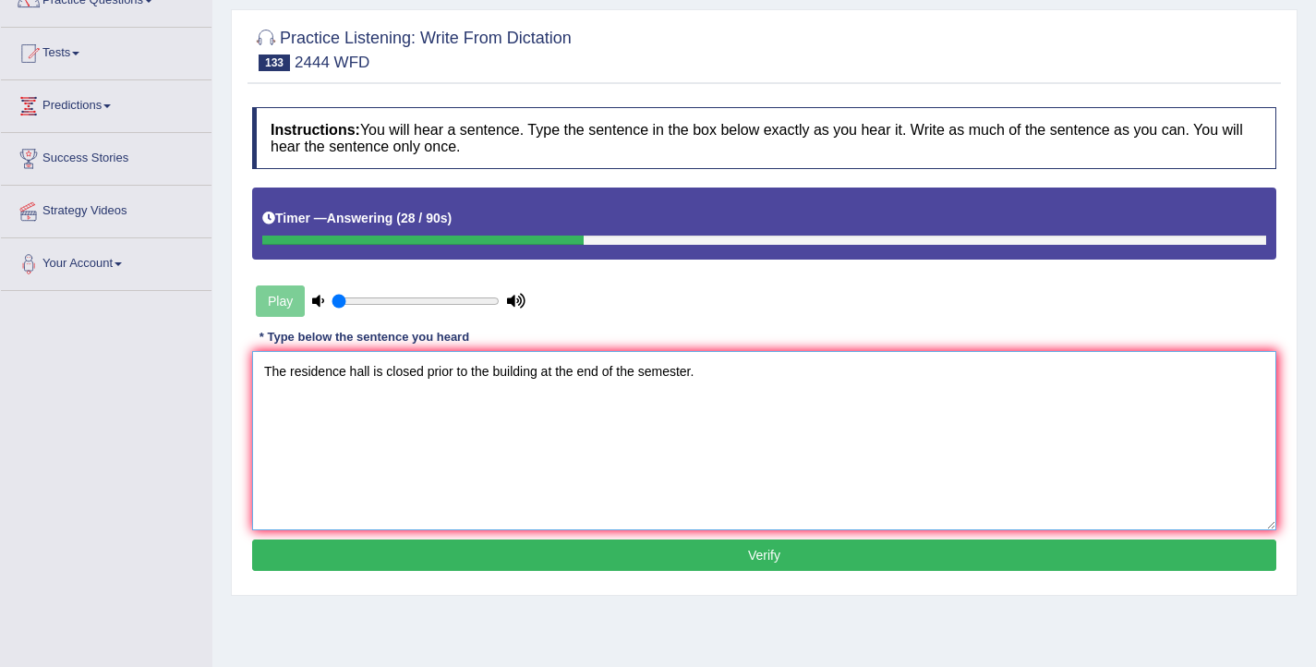
type textarea "The residence hall is closed prior to the building at the end of the semester."
click at [533, 560] on button "Verify" at bounding box center [764, 554] width 1024 height 31
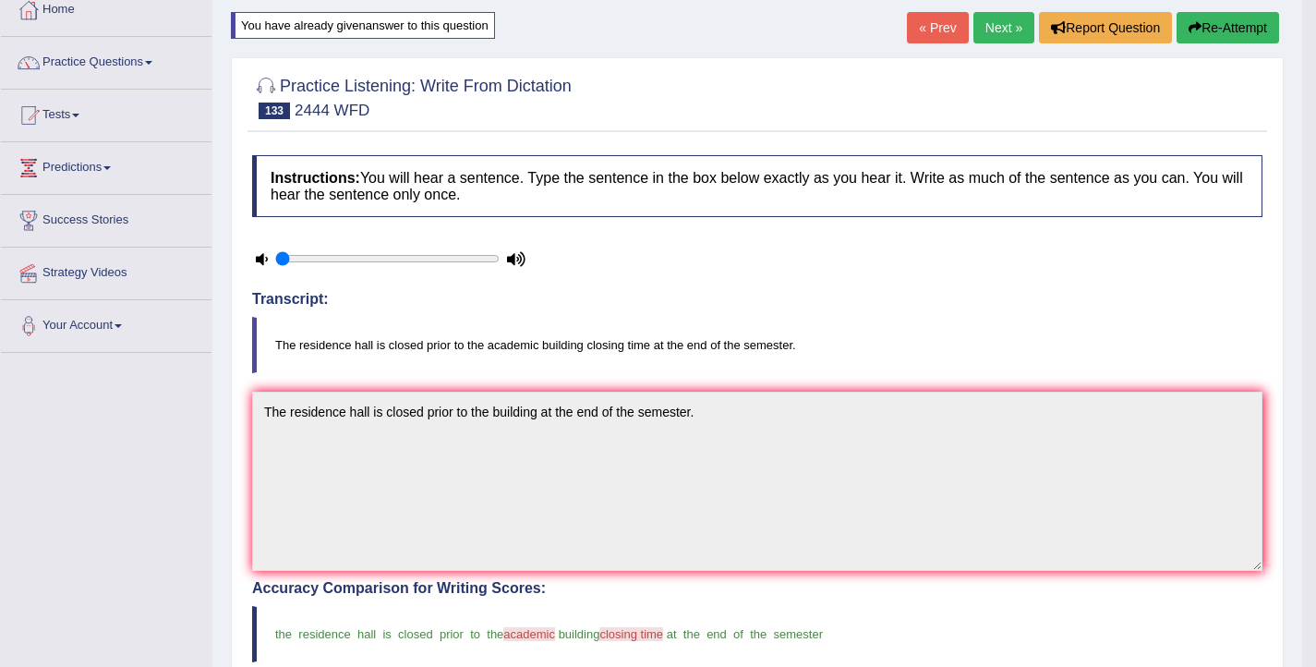
scroll to position [105, 0]
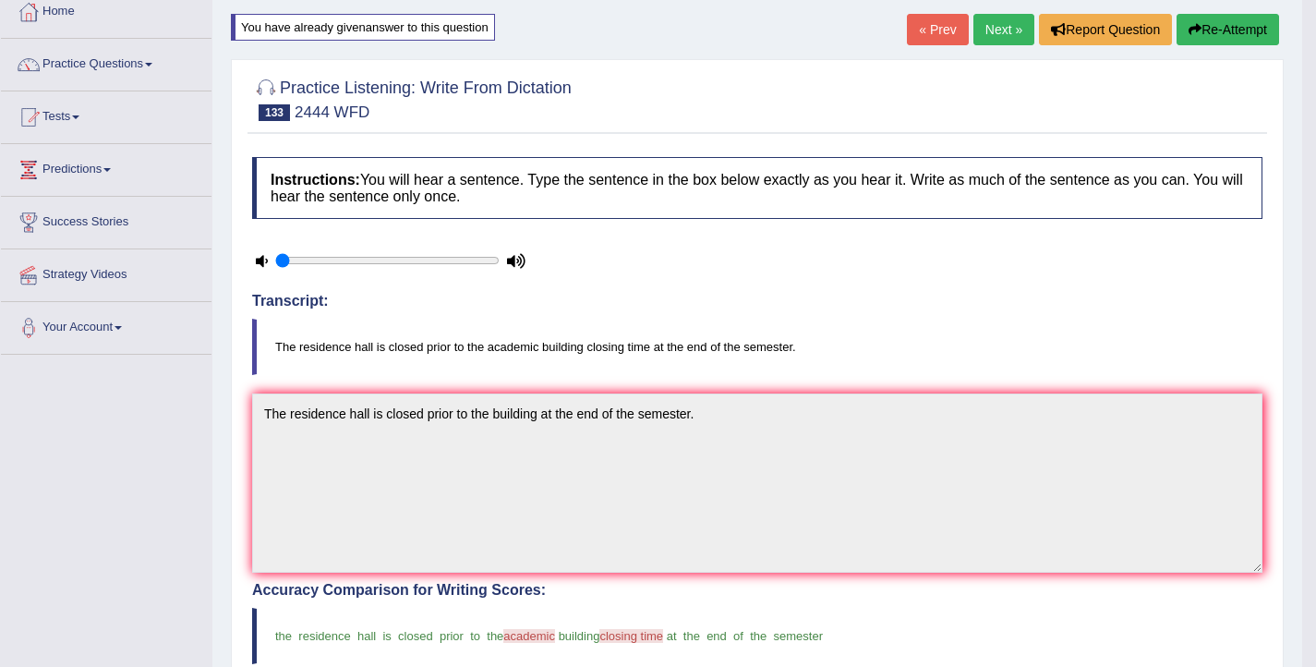
click at [1200, 27] on button "Re-Attempt" at bounding box center [1227, 29] width 102 height 31
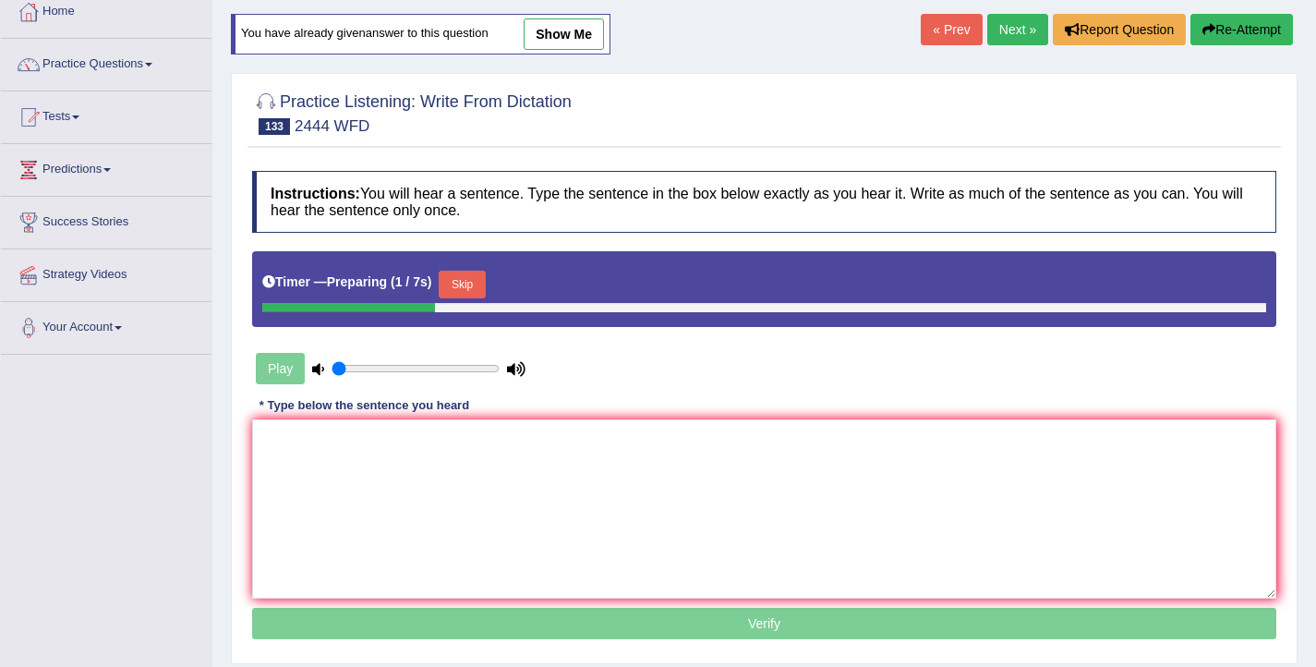
click at [477, 289] on button "Skip" at bounding box center [462, 285] width 46 height 28
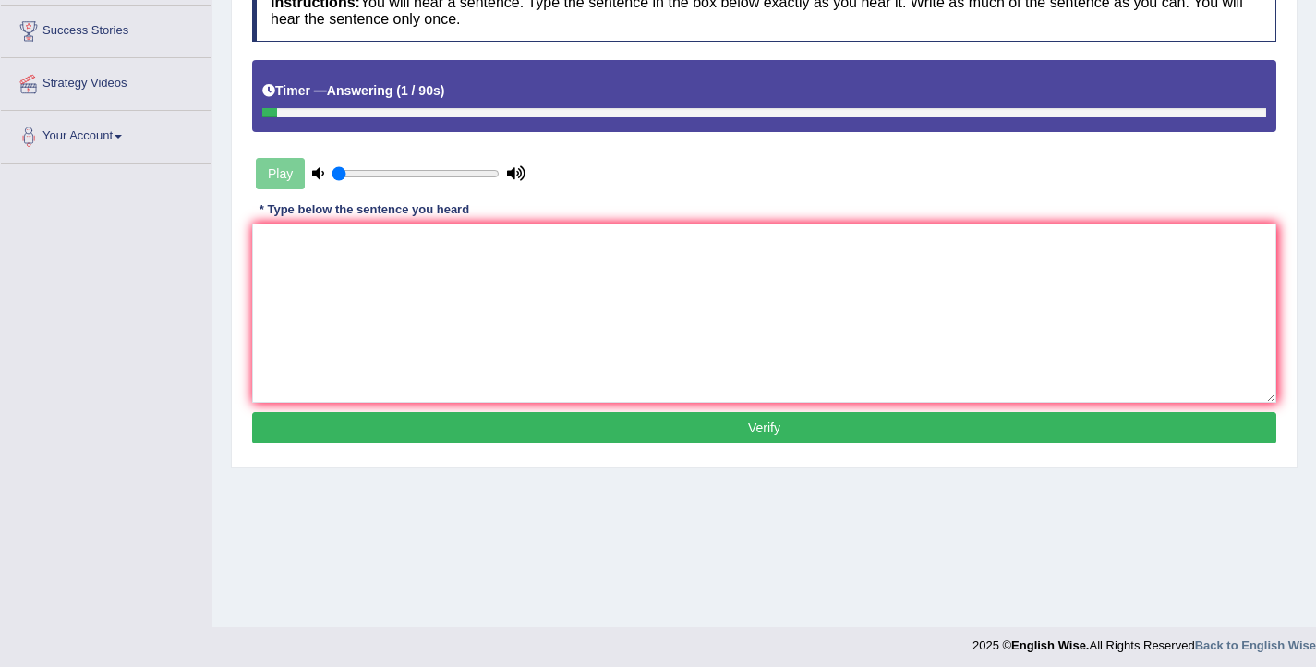
scroll to position [303, 0]
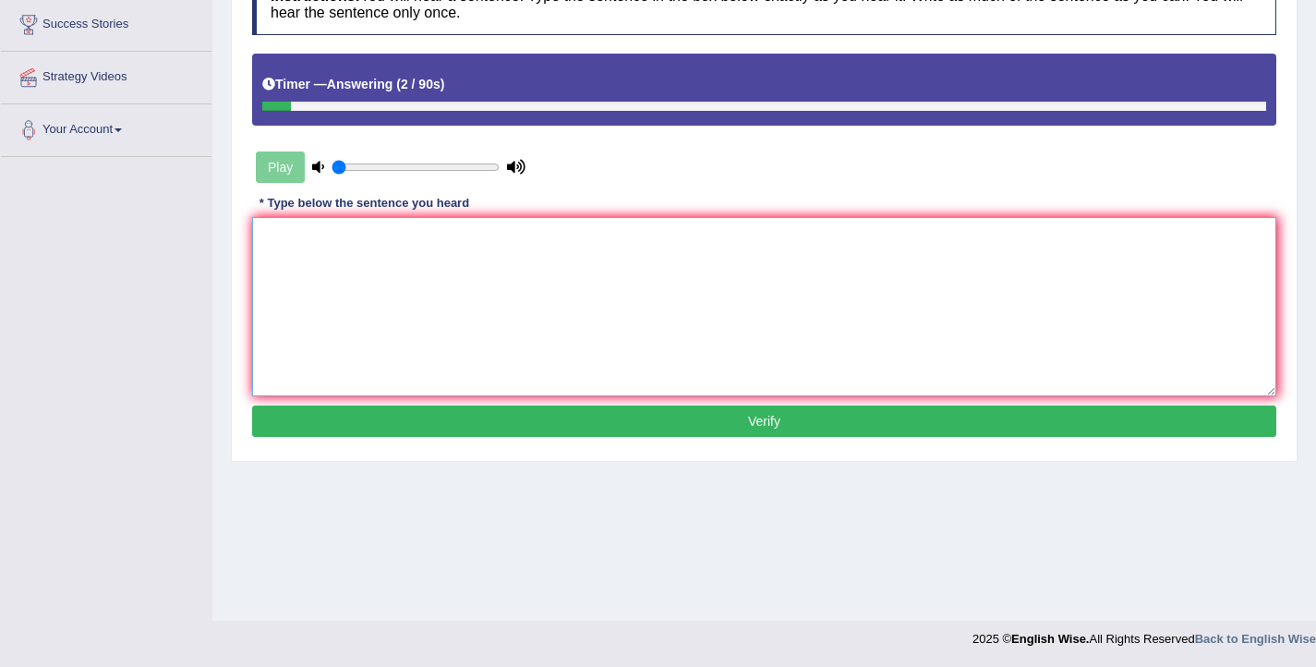
click at [434, 264] on textarea at bounding box center [764, 306] width 1024 height 179
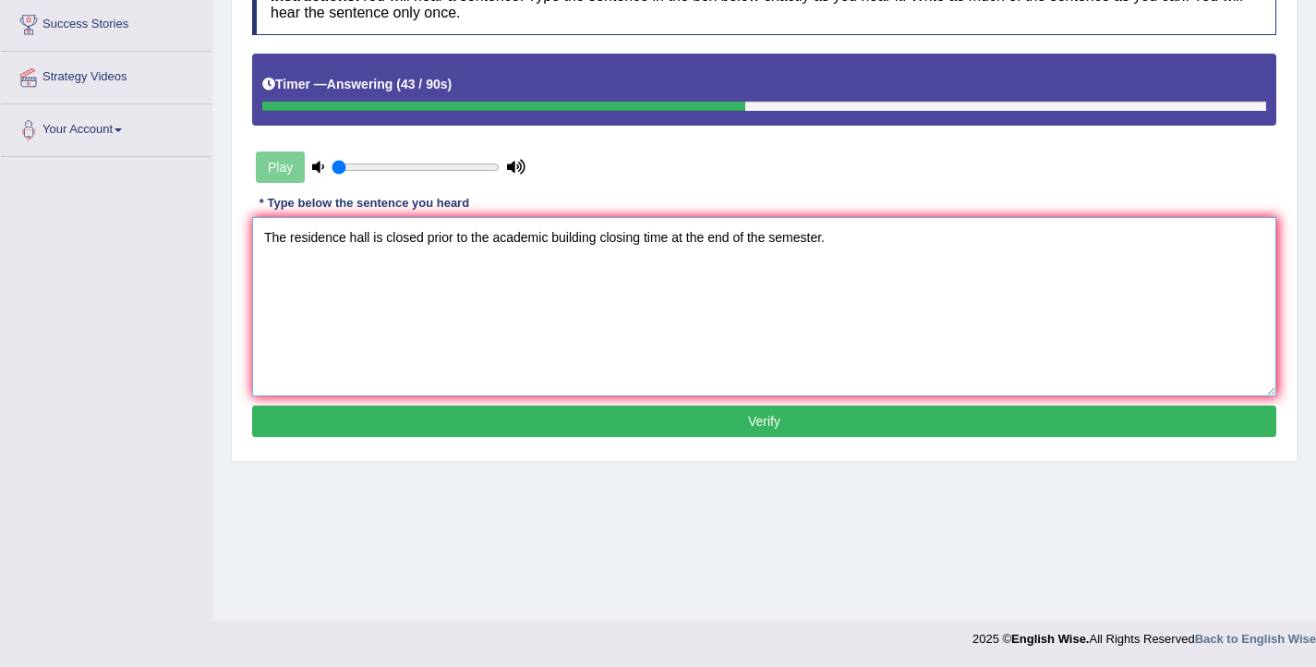
type textarea "The residence hall is closed prior to the academic building closing time at the…"
click at [726, 435] on button "Verify" at bounding box center [764, 420] width 1024 height 31
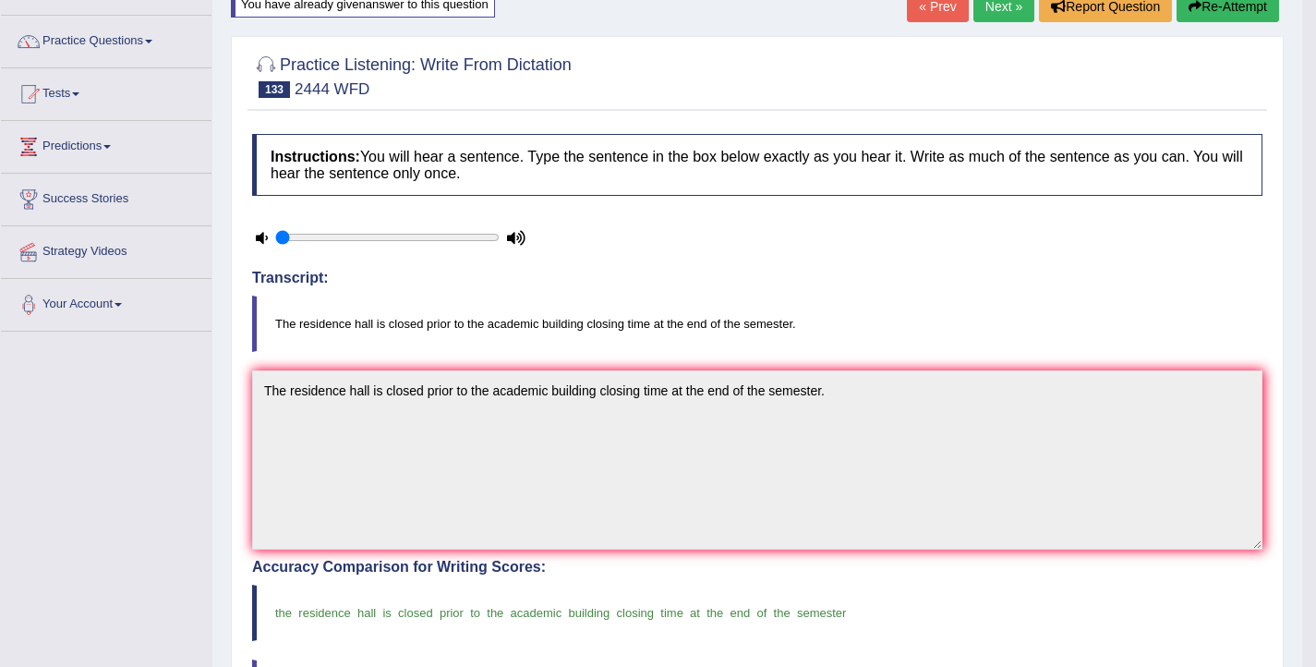
scroll to position [119, 0]
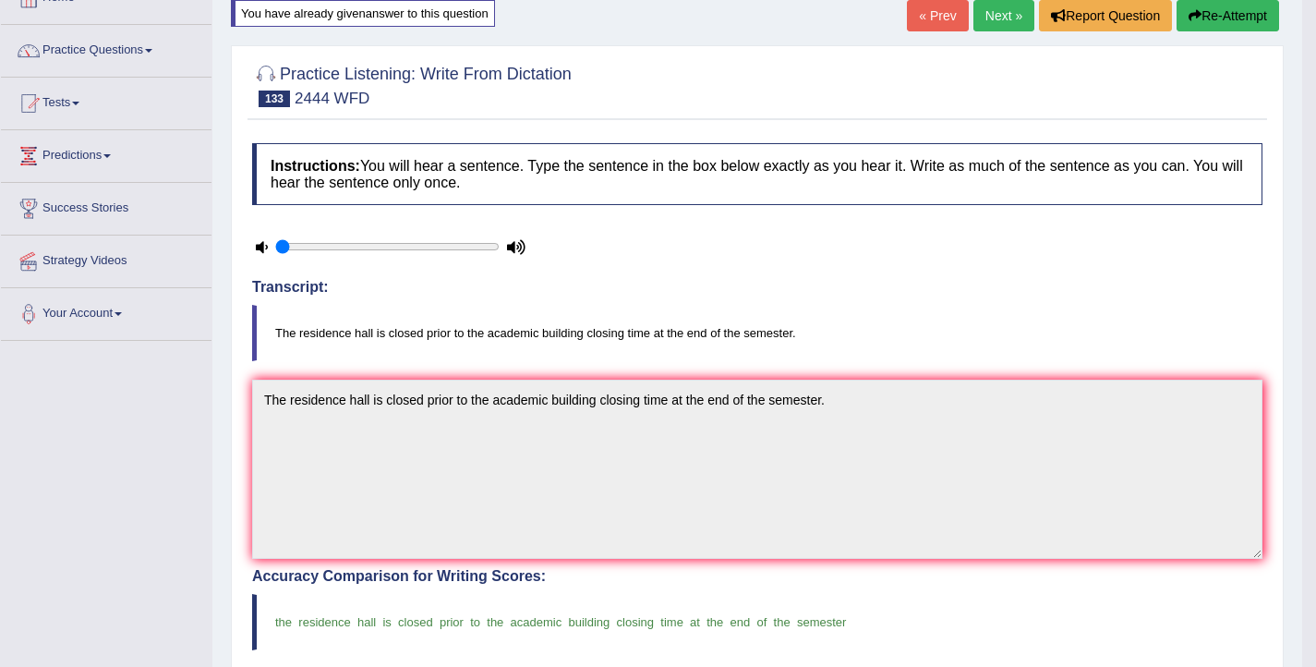
click at [991, 15] on link "Next »" at bounding box center [1003, 15] width 61 height 31
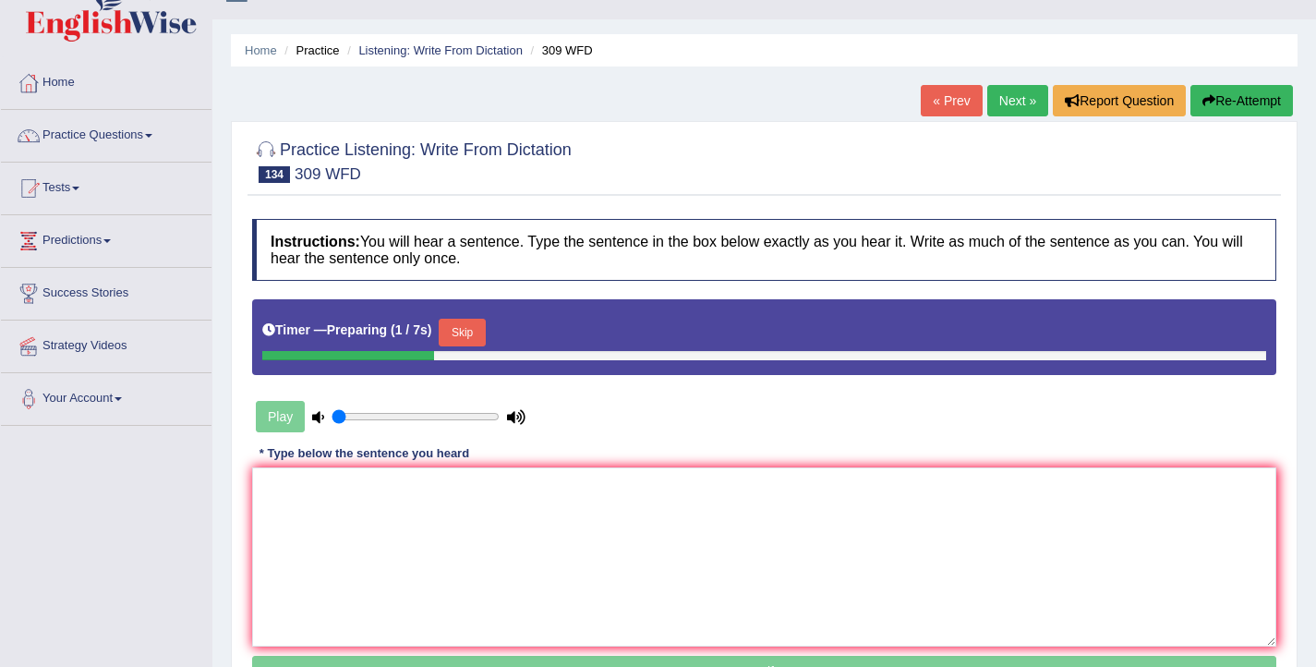
scroll to position [44, 0]
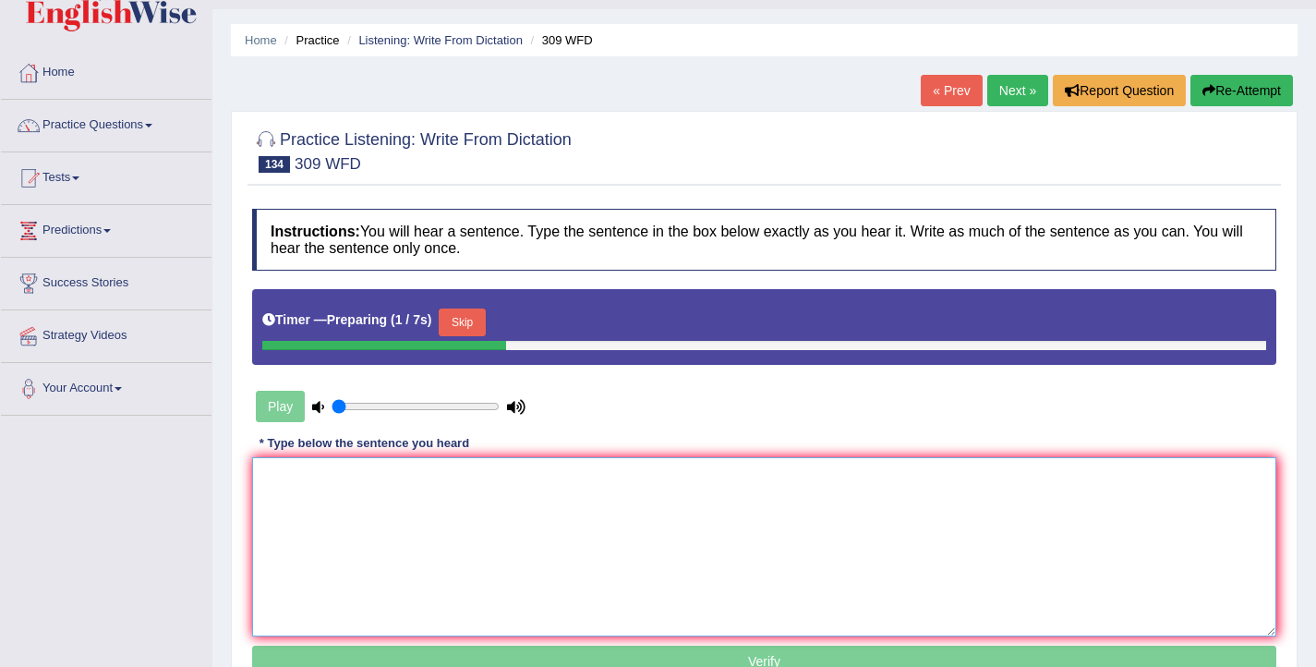
click at [444, 513] on textarea at bounding box center [764, 546] width 1024 height 179
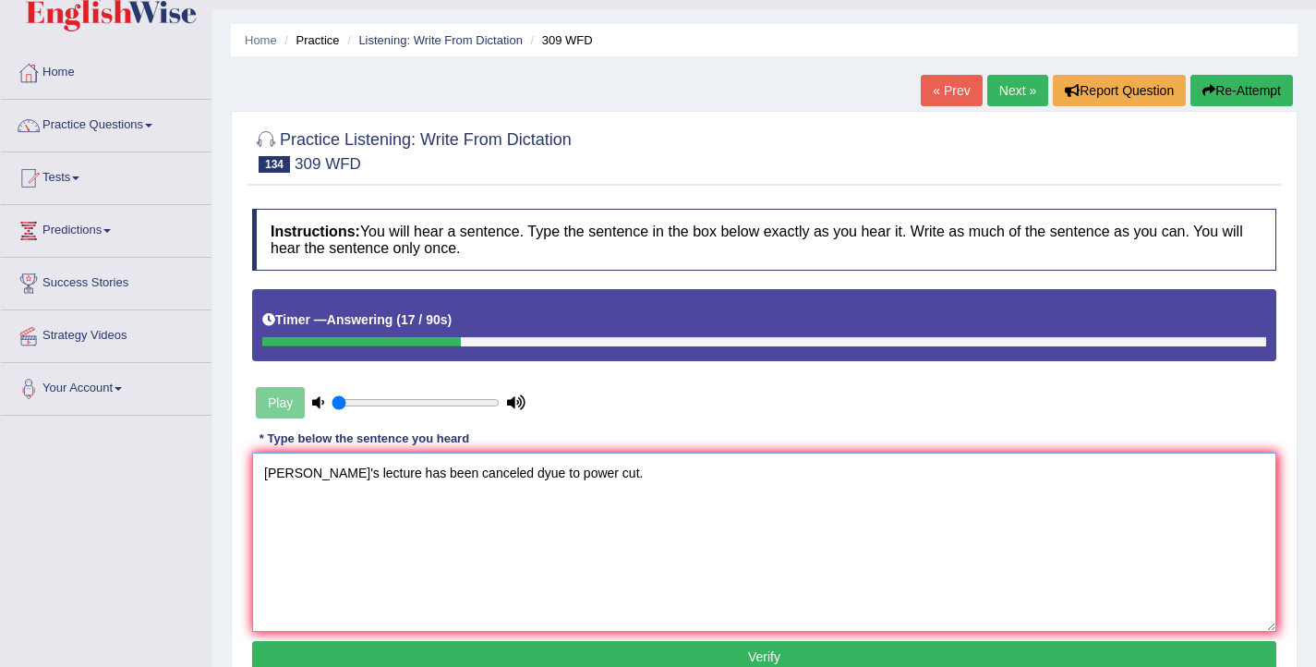
click at [508, 475] on textarea "tommorow's lecture has been canceled dyue to power cut." at bounding box center [764, 541] width 1024 height 179
click at [532, 475] on textarea "tommorow's lecture has been canceled due to power cut." at bounding box center [764, 541] width 1024 height 179
click at [271, 478] on textarea "tommorow's lecture has been canceled due to the power cut." at bounding box center [764, 541] width 1024 height 179
click at [380, 476] on textarea "Tommorow's lecture has been canceled due to the power cut." at bounding box center [764, 541] width 1024 height 179
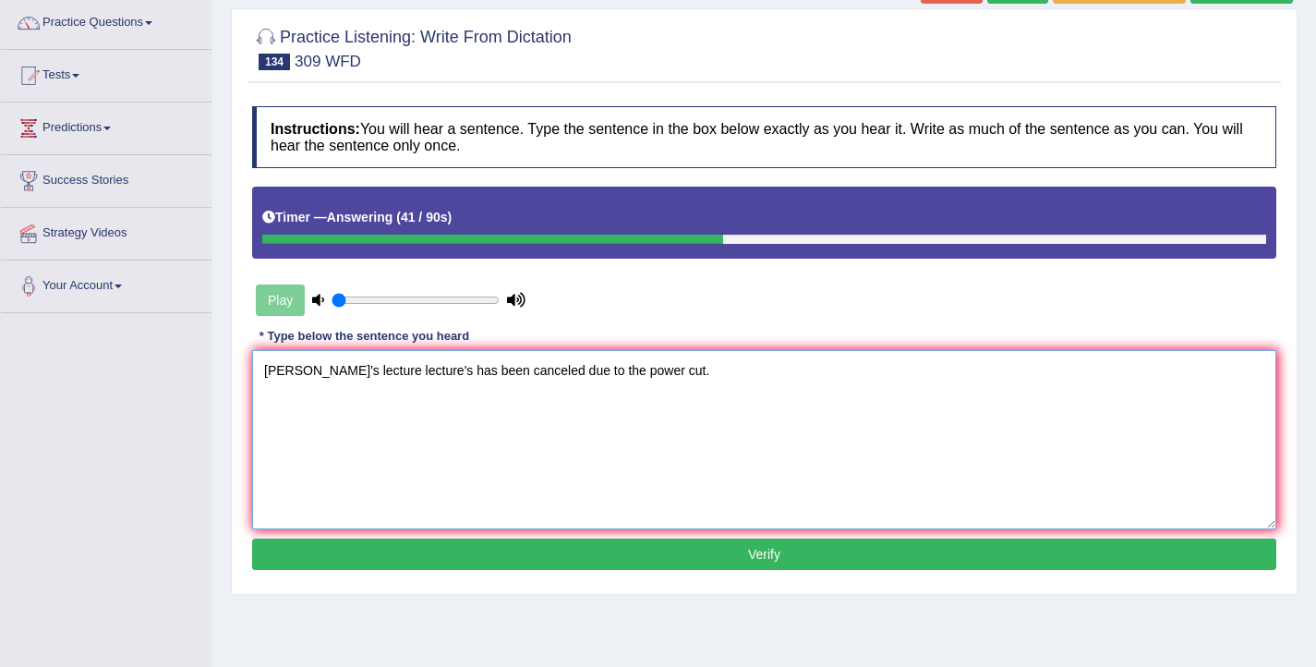
scroll to position [186, 0]
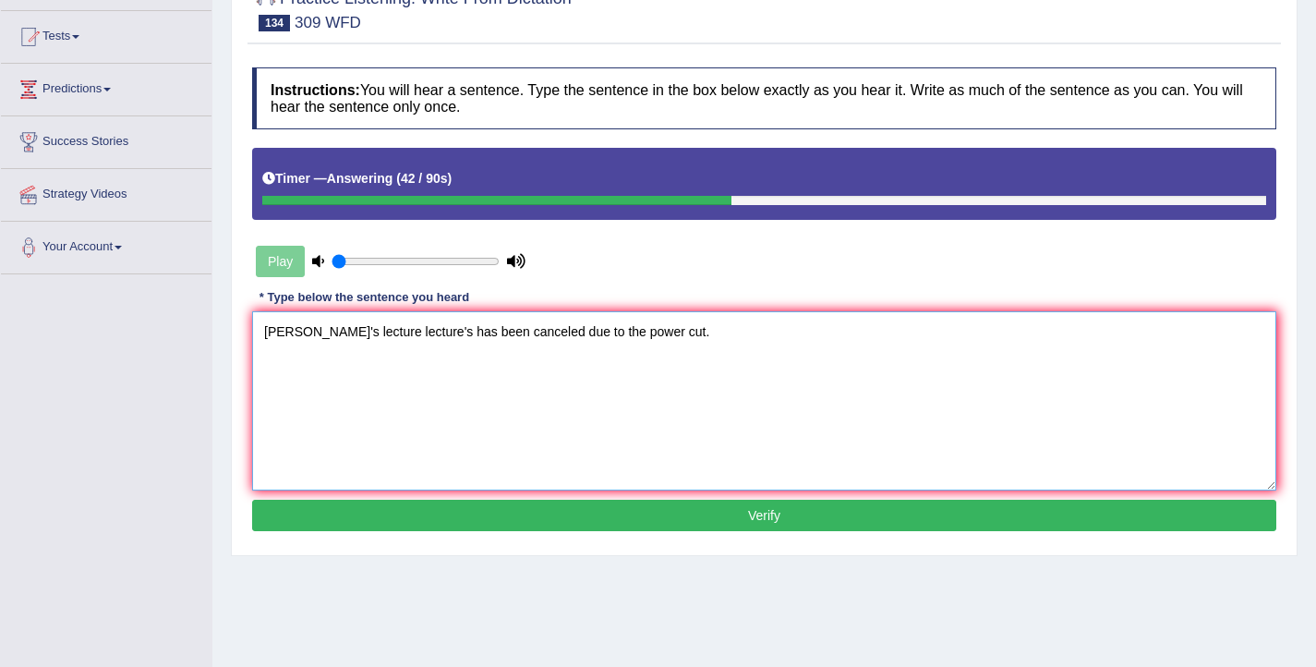
type textarea "Tommorow's lecture lecture's has been canceled due to the power cut."
click at [550, 522] on button "Verify" at bounding box center [764, 515] width 1024 height 31
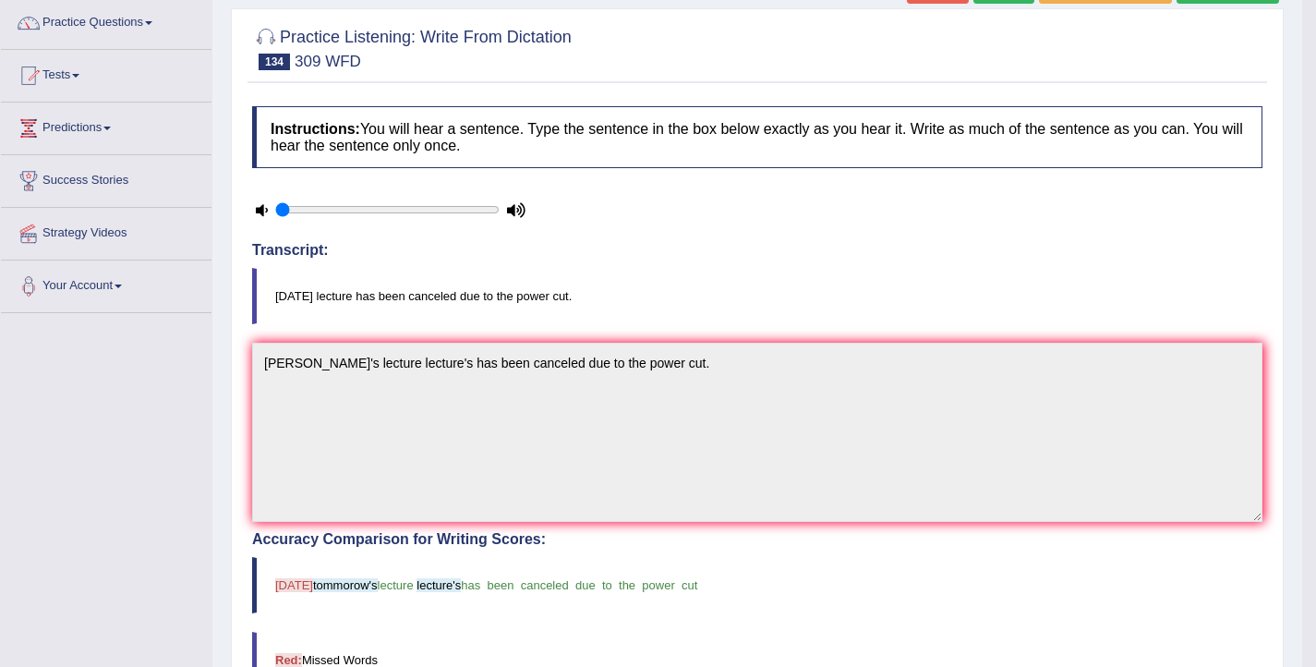
scroll to position [0, 0]
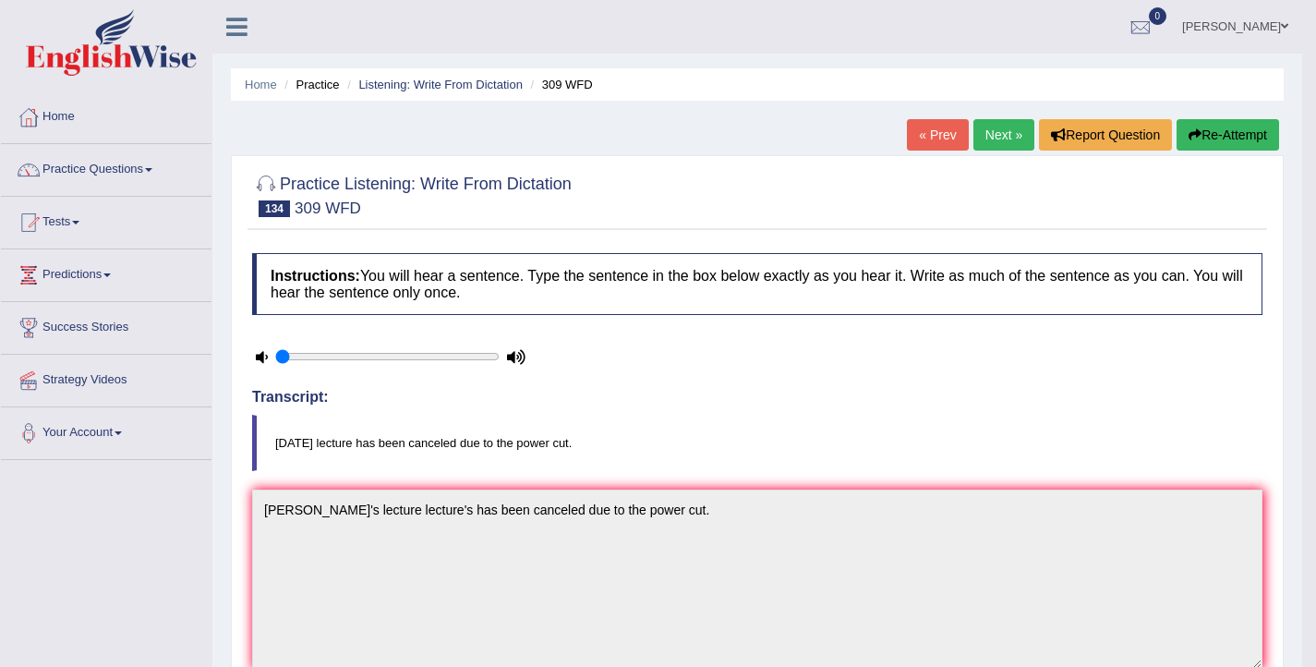
click at [997, 138] on link "Next »" at bounding box center [1003, 134] width 61 height 31
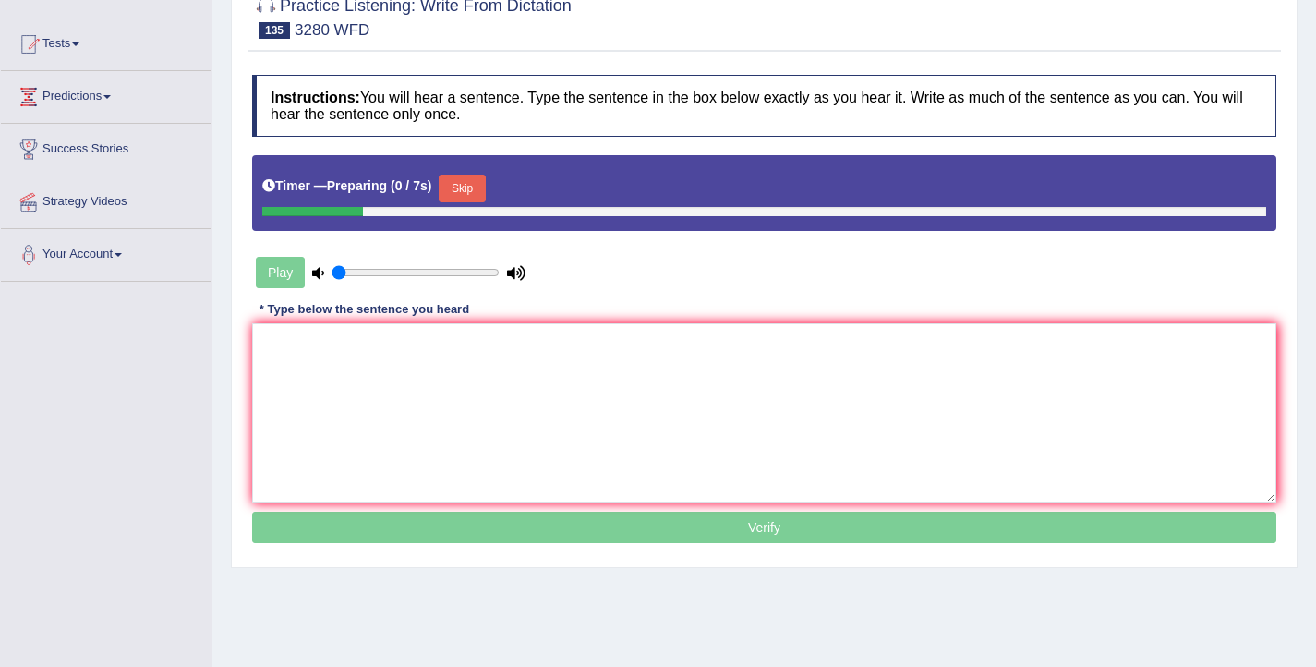
scroll to position [196, 0]
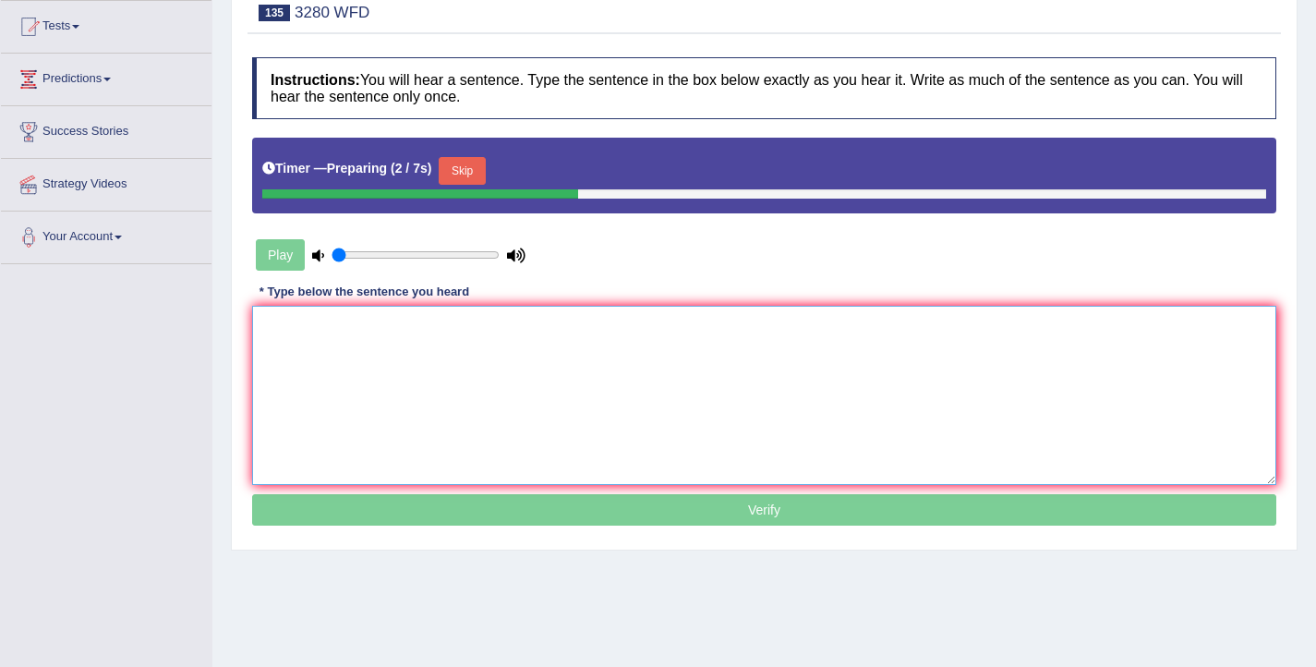
click at [543, 398] on textarea at bounding box center [764, 395] width 1024 height 179
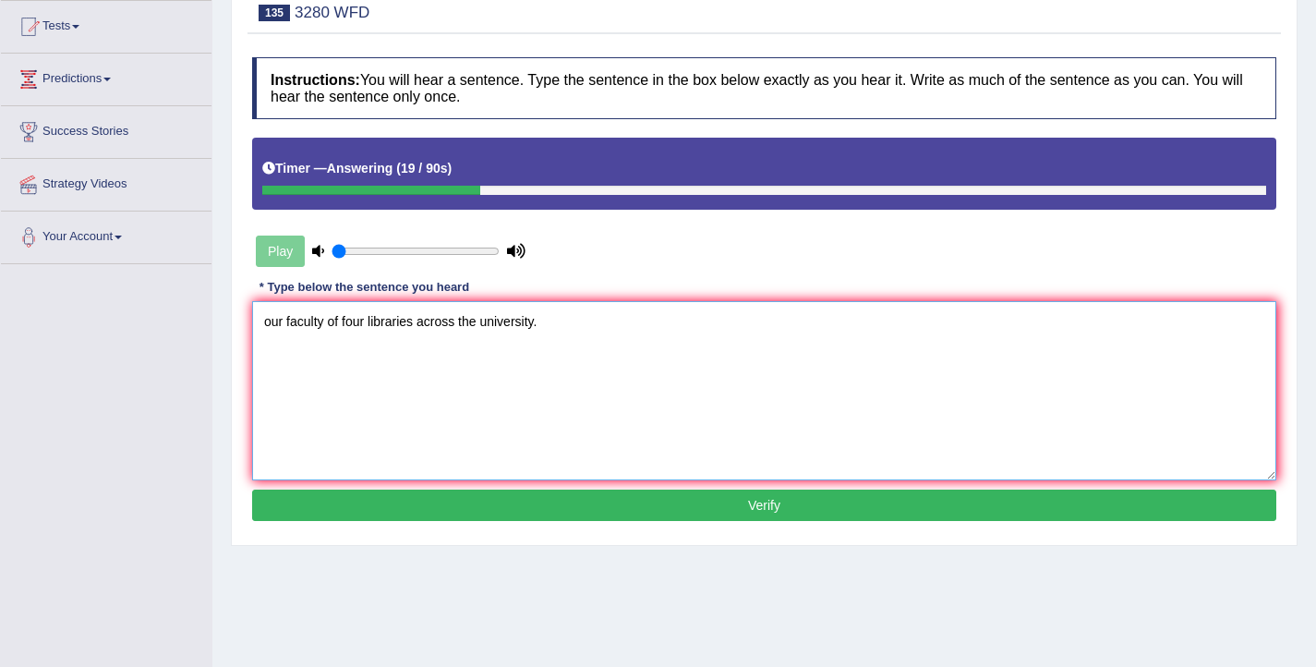
click at [326, 324] on textarea "our faculty of four libraries across the university." at bounding box center [764, 390] width 1024 height 179
click at [270, 326] on textarea "our faculty includes of four libraries across the university." at bounding box center [764, 390] width 1024 height 179
click at [379, 326] on textarea "Our faculty includes of four libraries across the university." at bounding box center [764, 390] width 1024 height 179
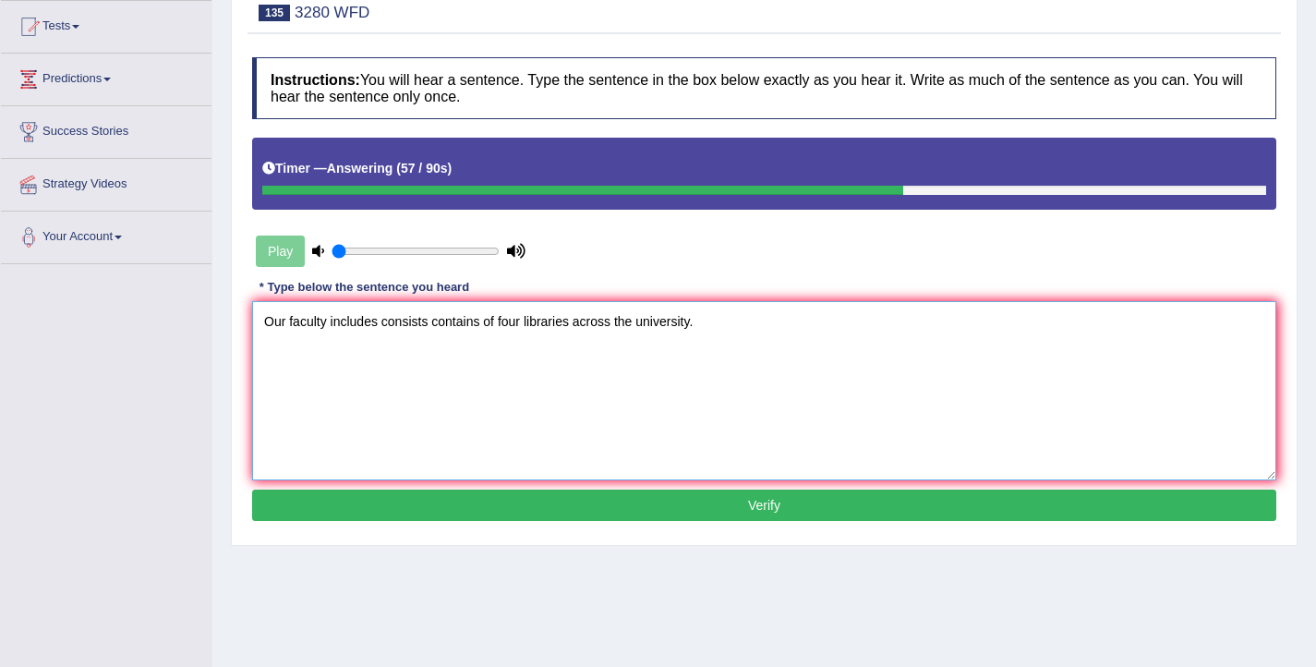
type textarea "Our faculty includes consists contains of four libraries across the university."
click at [513, 512] on button "Verify" at bounding box center [764, 504] width 1024 height 31
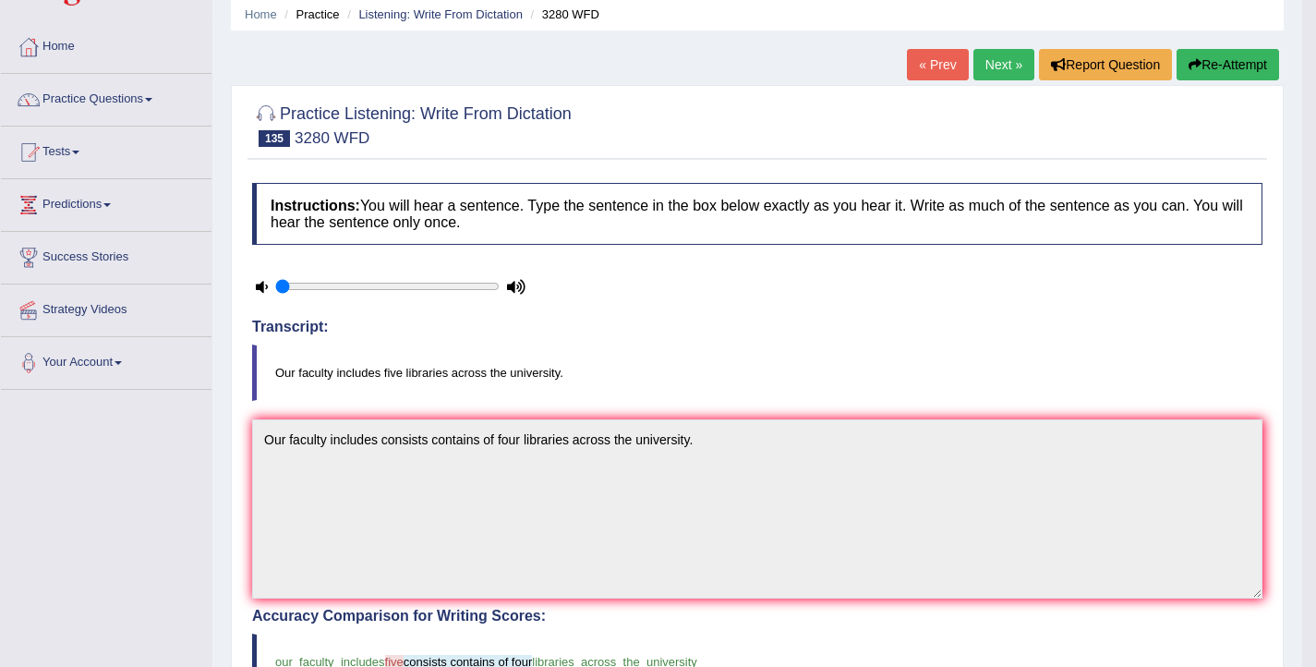
scroll to position [0, 0]
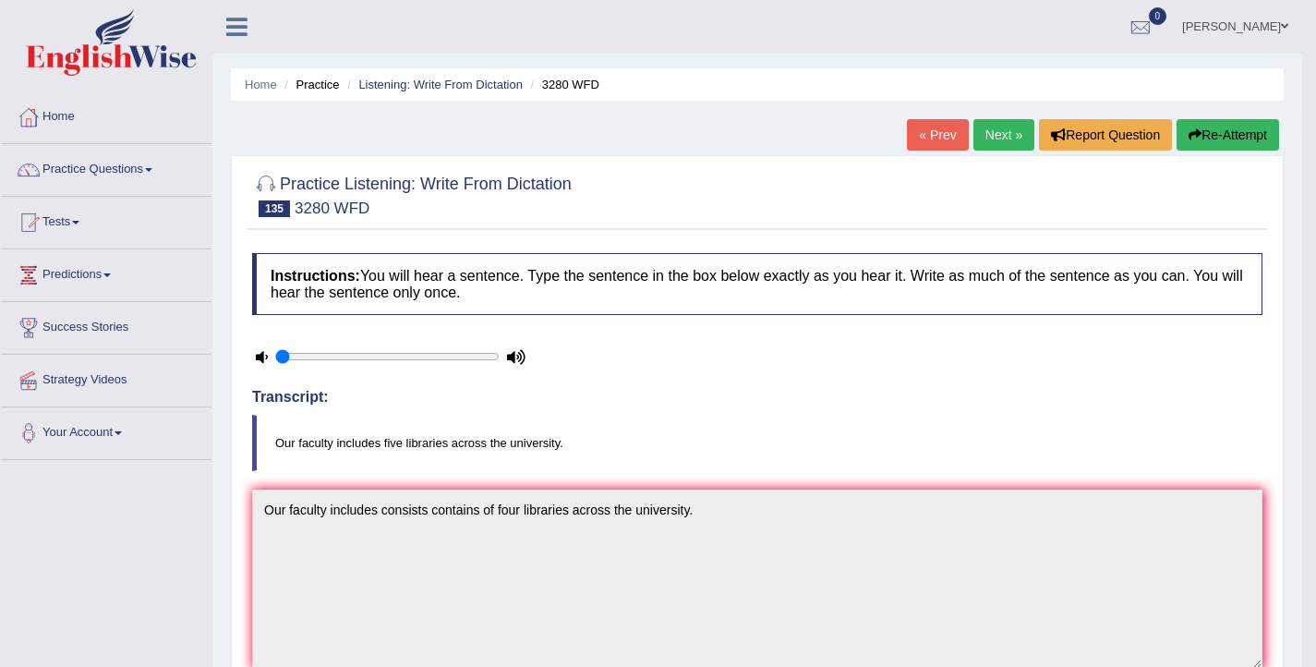
click at [991, 142] on link "Next »" at bounding box center [1003, 134] width 61 height 31
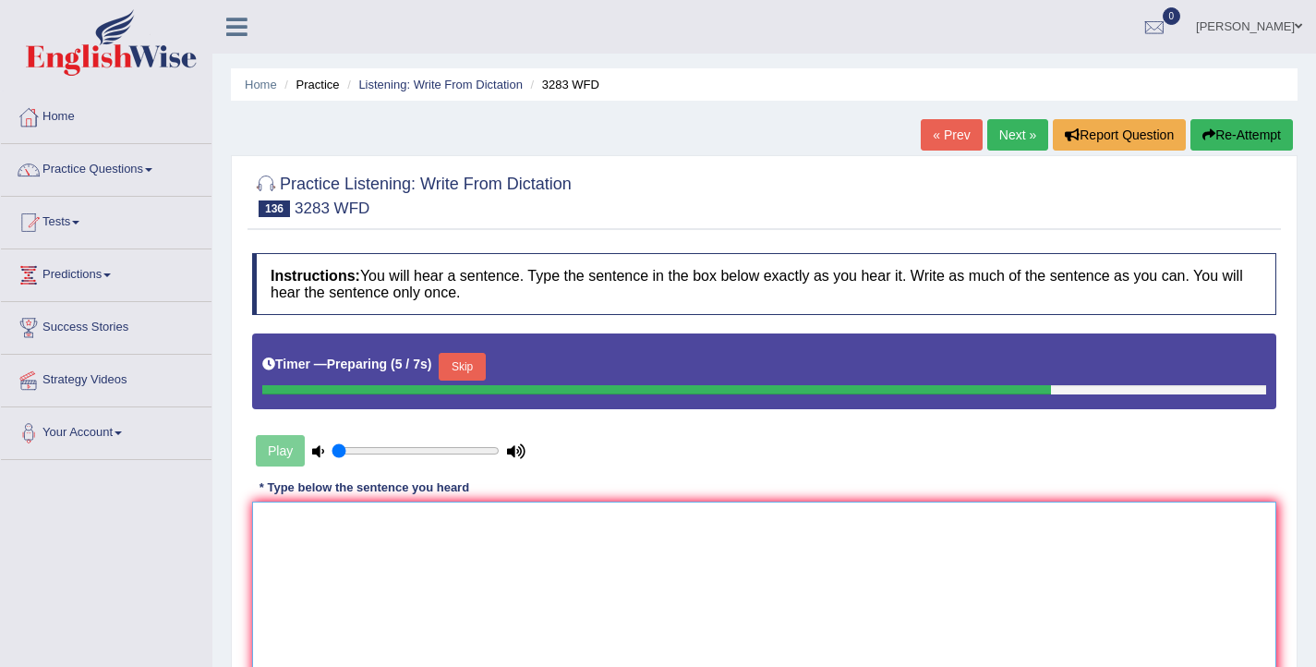
click at [639, 536] on textarea at bounding box center [764, 590] width 1024 height 179
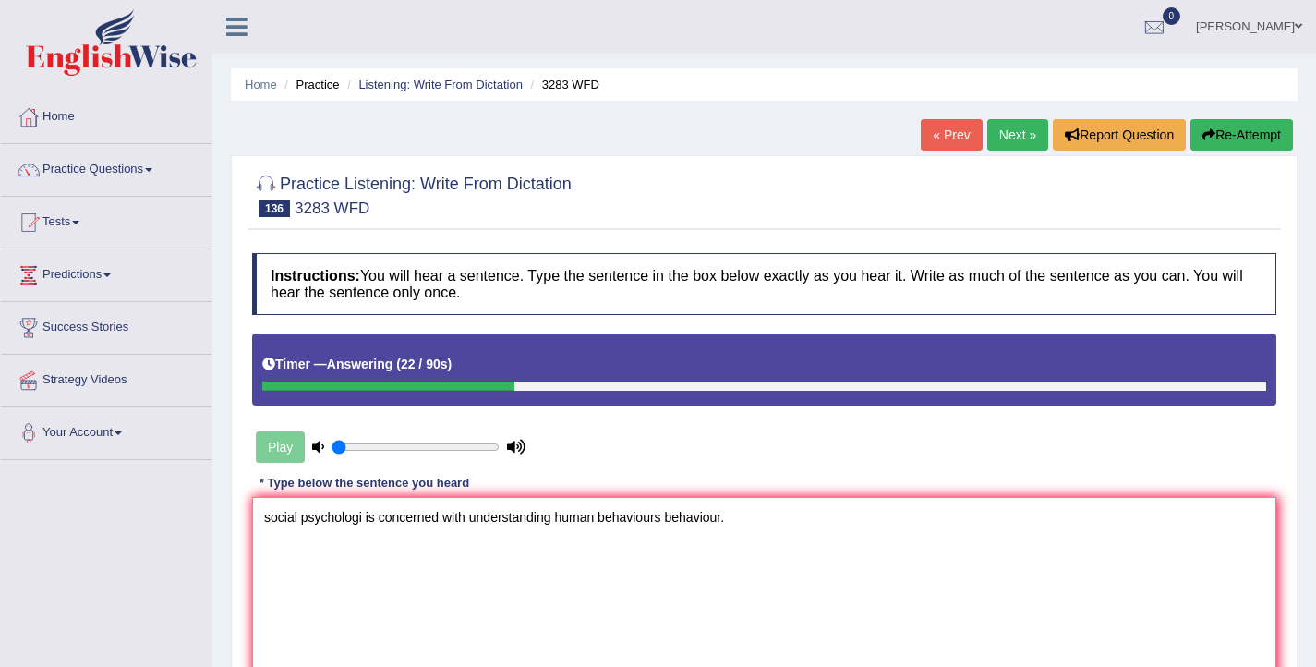
click at [271, 522] on textarea "social psychologi is concerned with understanding human behaviours behaviour." at bounding box center [764, 586] width 1024 height 179
click at [365, 521] on textarea "Social psychologi is concerned with understanding human behaviours behaviour." at bounding box center [764, 586] width 1024 height 179
click at [477, 521] on textarea "Social psychology is concerned with understanding human behaviours behaviour." at bounding box center [764, 586] width 1024 height 179
click at [584, 520] on textarea "Social psychology is concerned with the understanding human behaviours behaviou…" at bounding box center [764, 586] width 1024 height 179
click at [767, 521] on textarea "Social psychology is concerned with the understanding of human behaviours behav…" at bounding box center [764, 586] width 1024 height 179
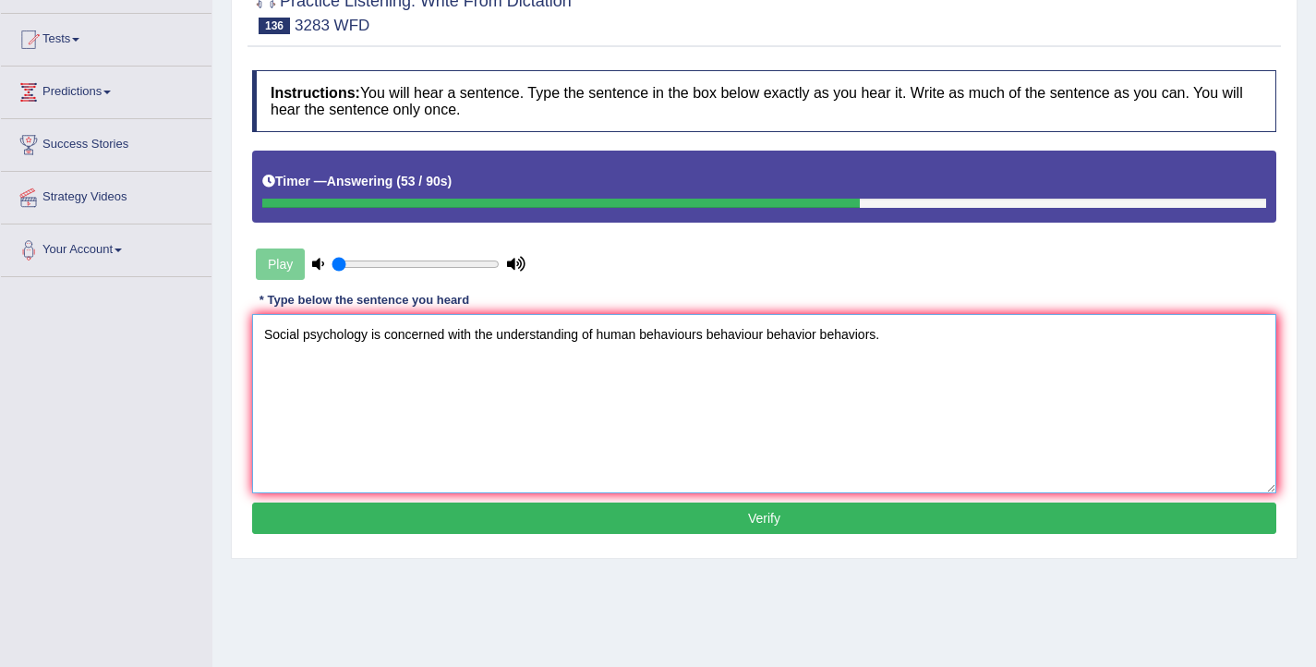
scroll to position [189, 0]
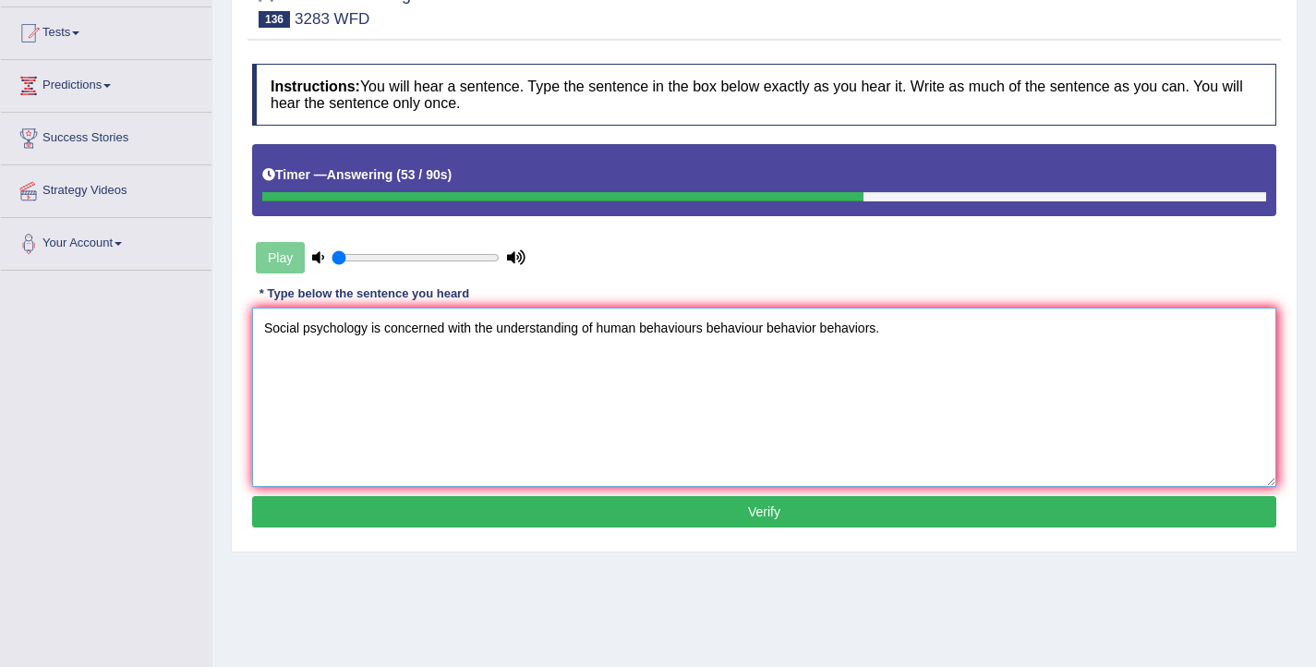
type textarea "Social psychology is concerned with the understanding of human behaviours behav…"
click at [713, 518] on button "Verify" at bounding box center [764, 511] width 1024 height 31
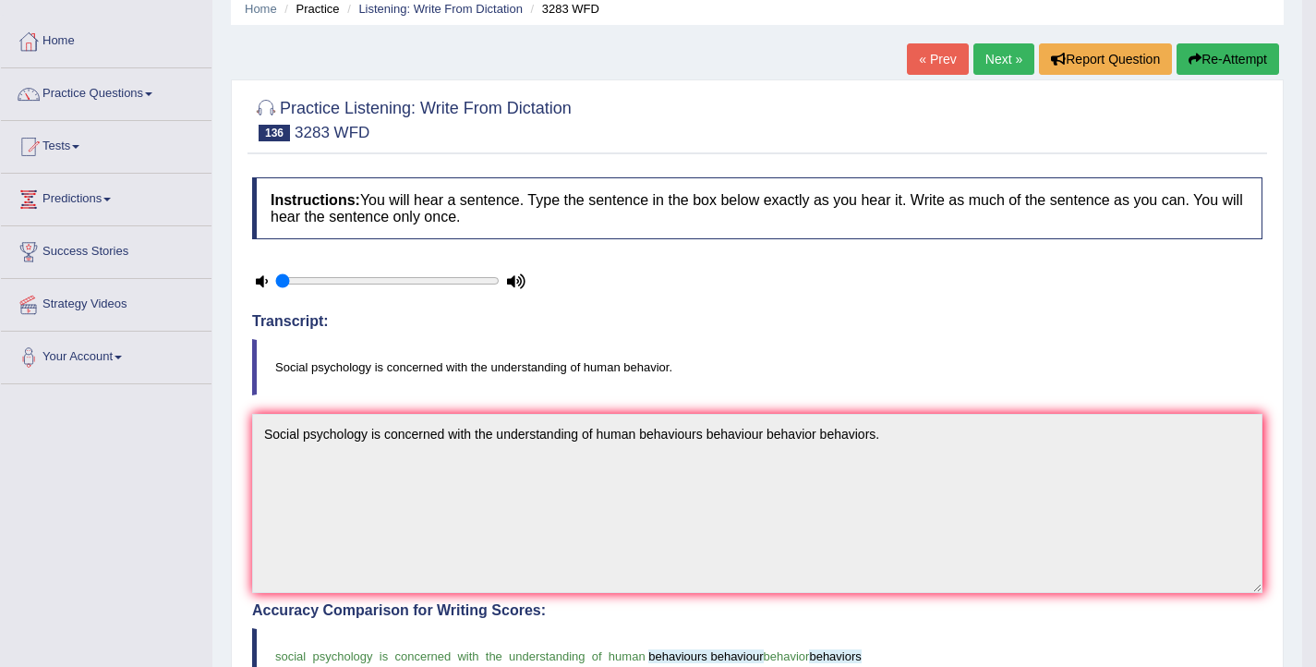
scroll to position [72, 0]
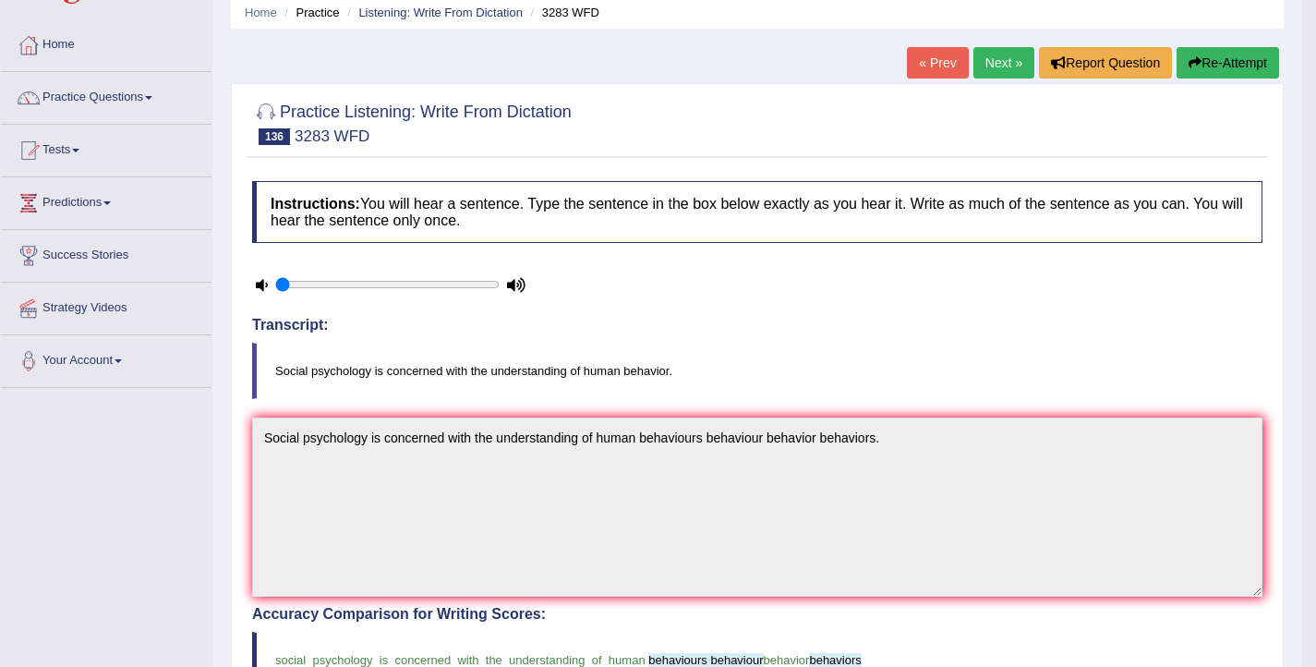
click at [999, 67] on link "Next »" at bounding box center [1003, 62] width 61 height 31
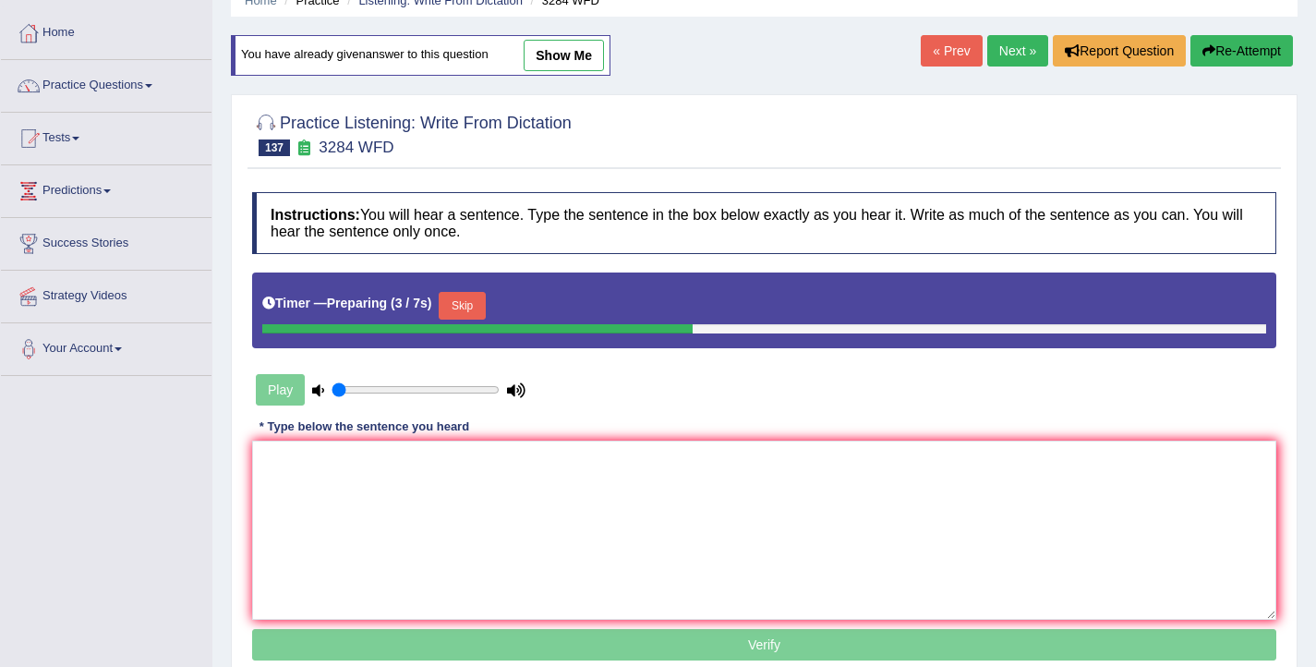
scroll to position [94, 0]
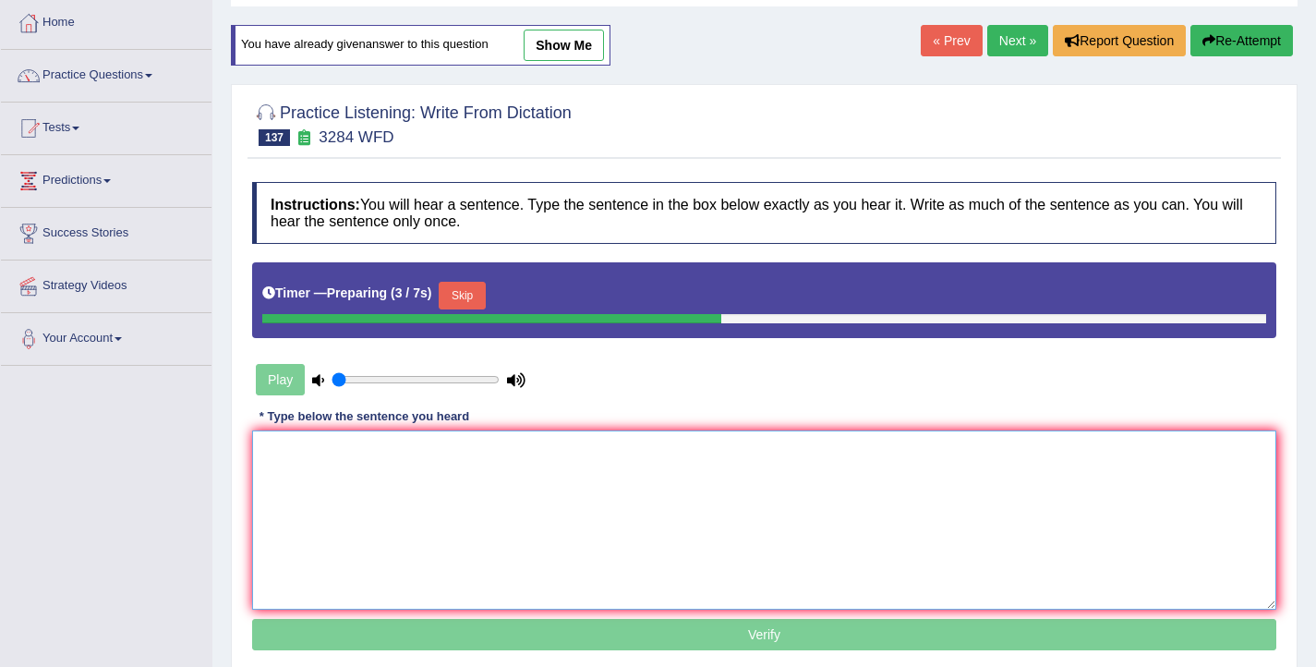
click at [531, 499] on textarea at bounding box center [764, 519] width 1024 height 179
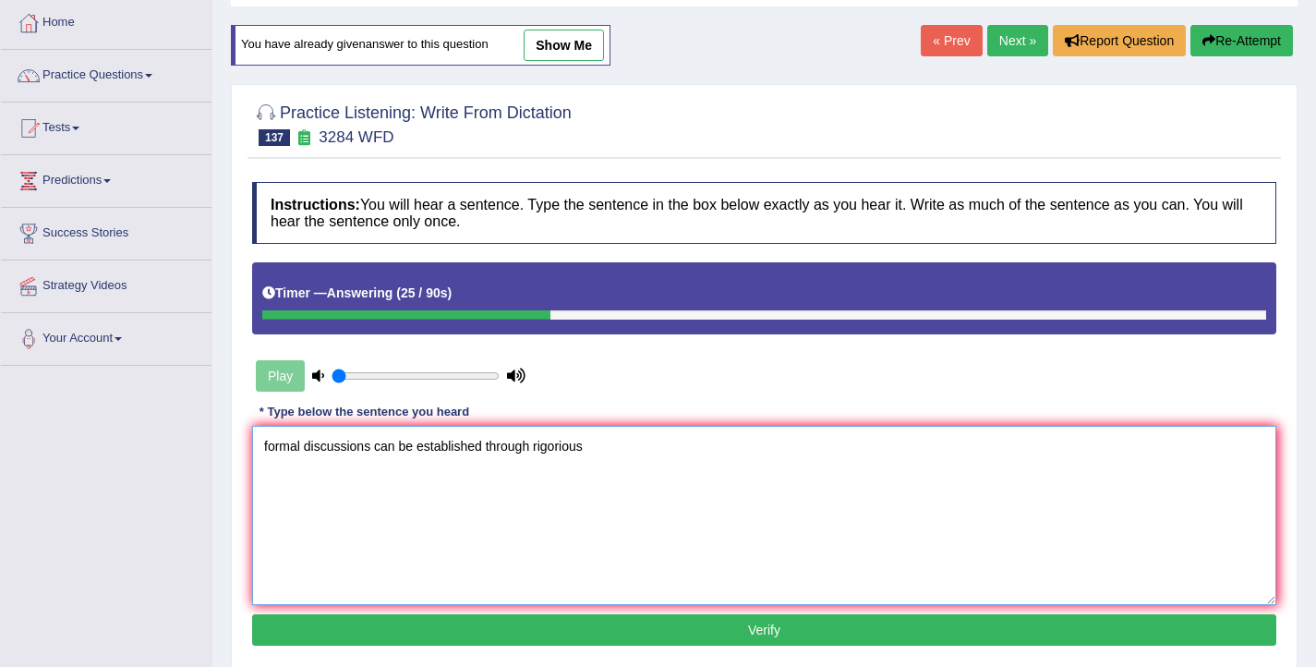
click at [269, 447] on textarea "formal discussions can be established through rigorious" at bounding box center [764, 515] width 1024 height 179
click at [377, 451] on textarea "Formal discussions can be established through rigorious" at bounding box center [764, 515] width 1024 height 179
click at [665, 454] on textarea "Formal discussions discussion can be established through rigorious" at bounding box center [764, 515] width 1024 height 179
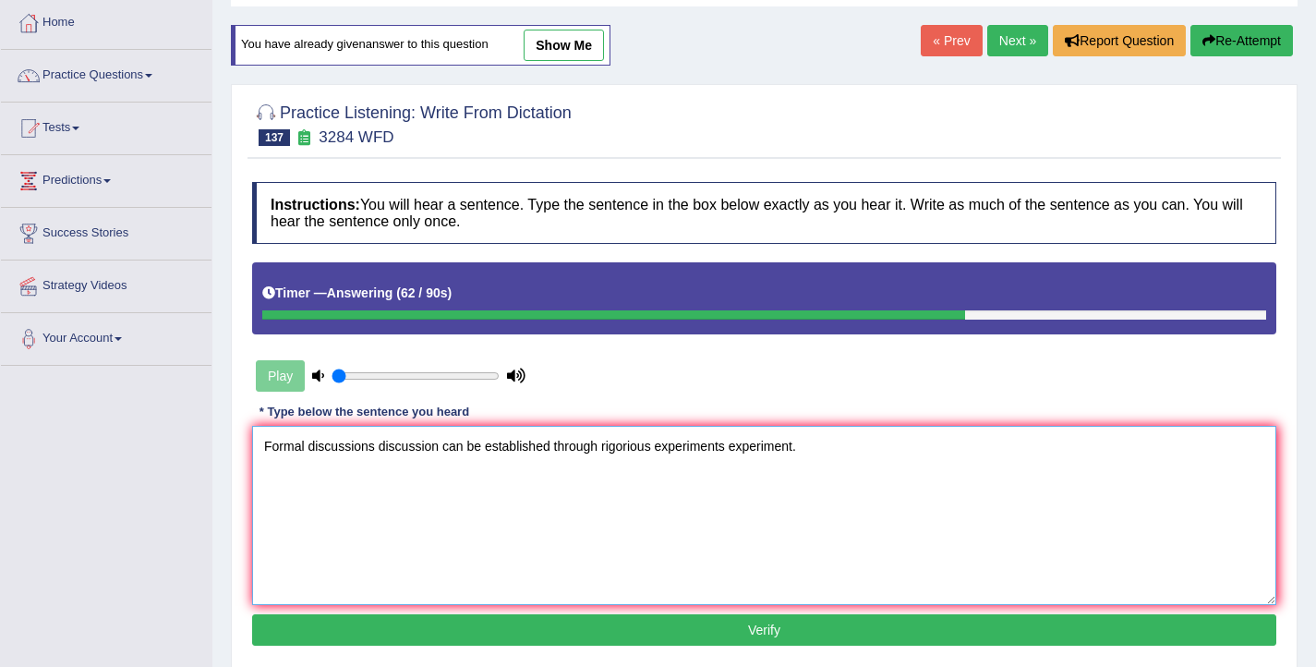
type textarea "Formal discussions discussion can be established through rigorious experiments …"
click at [590, 622] on button "Verify" at bounding box center [764, 629] width 1024 height 31
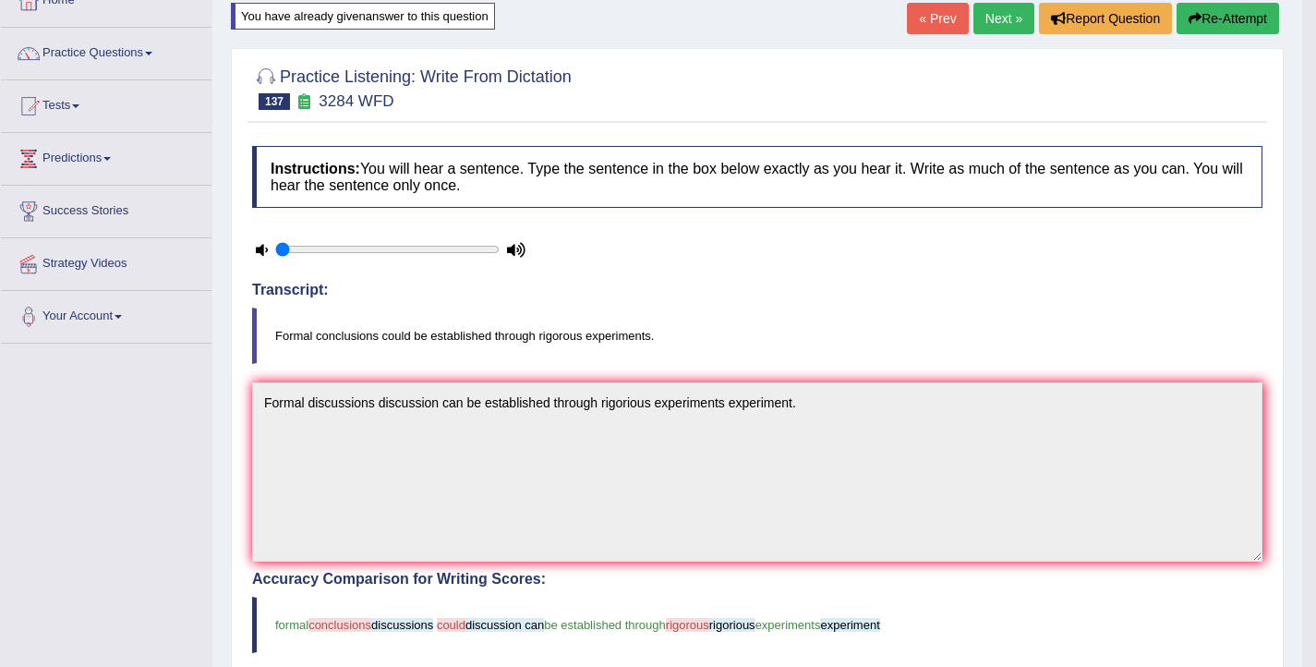
scroll to position [118, 0]
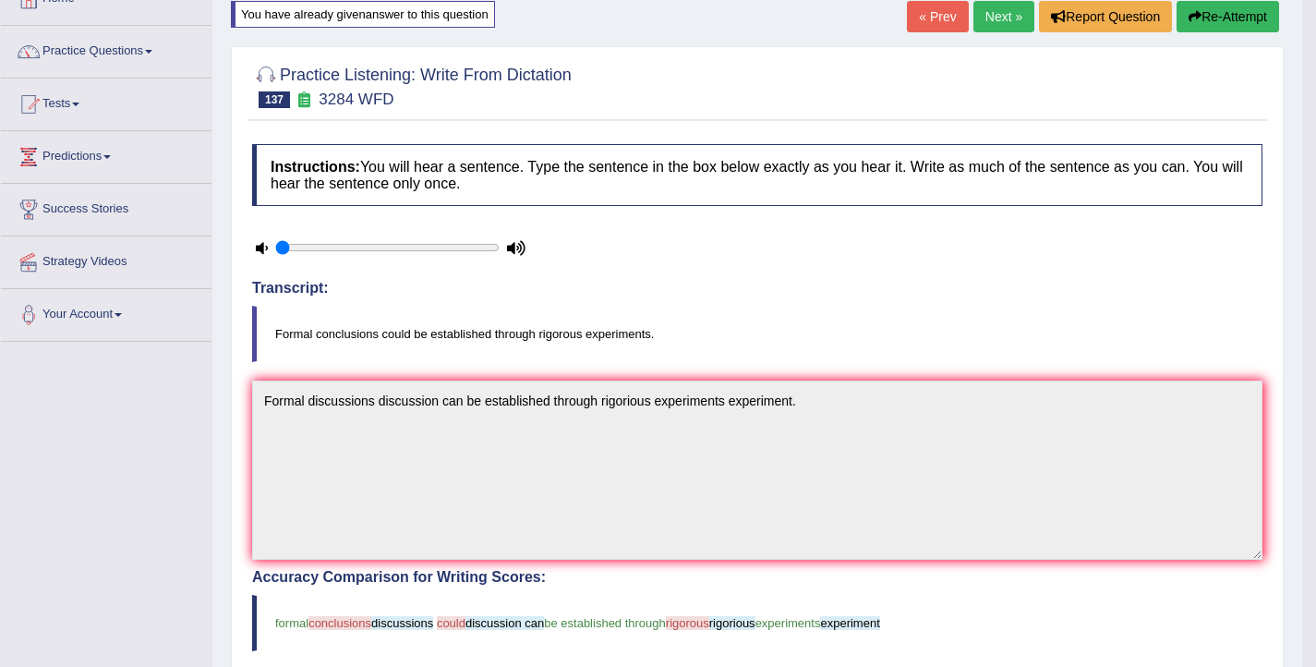
click at [1234, 17] on button "Re-Attempt" at bounding box center [1227, 16] width 102 height 31
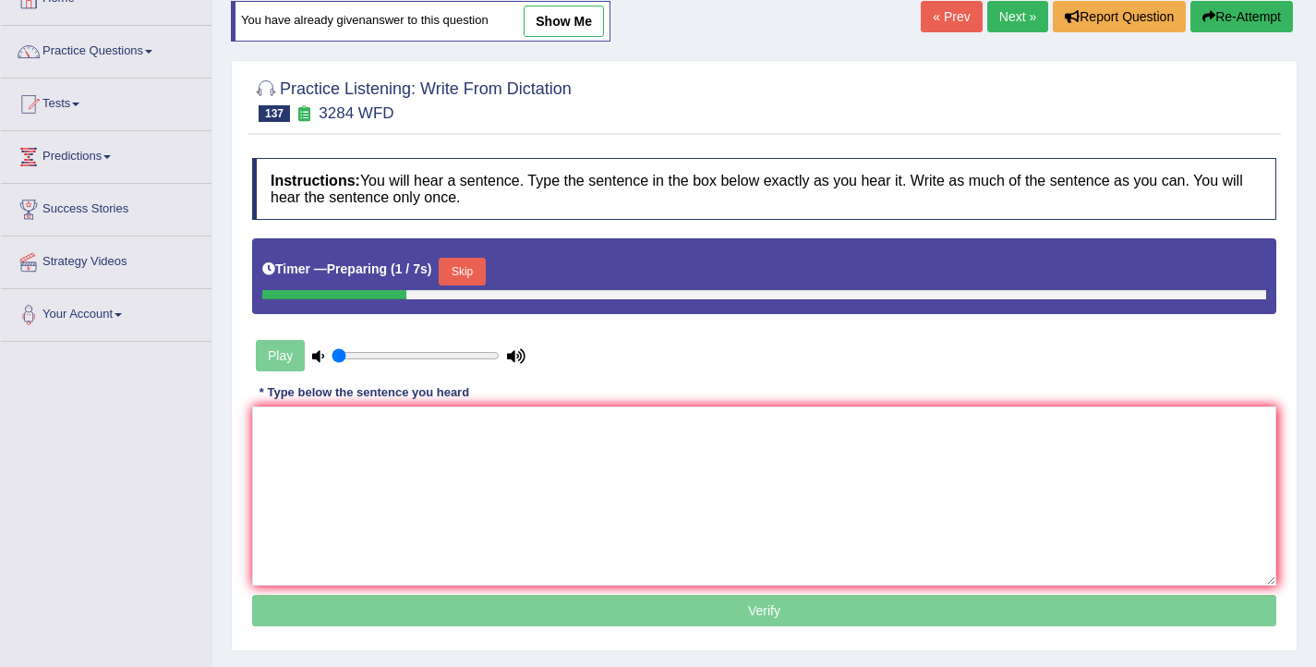
click at [461, 280] on button "Skip" at bounding box center [462, 272] width 46 height 28
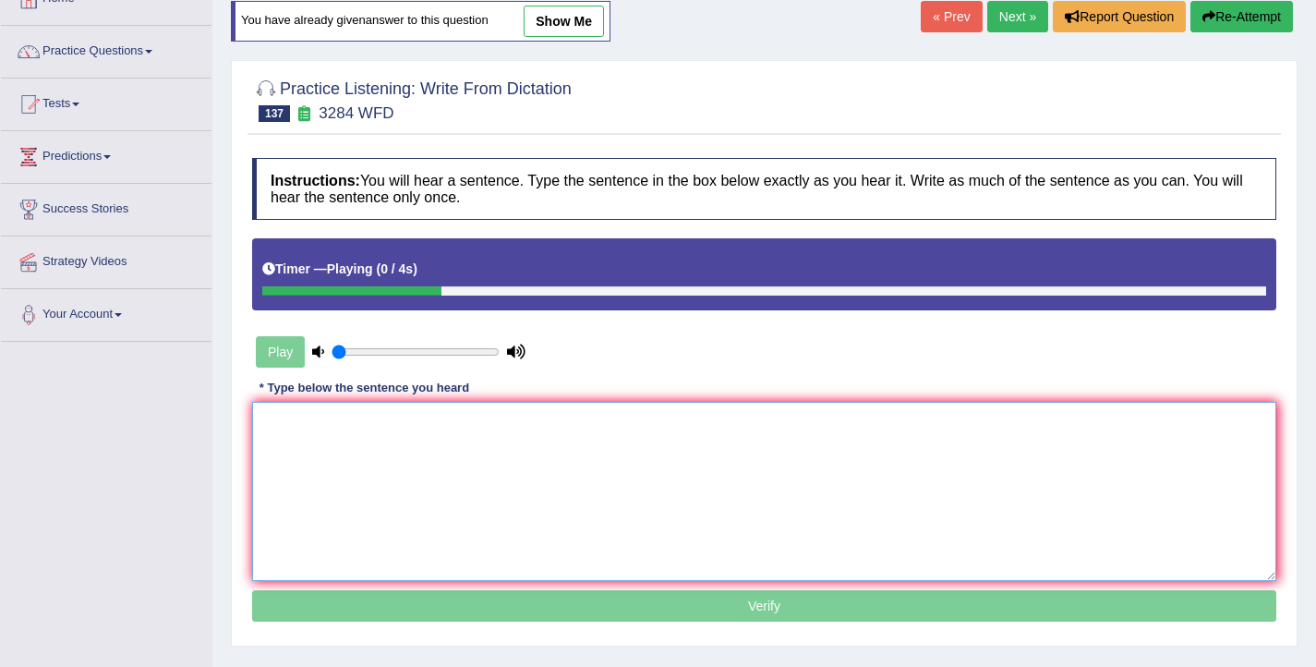
click at [334, 491] on textarea at bounding box center [764, 491] width 1024 height 179
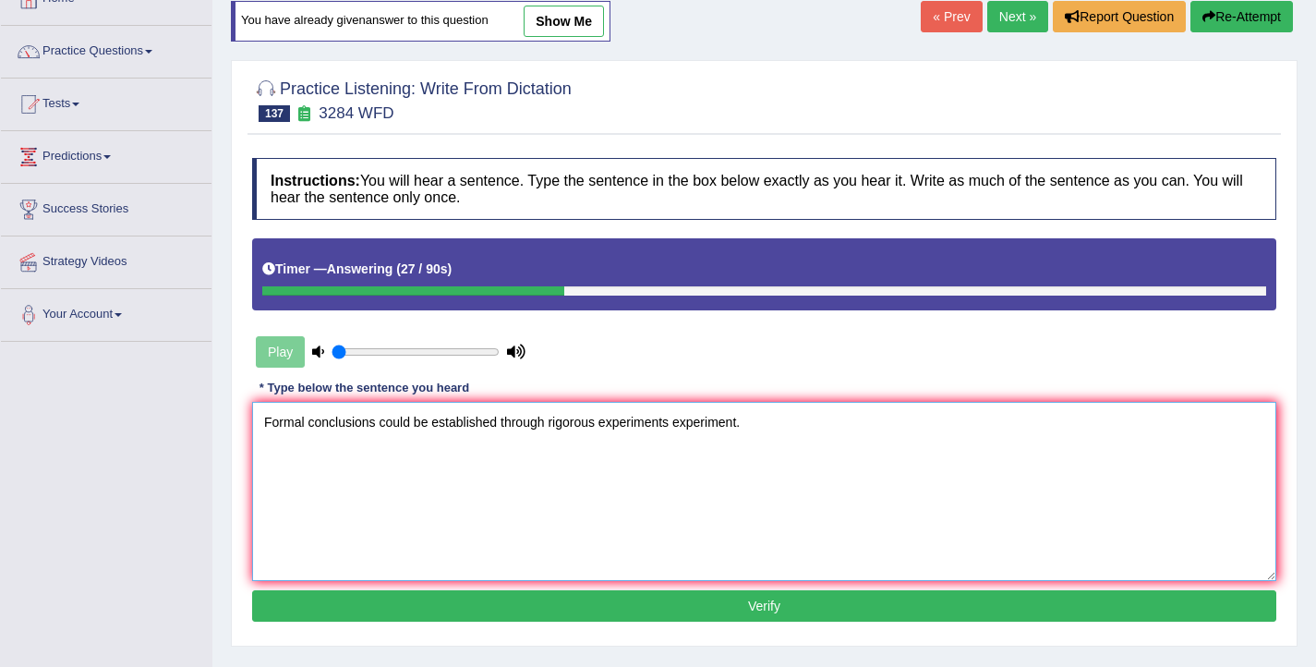
click at [378, 431] on textarea "Formal conclusions could be established through rigorous experiments experiment." at bounding box center [764, 491] width 1024 height 179
type textarea "Formal conclusions conclusion can could be established through rigorous experim…"
click at [668, 604] on button "Verify" at bounding box center [764, 605] width 1024 height 31
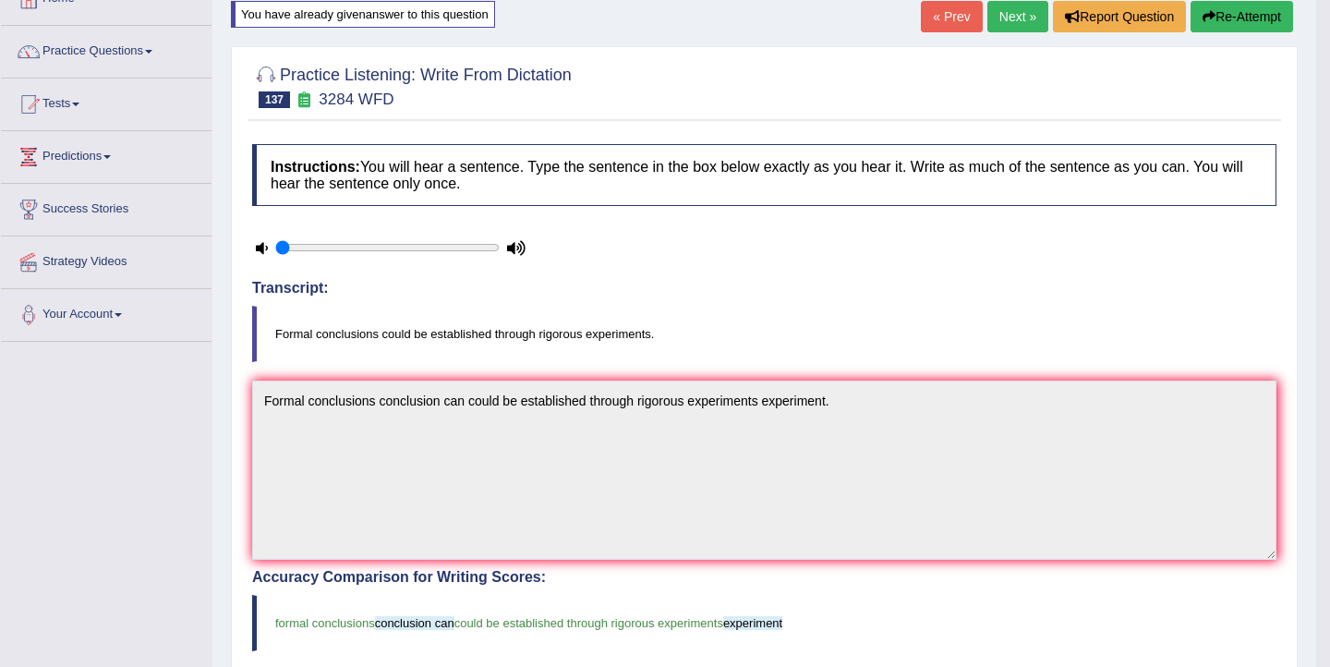
click at [1021, 20] on link "Next »" at bounding box center [1017, 16] width 61 height 31
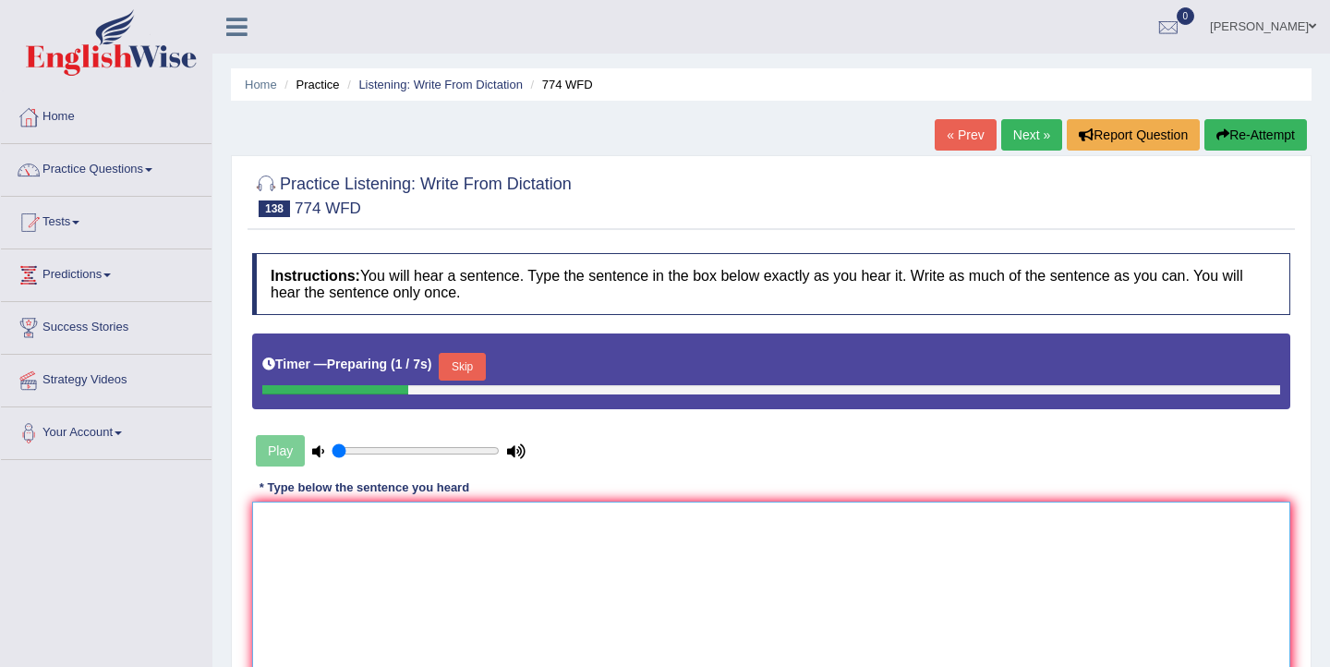
click at [483, 580] on textarea at bounding box center [771, 590] width 1038 height 179
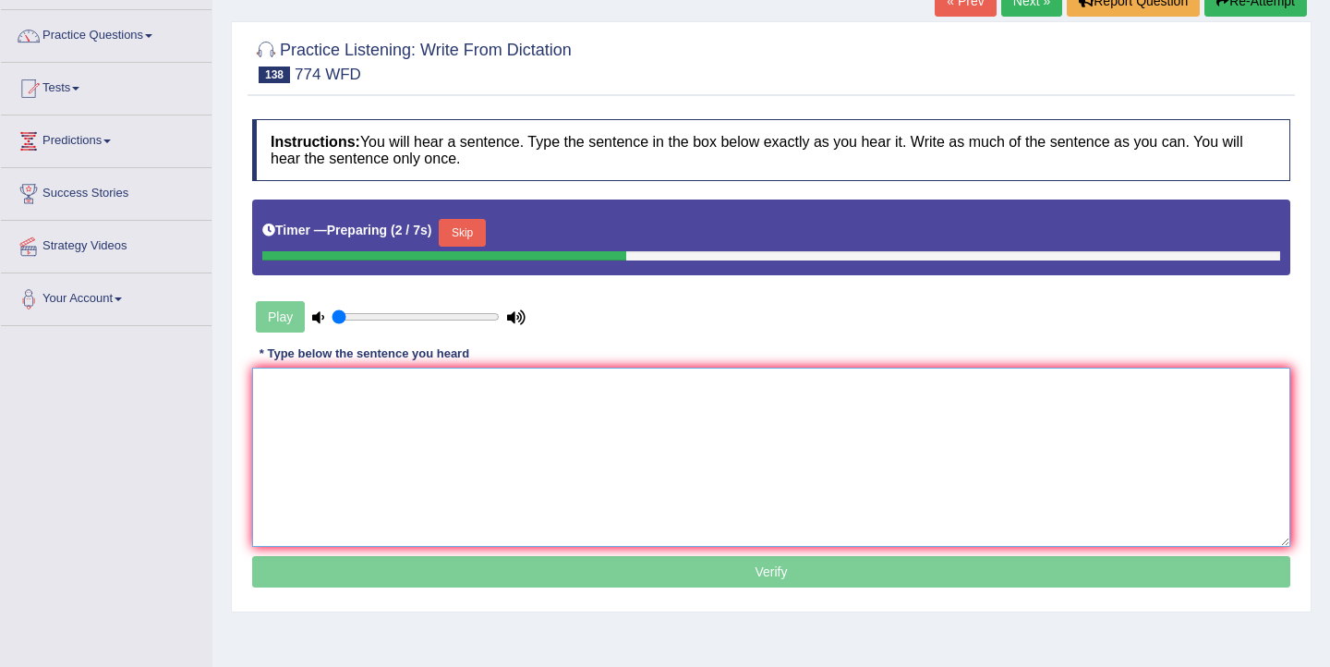
scroll to position [147, 0]
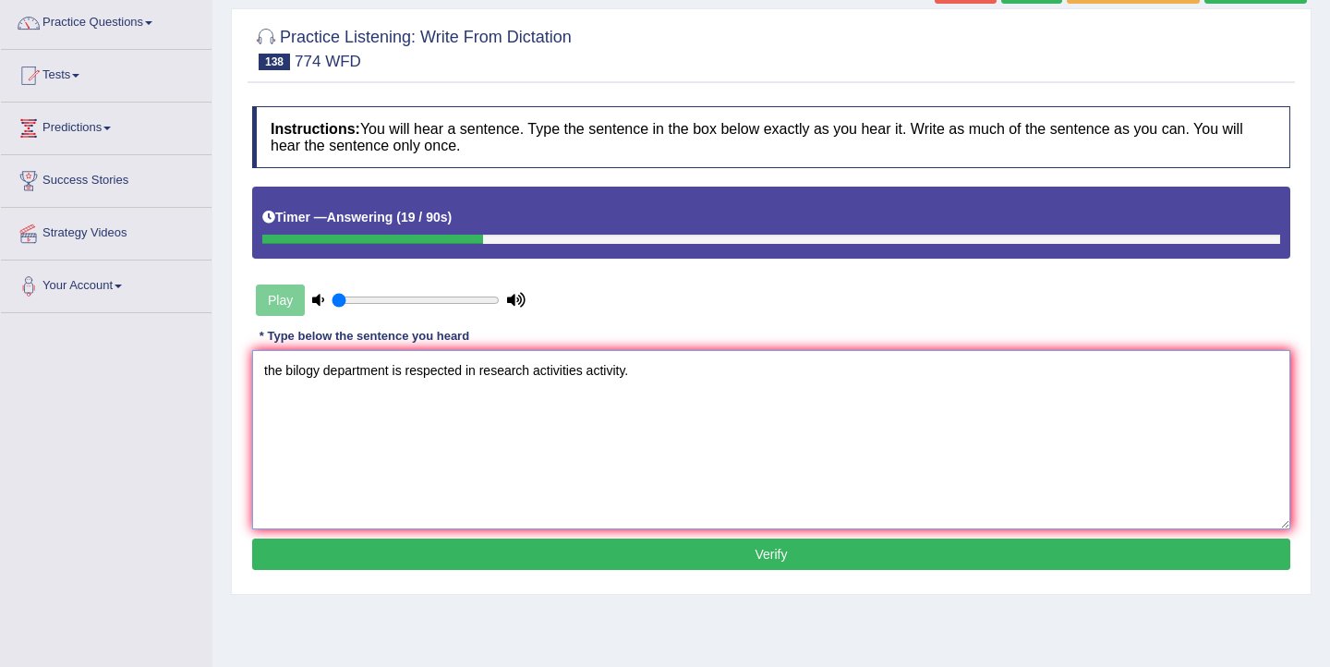
click at [269, 372] on textarea "the bilogy department is respected in research activities activity." at bounding box center [771, 439] width 1038 height 179
click at [300, 375] on textarea "The bilogy department is respected in research activities activity." at bounding box center [771, 439] width 1038 height 179
click at [494, 371] on textarea "The biology department is respected in research activities activity." at bounding box center [771, 439] width 1038 height 179
type textarea "The biology department is respected in the research activities activity."
click at [579, 542] on button "Verify" at bounding box center [771, 553] width 1038 height 31
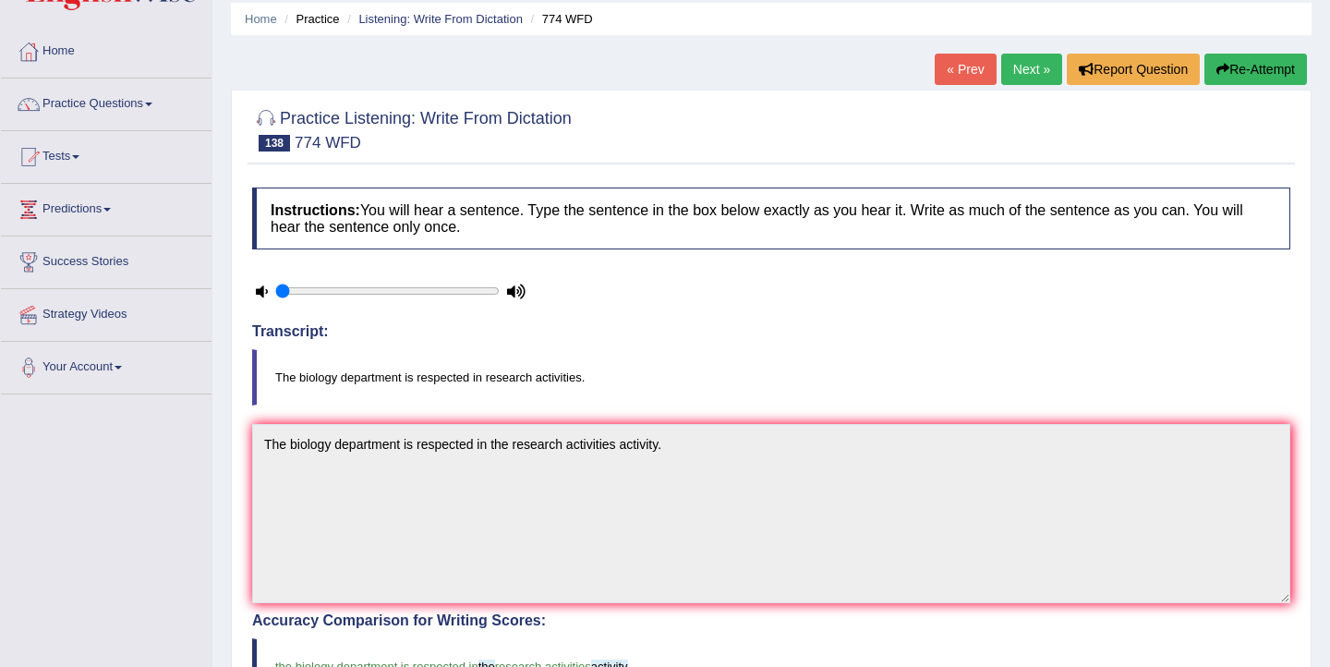
scroll to position [0, 0]
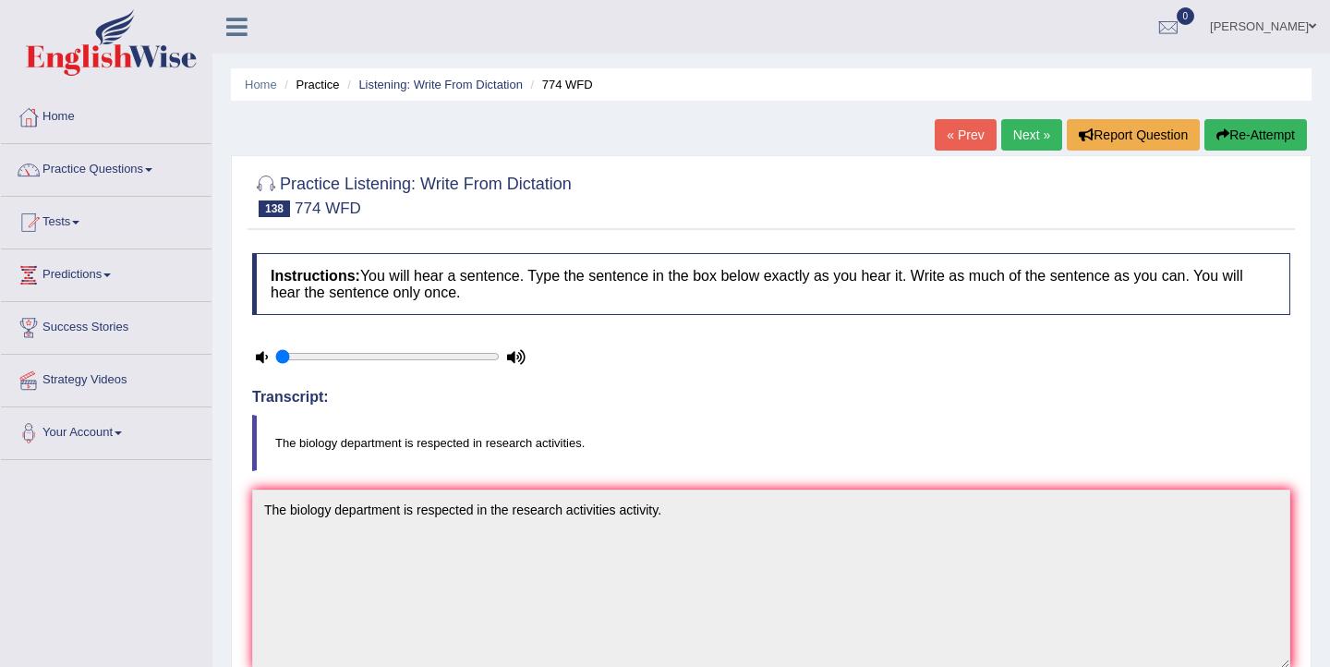
click at [1023, 138] on link "Next »" at bounding box center [1031, 134] width 61 height 31
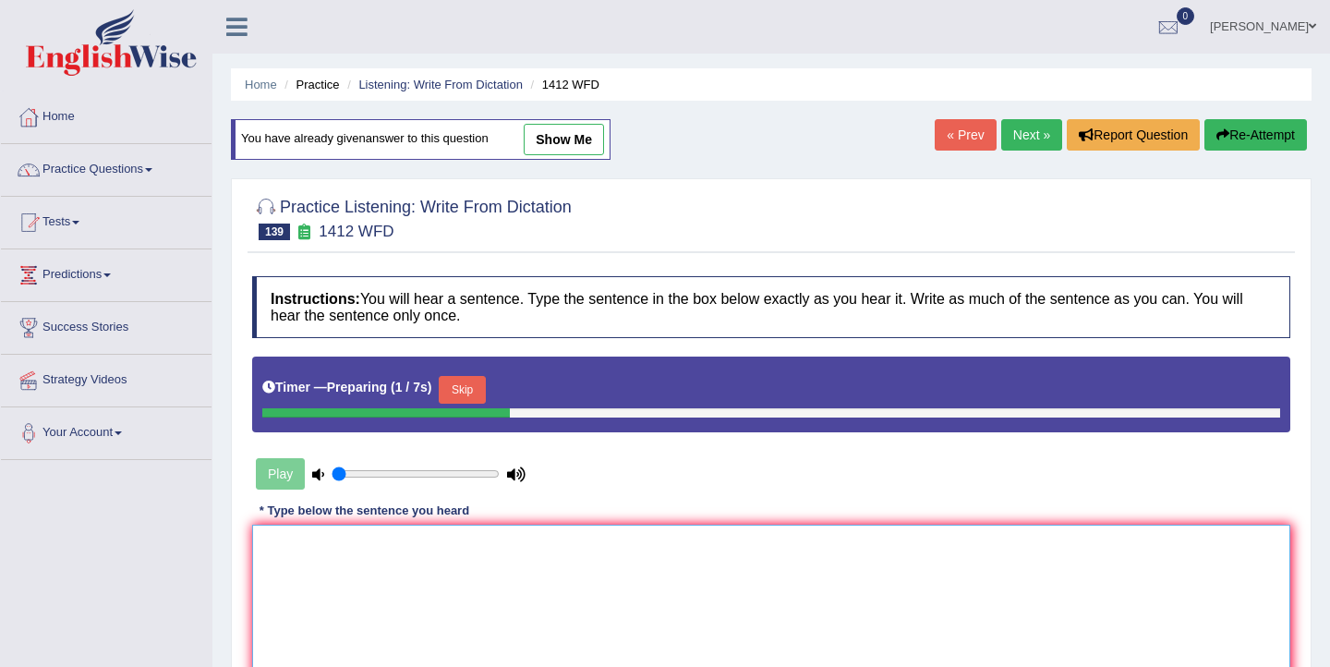
click at [444, 537] on textarea at bounding box center [771, 613] width 1038 height 179
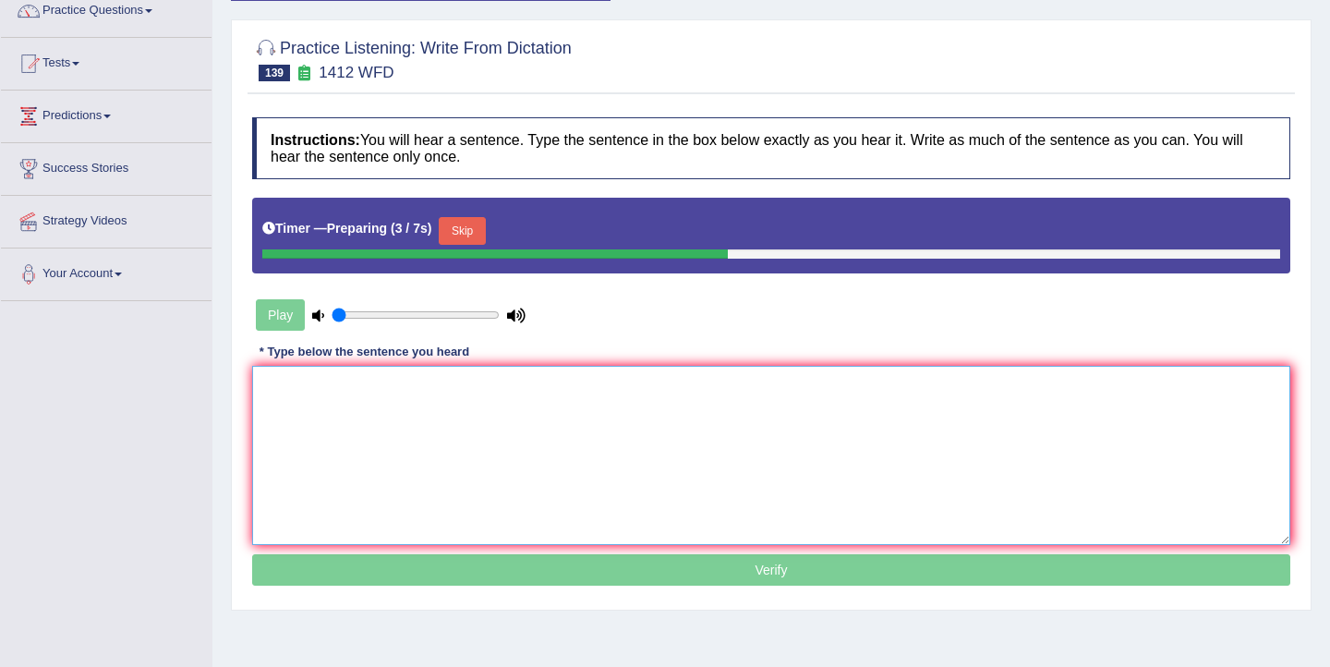
scroll to position [164, 0]
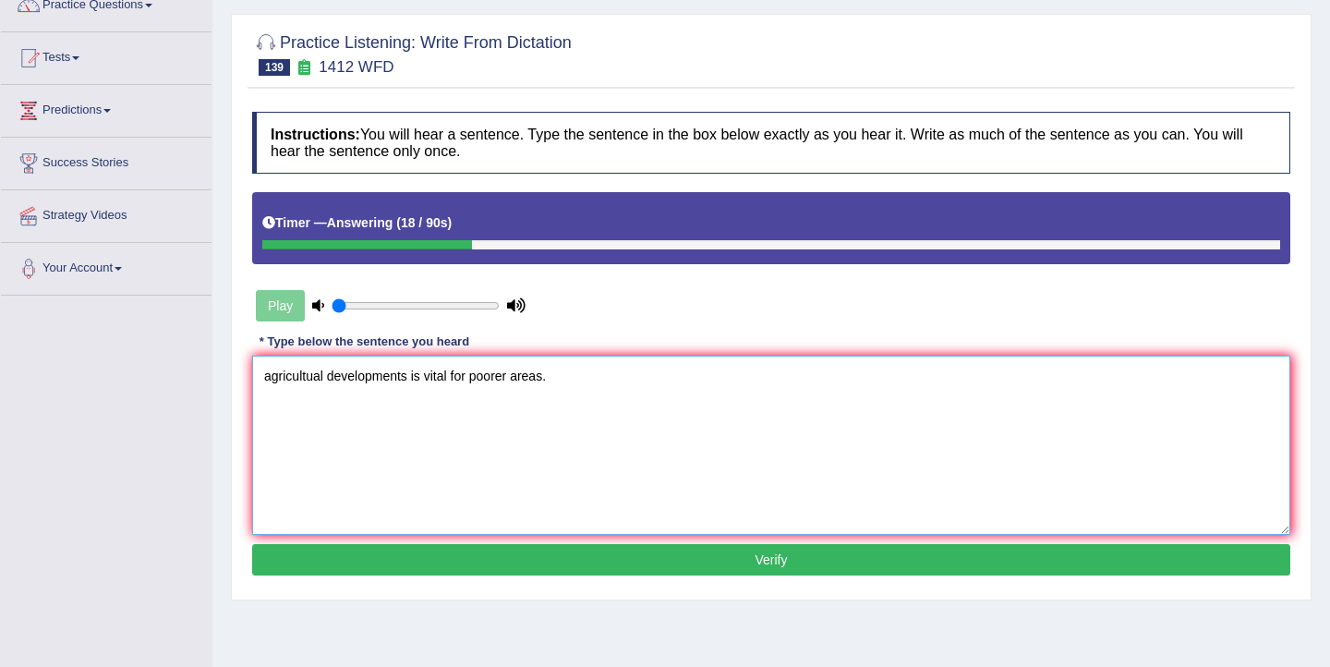
click at [272, 379] on textarea "agricultual developments is vital for poorer areas." at bounding box center [771, 444] width 1038 height 179
click at [315, 380] on textarea "Agricultual developments is vital for poorer areas." at bounding box center [771, 444] width 1038 height 179
click at [415, 381] on textarea "Agricultural developments is vital for poorer areas." at bounding box center [771, 444] width 1038 height 179
click at [576, 381] on textarea "Agricultural developments development are is vital for poorer areas." at bounding box center [771, 444] width 1038 height 179
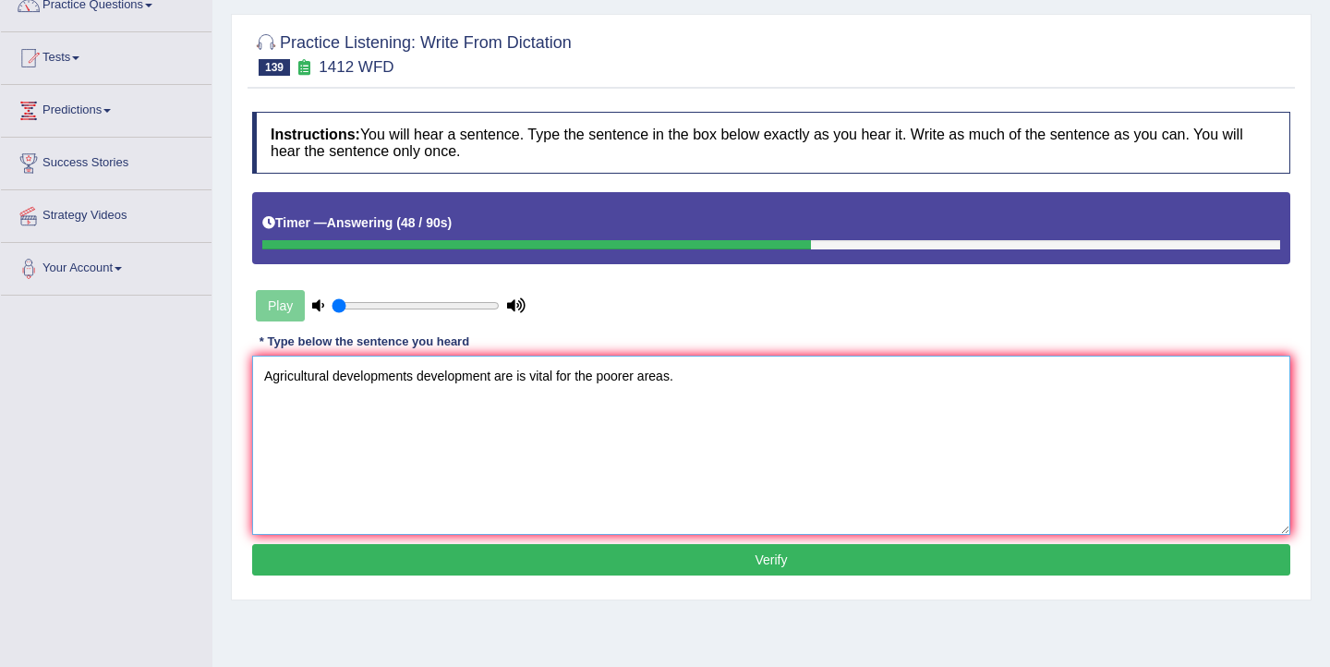
click at [669, 377] on textarea "Agricultural developments development are is vital for the poorer areas." at bounding box center [771, 444] width 1038 height 179
type textarea "Agricultural developments development are is vital for the poorer areas area."
click at [637, 560] on button "Verify" at bounding box center [771, 559] width 1038 height 31
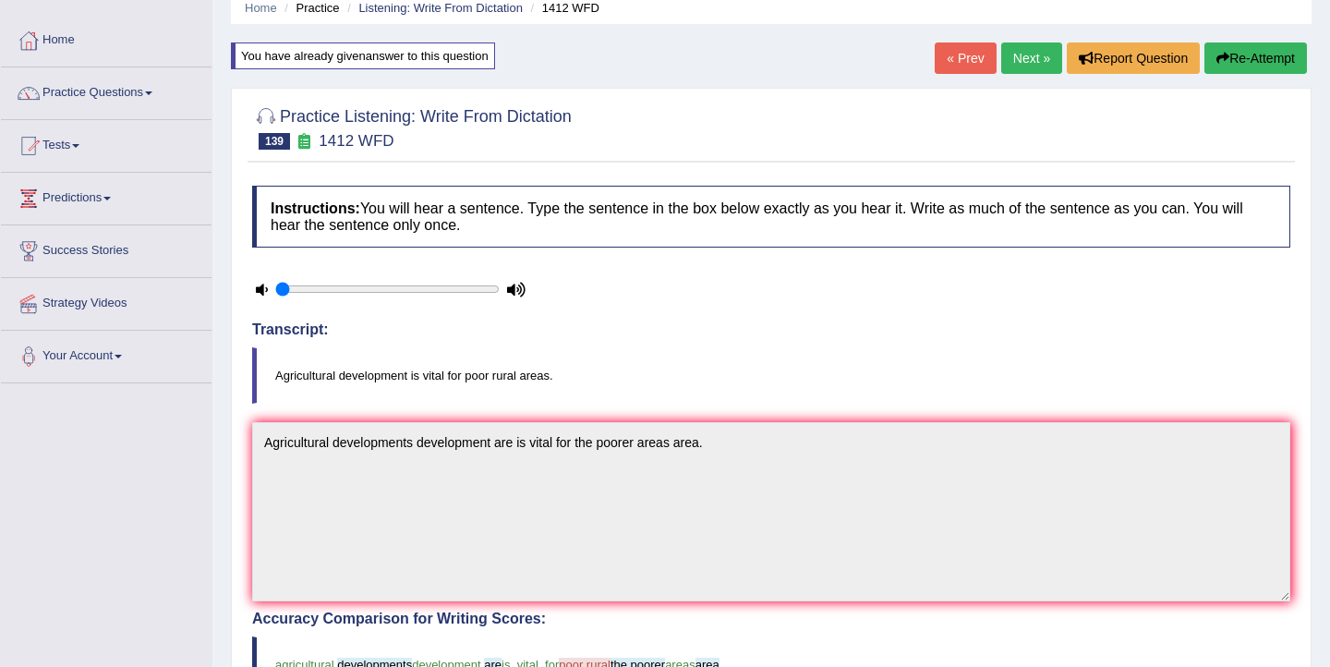
scroll to position [74, 0]
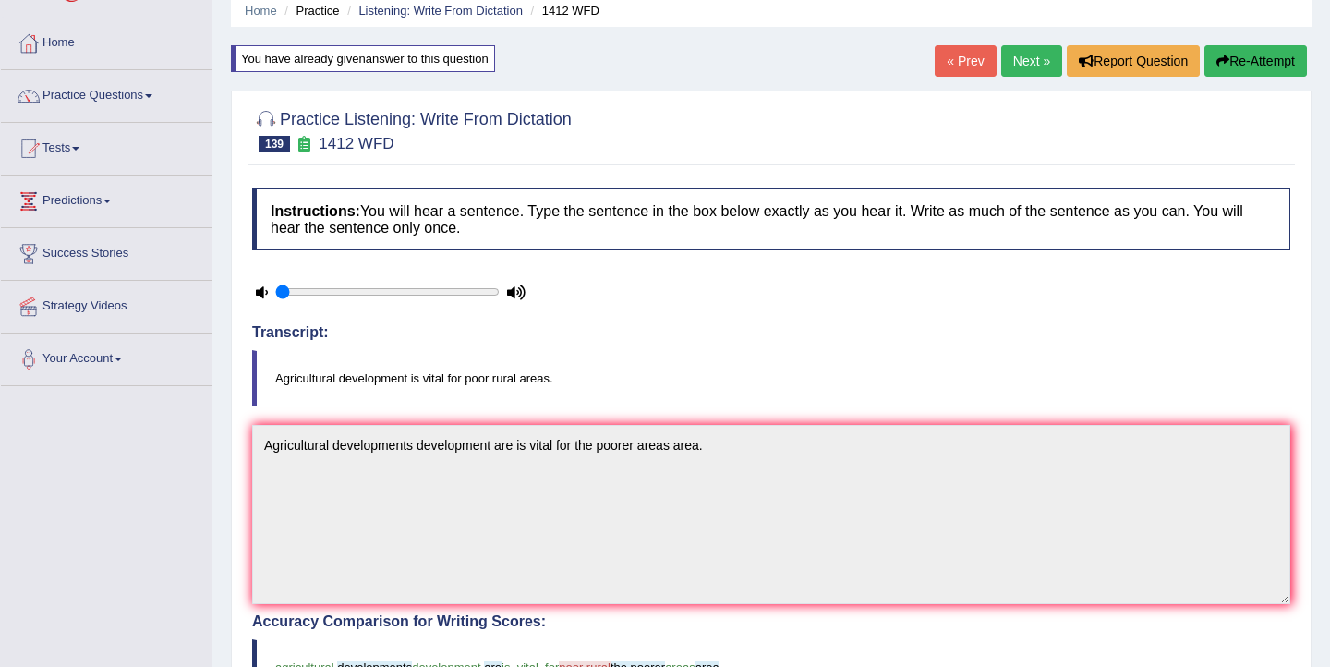
click at [1222, 63] on icon "button" at bounding box center [1222, 60] width 13 height 13
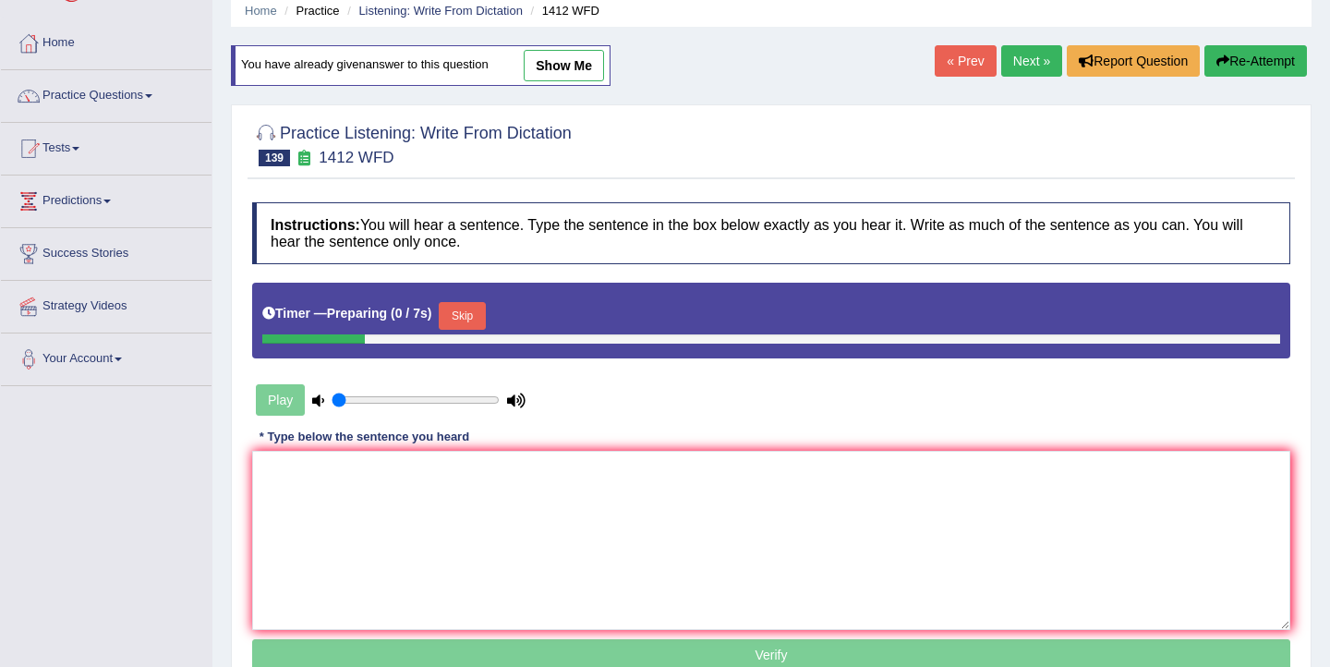
click at [463, 314] on button "Skip" at bounding box center [462, 316] width 46 height 28
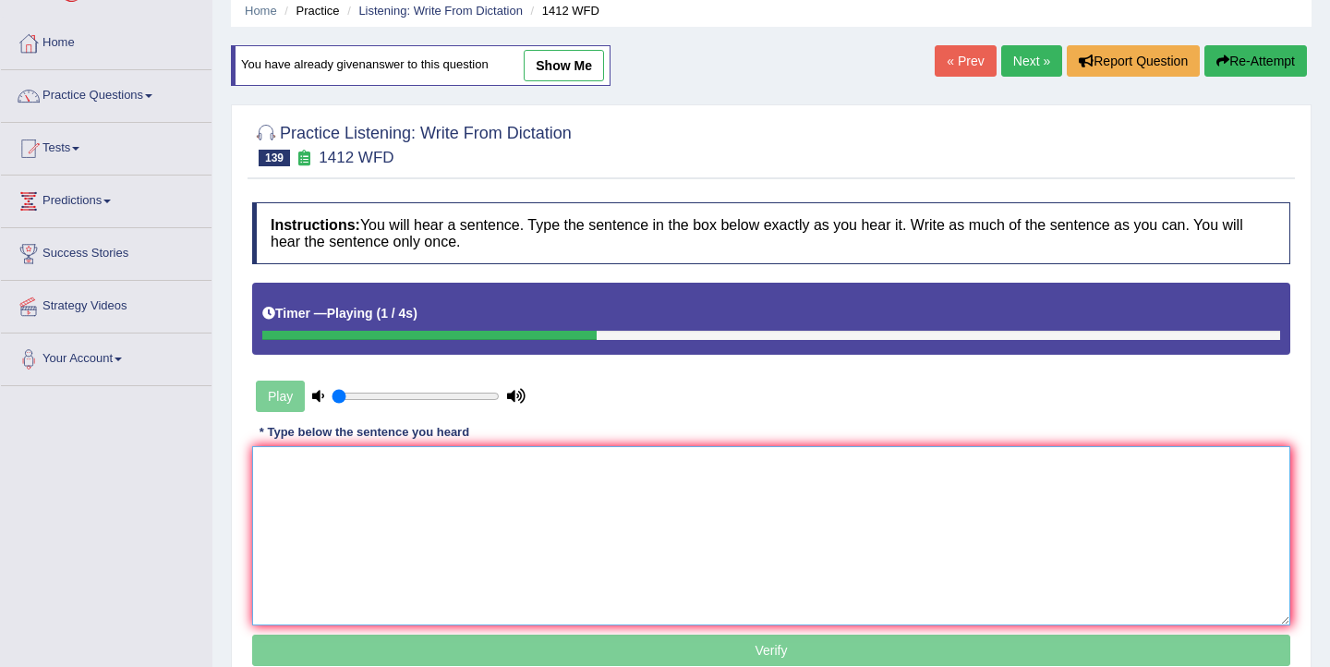
click at [346, 536] on textarea at bounding box center [771, 535] width 1038 height 179
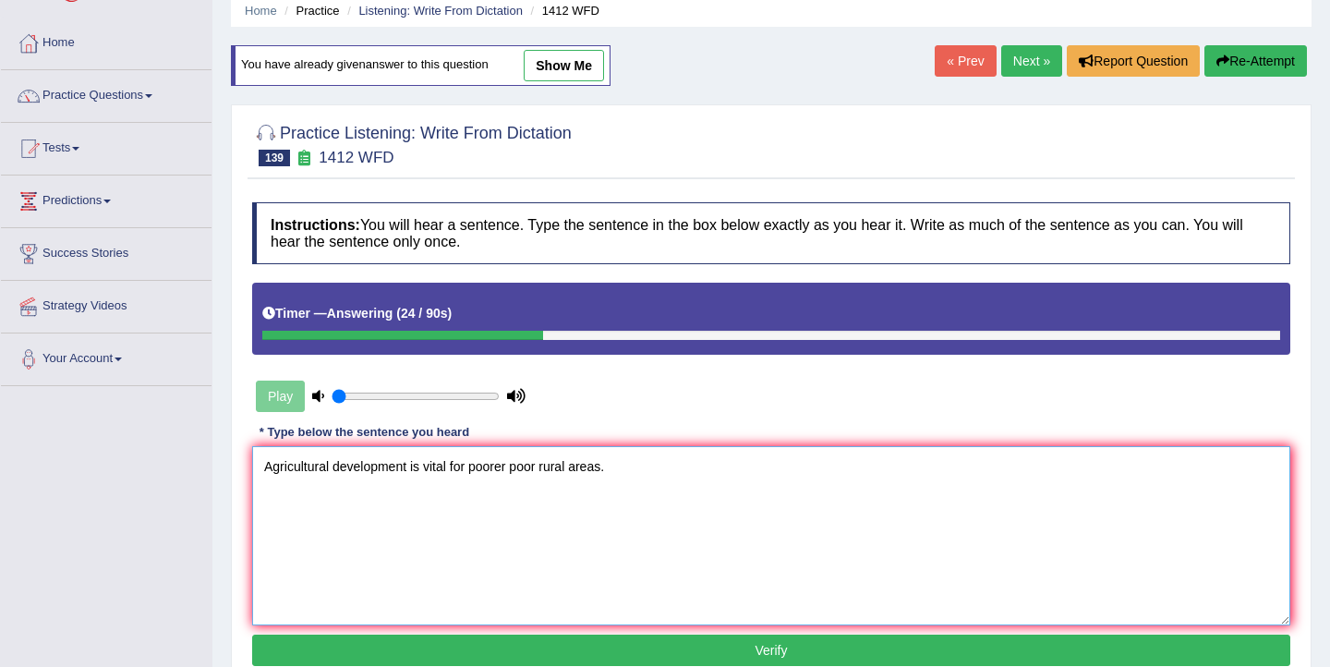
click at [467, 470] on textarea "Agricultural development is vital for poorer poor rural areas." at bounding box center [771, 535] width 1038 height 179
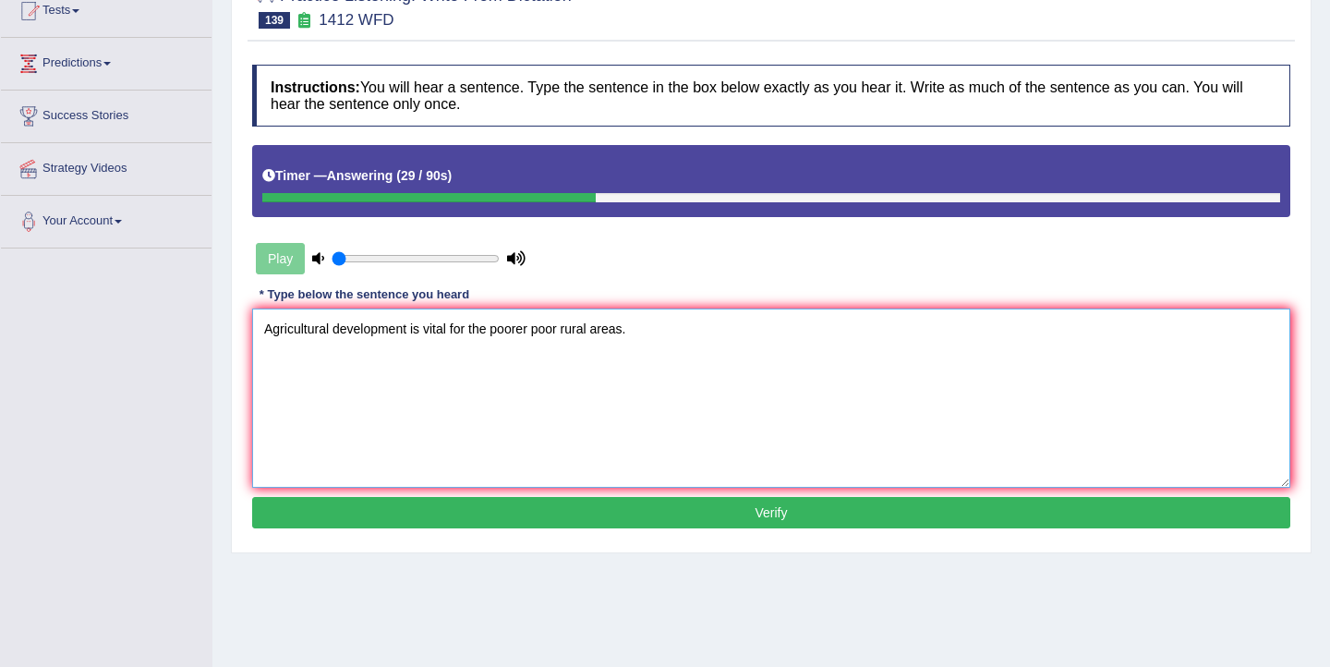
scroll to position [255, 0]
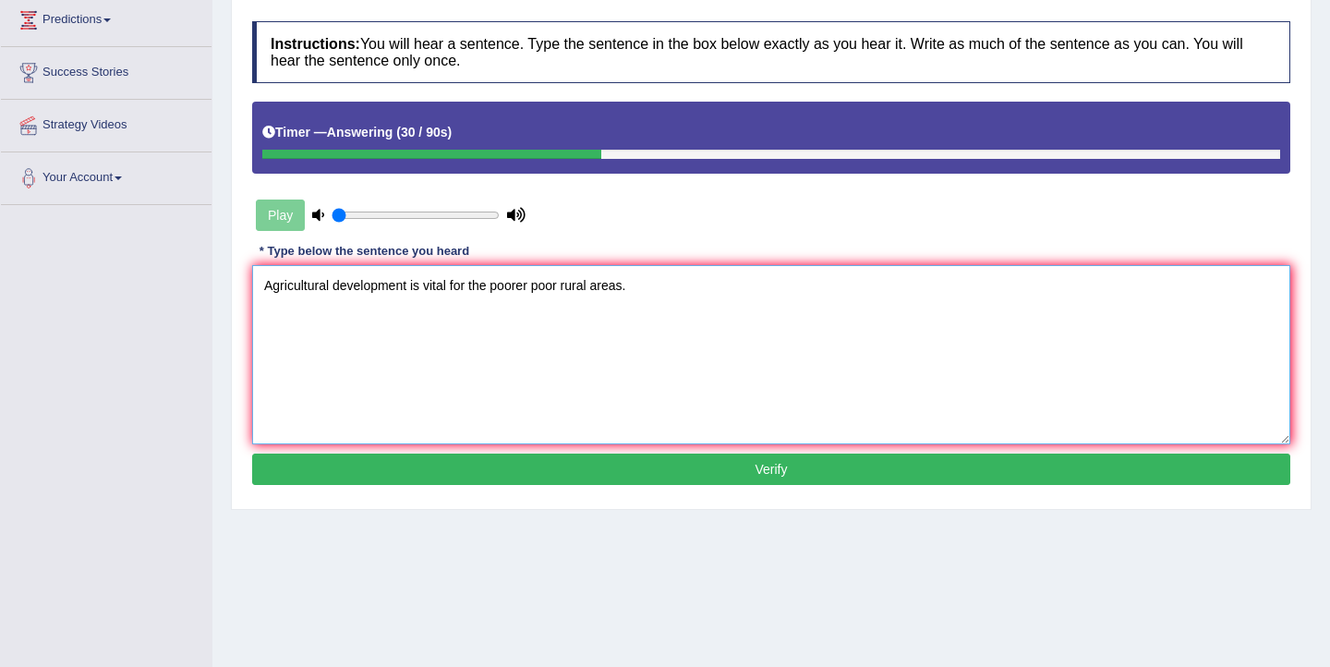
type textarea "Agricultural development is vital for the poorer poor rural areas."
click at [637, 469] on button "Verify" at bounding box center [771, 468] width 1038 height 31
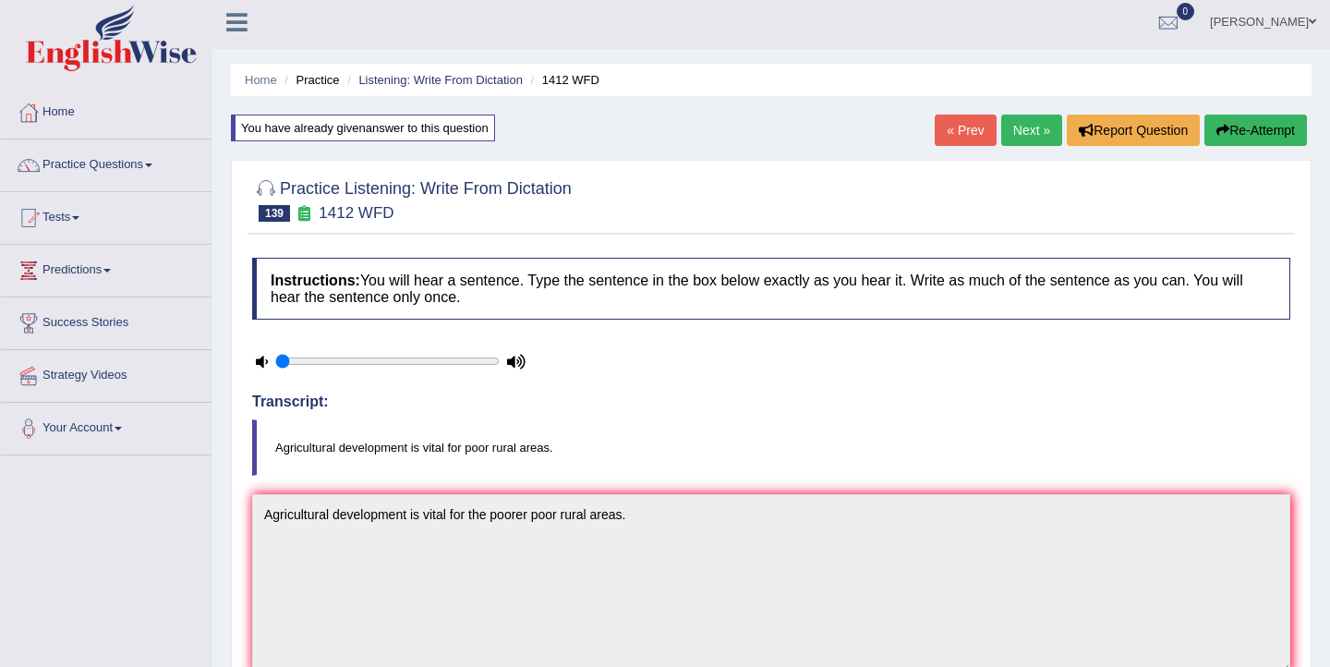
scroll to position [0, 0]
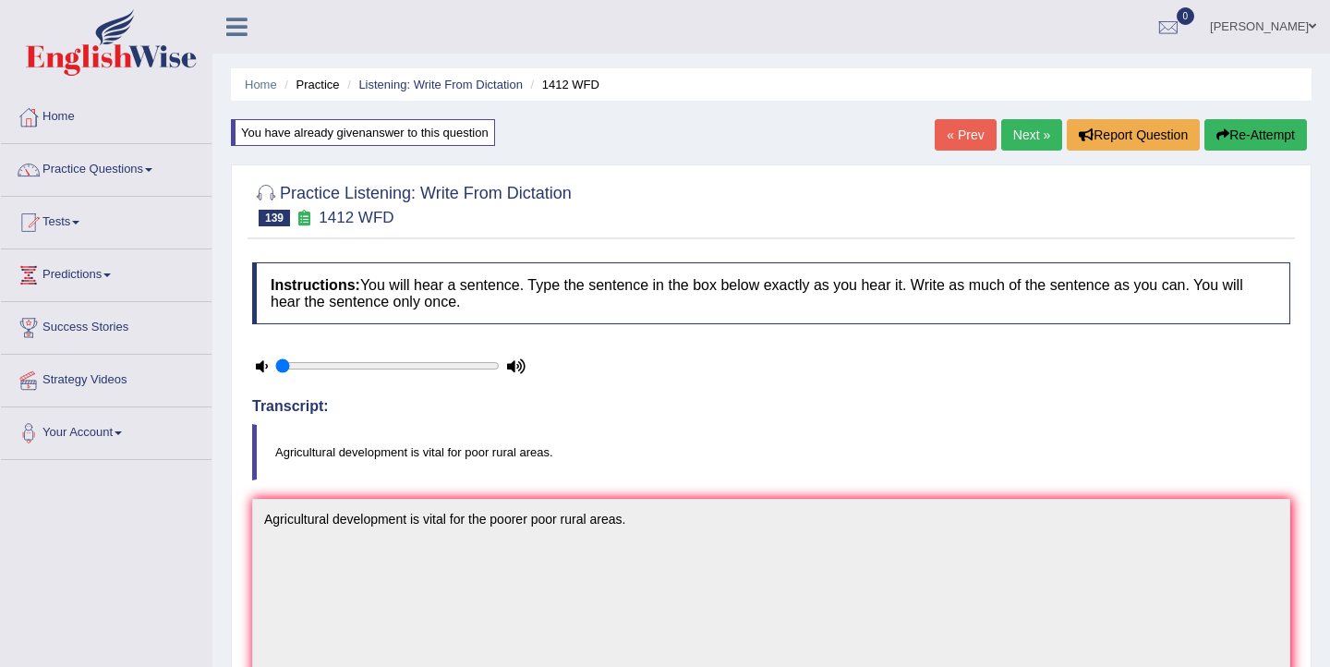
click at [1025, 141] on link "Next »" at bounding box center [1031, 134] width 61 height 31
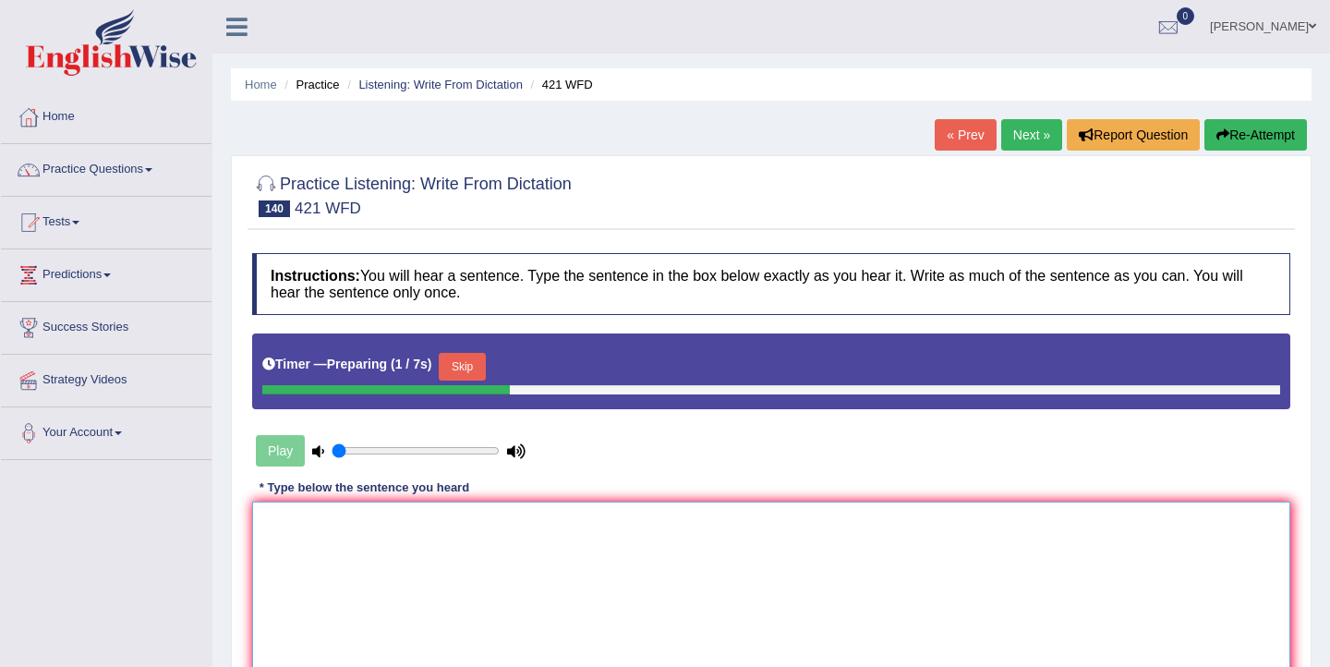
click at [471, 565] on textarea at bounding box center [771, 590] width 1038 height 179
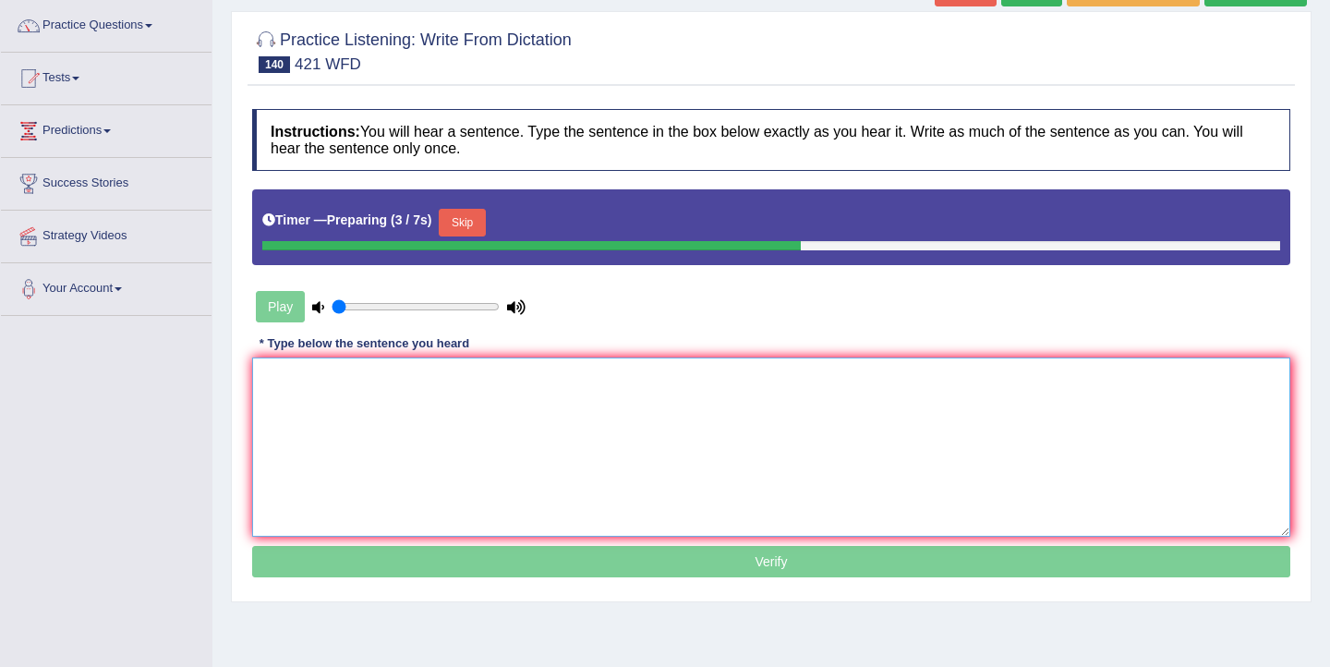
scroll to position [145, 0]
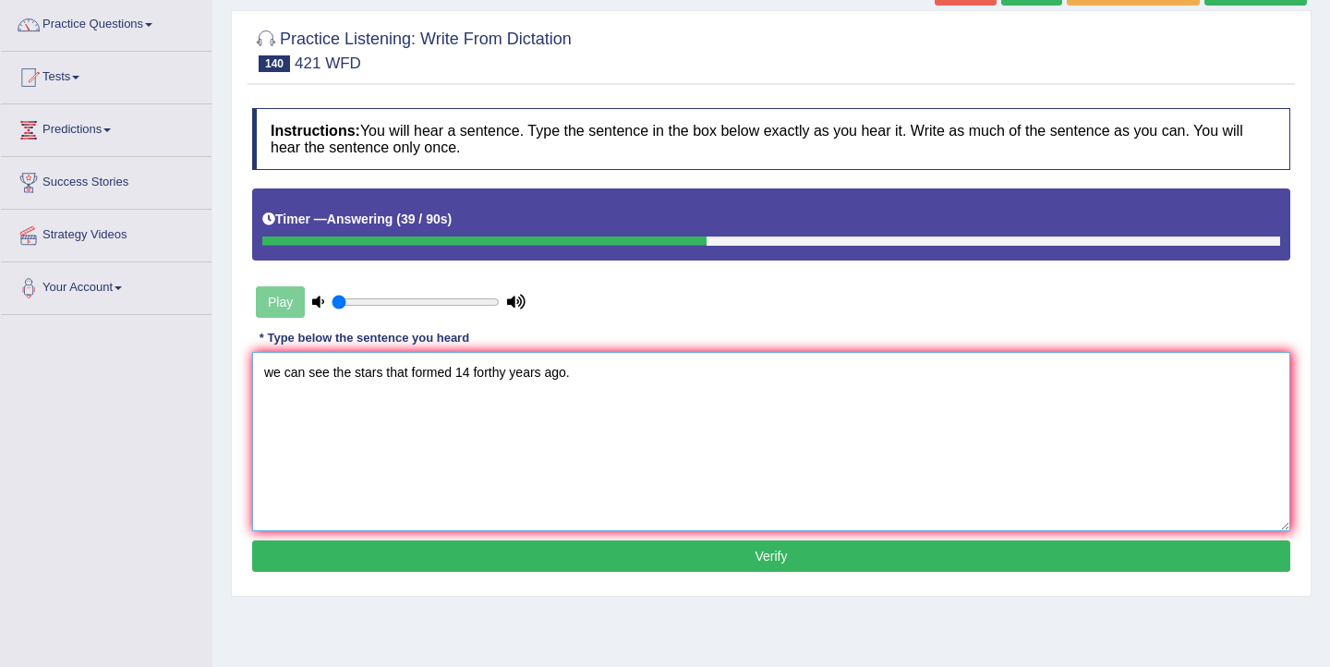
click at [272, 375] on textarea "we can see the stars that formed 14 forthy years ago." at bounding box center [771, 441] width 1038 height 179
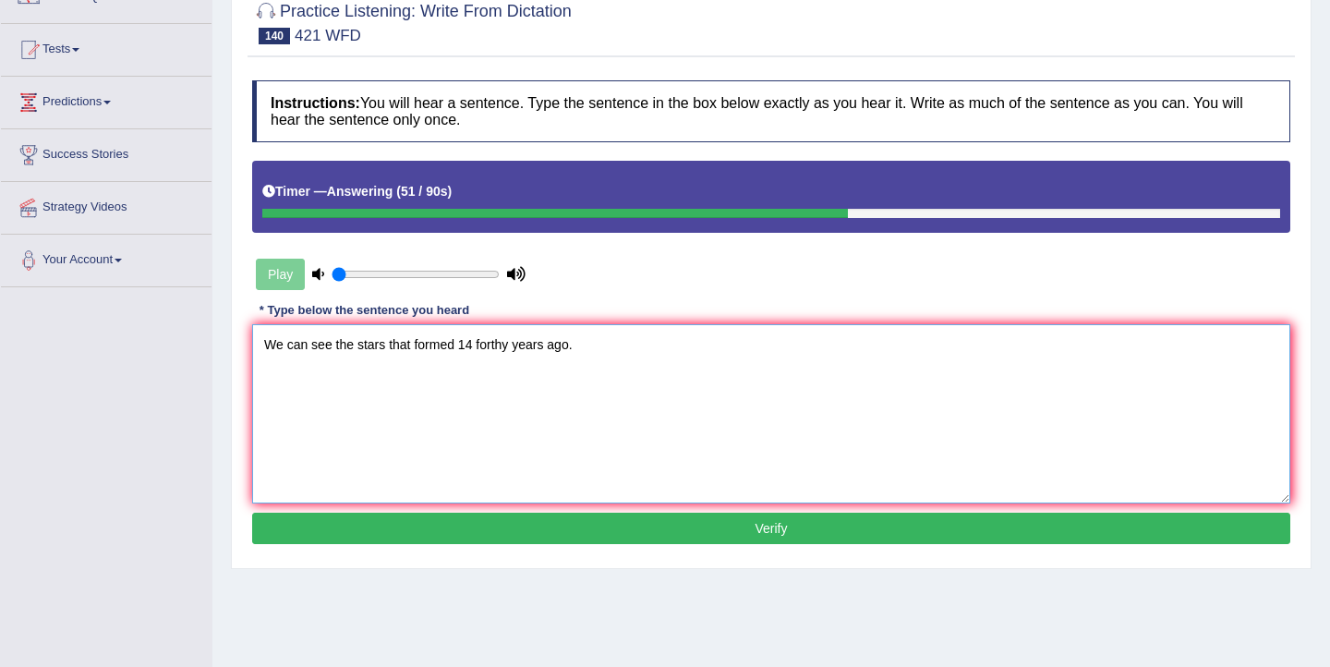
scroll to position [175, 0]
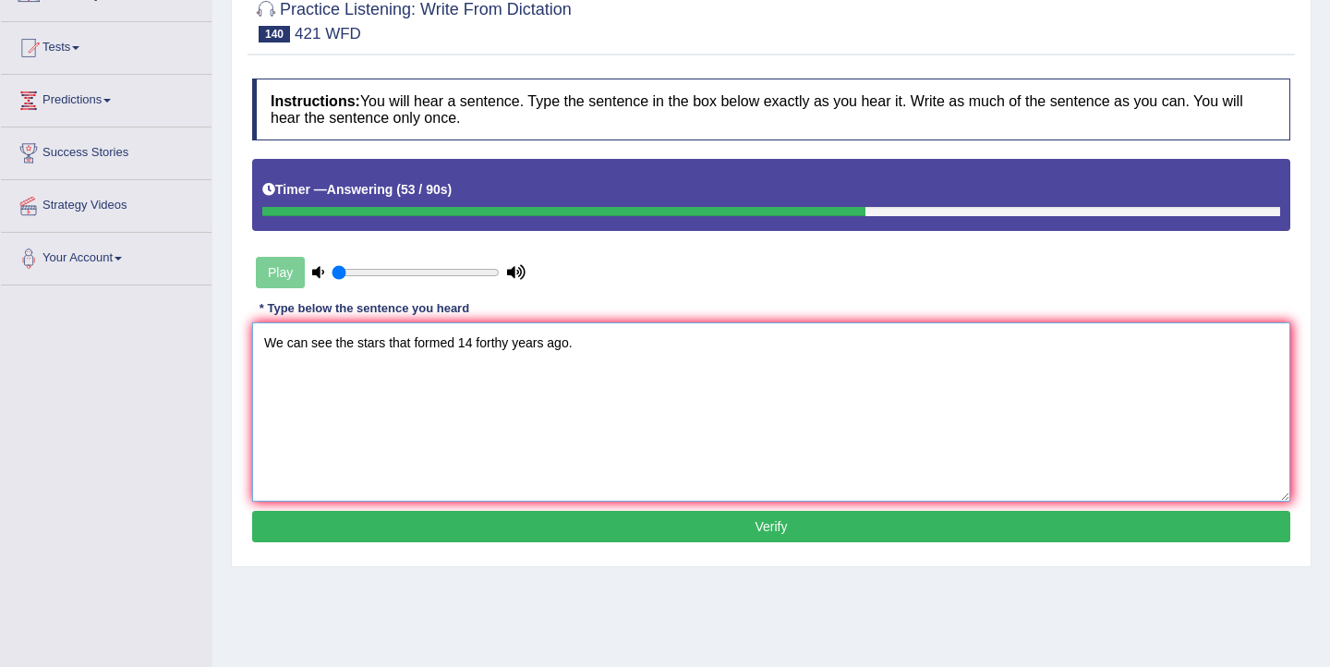
type textarea "We can see the stars that formed 14 forthy years ago."
click at [619, 523] on button "Verify" at bounding box center [771, 526] width 1038 height 31
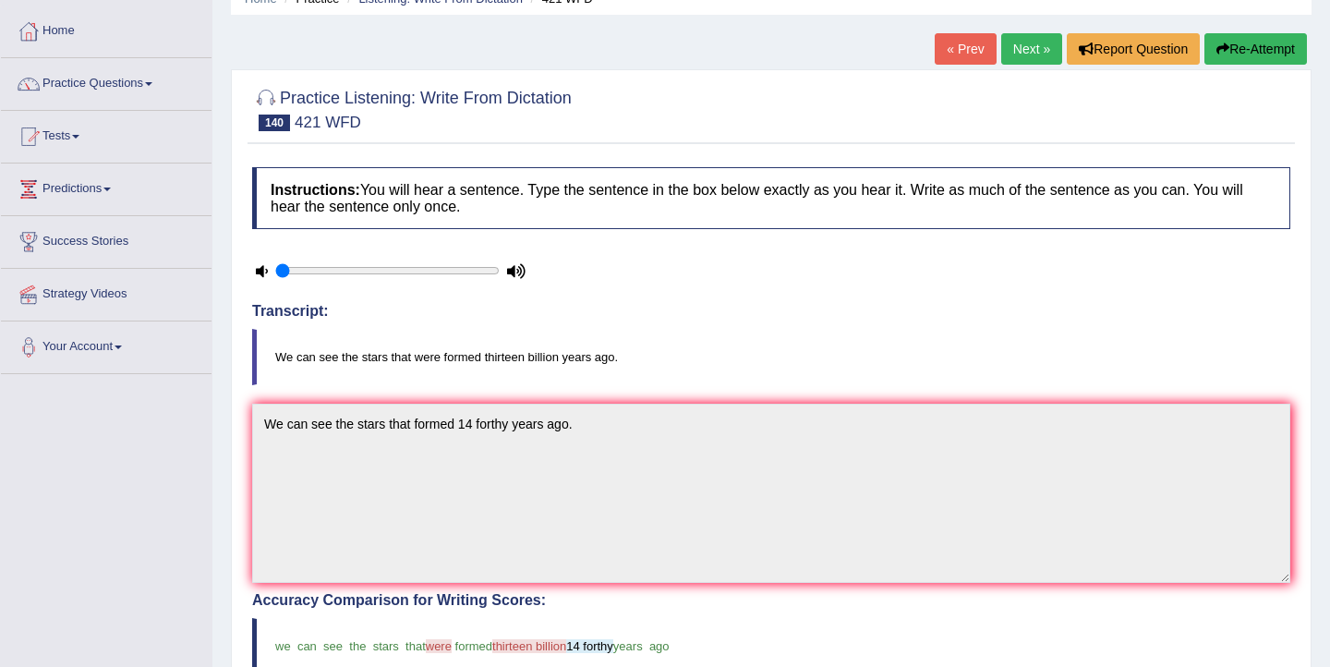
scroll to position [77, 0]
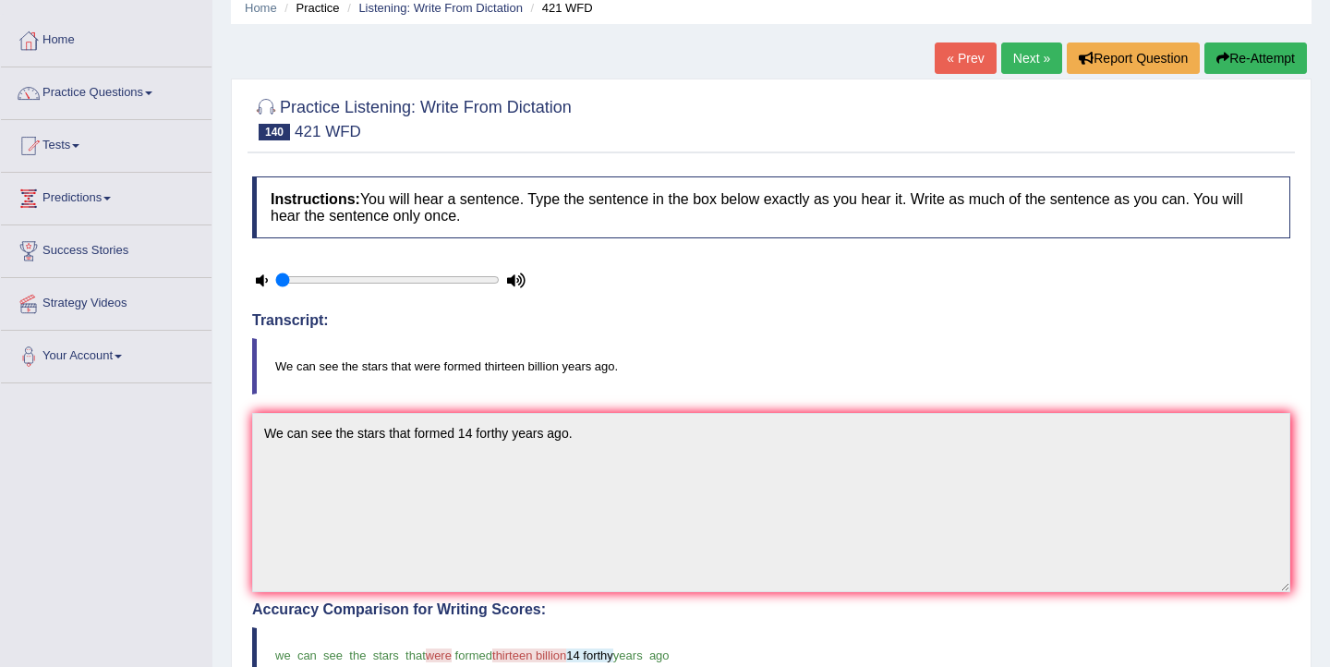
click at [1266, 63] on button "Re-Attempt" at bounding box center [1255, 57] width 102 height 31
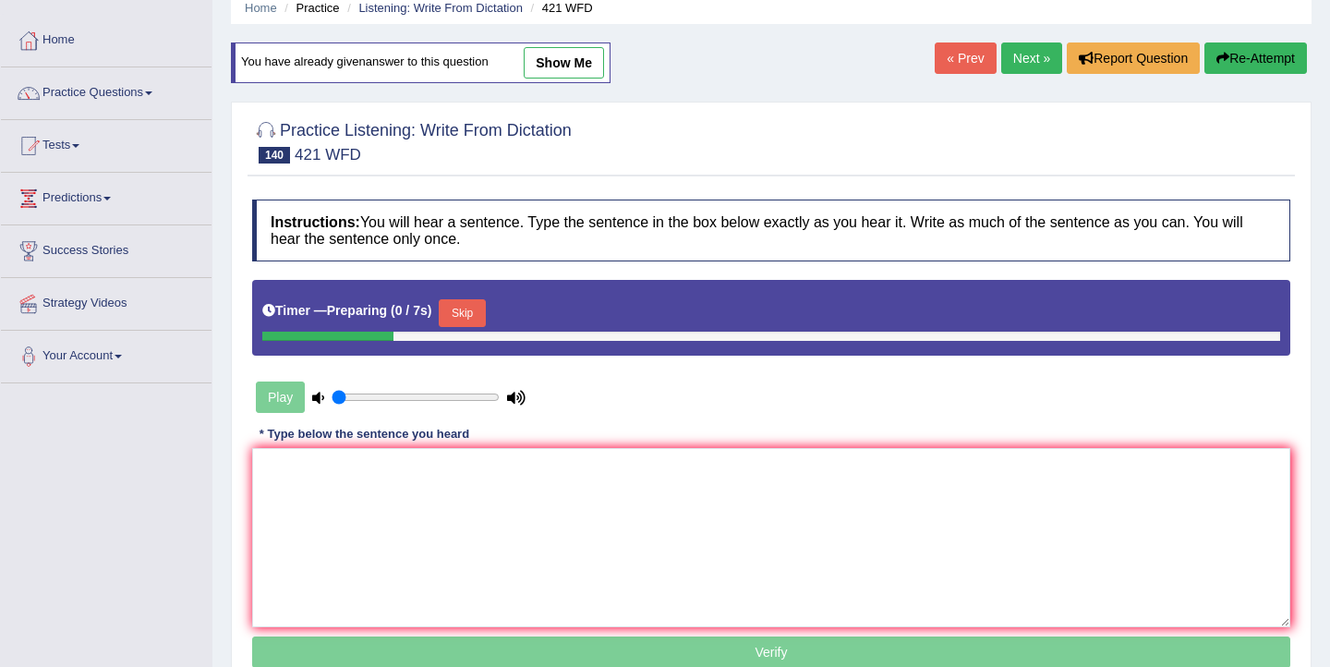
click at [494, 320] on div "Timer — Preparing ( 0 / 7s ) Skip" at bounding box center [770, 313] width 1017 height 37
click at [468, 315] on button "Skip" at bounding box center [462, 313] width 46 height 28
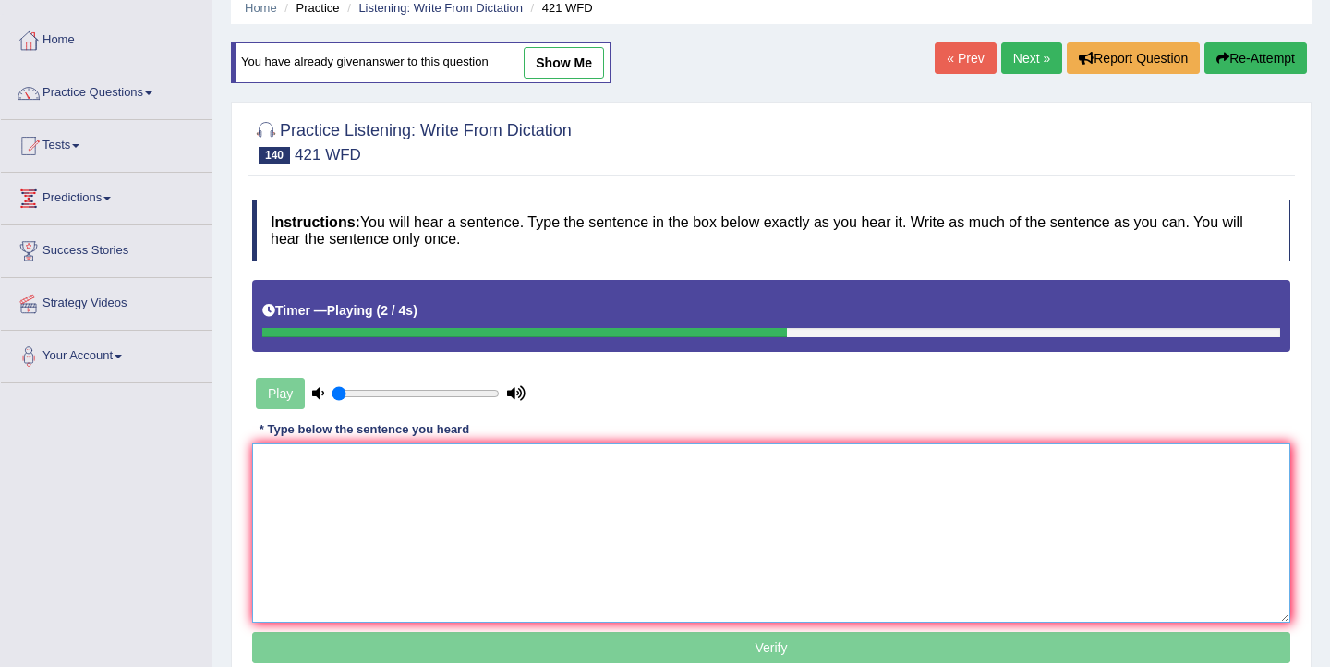
click at [404, 490] on textarea at bounding box center [771, 532] width 1038 height 179
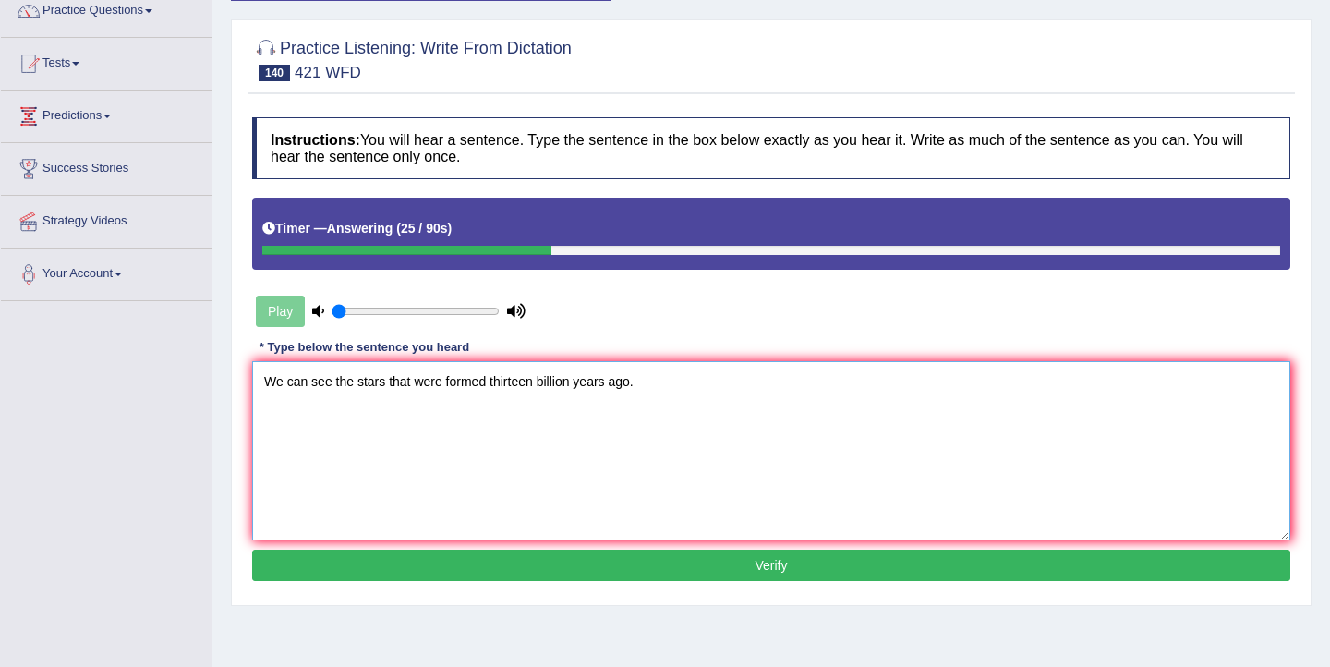
scroll to position [165, 0]
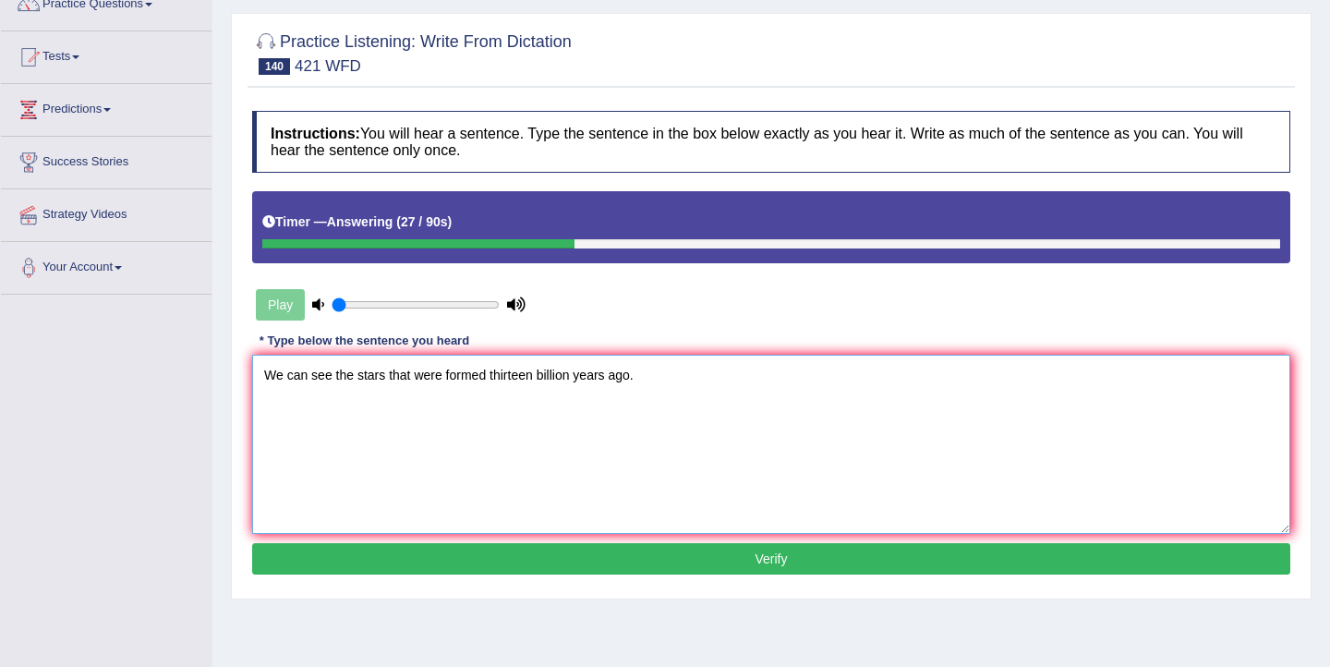
type textarea "We can see the stars that were formed thirteen billion years ago."
click at [379, 557] on button "Verify" at bounding box center [771, 558] width 1038 height 31
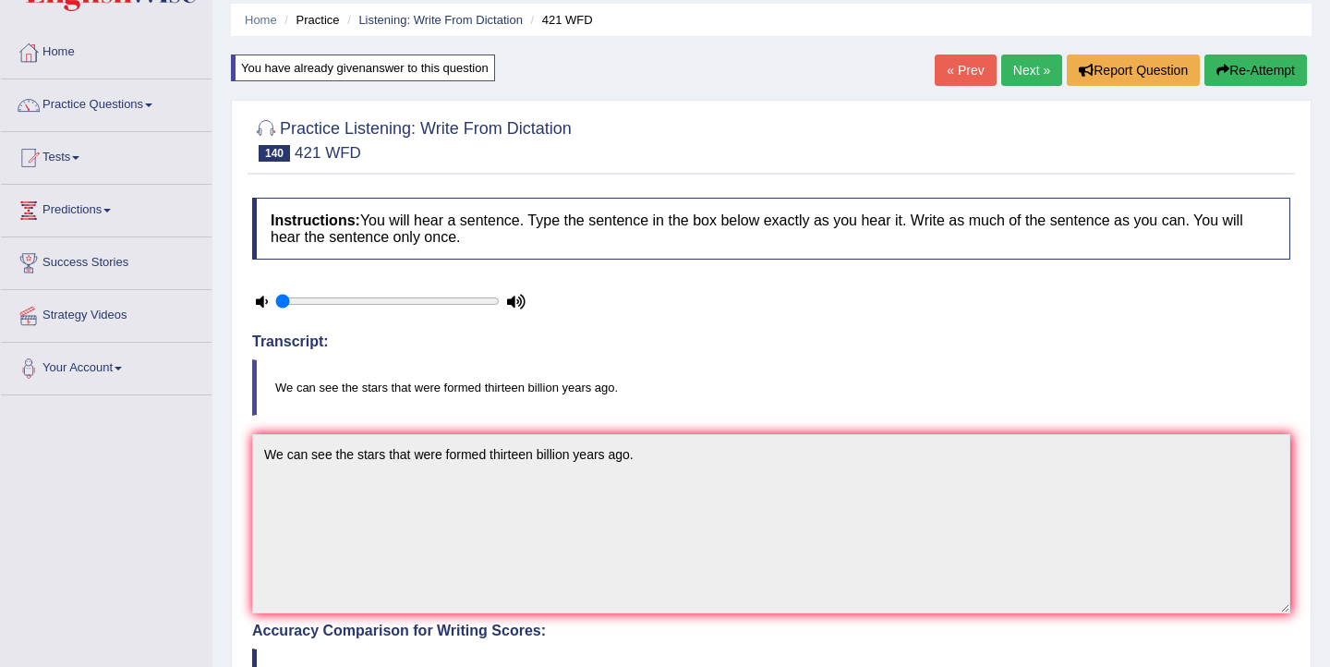
scroll to position [11, 0]
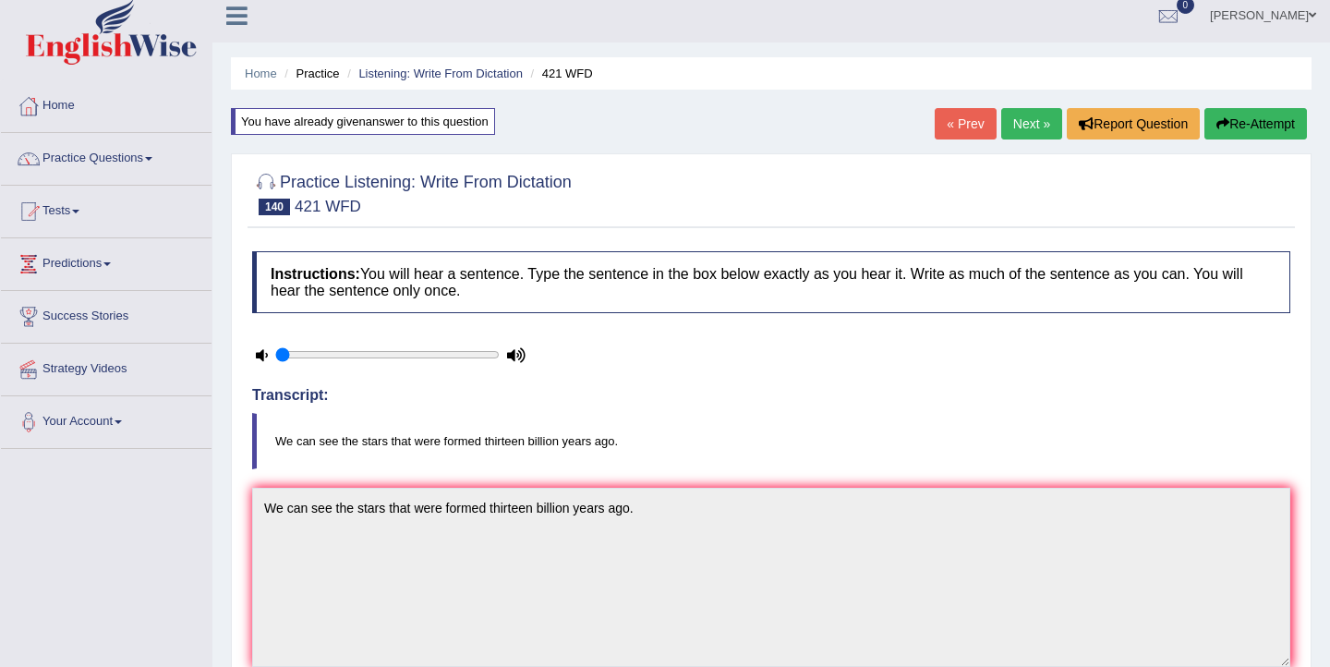
click at [1243, 116] on button "Re-Attempt" at bounding box center [1255, 123] width 102 height 31
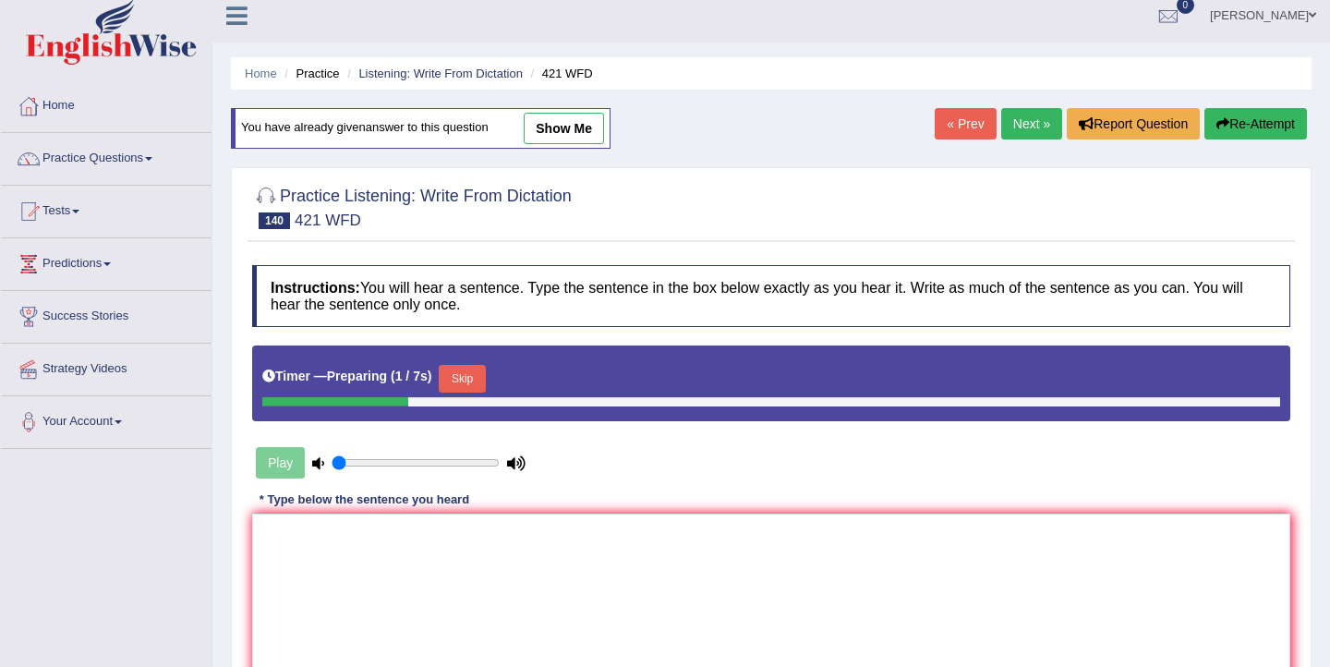
click at [474, 372] on button "Skip" at bounding box center [462, 379] width 46 height 28
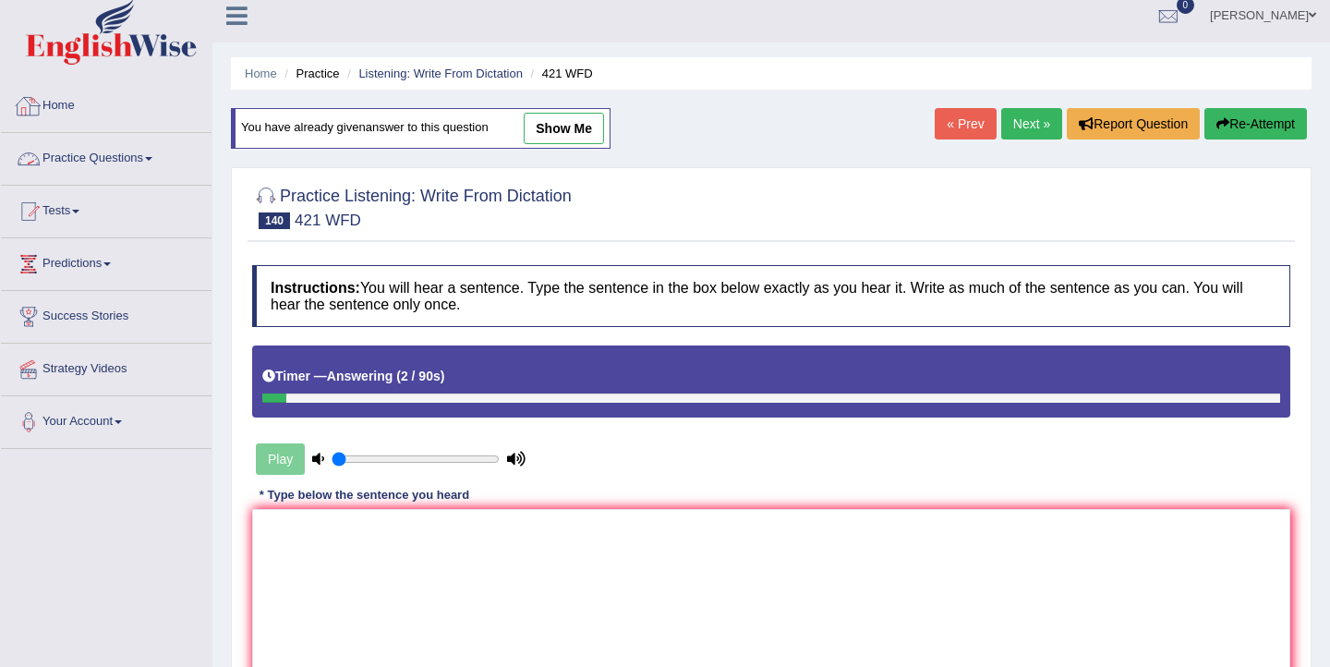
click at [55, 109] on link "Home" at bounding box center [106, 103] width 211 height 46
